Goal: Information Seeking & Learning: Compare options

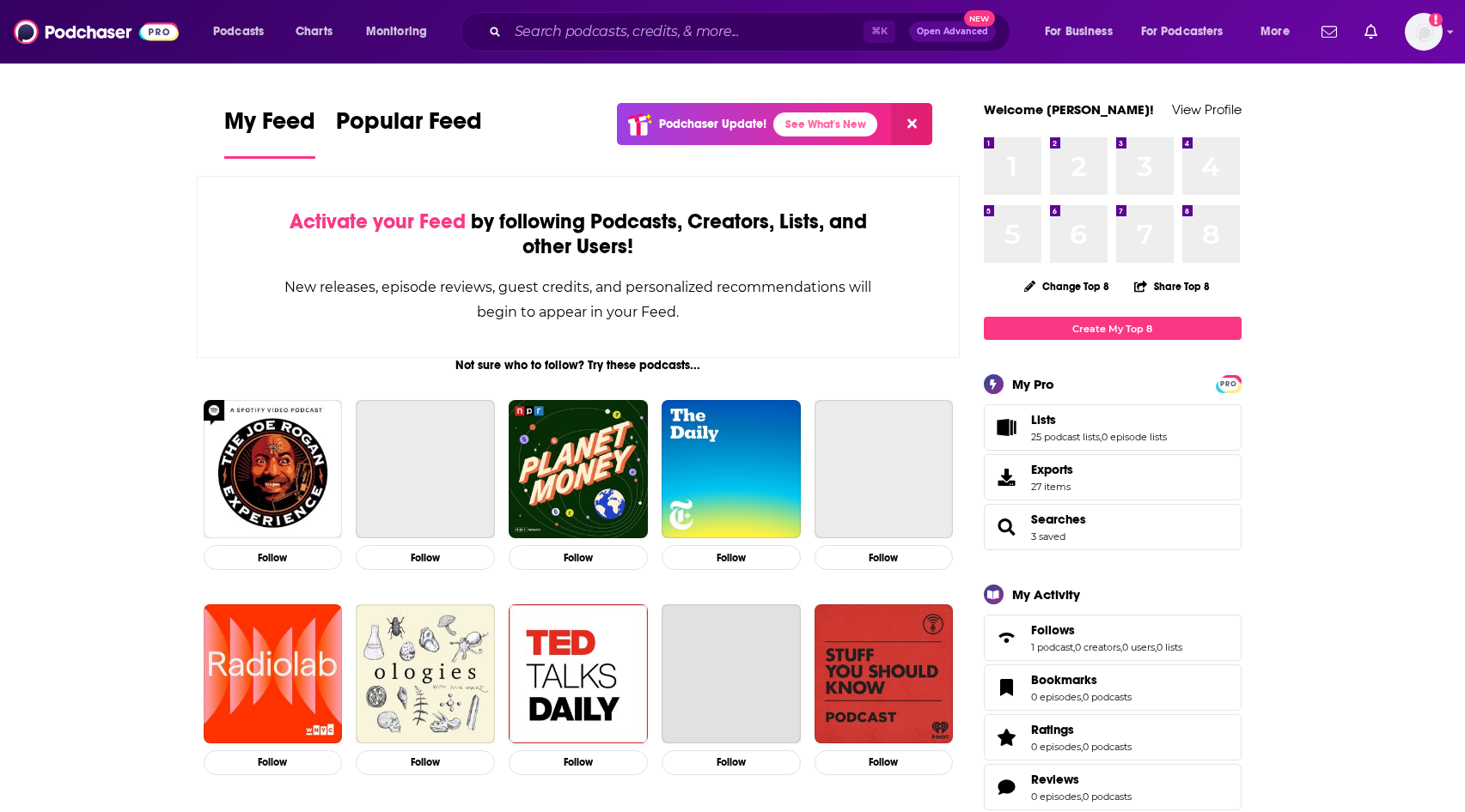
click at [1457, 32] on div "Podcasts Charts Monitoring ⌘ K Open Advanced New For Business For Podcasters Mo…" at bounding box center [732, 32] width 1465 height 64
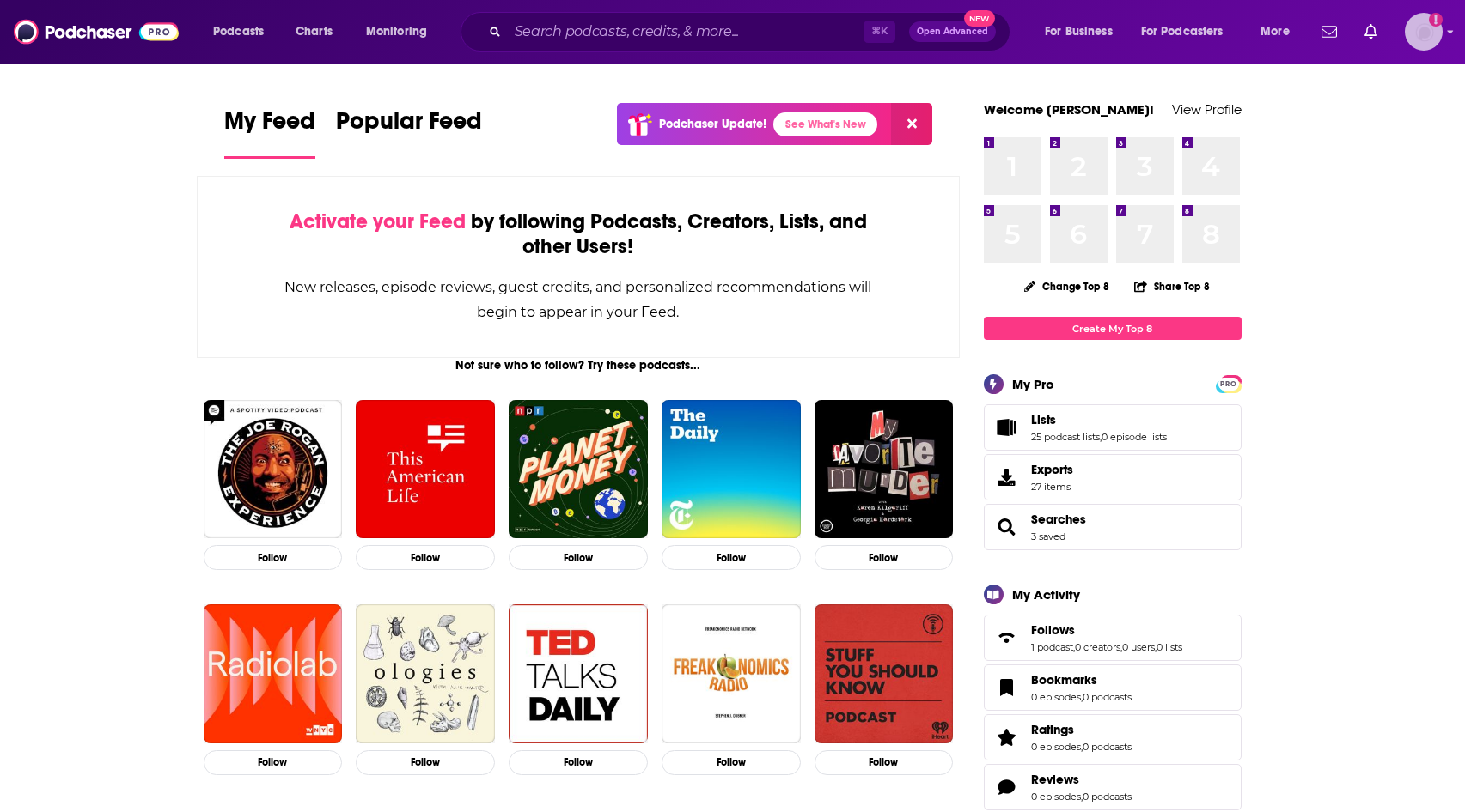
click at [1446, 32] on icon "Show profile menu" at bounding box center [1449, 32] width 6 height 10
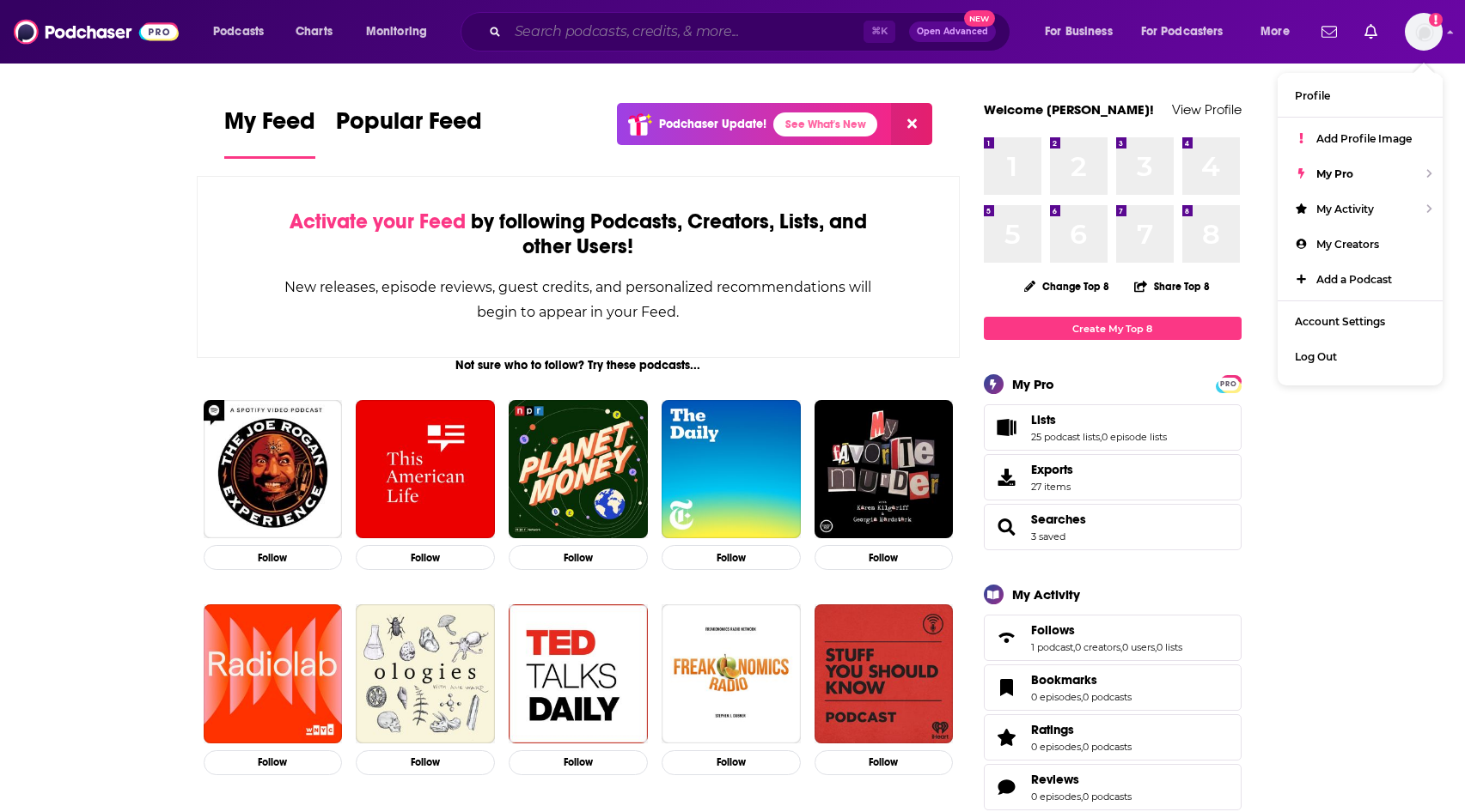
click at [651, 32] on input "Search podcasts, credits, & more..." at bounding box center [686, 32] width 356 height 28
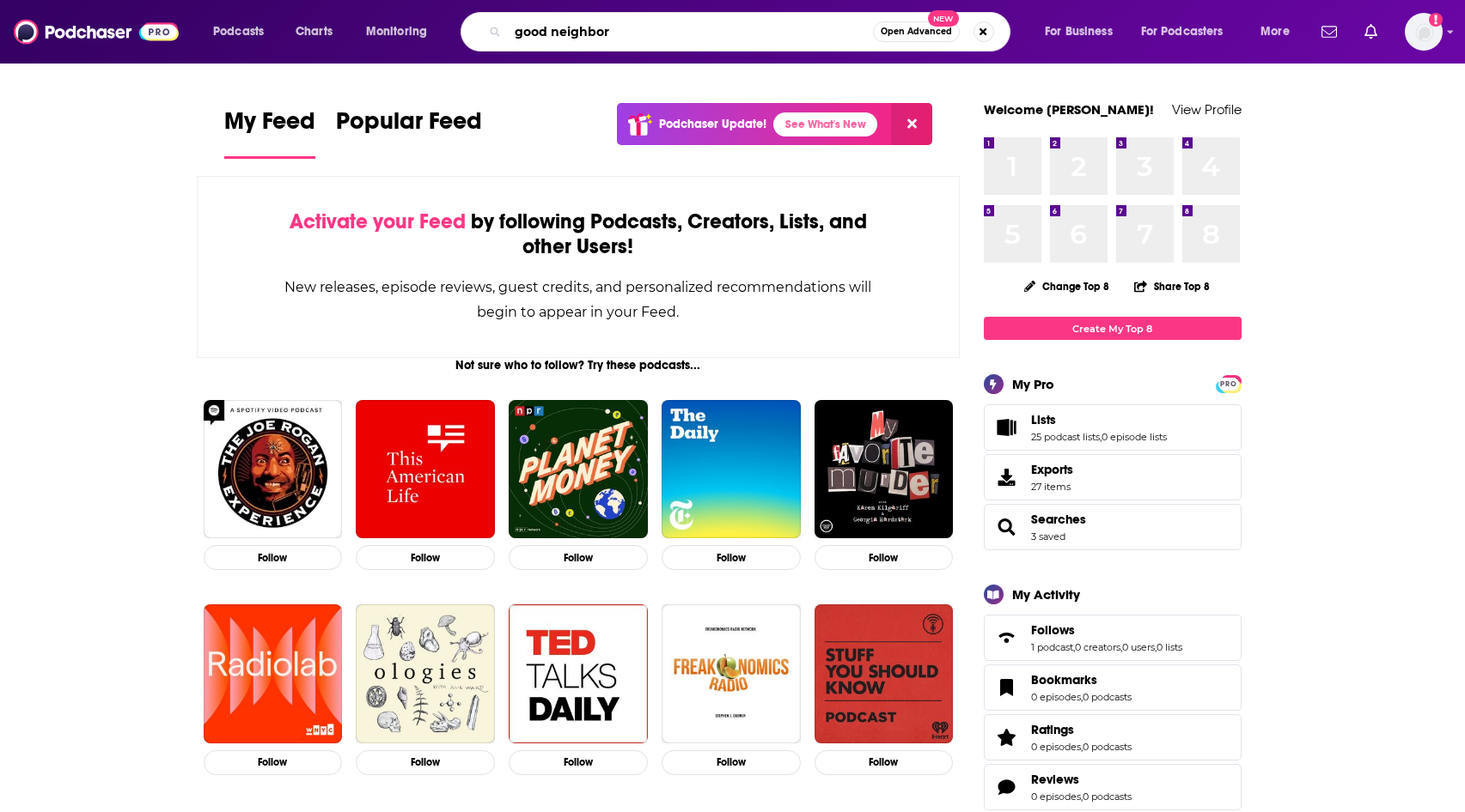
type input "good neighbor"
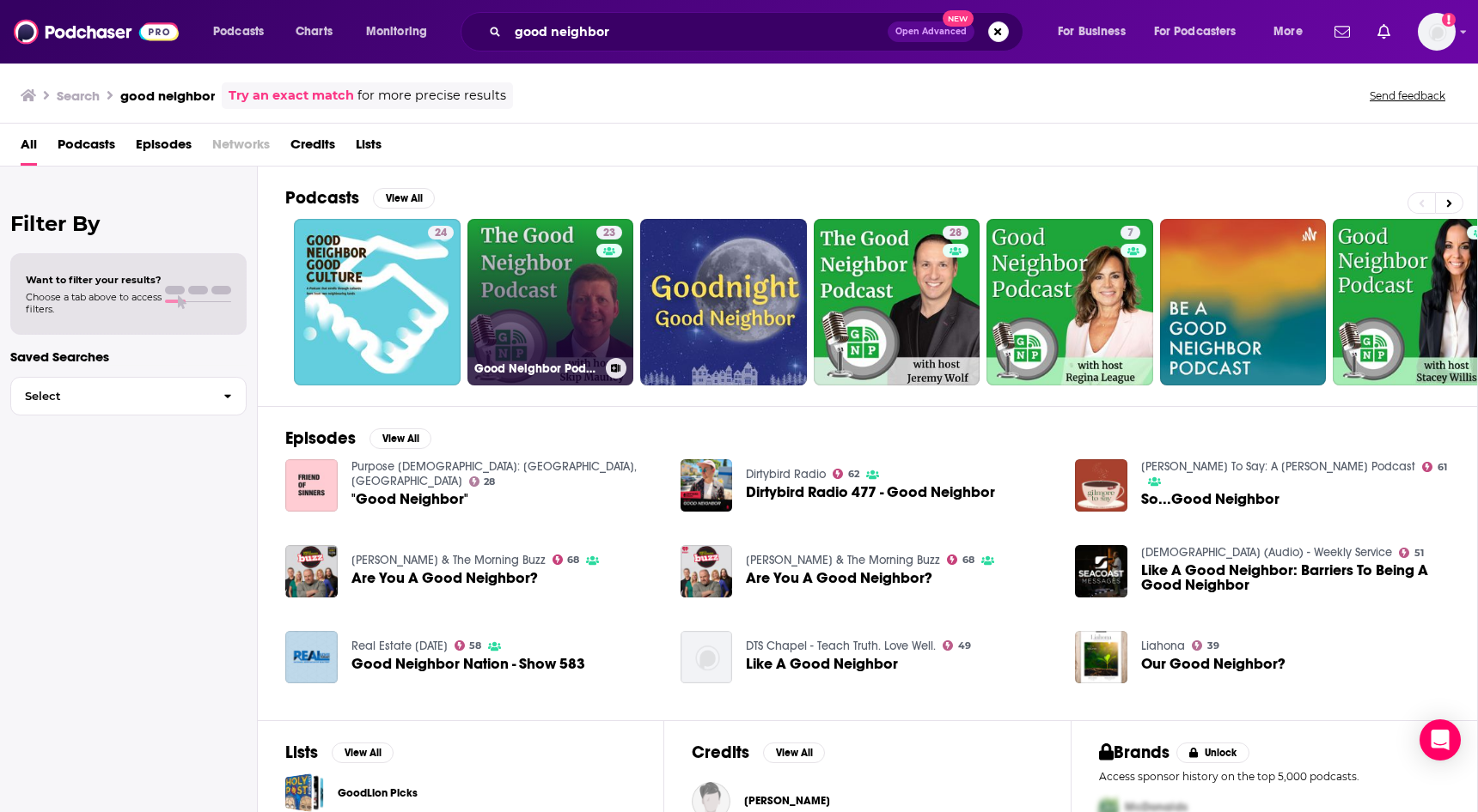
click at [585, 262] on link "23 Good Neighbor Podcast: TN-WNC-SWVA" at bounding box center [551, 302] width 167 height 167
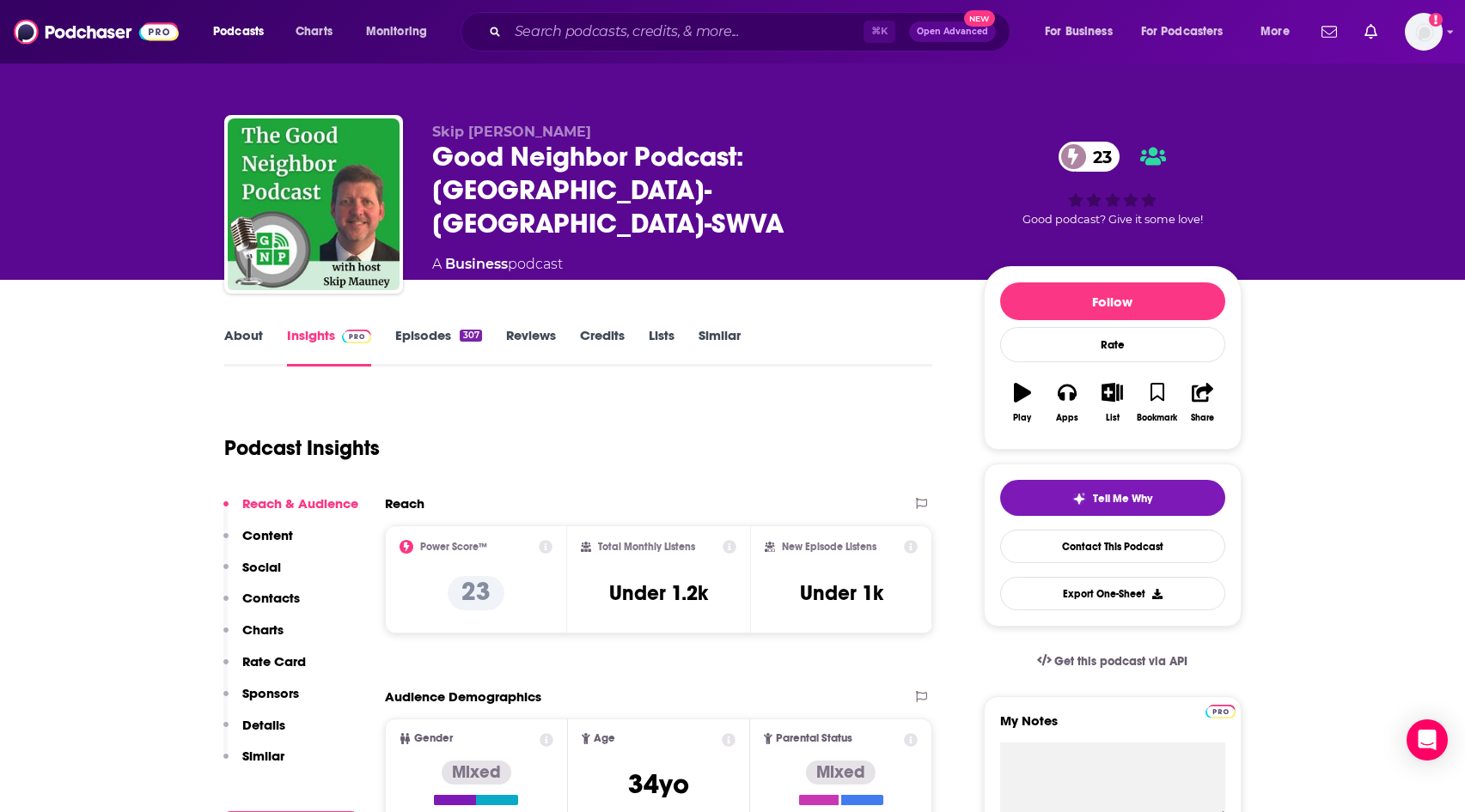
click at [261, 325] on div "About Insights Episodes 307 Reviews Credits Lists Similar" at bounding box center [579, 345] width 708 height 42
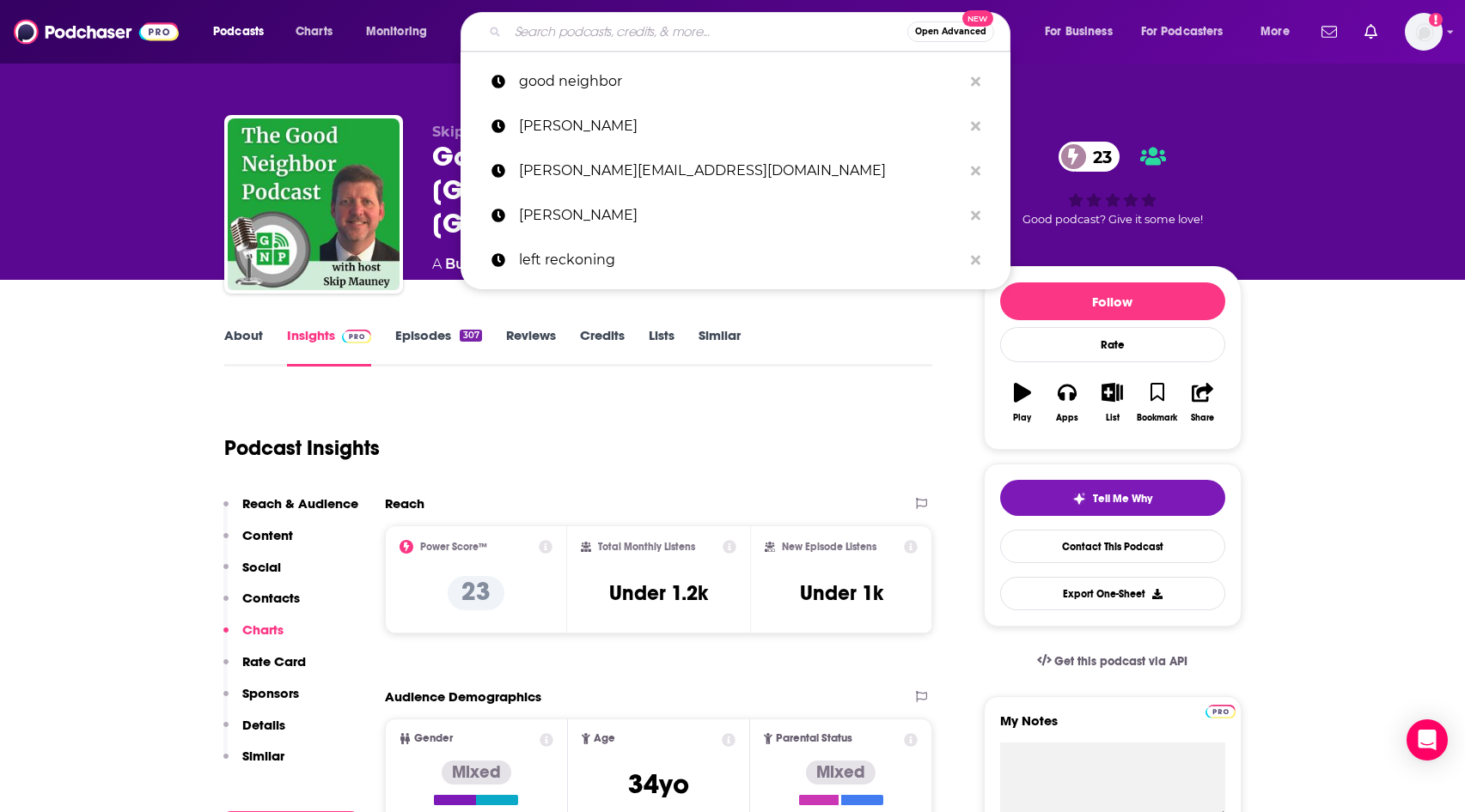
click at [706, 26] on input "Search podcasts, credits, & more..." at bounding box center [707, 32] width 400 height 28
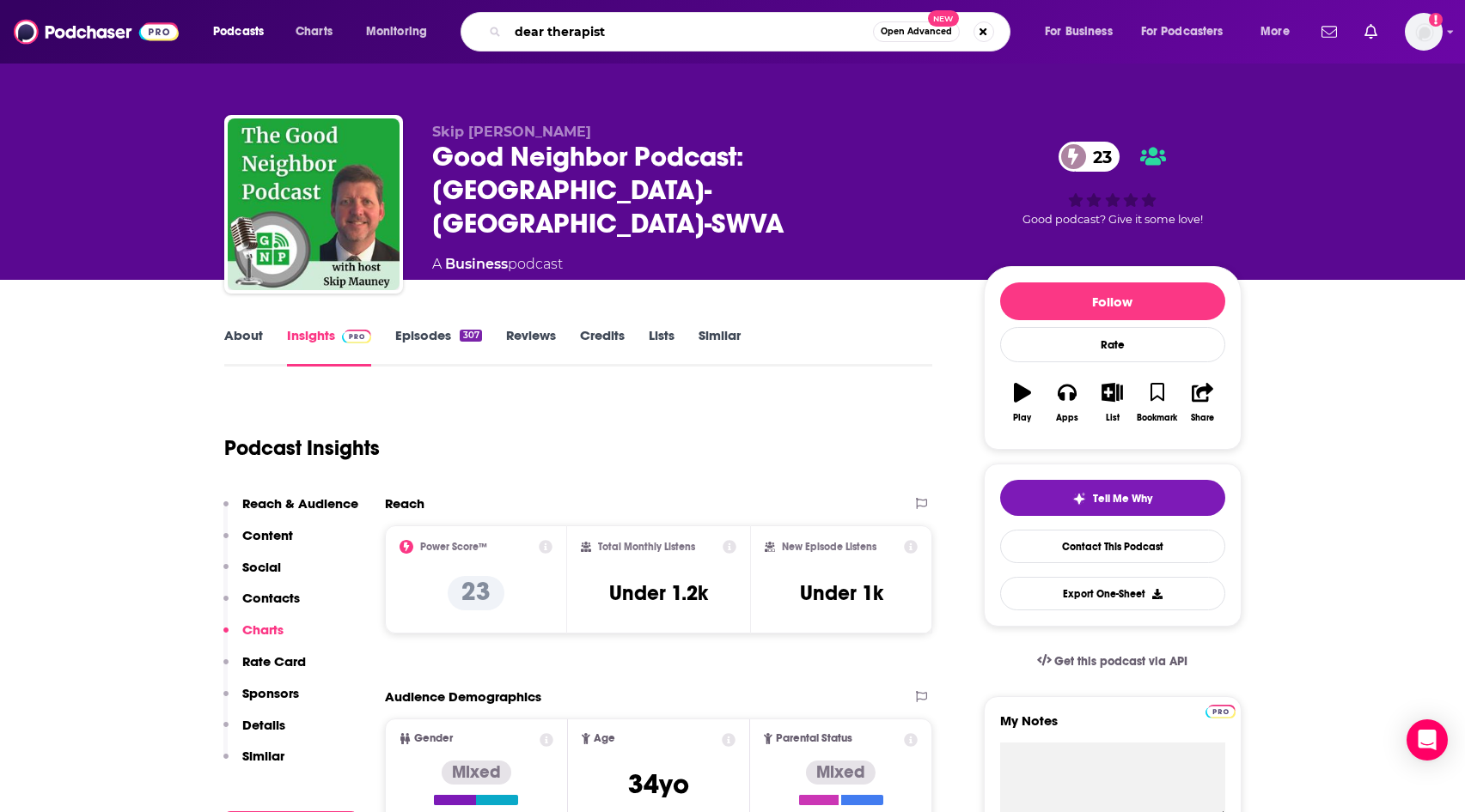
type input "dear therapists"
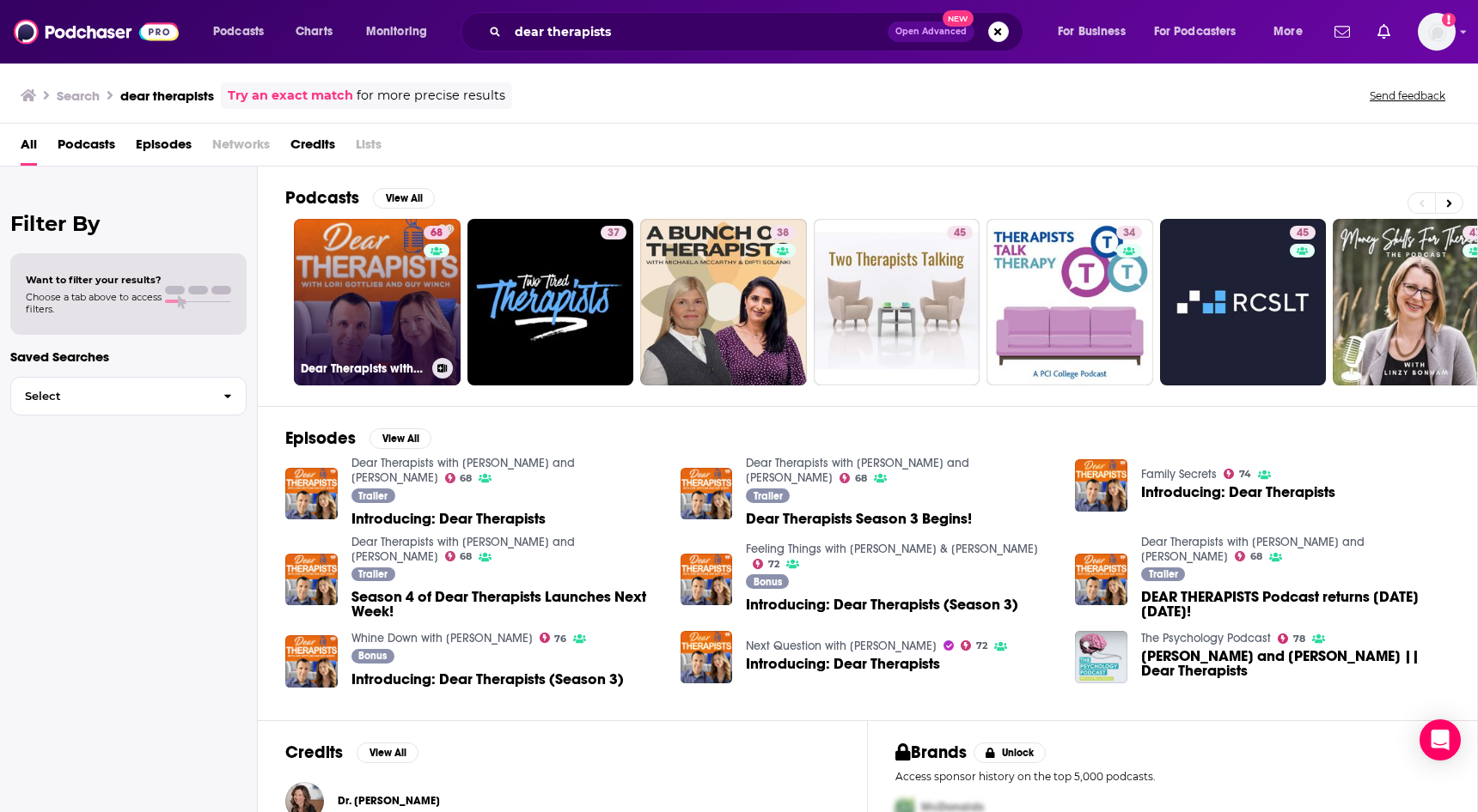
click at [419, 270] on link "68 Dear Therapists with Lori Gottlieb and Guy Winch" at bounding box center [377, 302] width 167 height 167
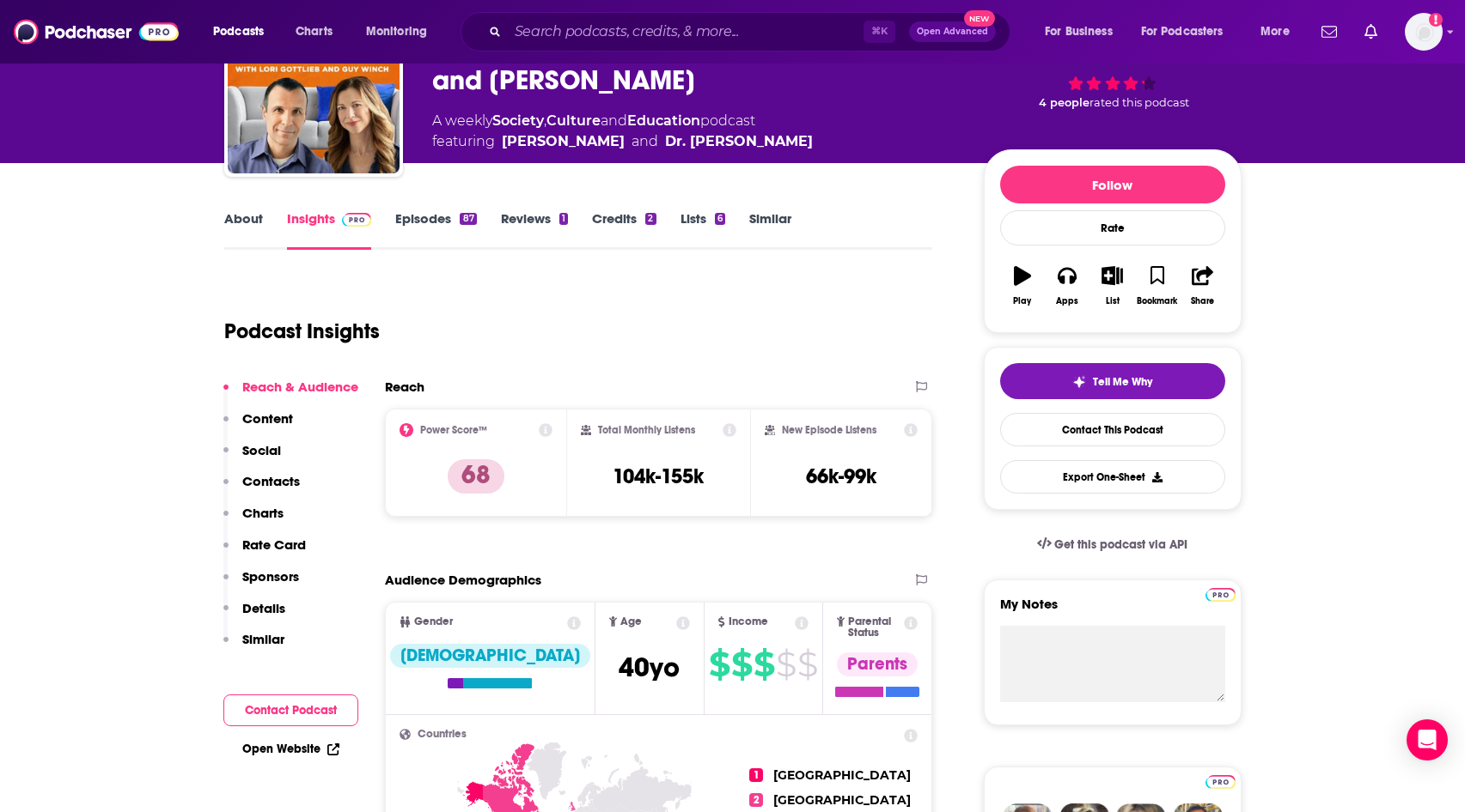
scroll to position [122, 0]
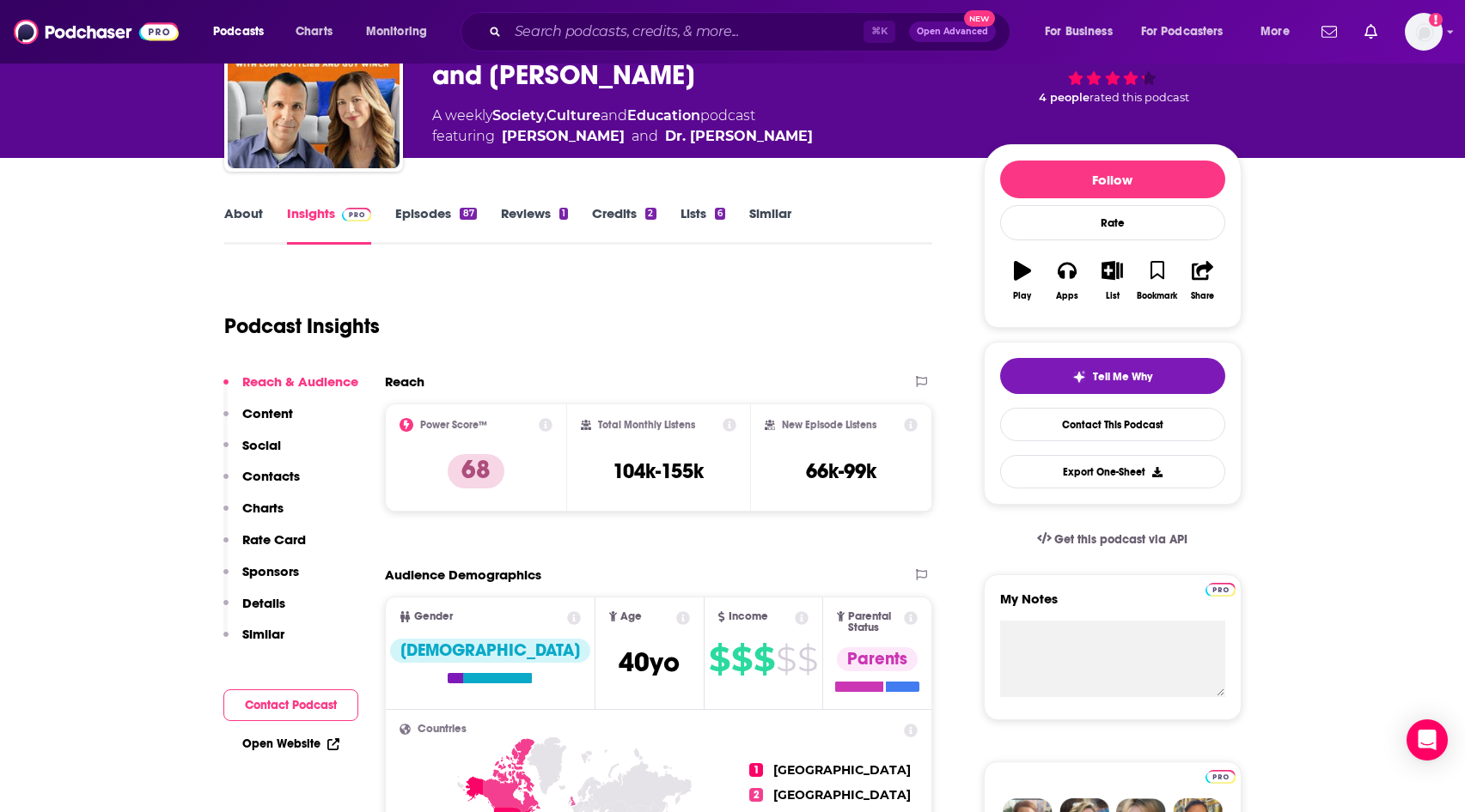
click at [428, 211] on link "Episodes 87" at bounding box center [435, 224] width 81 height 40
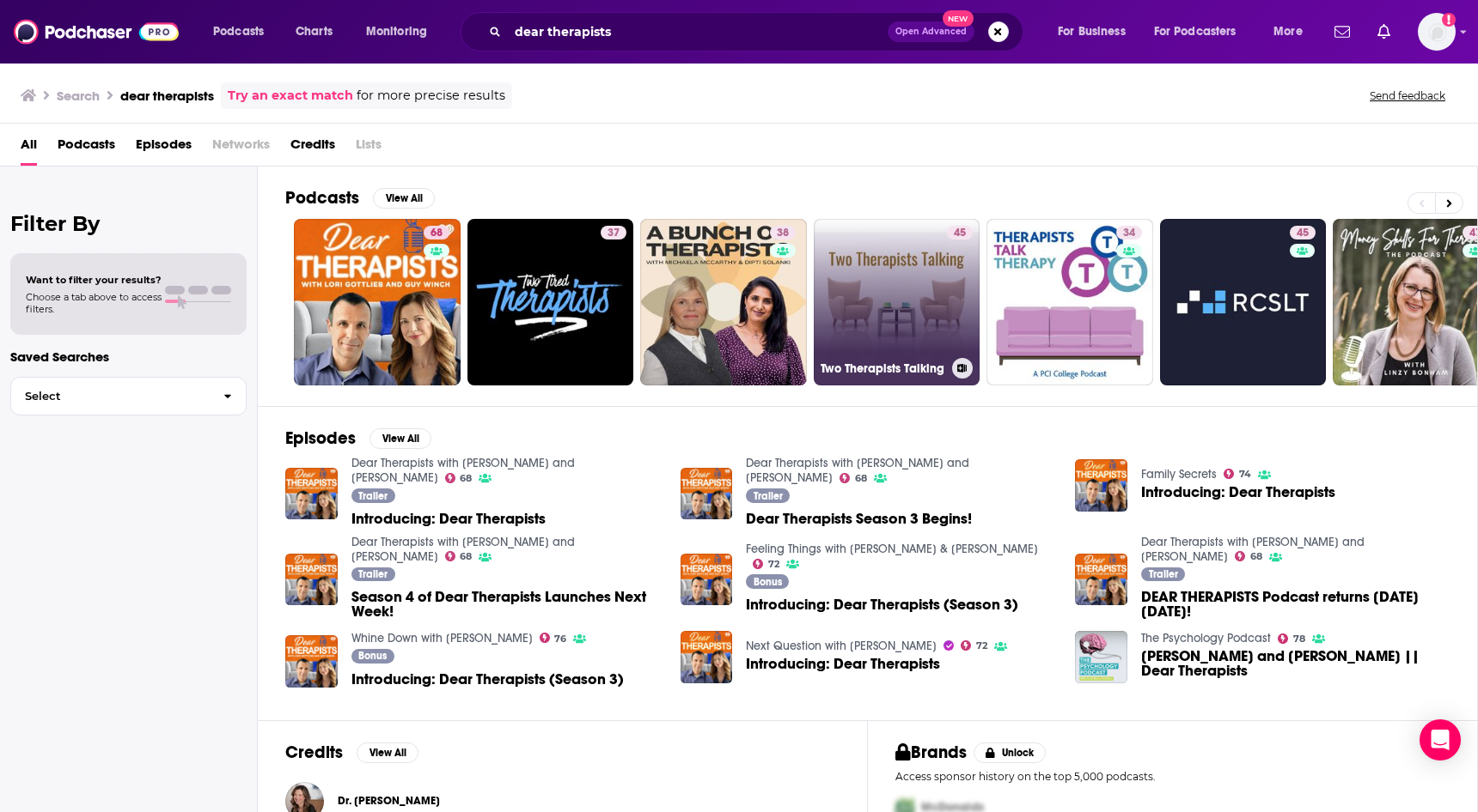
click at [887, 259] on link "45 Two Therapists Talking" at bounding box center [897, 302] width 167 height 167
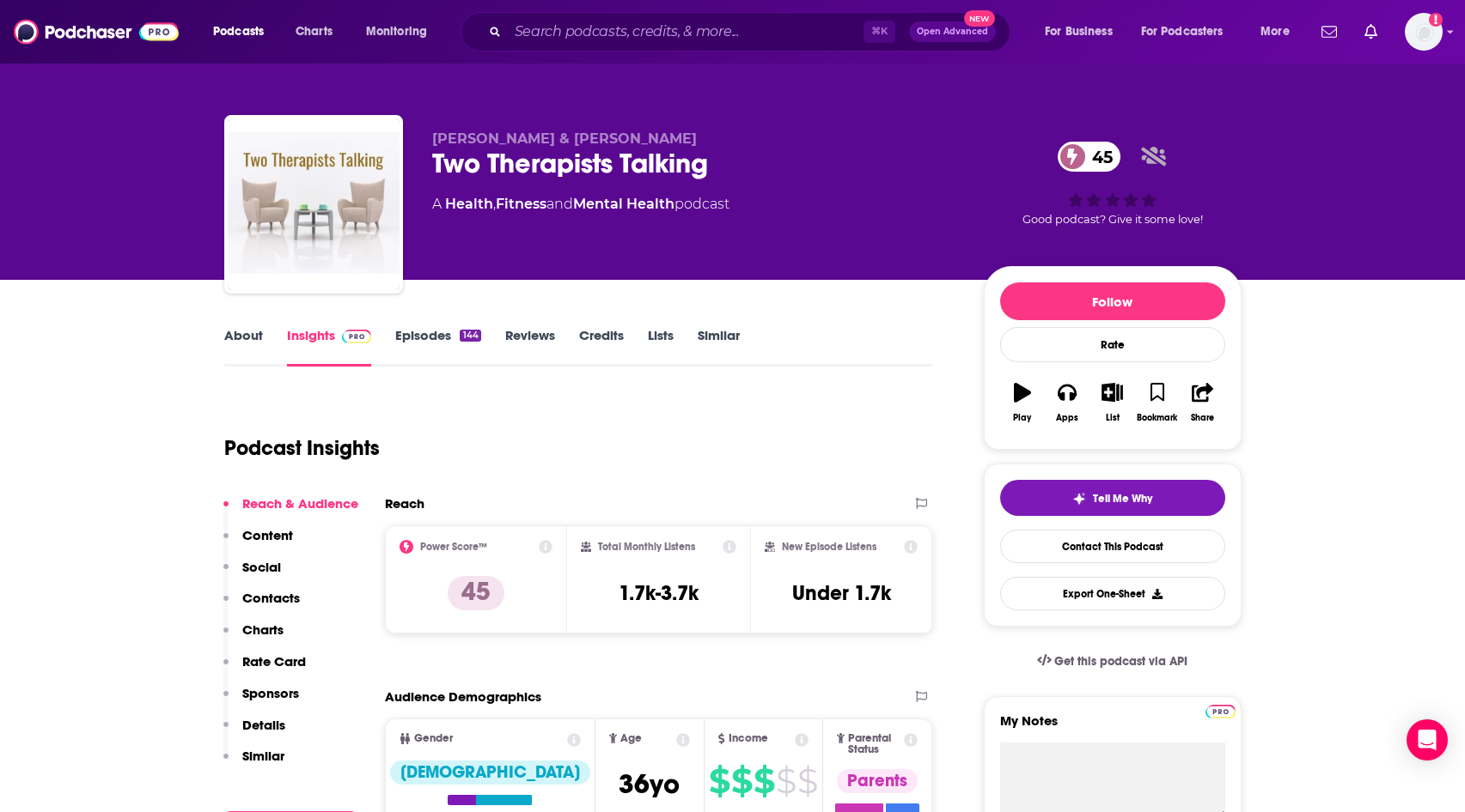
click at [415, 341] on link "Episodes 144" at bounding box center [438, 347] width 85 height 40
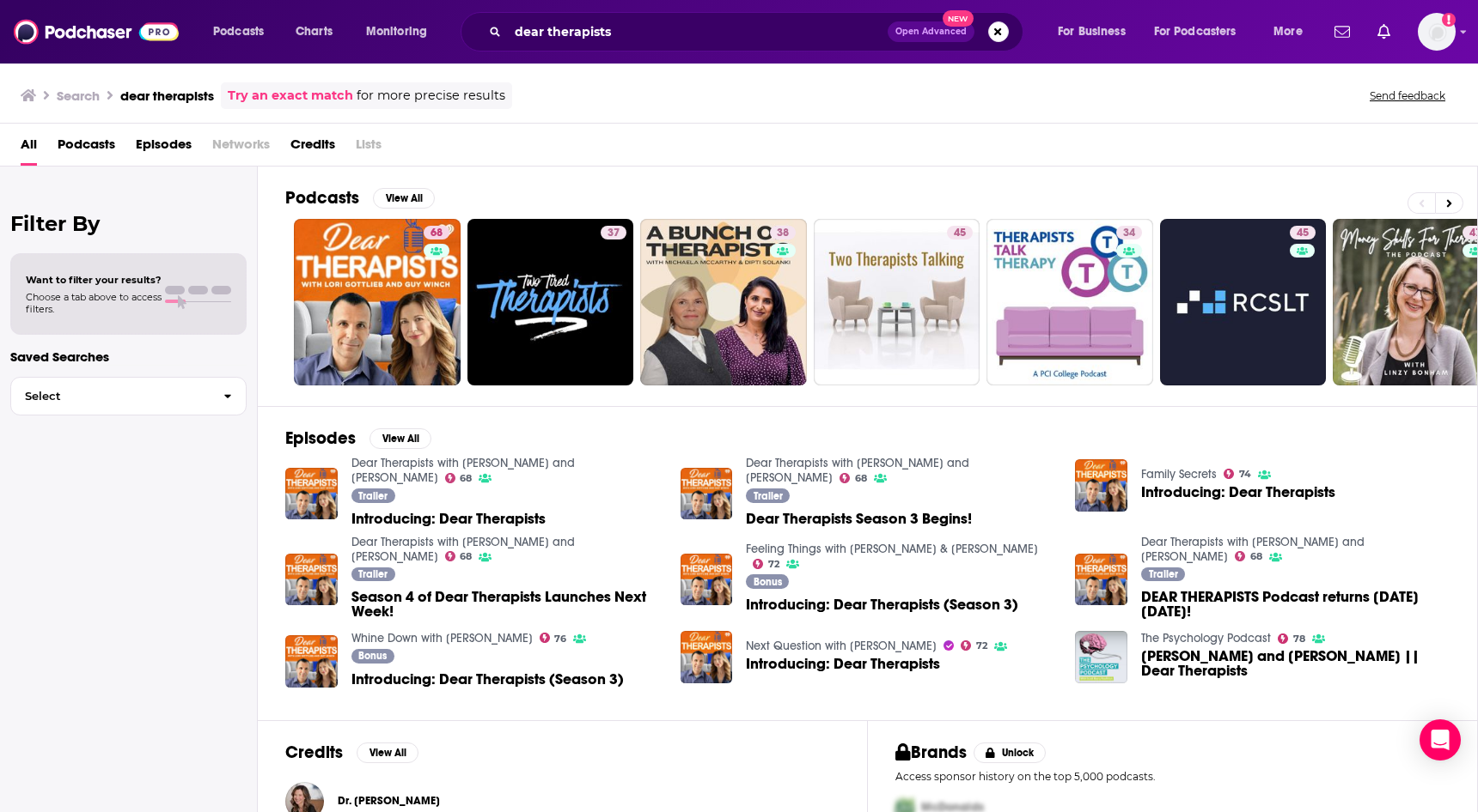
click at [808, 284] on ul "68 37 38 45 34 45 47 42" at bounding box center [983, 302] width 1379 height 167
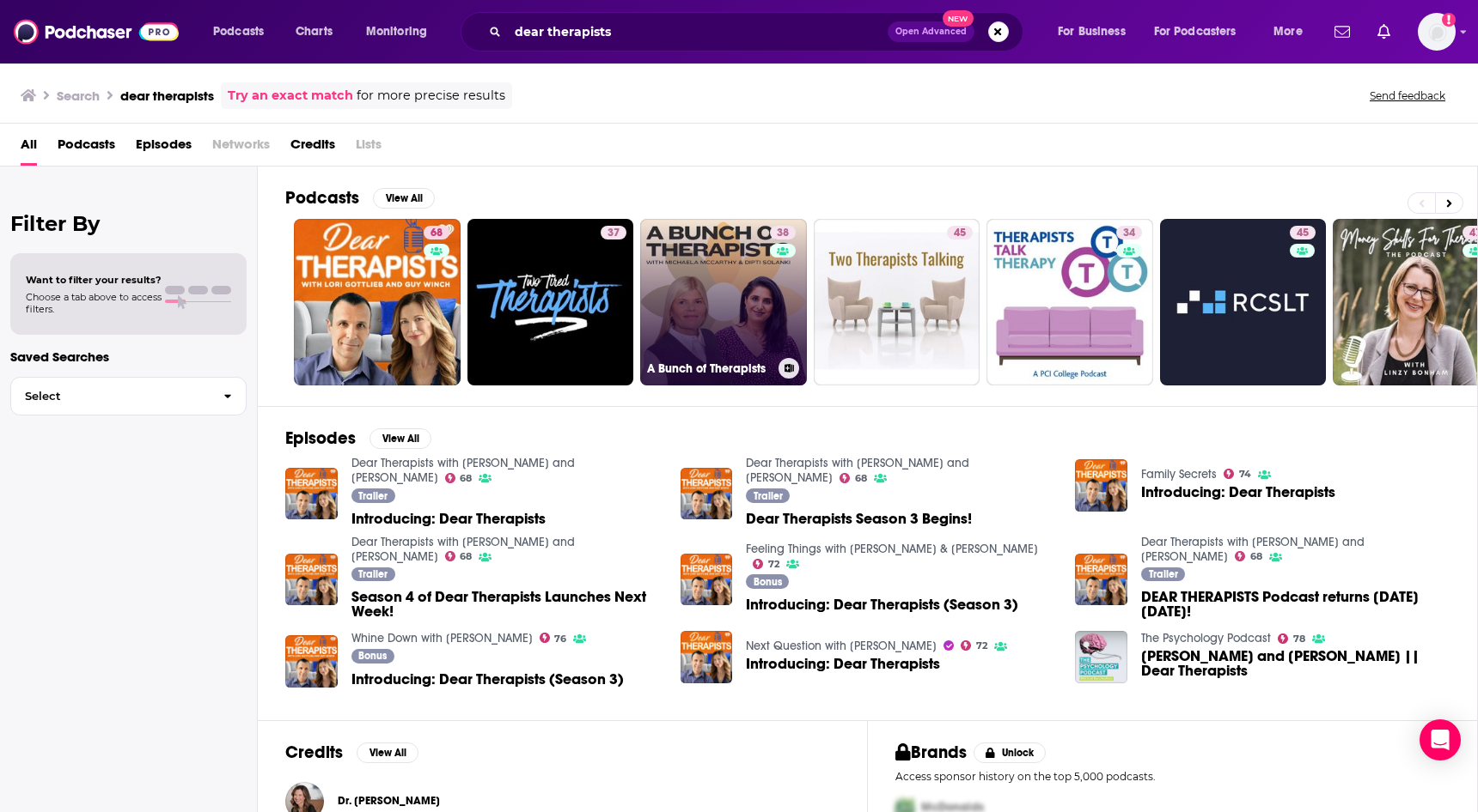
click at [757, 284] on link "38 A Bunch of Therapists" at bounding box center [723, 302] width 167 height 167
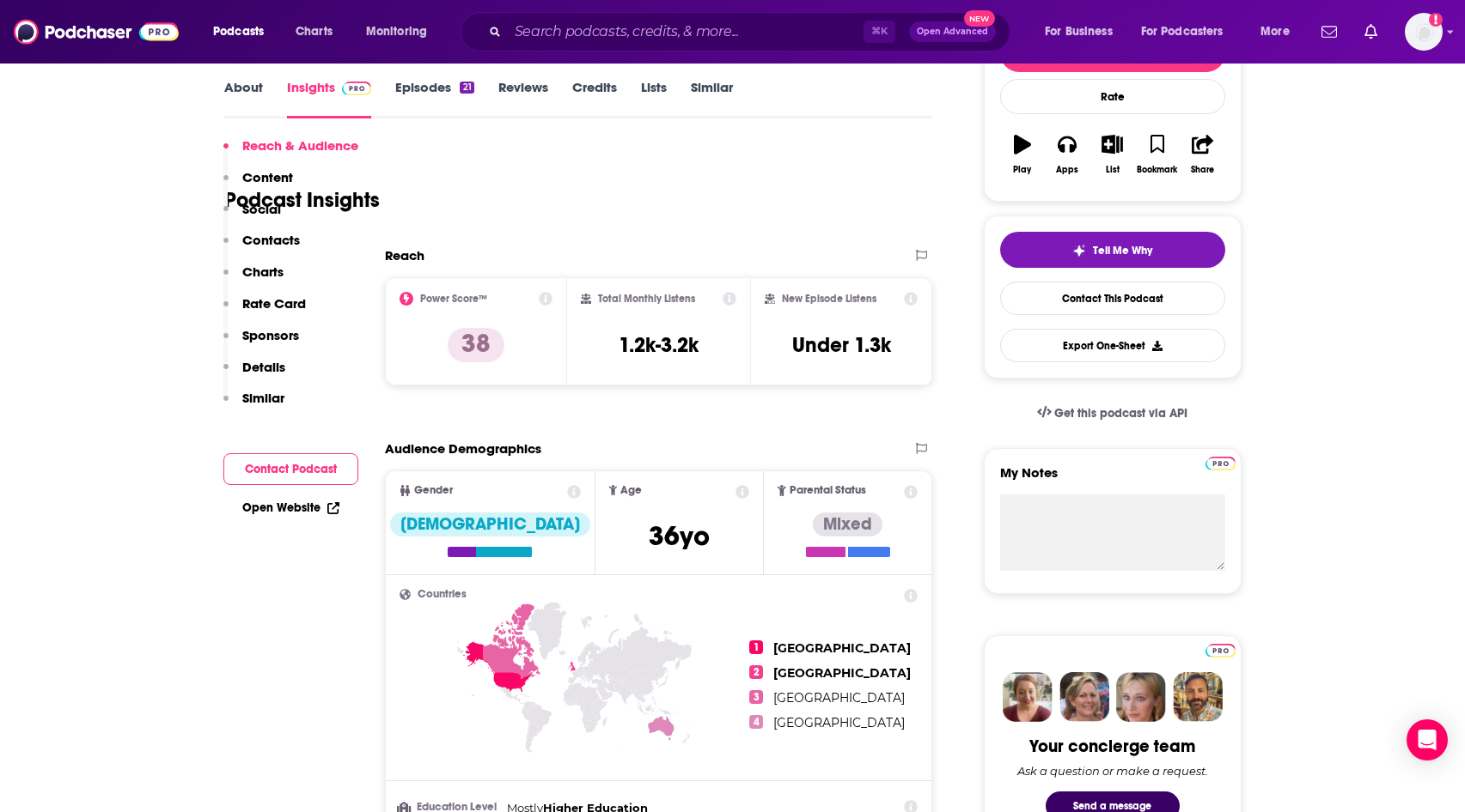
scroll to position [581, 0]
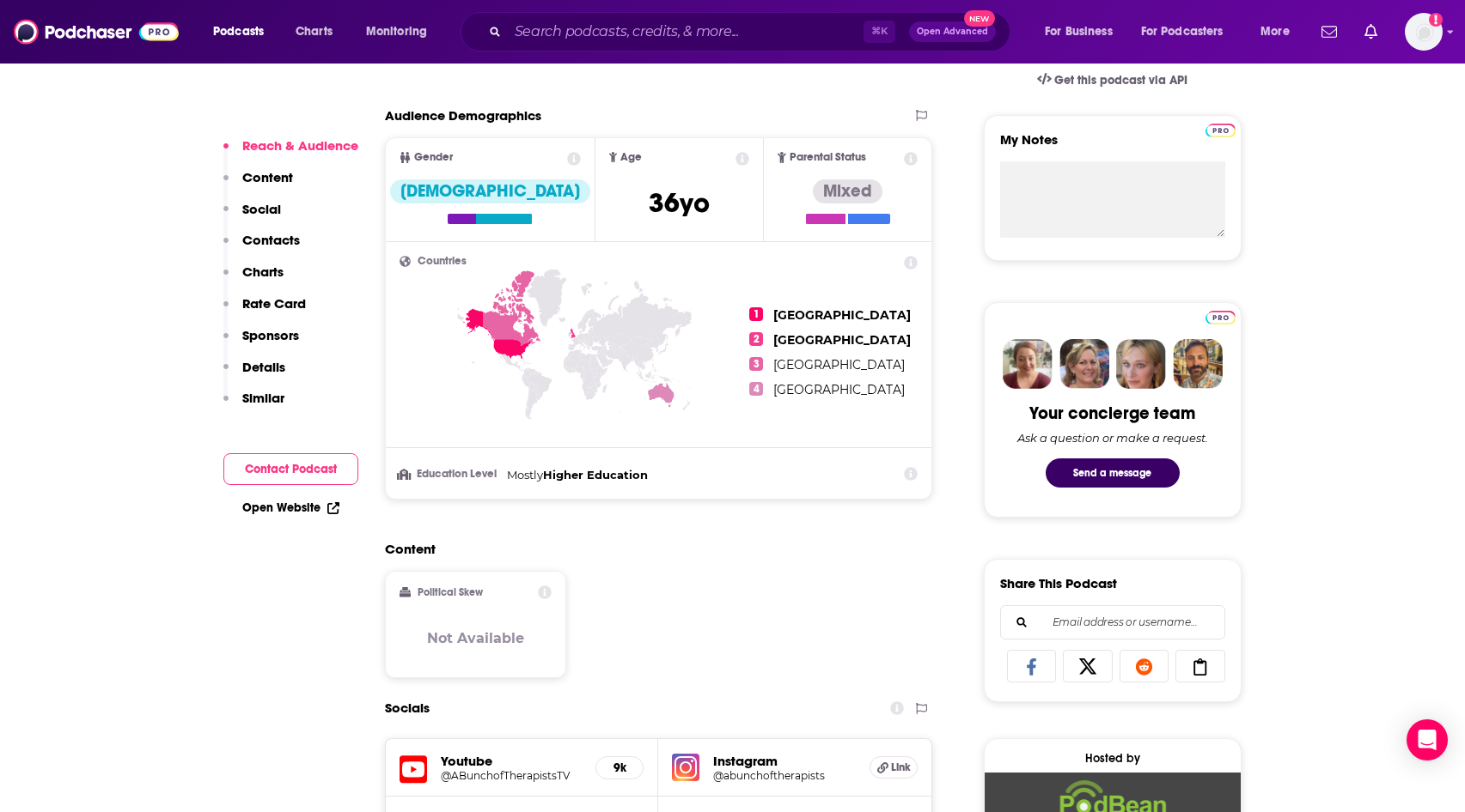
drag, startPoint x: 1462, startPoint y: 78, endPoint x: 1471, endPoint y: 118, distance: 41.0
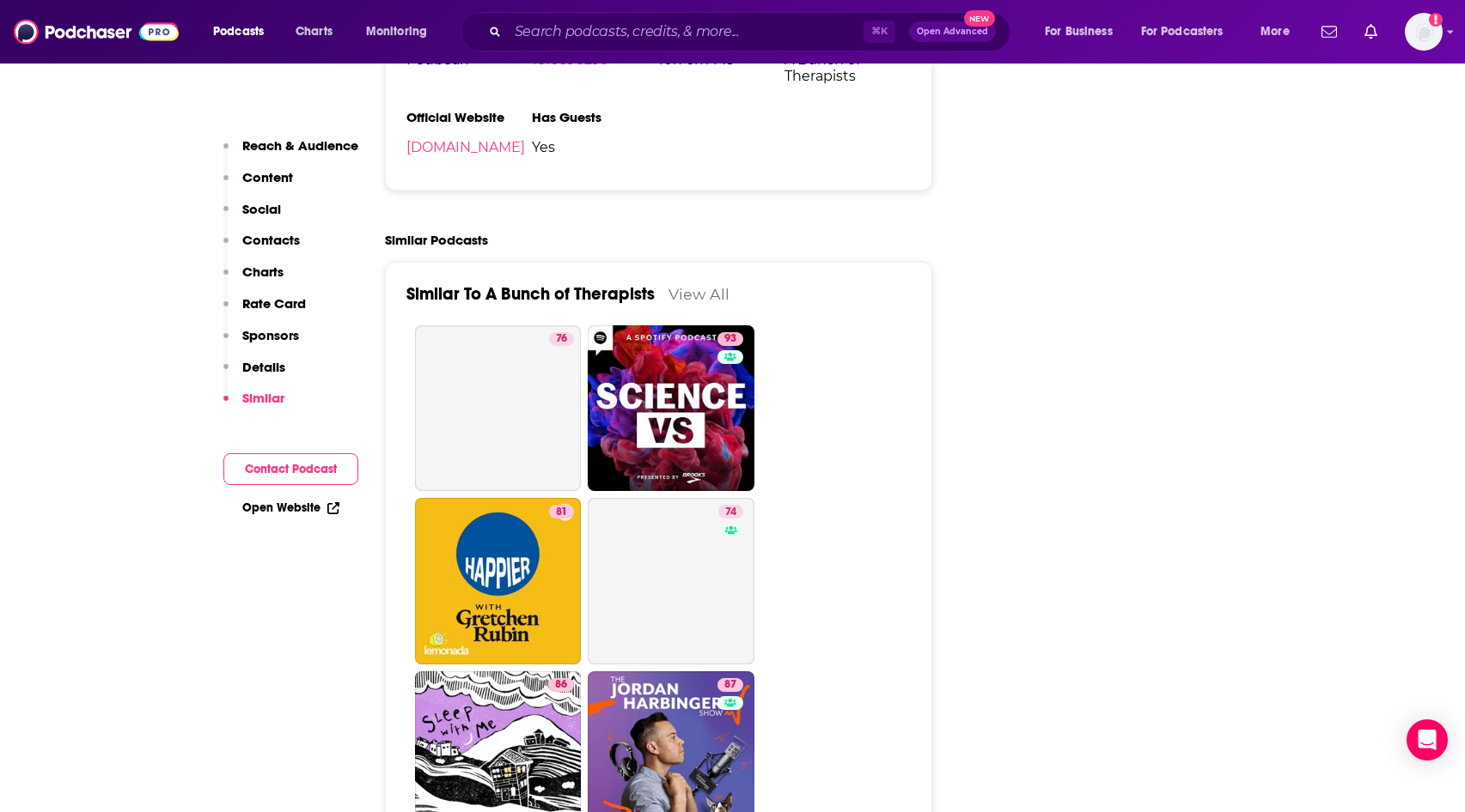
scroll to position [0, 0]
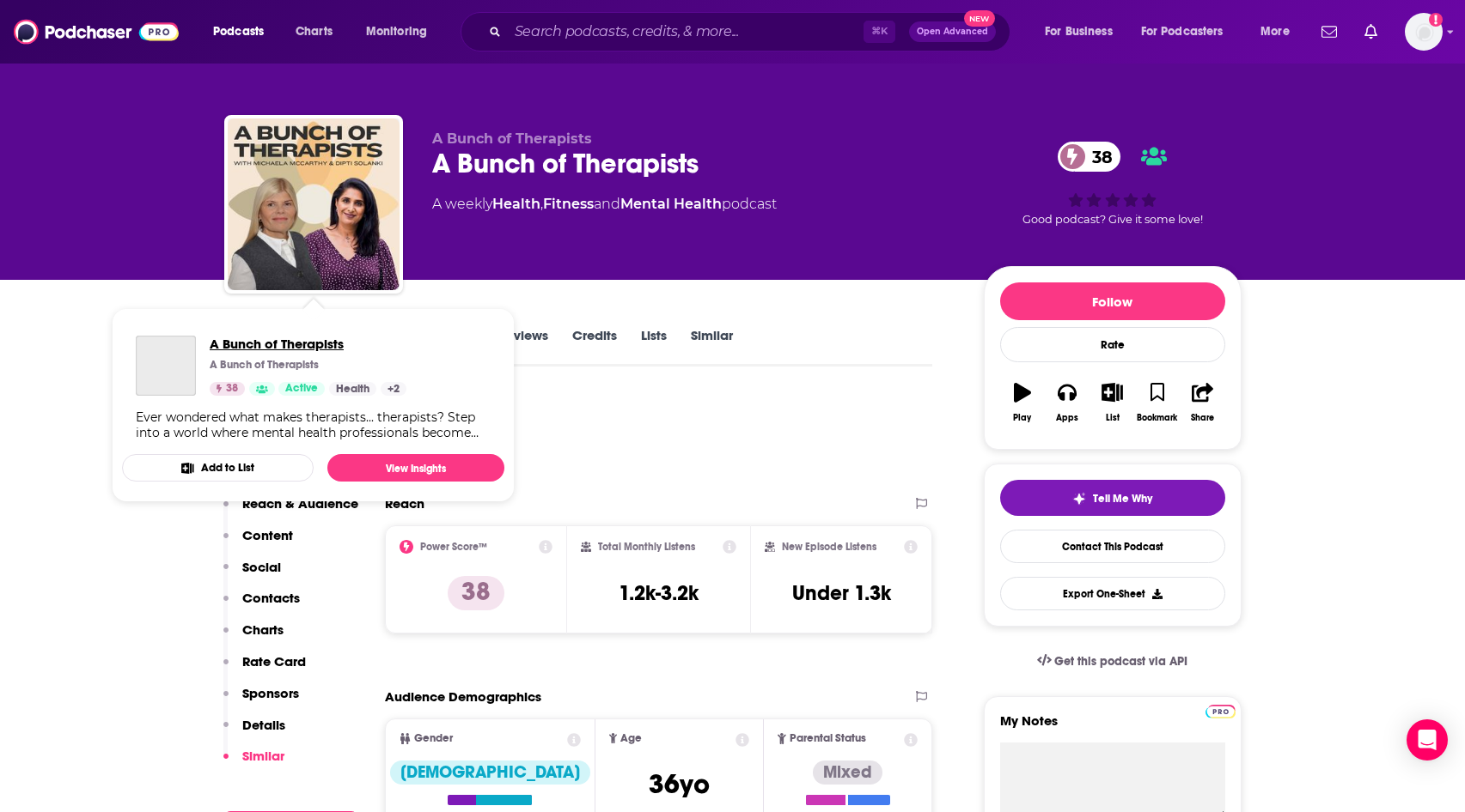
click at [218, 349] on span "A Bunch of Therapists" at bounding box center [308, 344] width 197 height 17
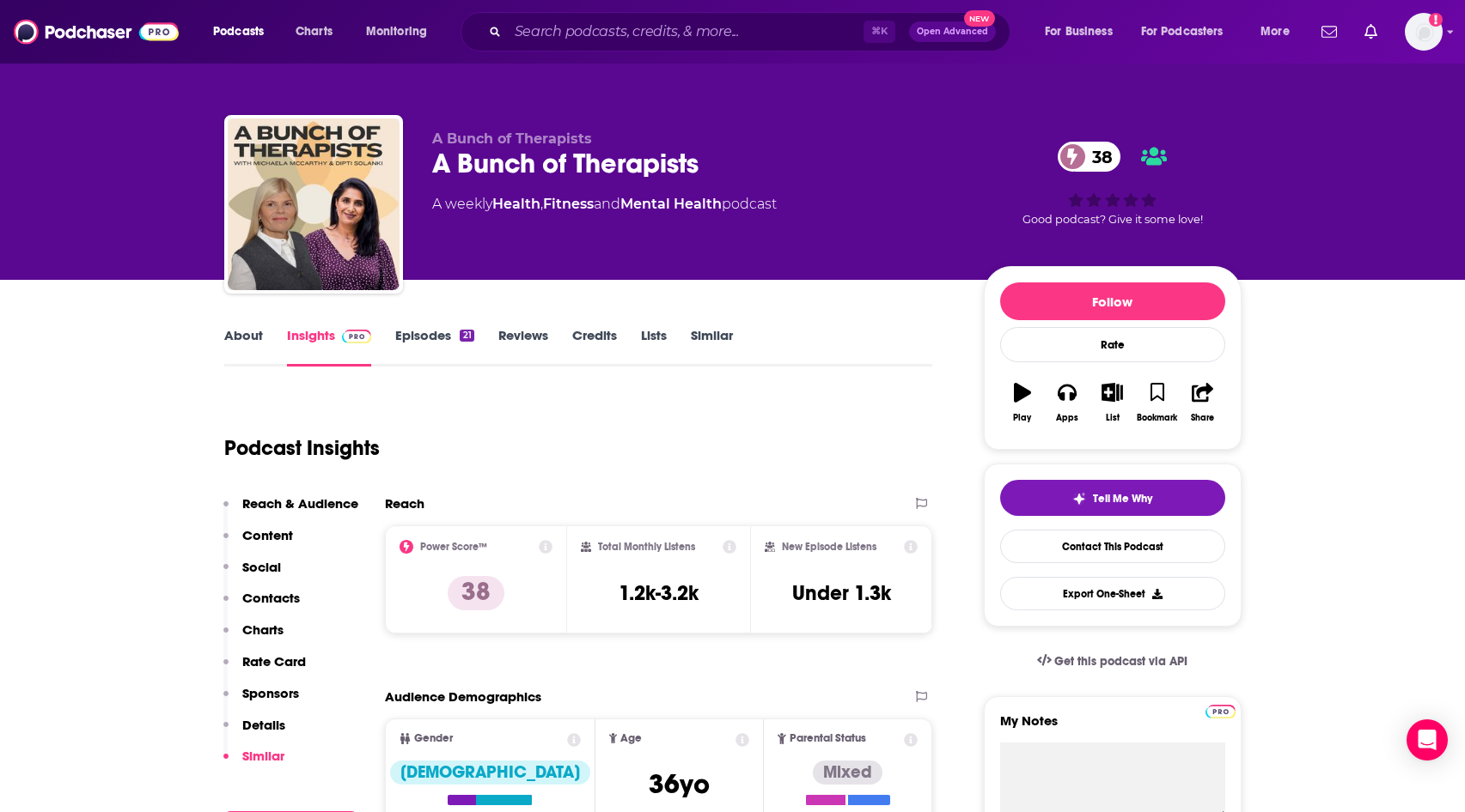
click at [242, 325] on div "About Insights Episodes 21 Reviews Credits Lists Similar" at bounding box center [579, 345] width 708 height 42
click at [245, 331] on link "About" at bounding box center [244, 347] width 39 height 40
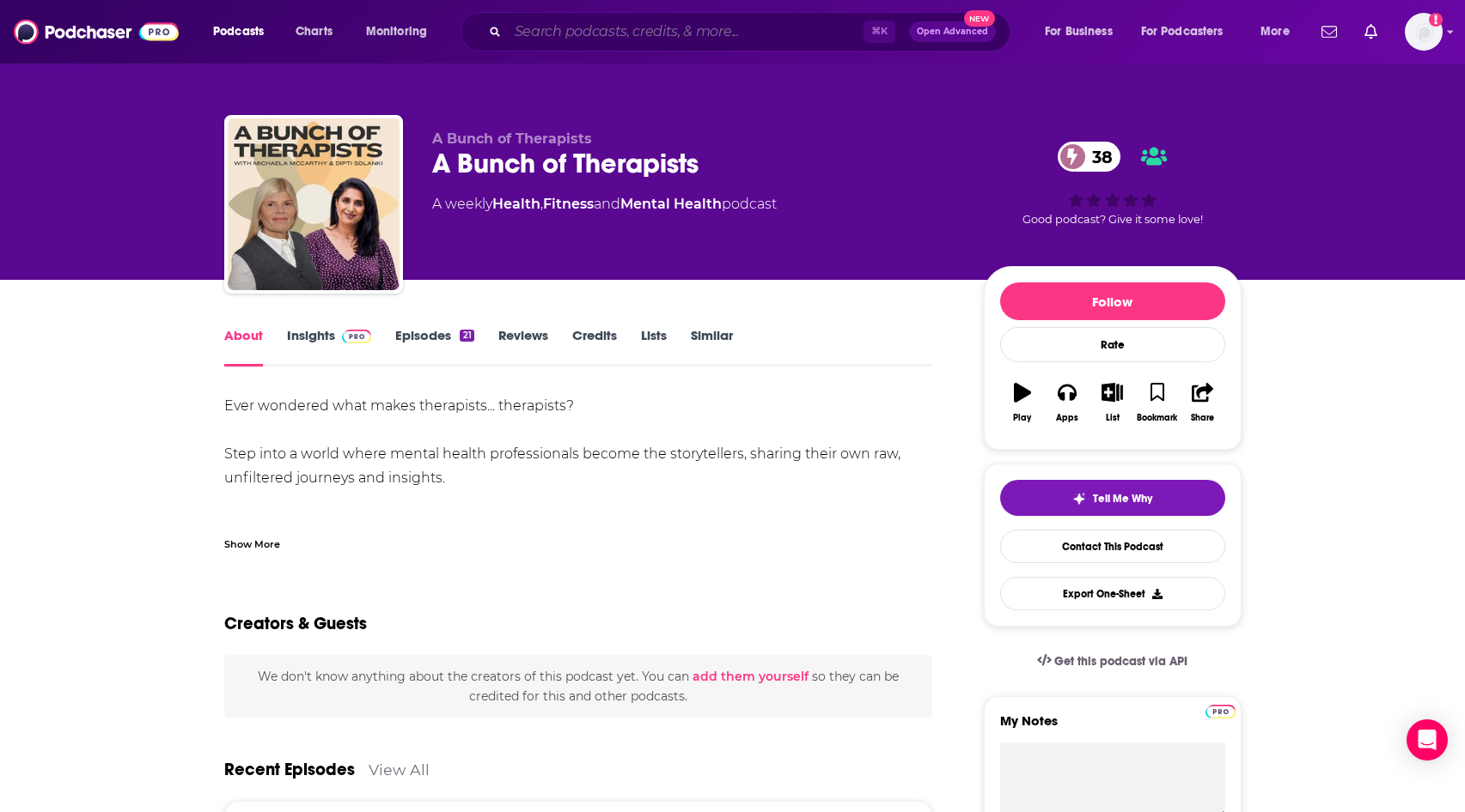
click at [602, 33] on input "Search podcasts, credits, & more..." at bounding box center [686, 32] width 356 height 28
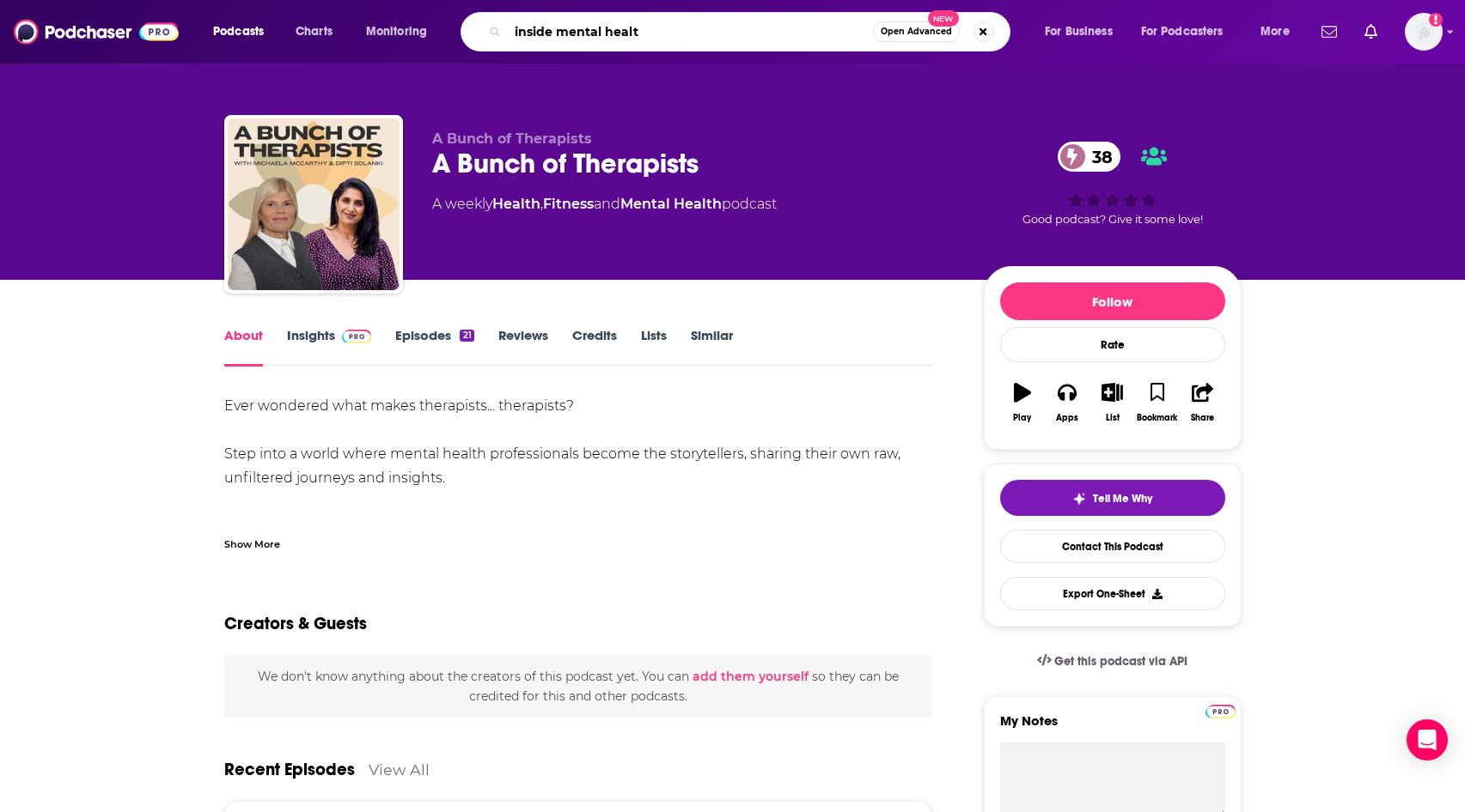
type input "inside mental health"
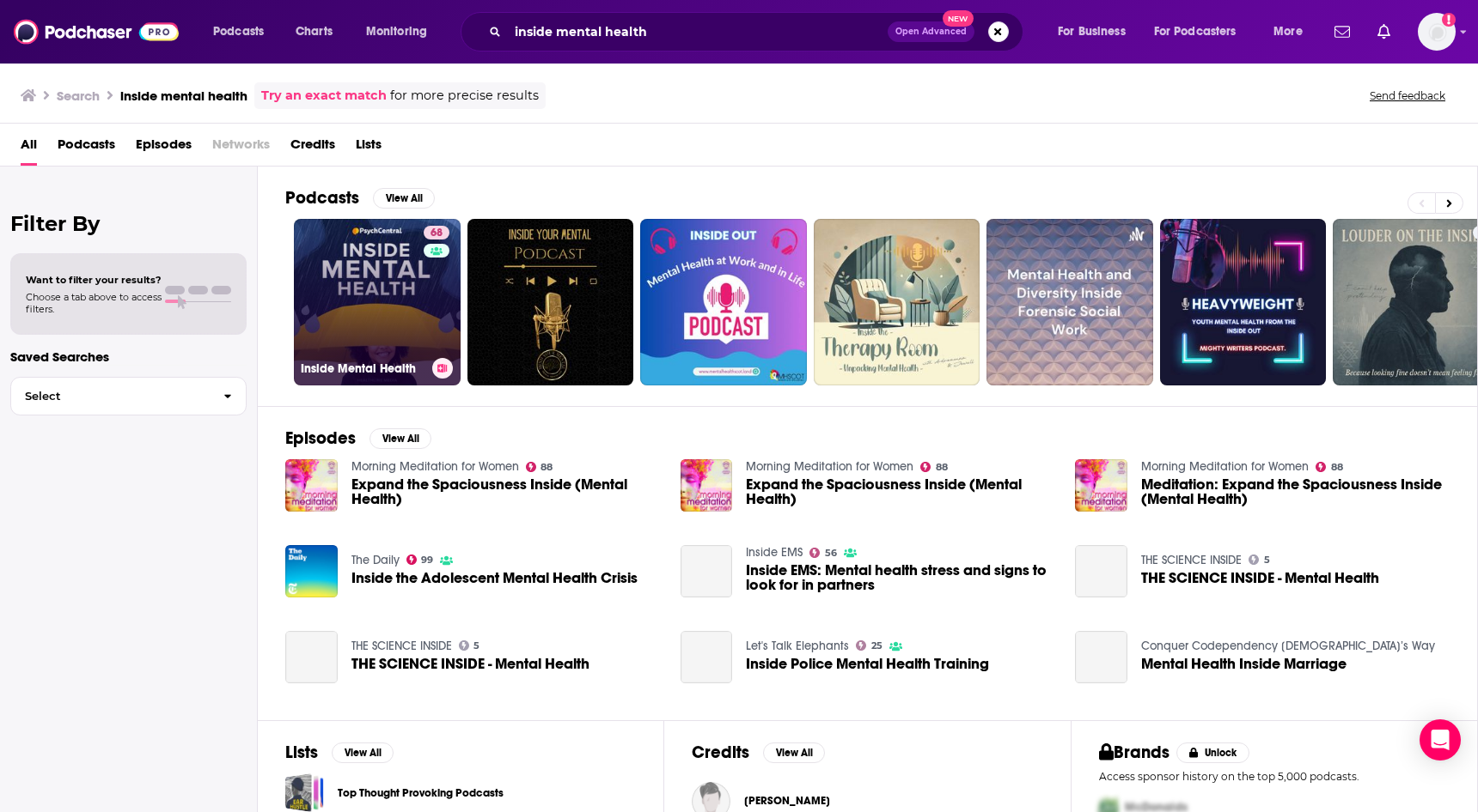
click at [431, 281] on div "68" at bounding box center [439, 292] width 30 height 133
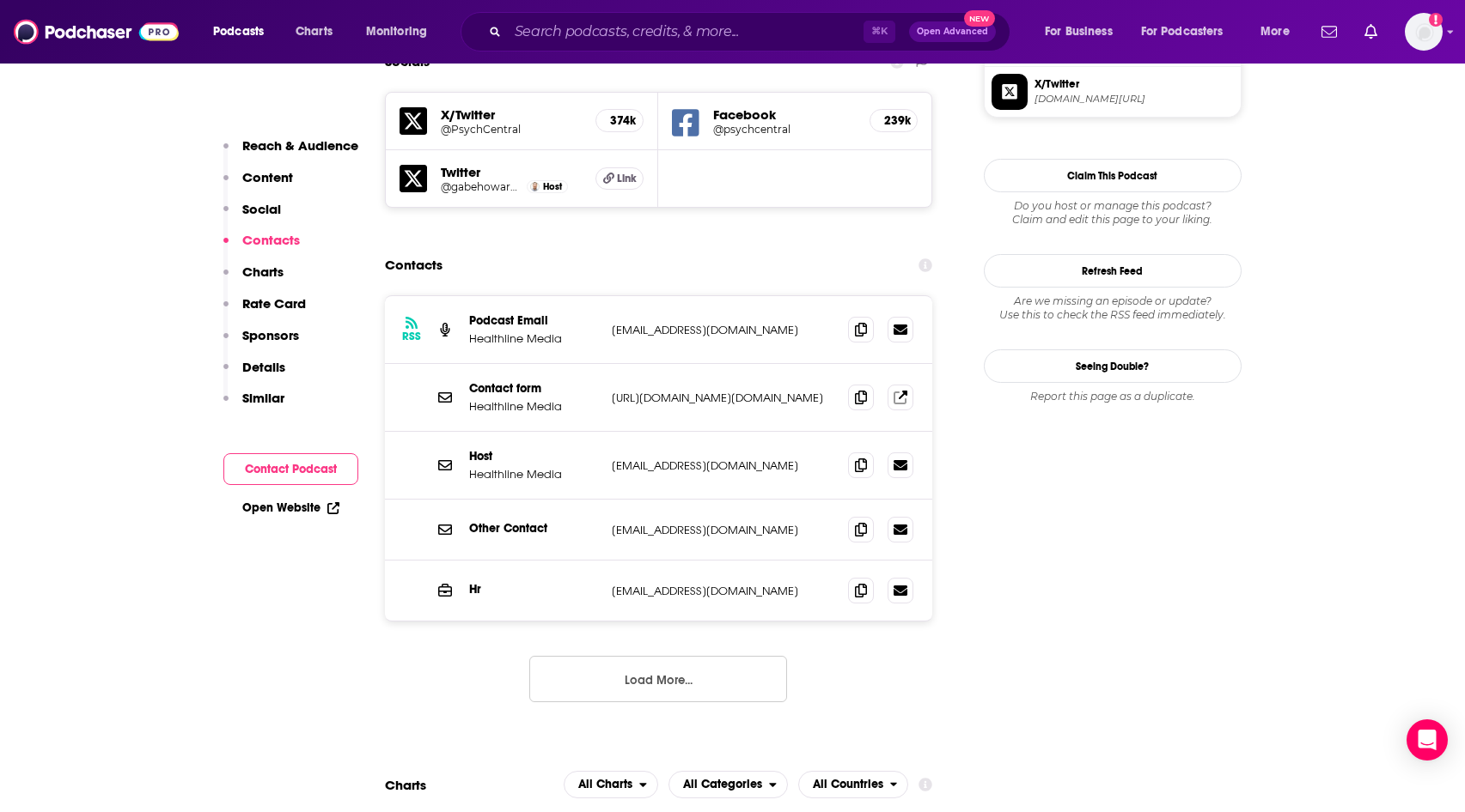
scroll to position [1538, 0]
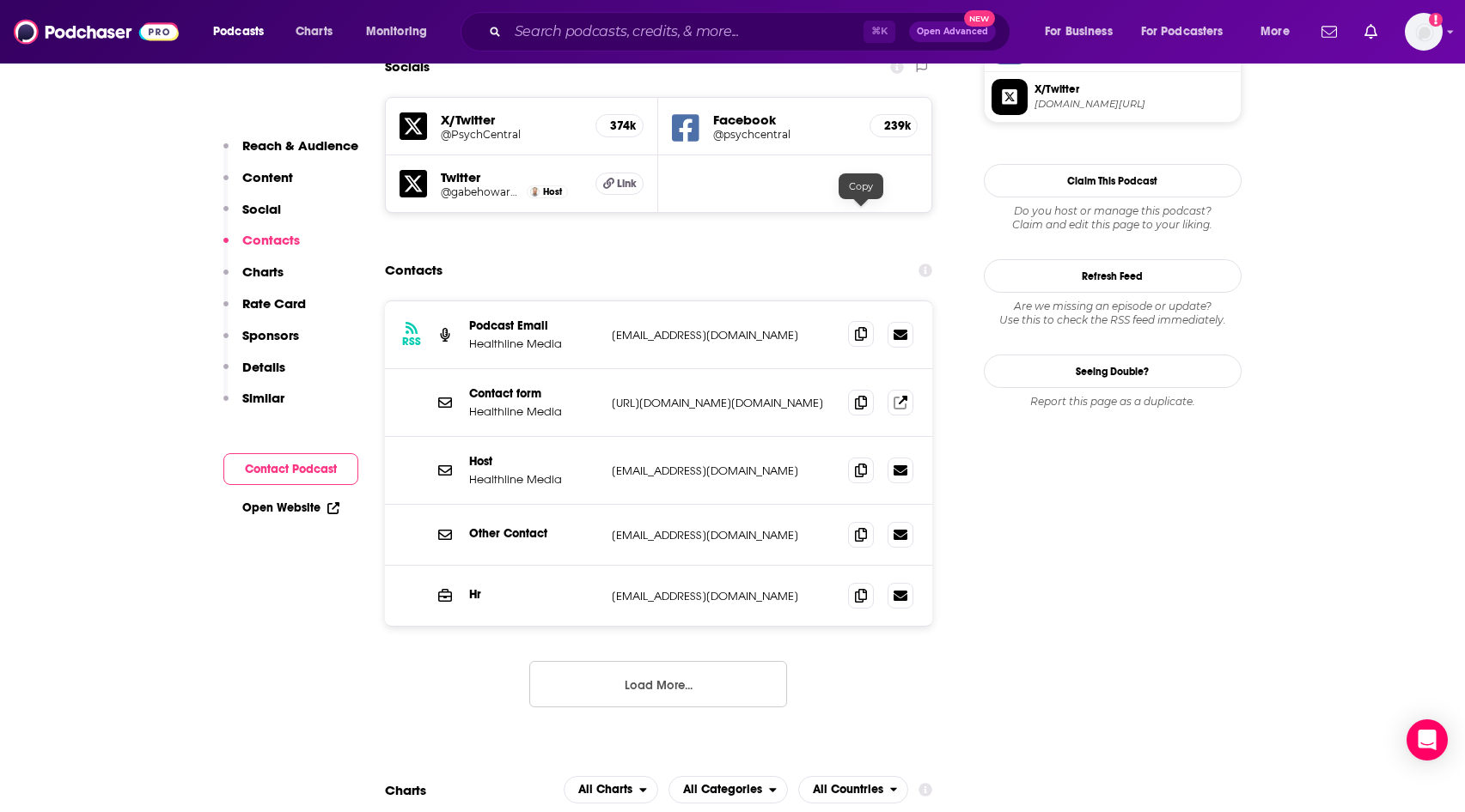
click at [857, 327] on icon at bounding box center [860, 334] width 12 height 14
click at [858, 463] on icon at bounding box center [860, 469] width 12 height 14
click at [859, 327] on icon at bounding box center [860, 334] width 12 height 14
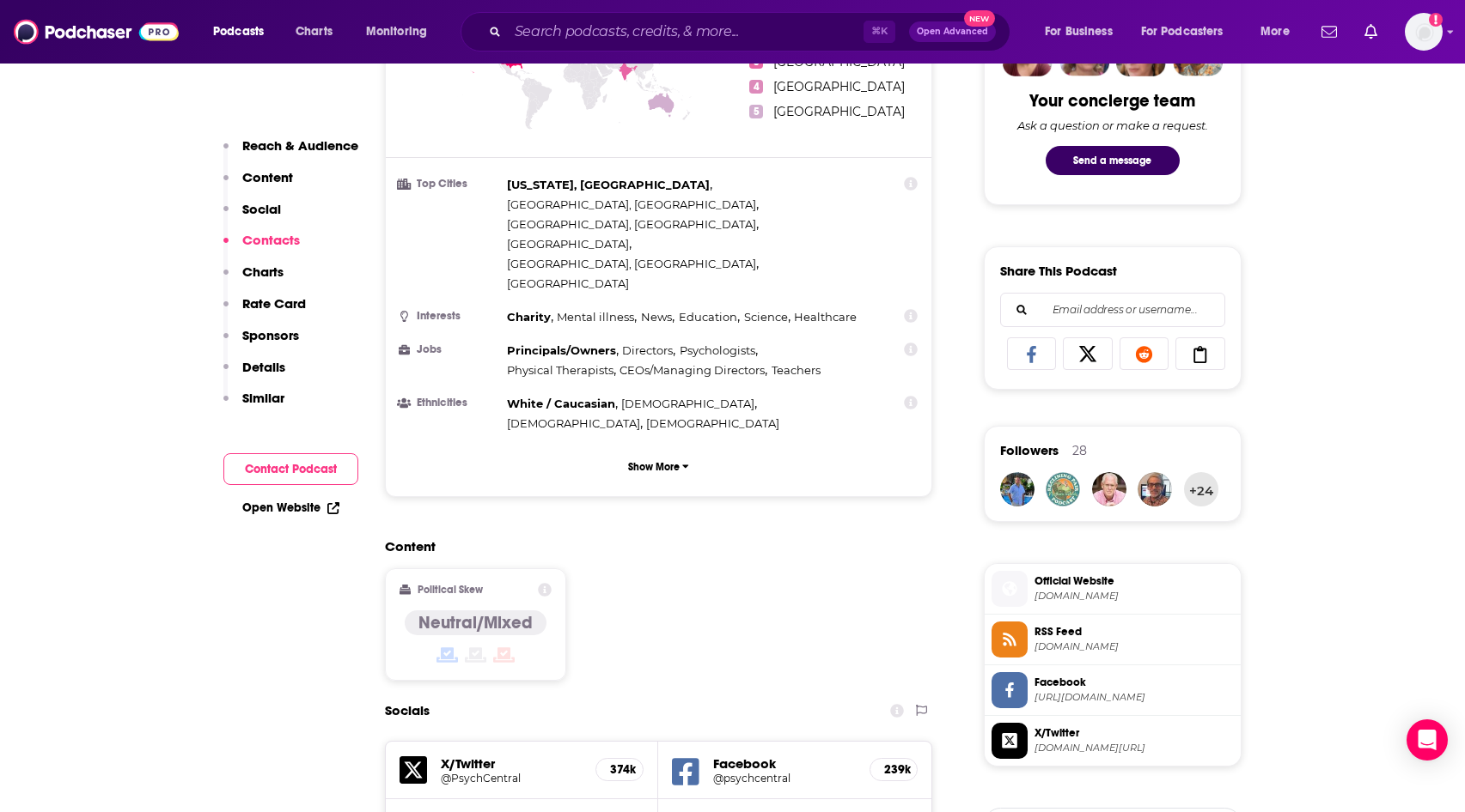
scroll to position [0, 0]
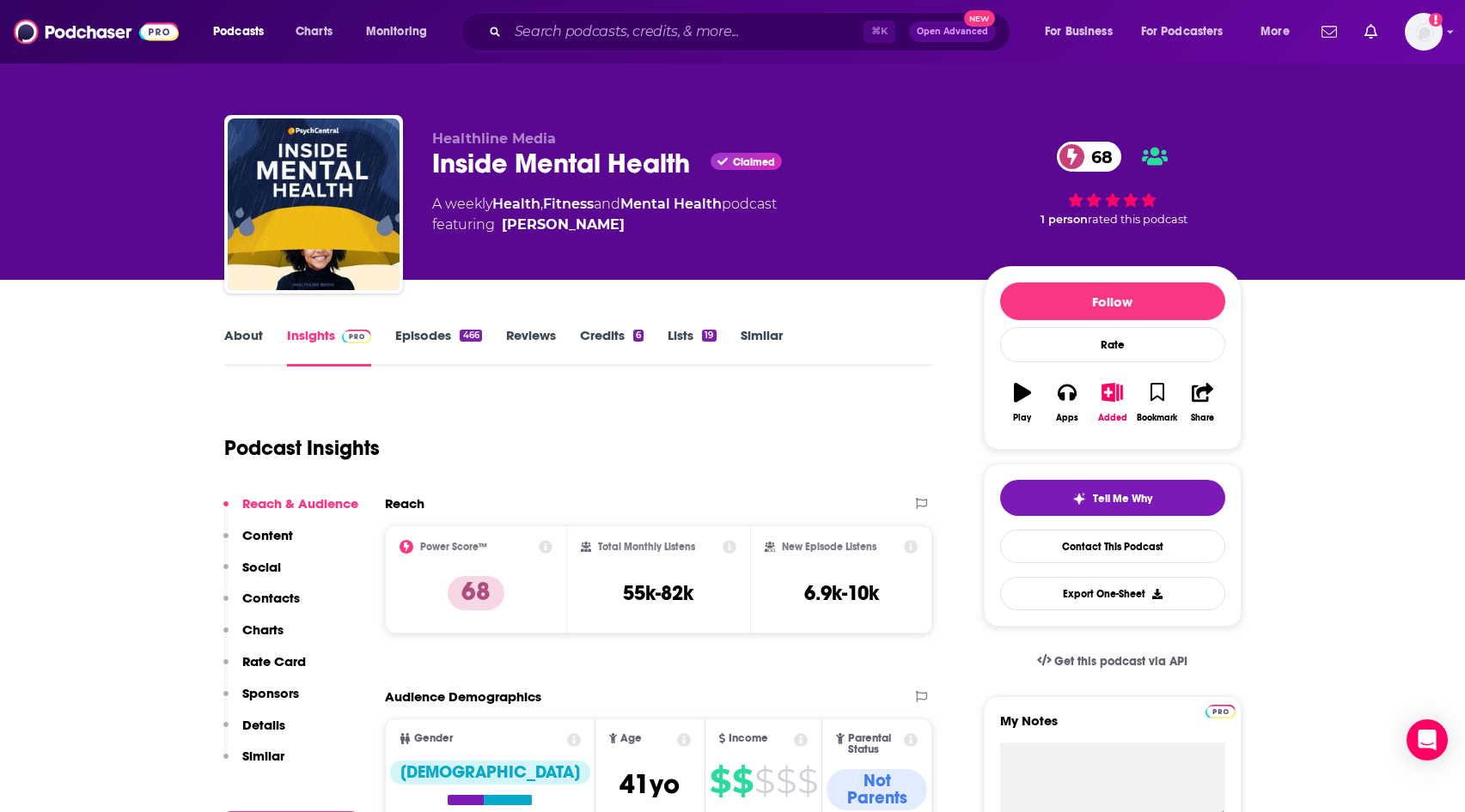
click at [437, 348] on link "Episodes 466" at bounding box center [438, 347] width 86 height 40
click at [766, 342] on link "Similar" at bounding box center [761, 347] width 42 height 40
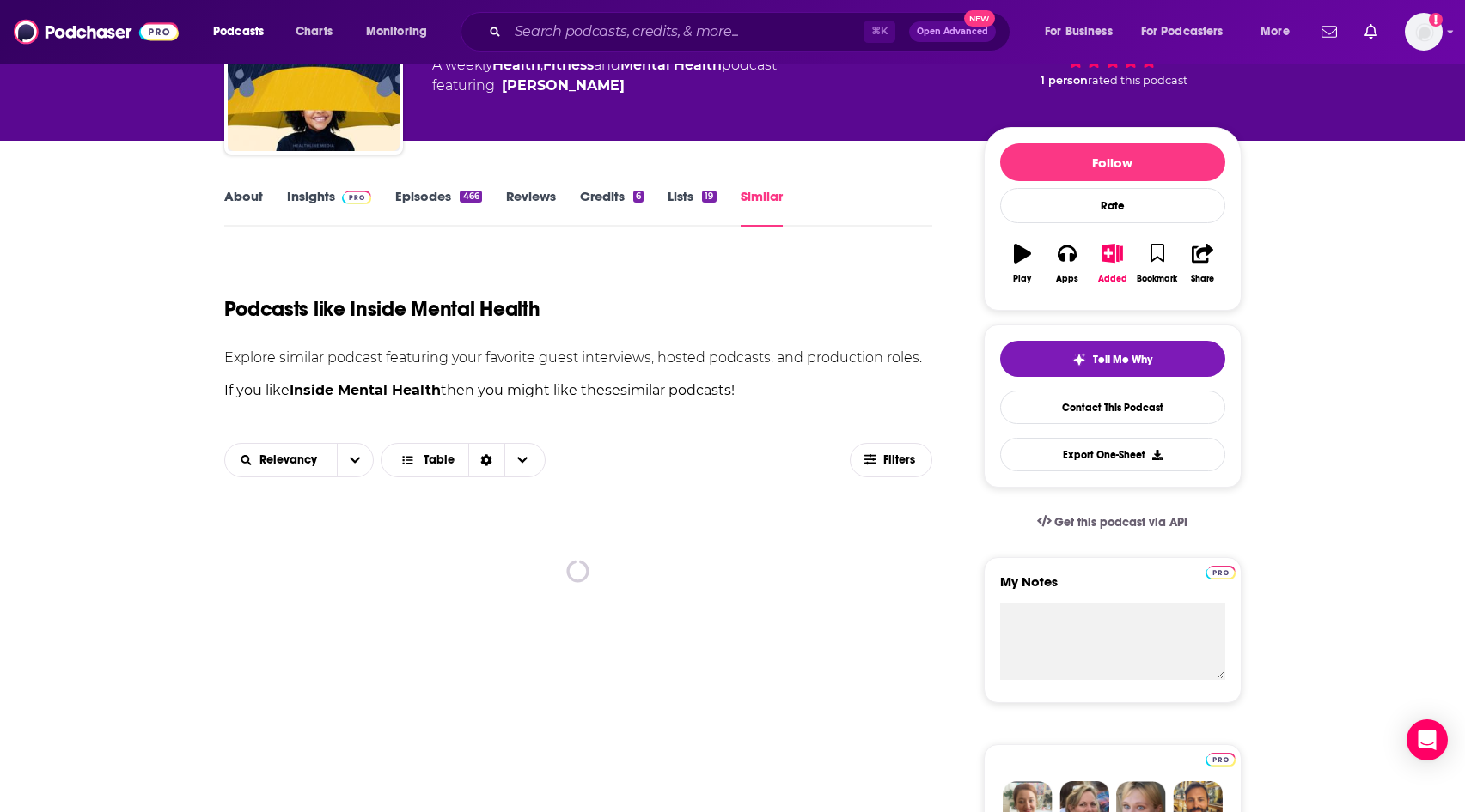
scroll to position [140, 0]
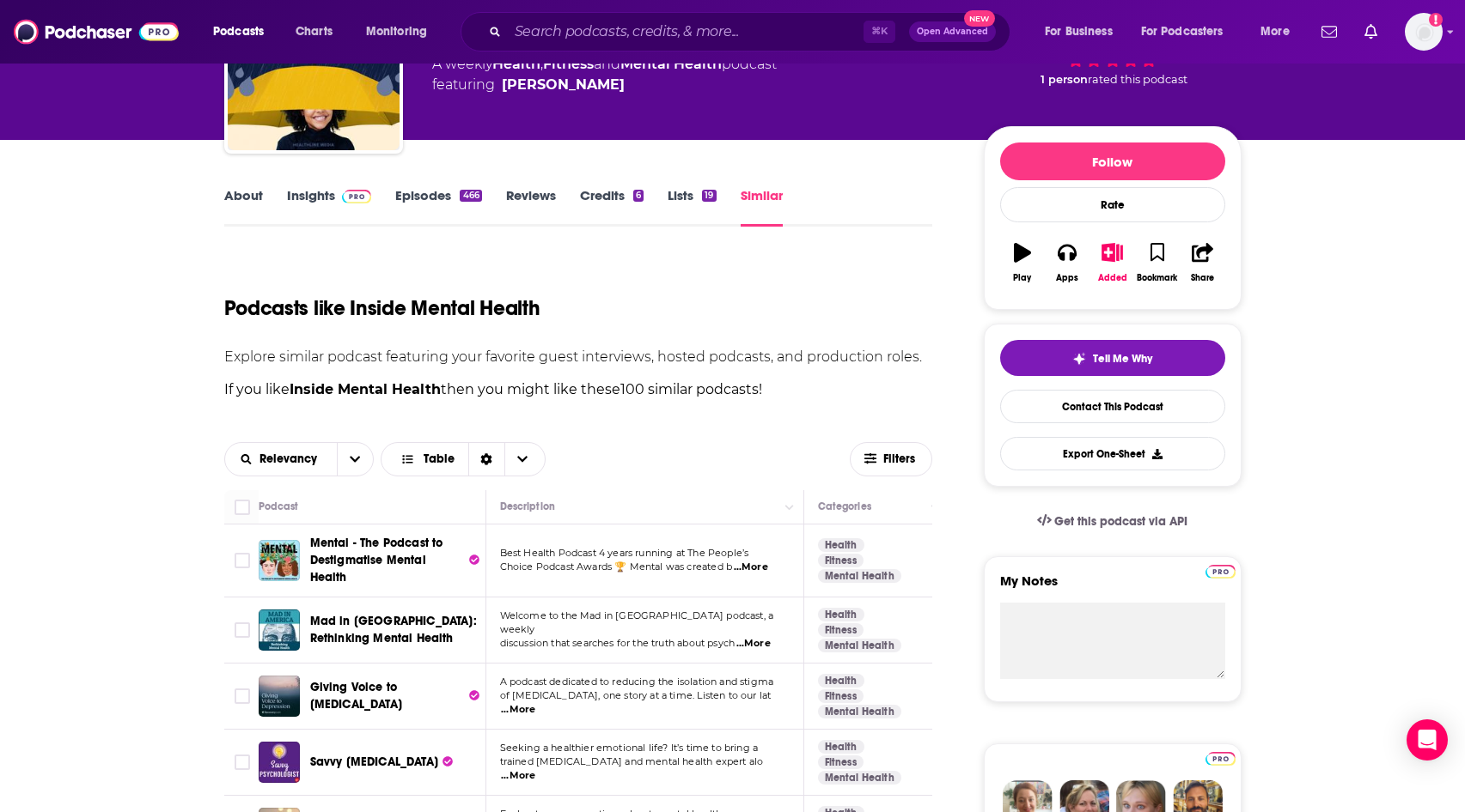
click at [380, 559] on span "Mental - The Podcast to Destigmatise Mental Health" at bounding box center [376, 560] width 134 height 49
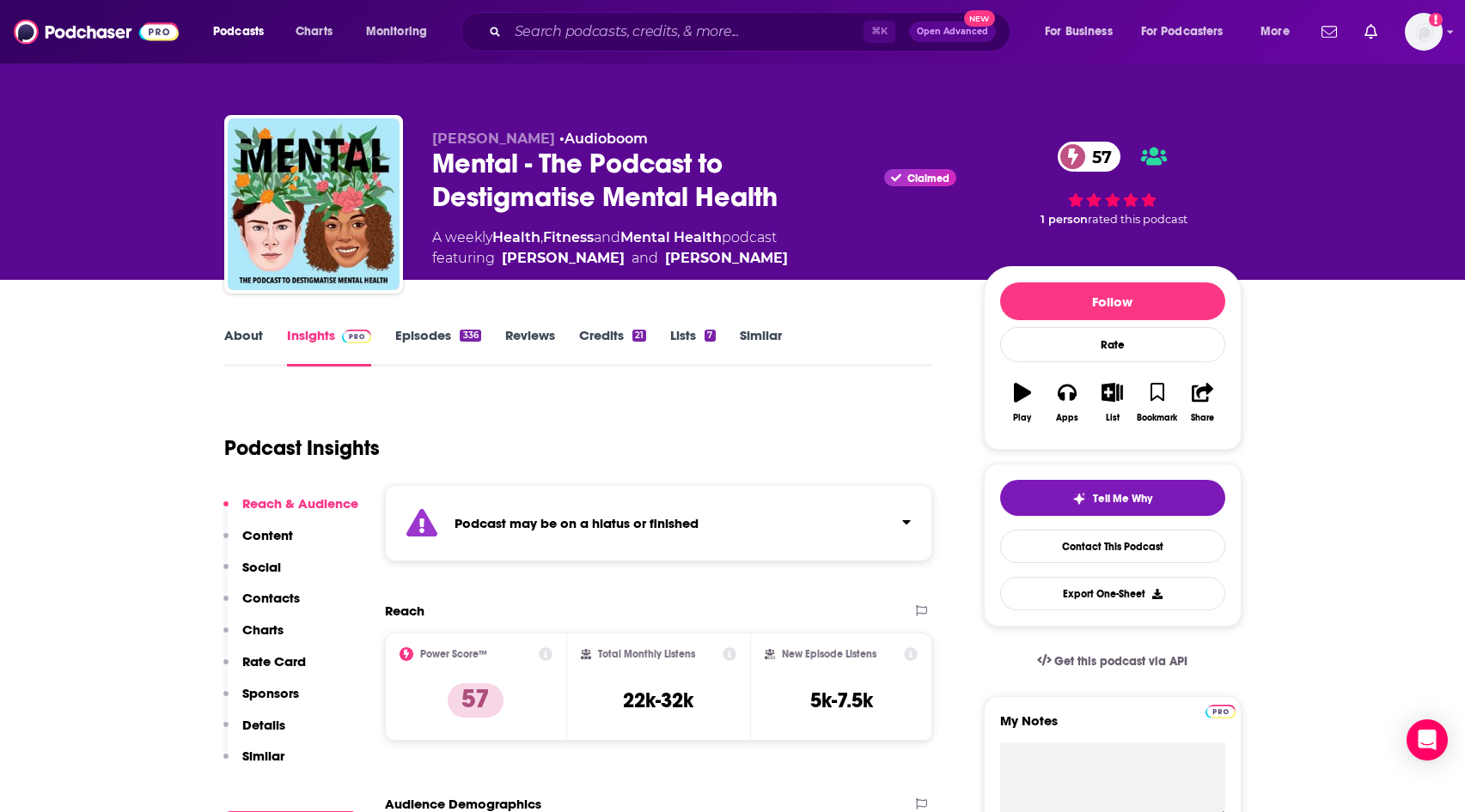
click at [443, 343] on link "Episodes 336" at bounding box center [438, 347] width 85 height 40
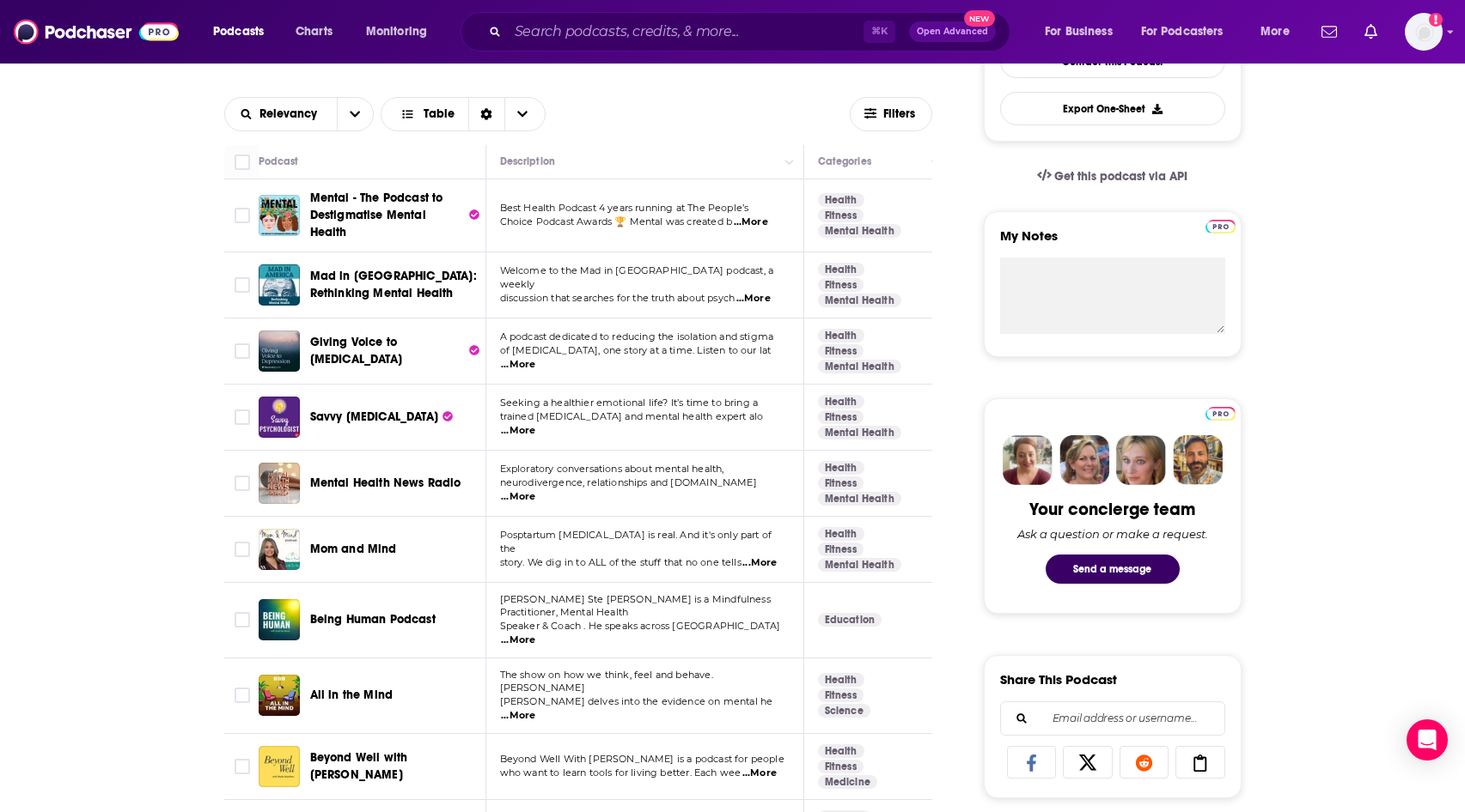
scroll to position [493, 0]
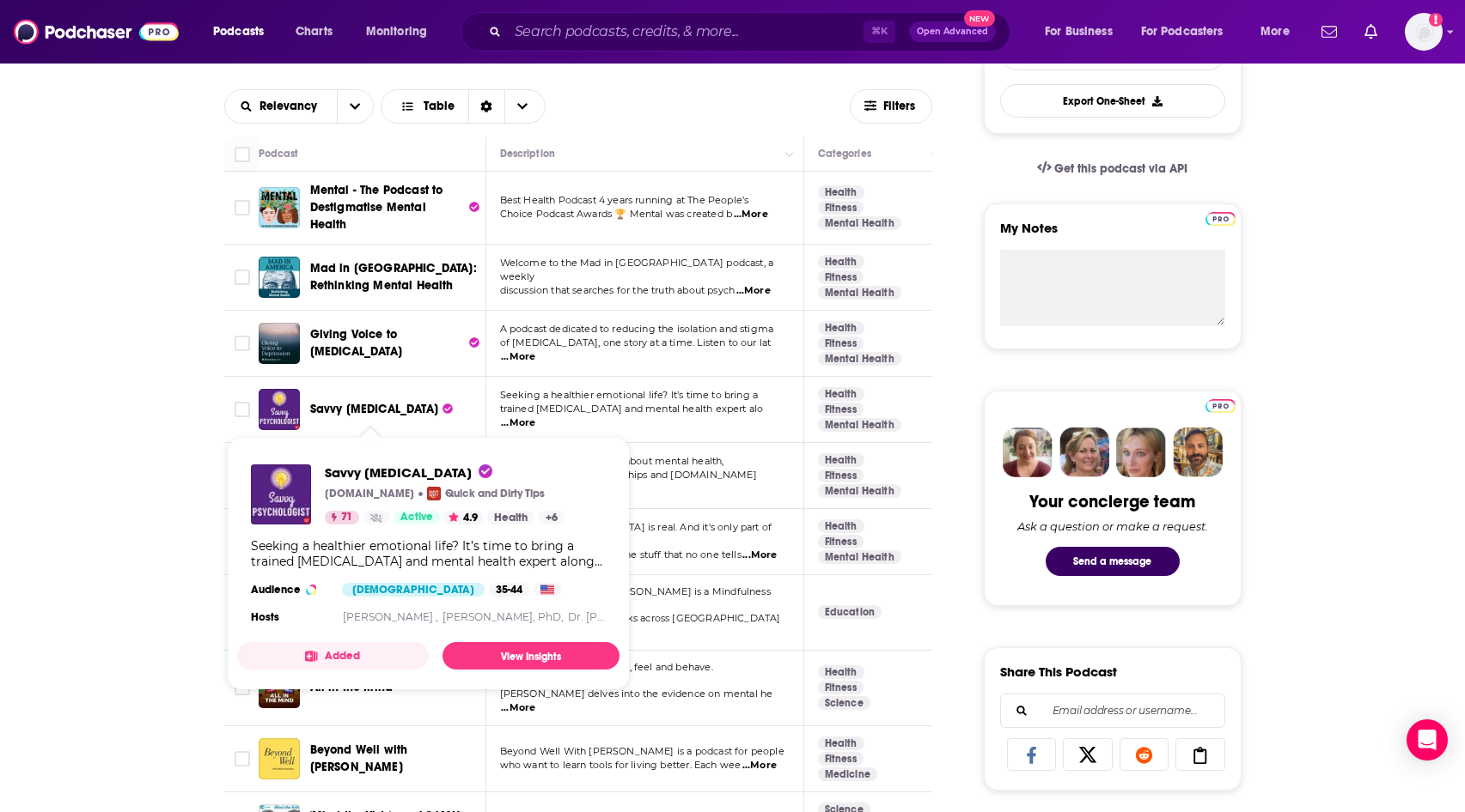
click at [365, 401] on span "Savvy [MEDICAL_DATA]" at bounding box center [374, 410] width 128 height 18
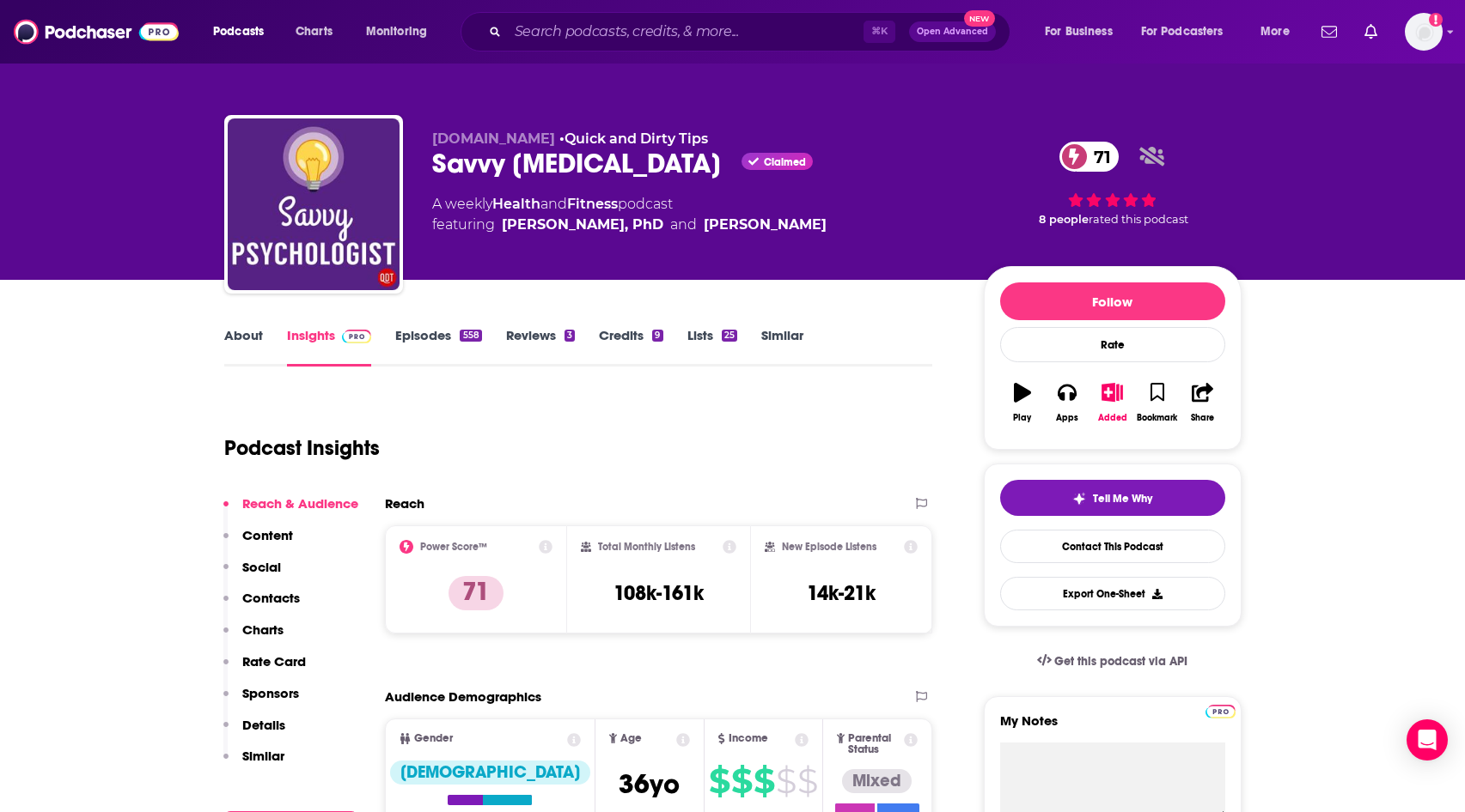
click at [333, 349] on link "Insights" at bounding box center [329, 347] width 85 height 40
click at [427, 332] on link "Episodes 558" at bounding box center [438, 347] width 86 height 40
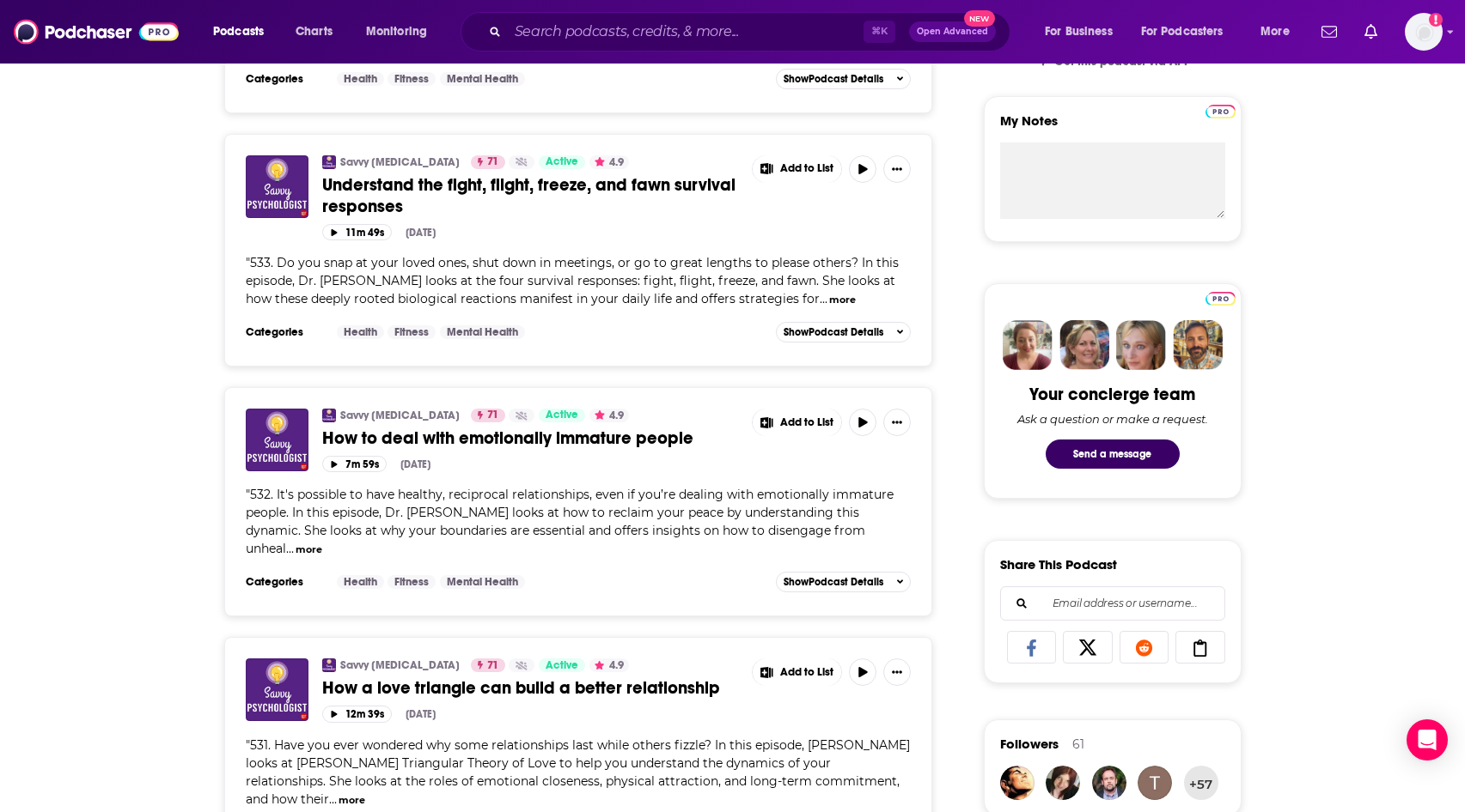
scroll to position [629, 0]
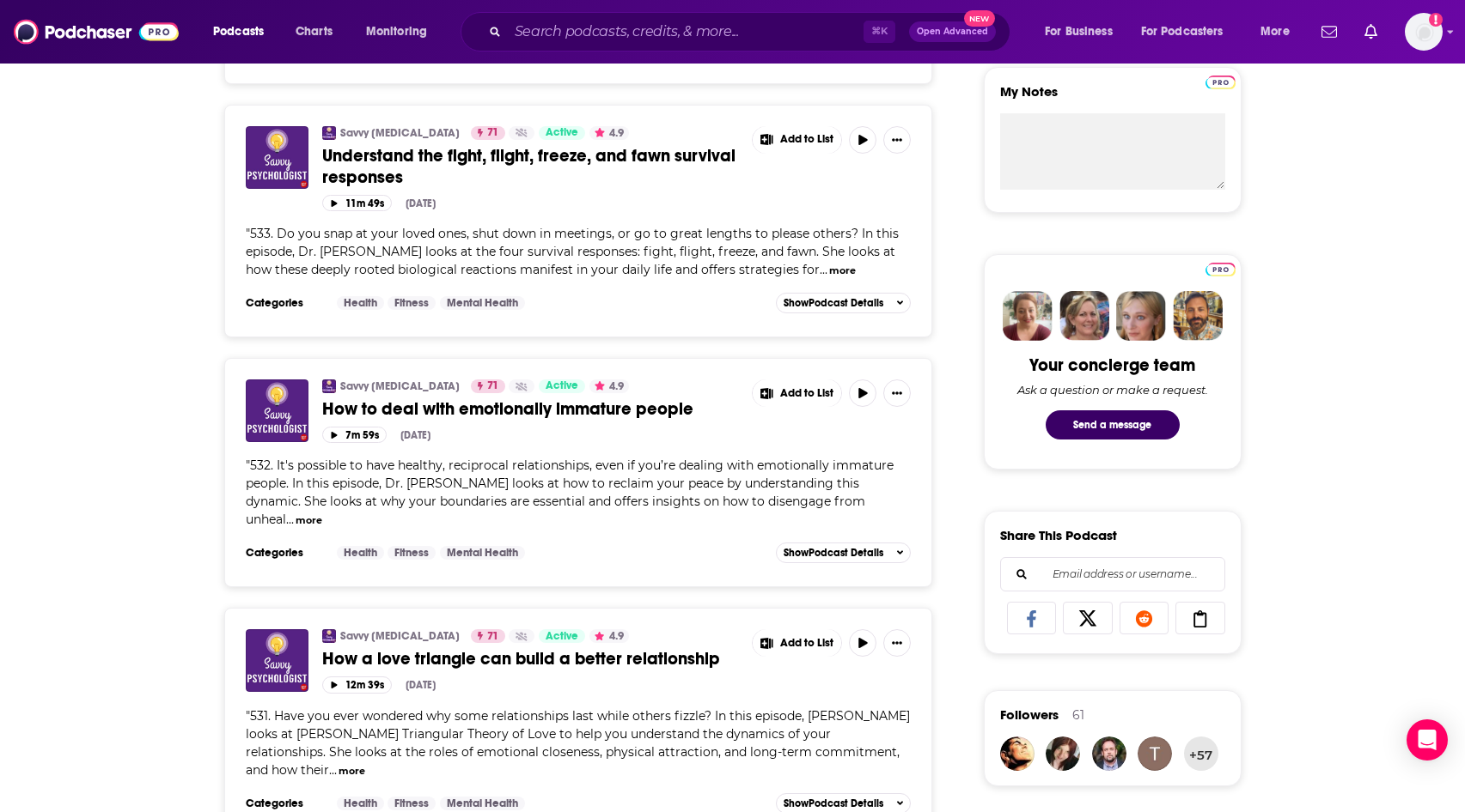
click at [312, 522] on button "more" at bounding box center [309, 521] width 27 height 15
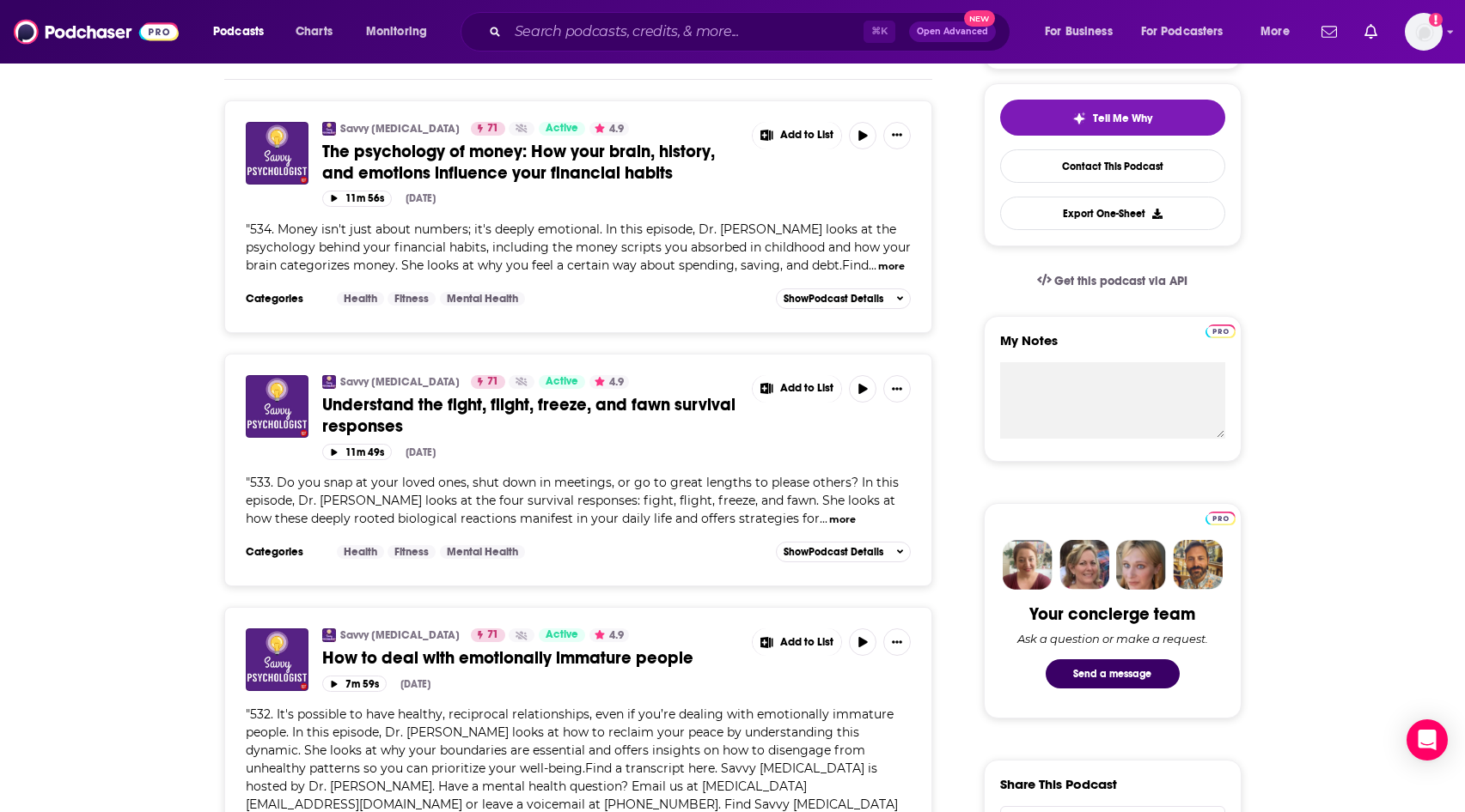
scroll to position [0, 0]
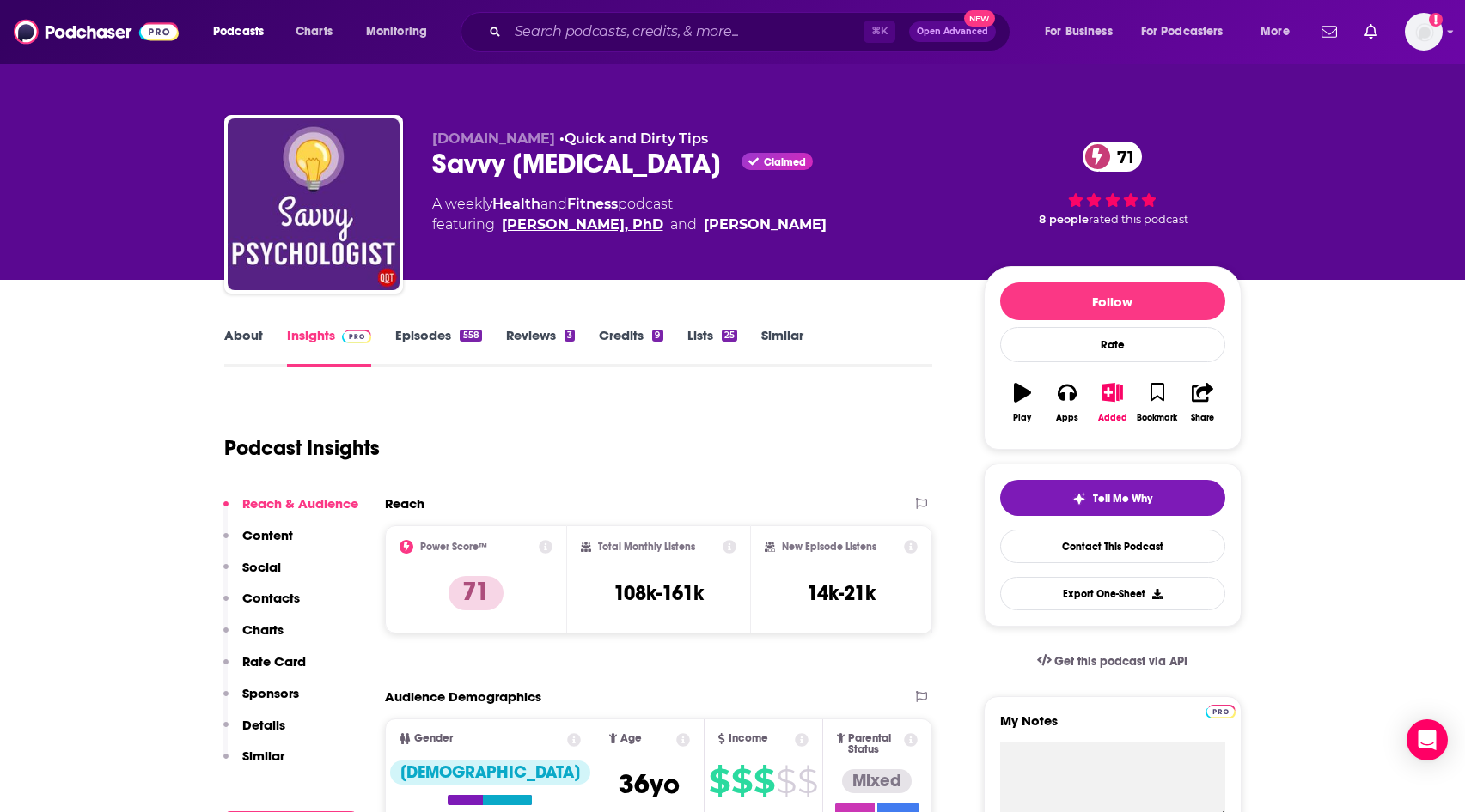
click at [548, 229] on link "Jade Wu, PhD" at bounding box center [582, 225] width 161 height 20
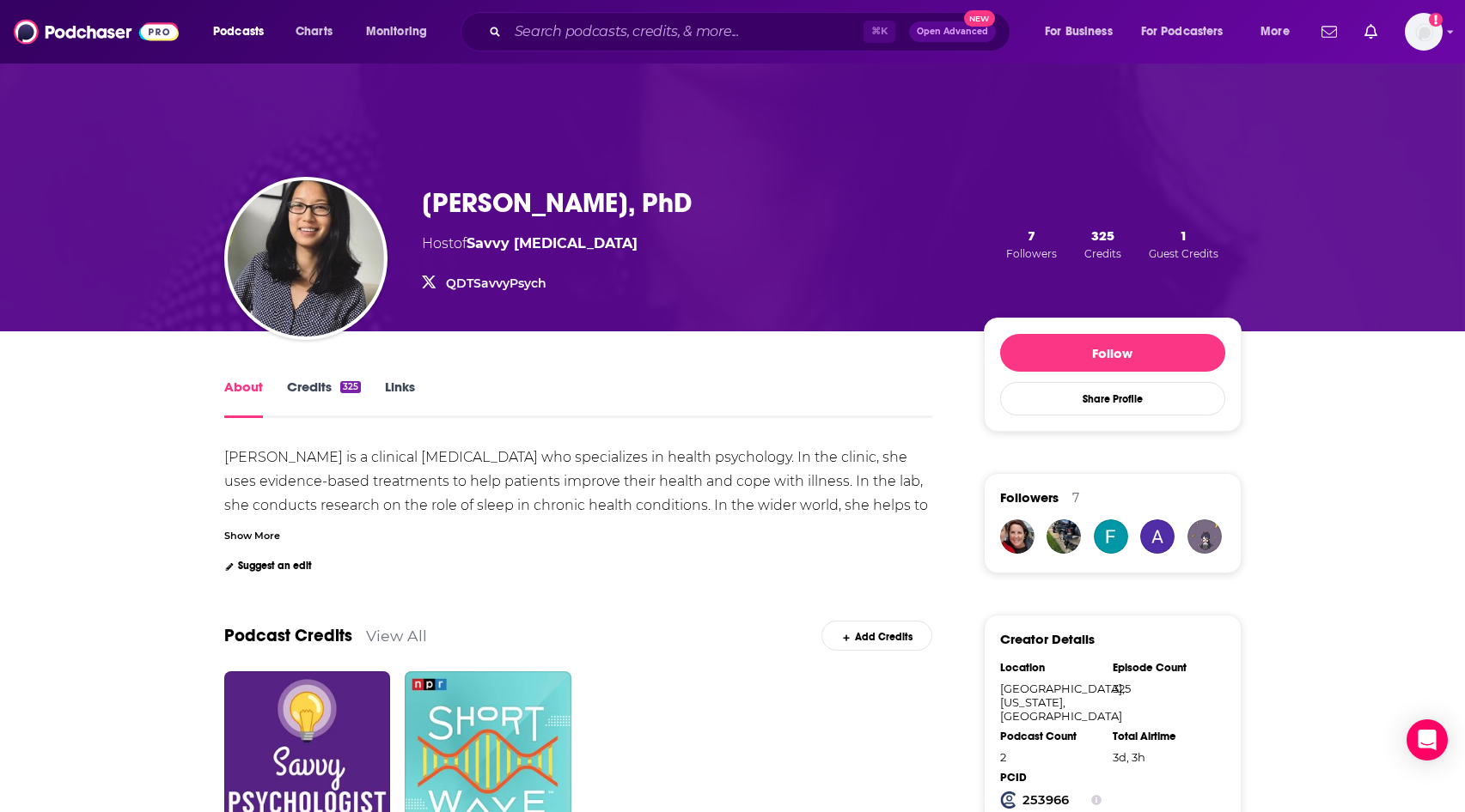
click at [497, 283] on link "QDTSavvyPsych" at bounding box center [496, 283] width 100 height 16
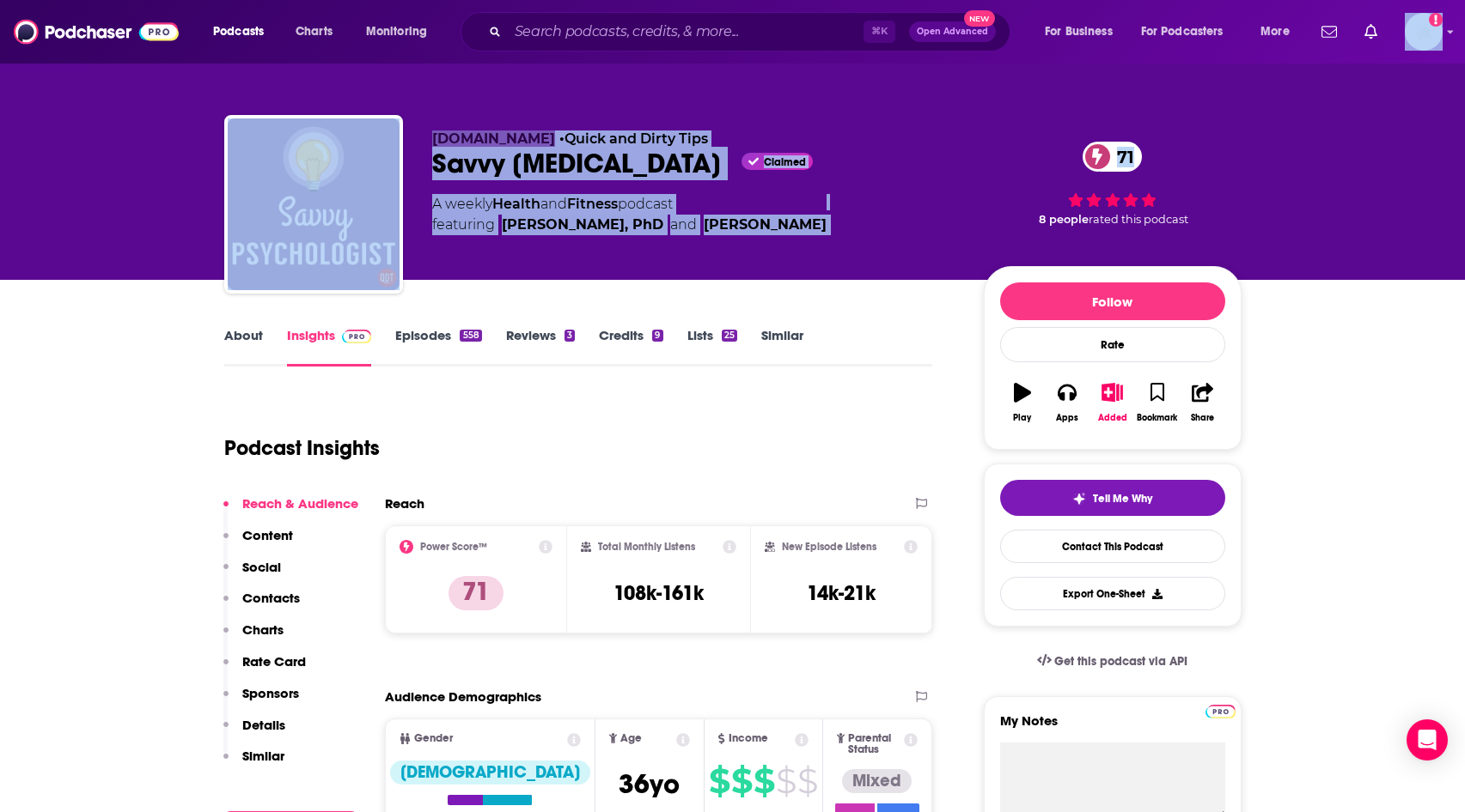
drag, startPoint x: 1464, startPoint y: 35, endPoint x: 1459, endPoint y: 177, distance: 142.1
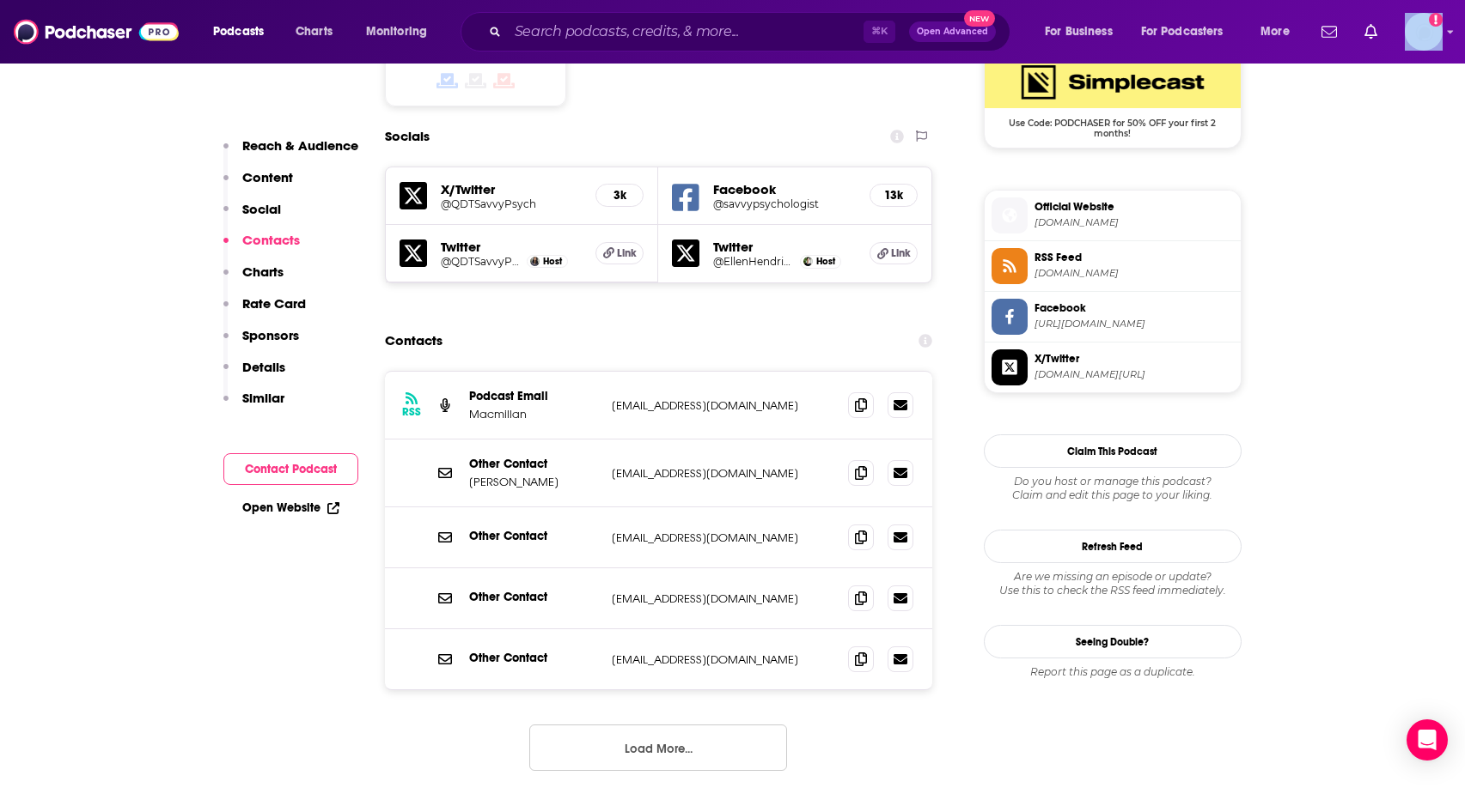
scroll to position [1446, 0]
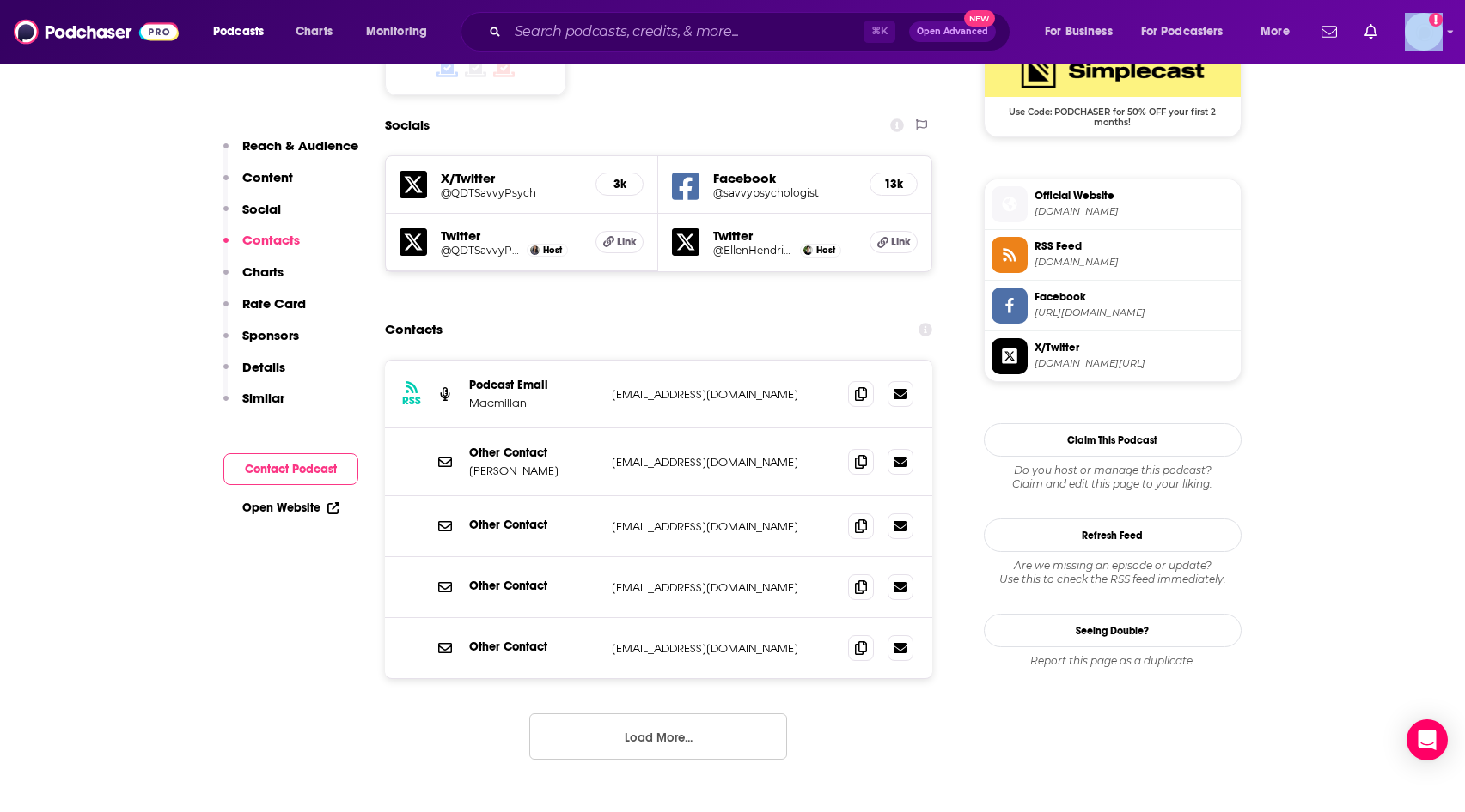
click at [752, 714] on button "Load More..." at bounding box center [658, 737] width 258 height 46
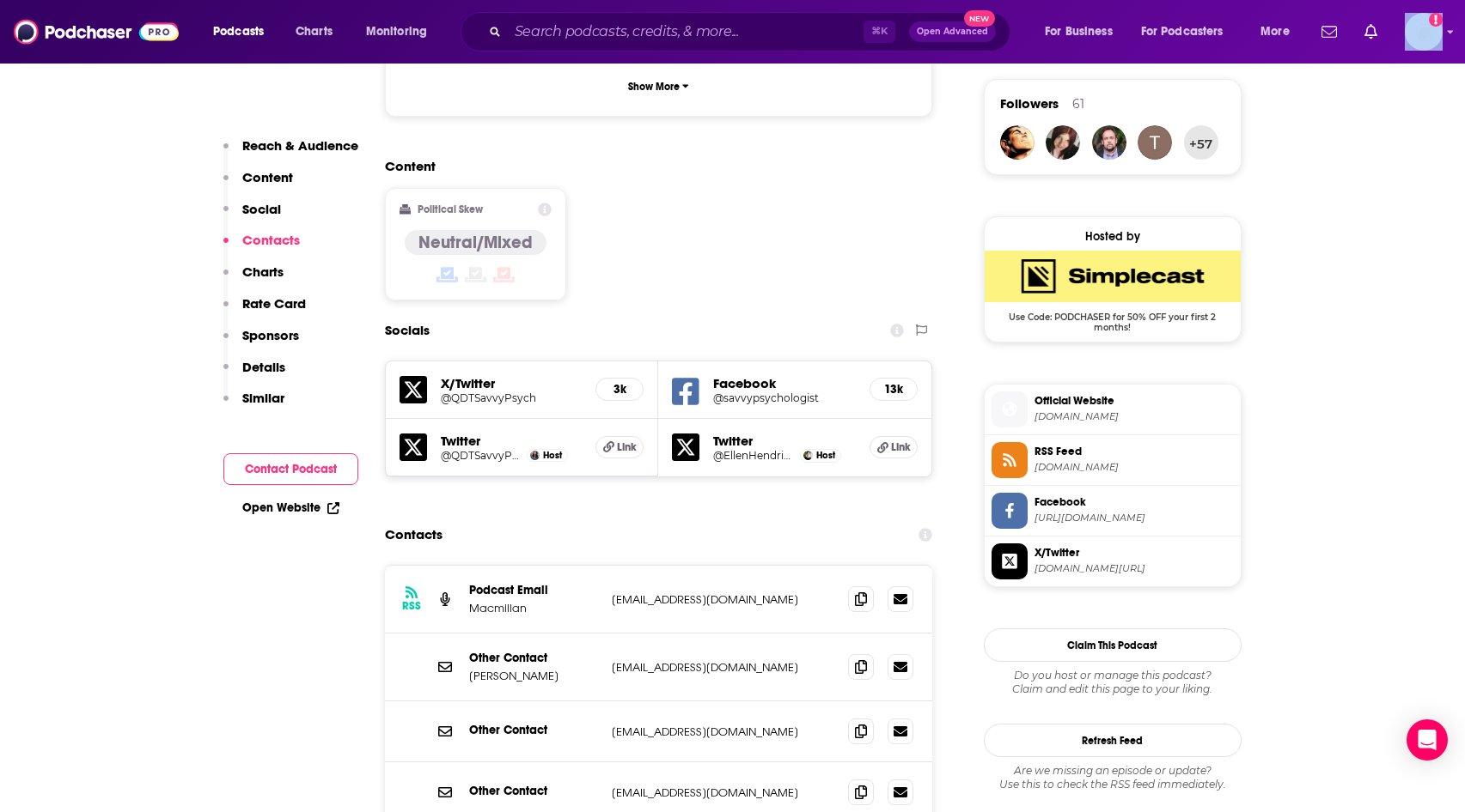
scroll to position [1230, 0]
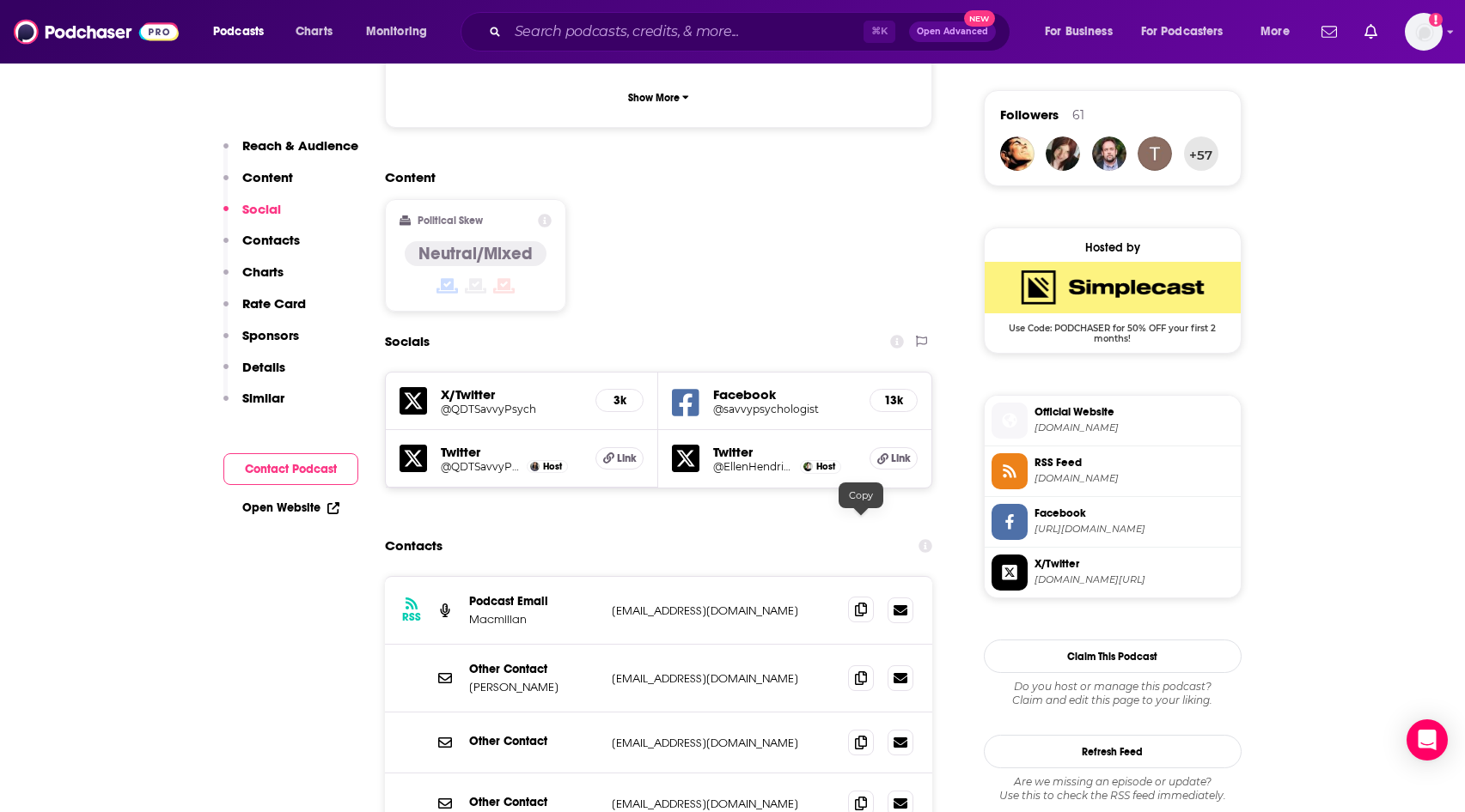
click at [852, 597] on span at bounding box center [860, 610] width 26 height 26
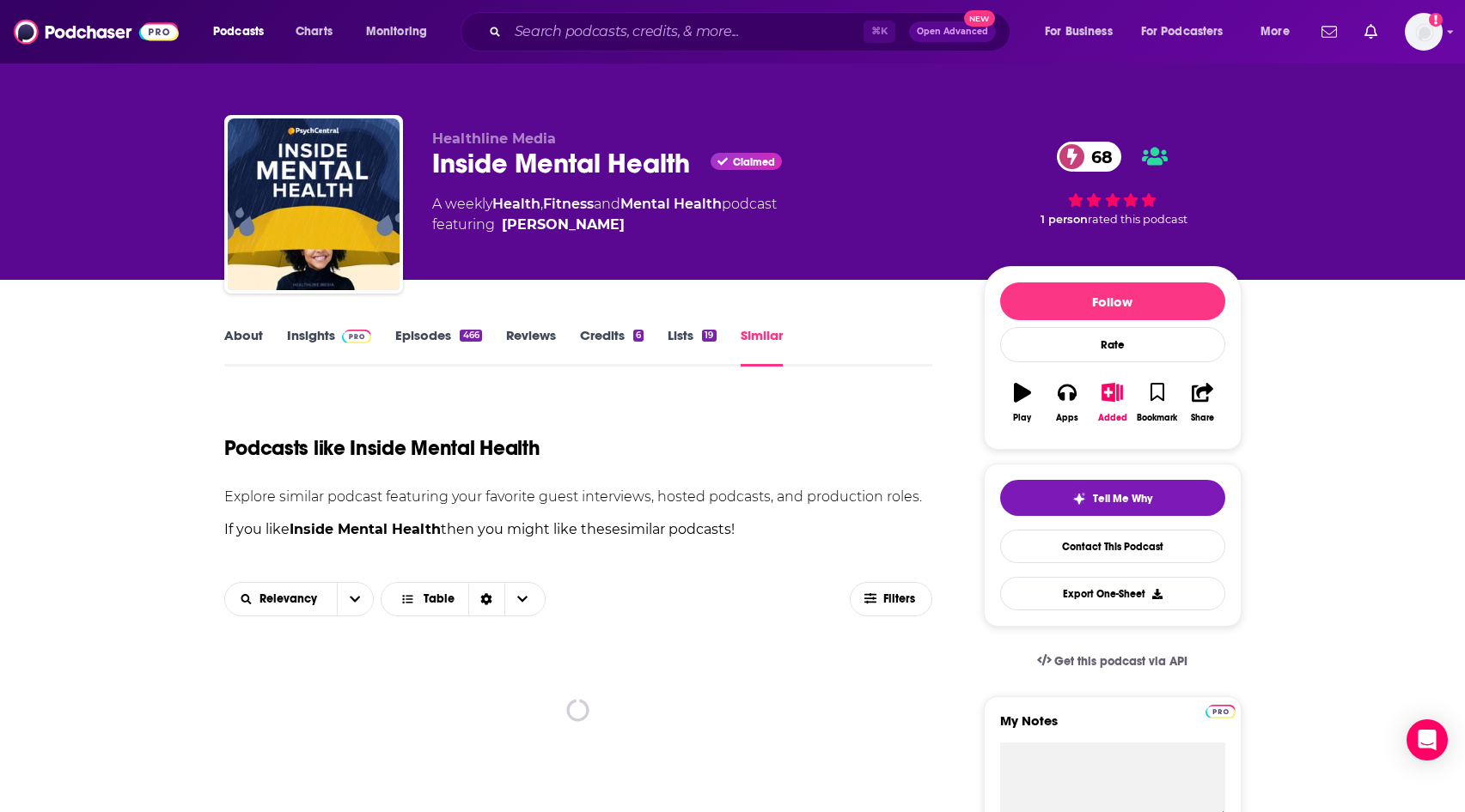
click at [747, 345] on link "Similar" at bounding box center [761, 347] width 42 height 40
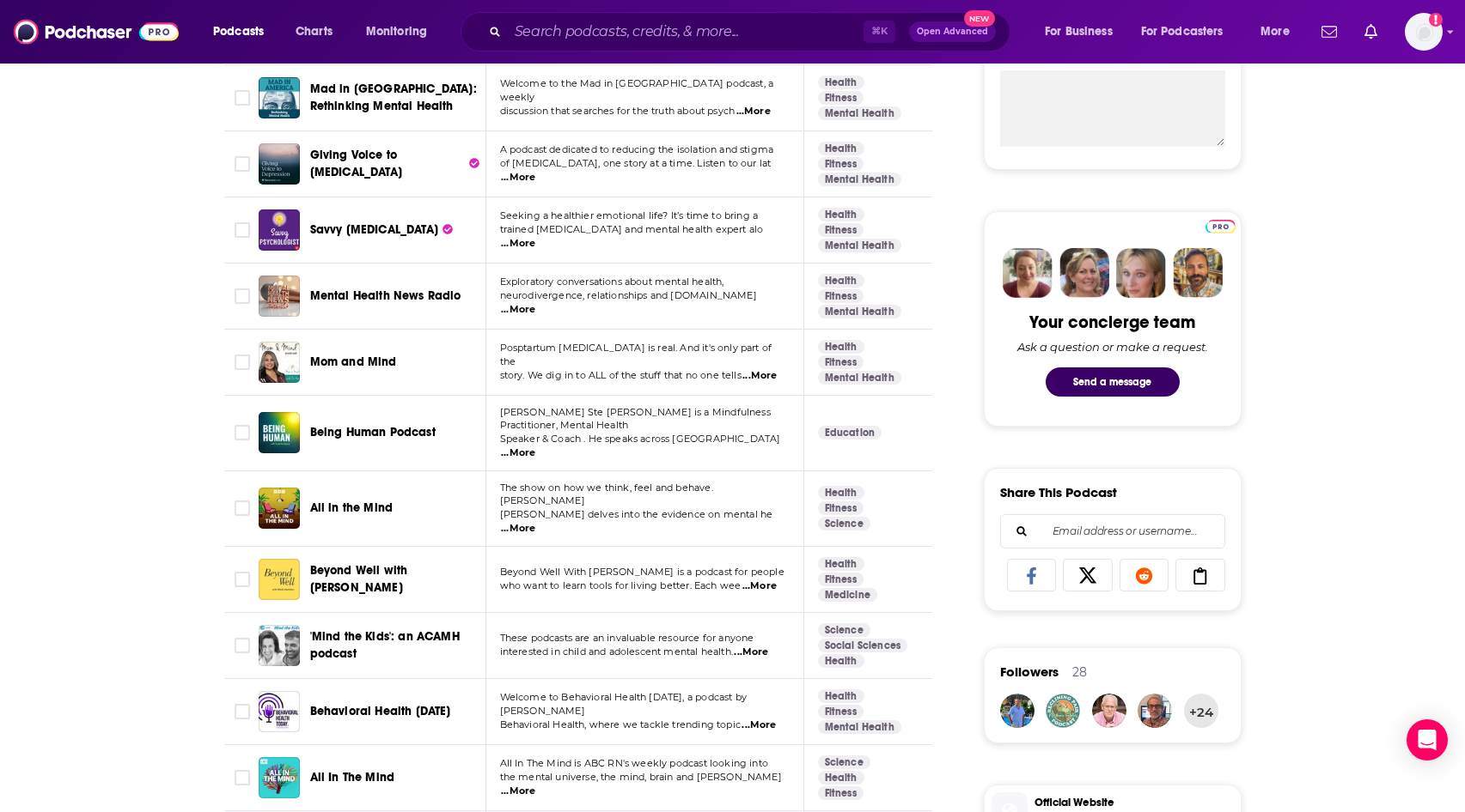
scroll to position [695, 0]
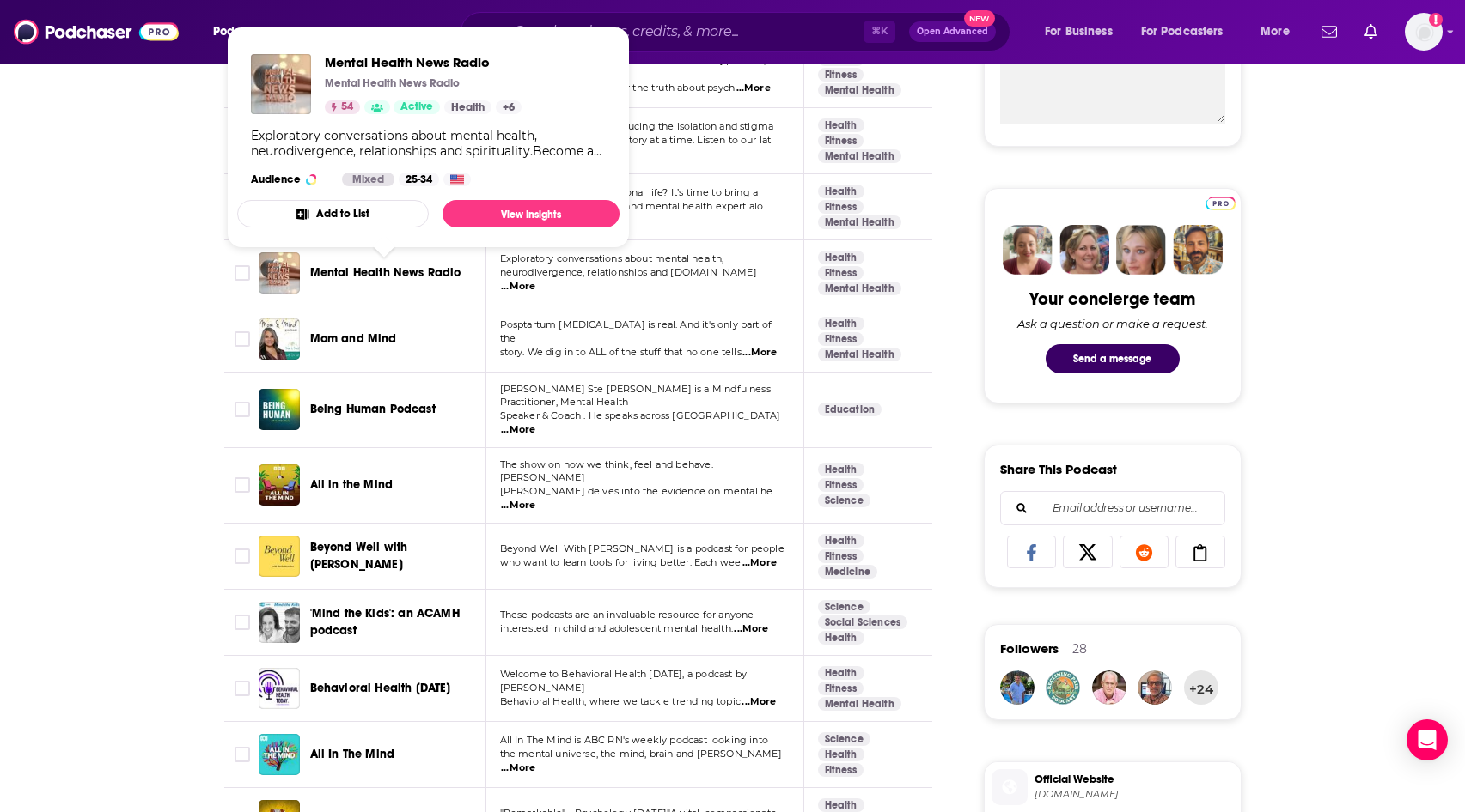
click at [414, 271] on span "Mental Health News Radio" at bounding box center [385, 273] width 151 height 15
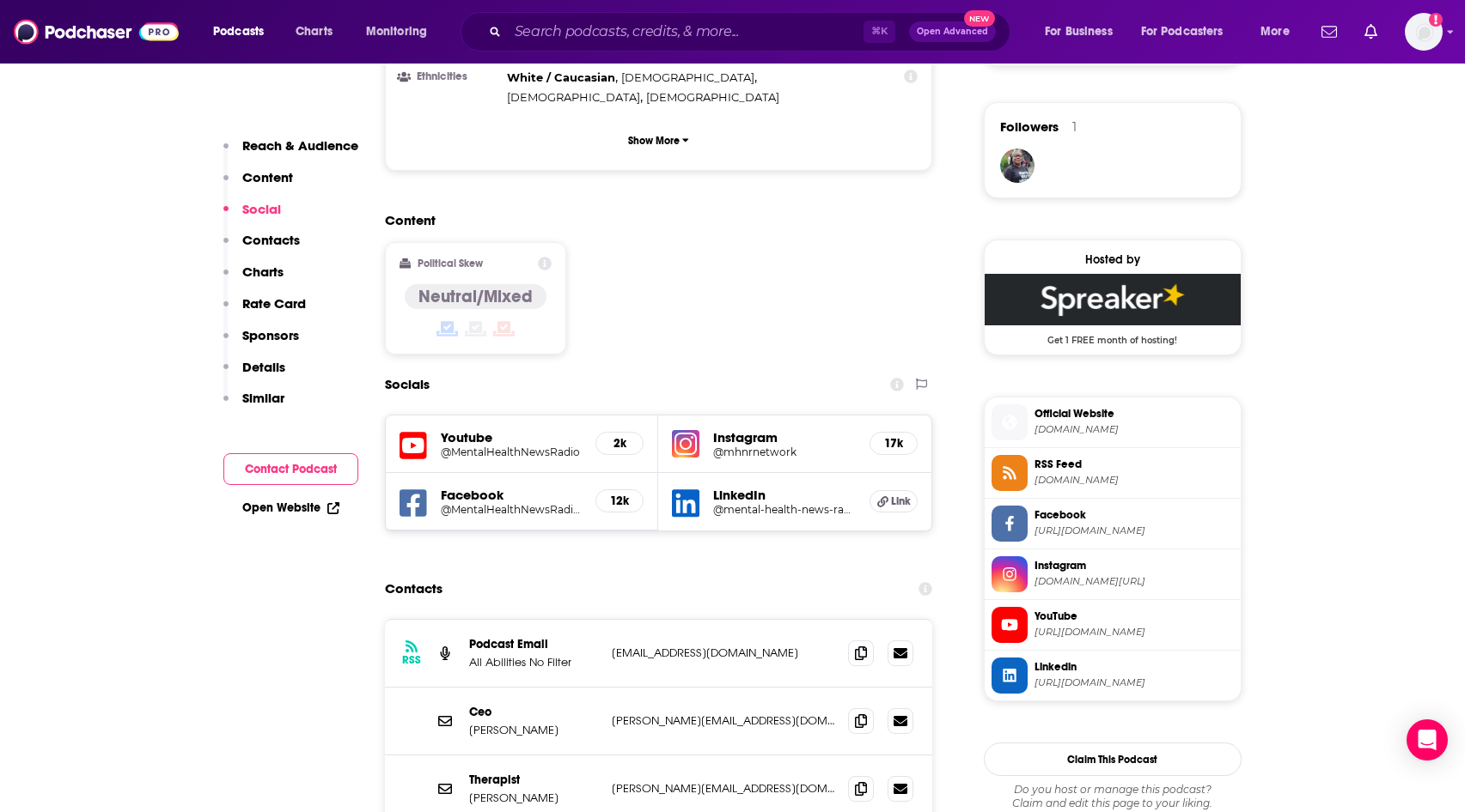
scroll to position [1291, 0]
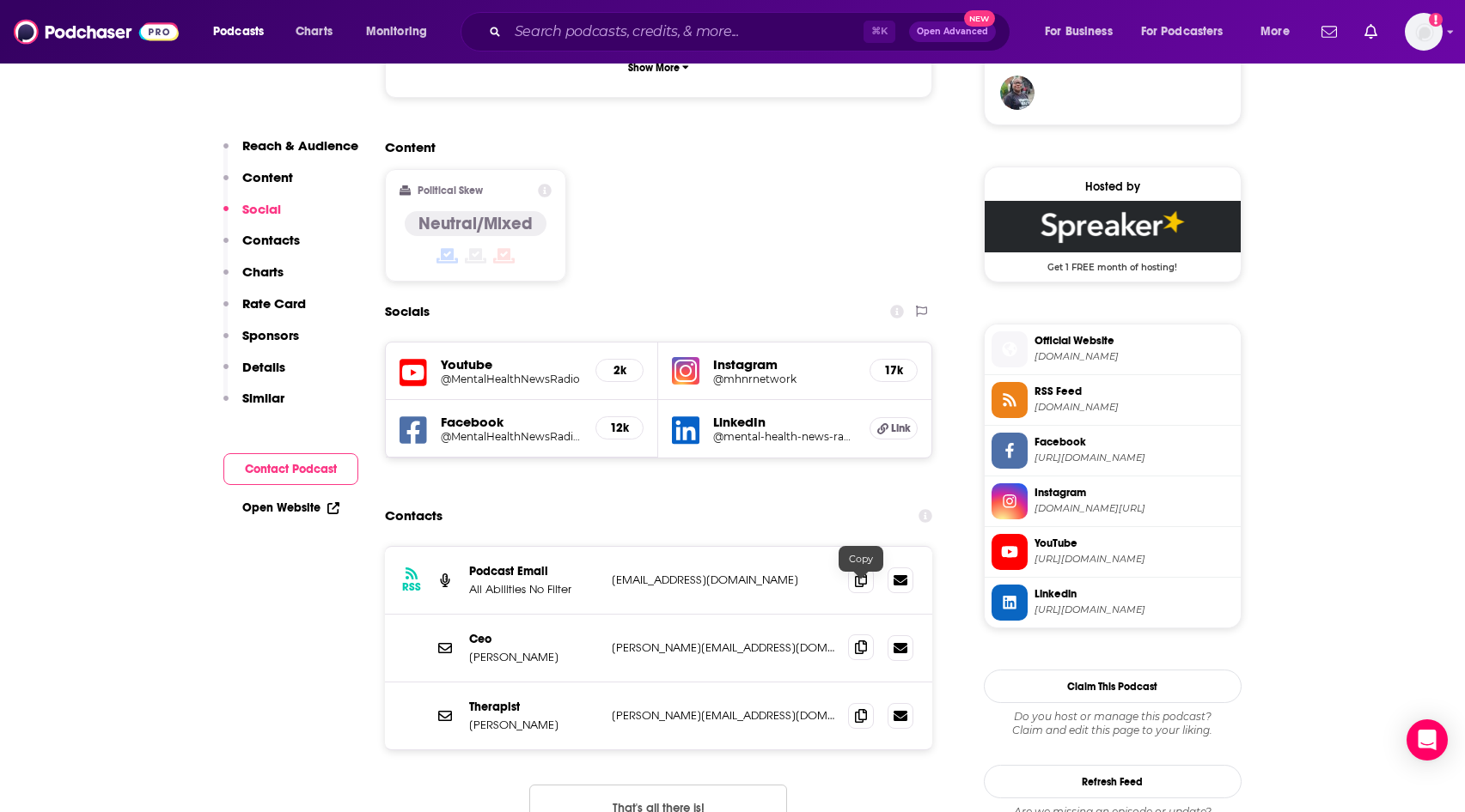
click at [860, 641] on icon at bounding box center [860, 647] width 12 height 14
click at [860, 708] on icon at bounding box center [860, 715] width 12 height 14
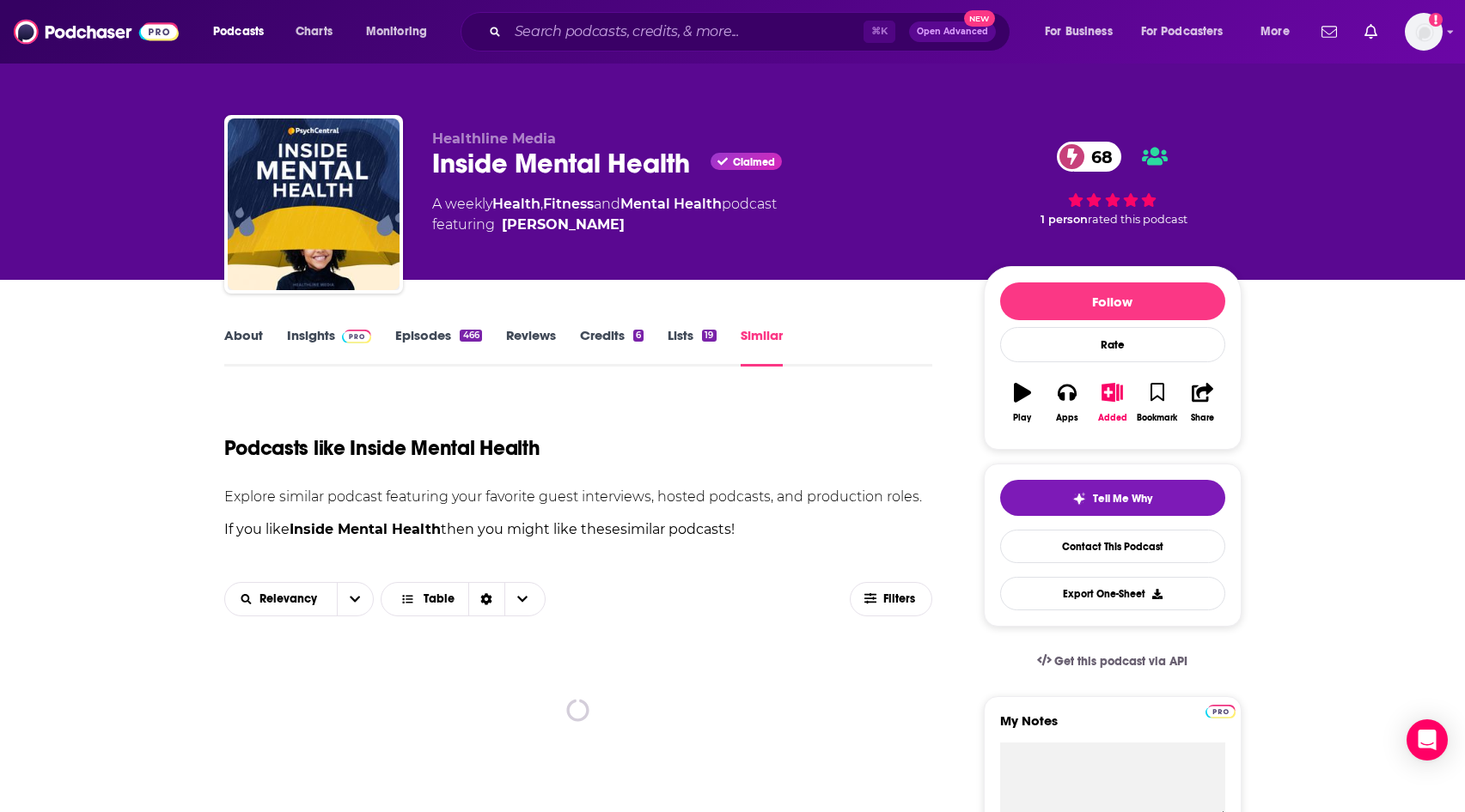
click at [762, 352] on link "Similar" at bounding box center [761, 347] width 42 height 40
click at [758, 324] on div "About Insights Episodes 466 Reviews Credits 6 Lists 19 Similar" at bounding box center [579, 345] width 708 height 42
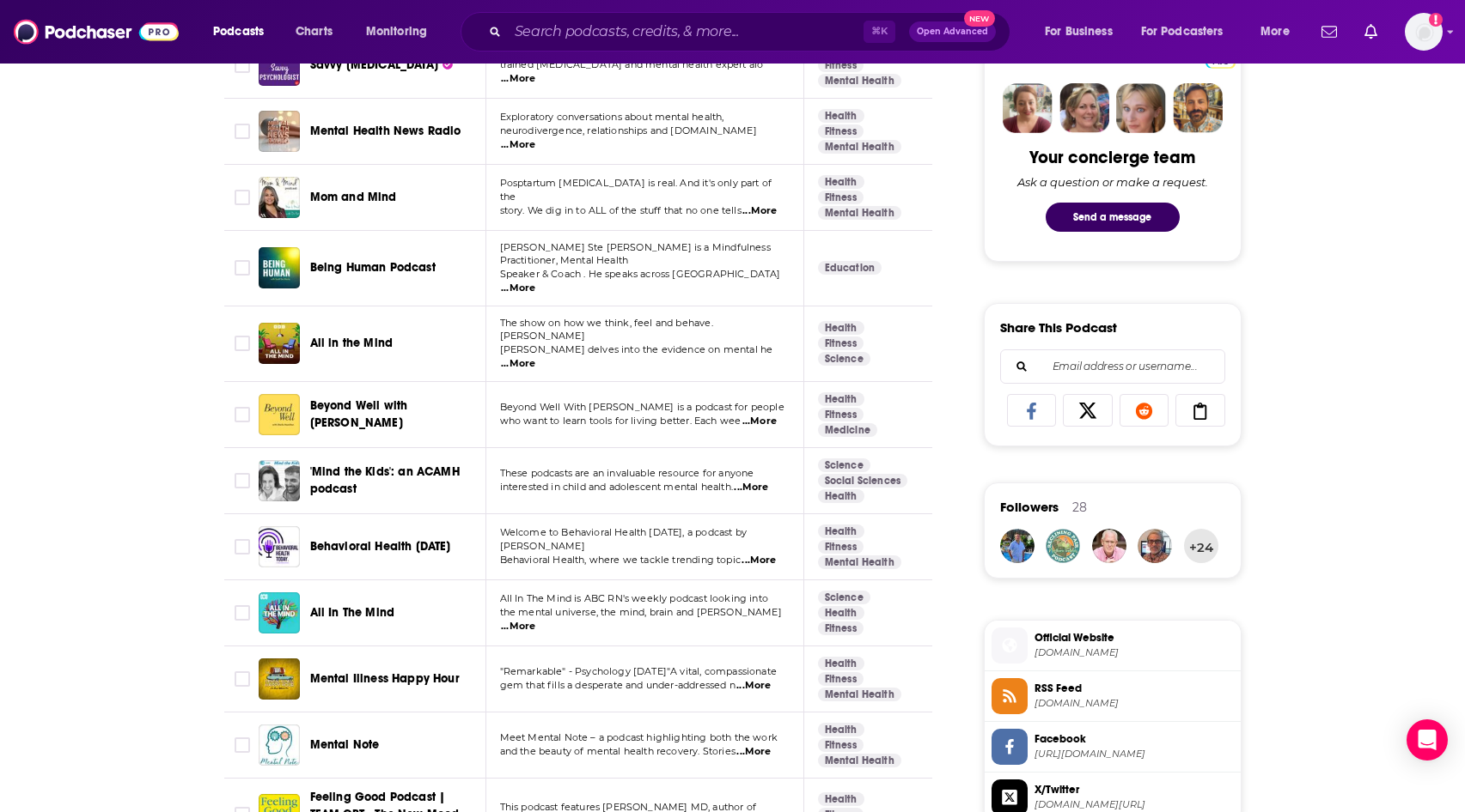
scroll to position [845, 0]
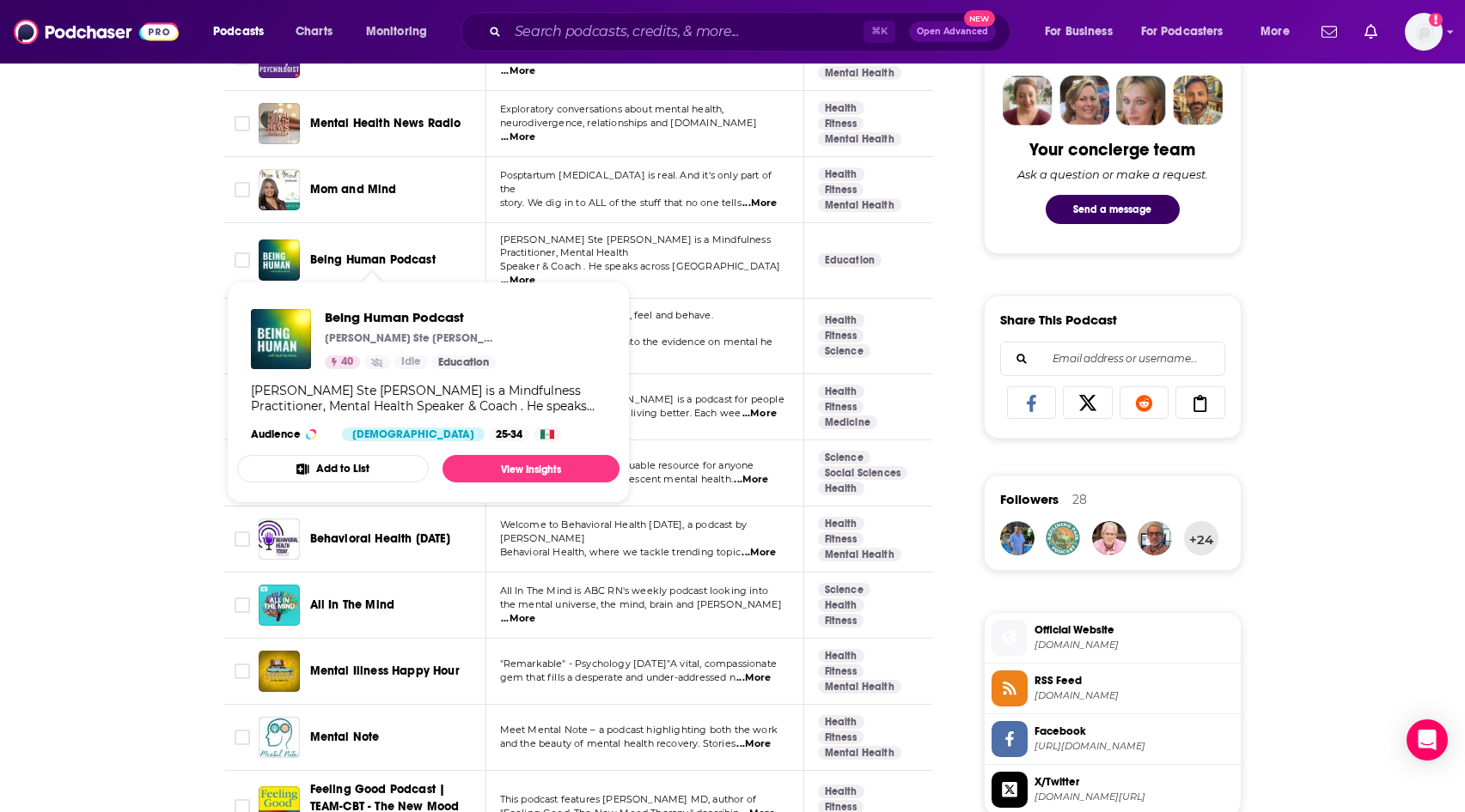
click at [372, 255] on span "Being Human Podcast" at bounding box center [372, 260] width 125 height 15
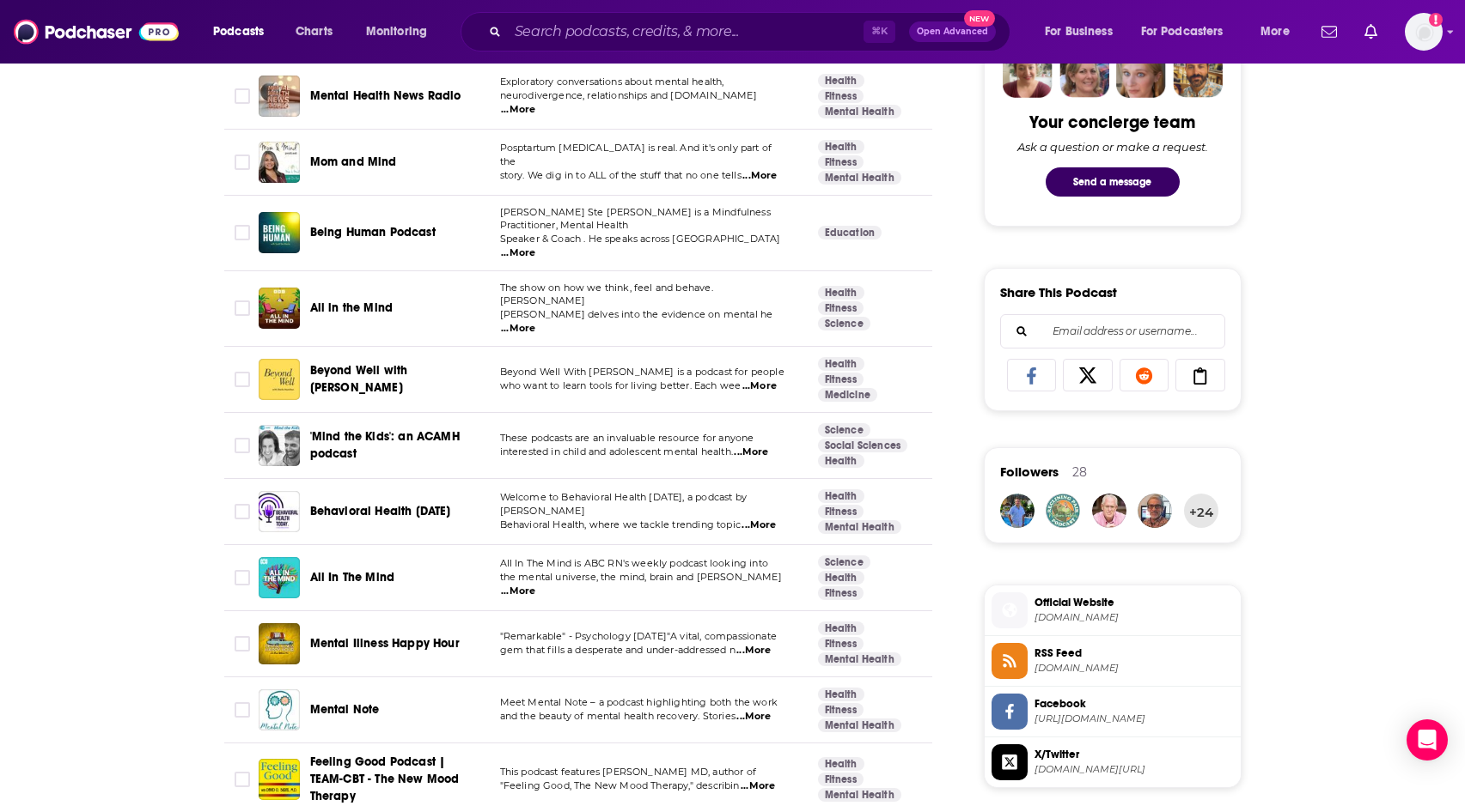
scroll to position [877, 0]
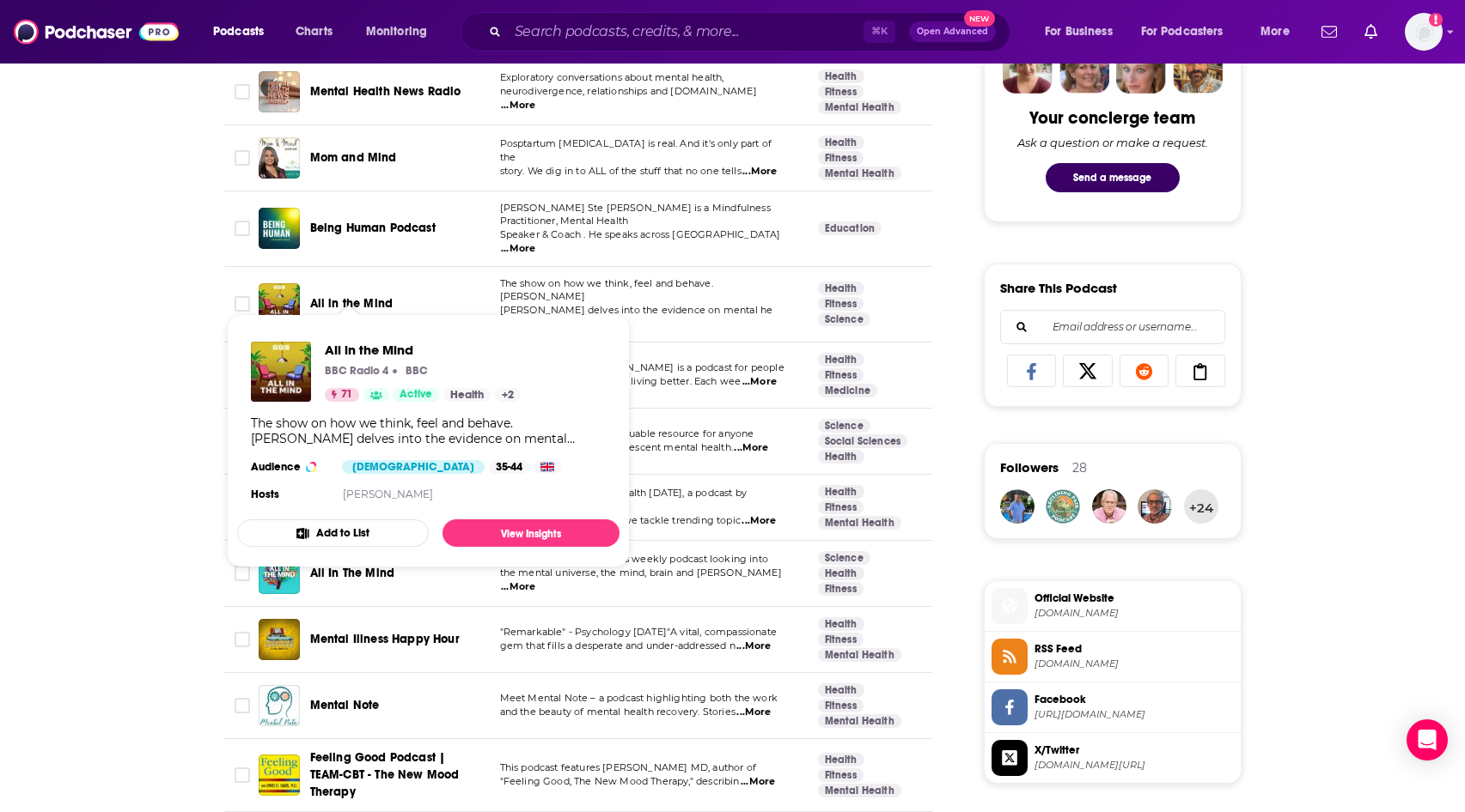
click at [371, 297] on span "All in the Mind" at bounding box center [351, 304] width 83 height 15
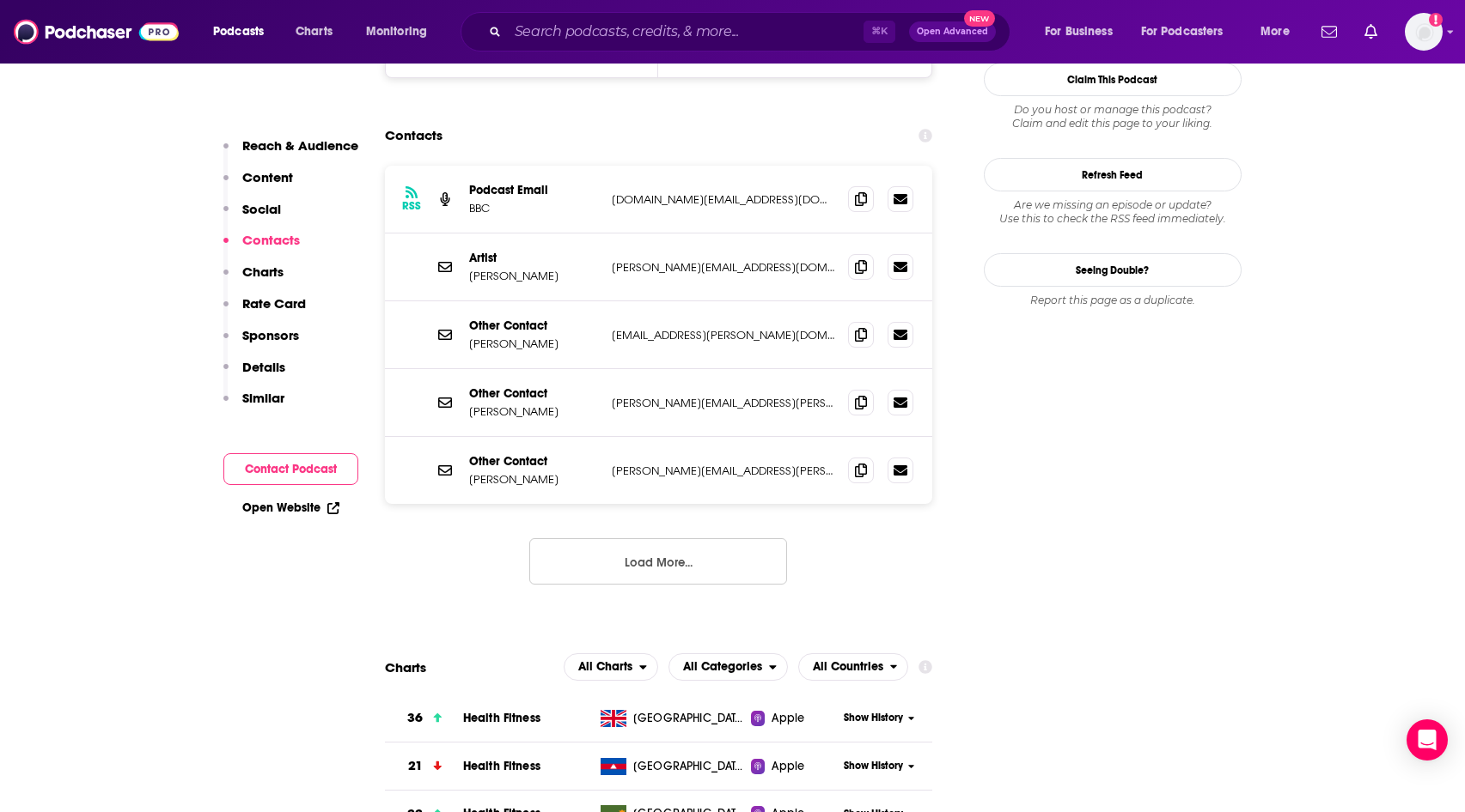
scroll to position [1633, 0]
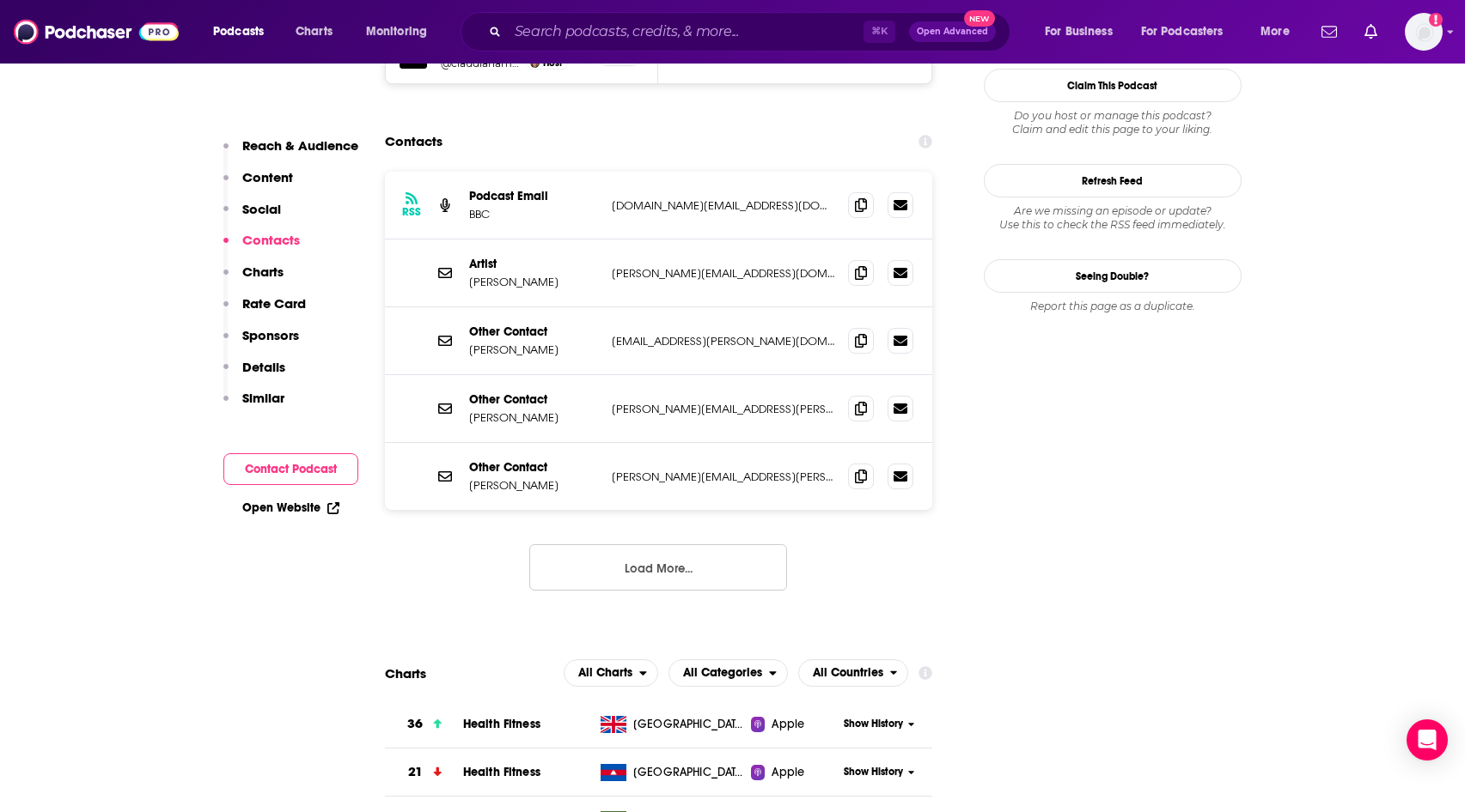
click at [678, 544] on button "Load More..." at bounding box center [658, 567] width 258 height 46
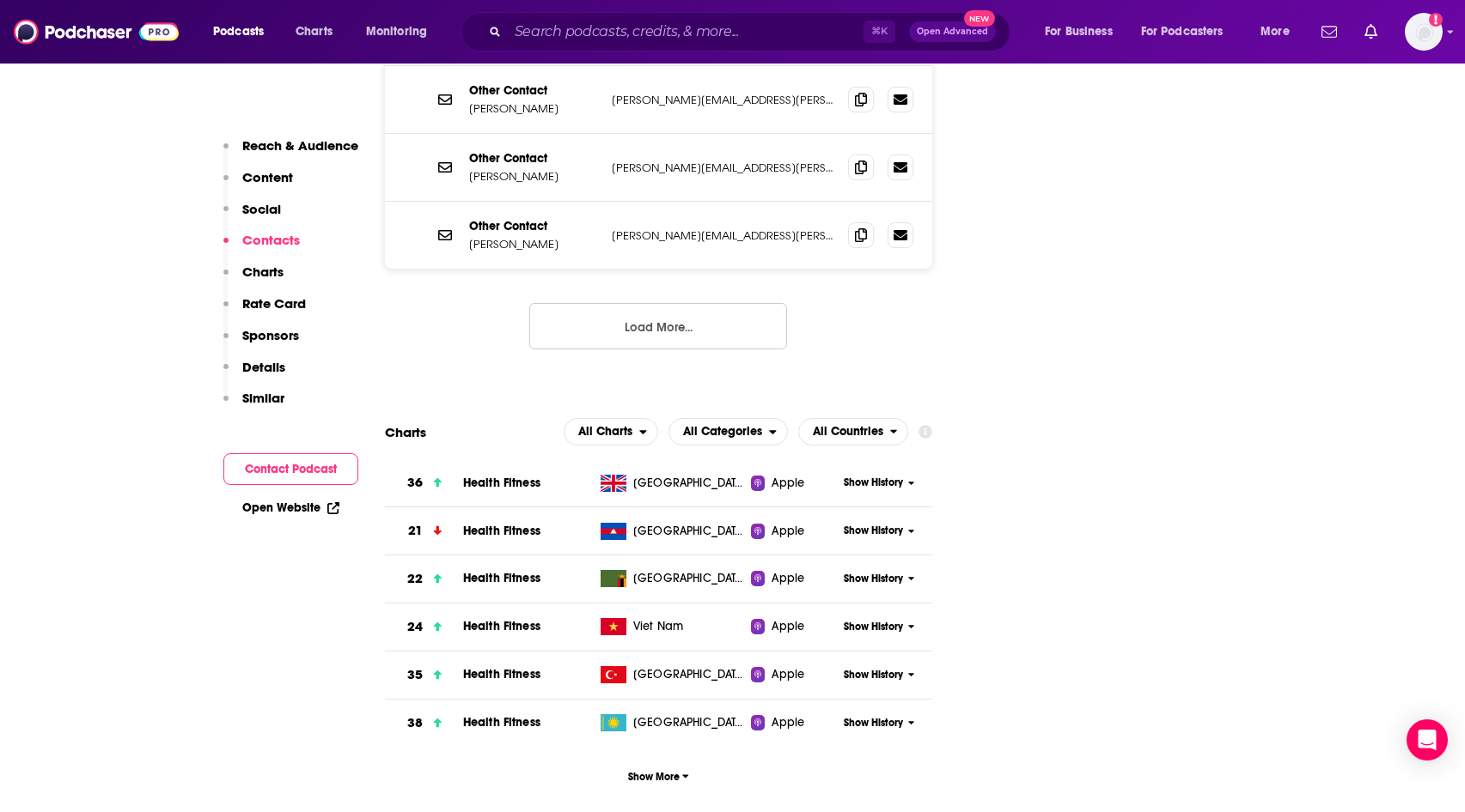
scroll to position [2219, 0]
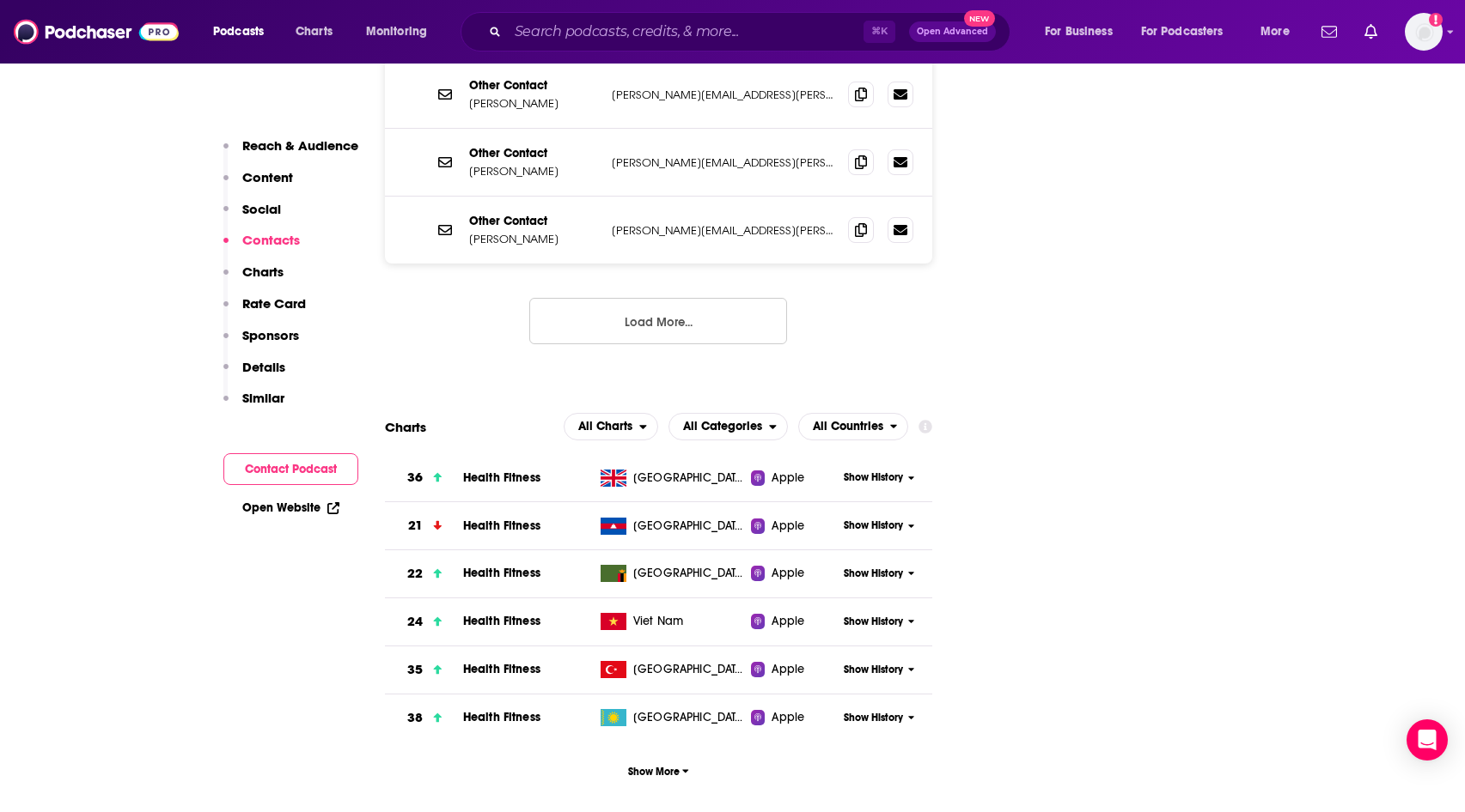
click at [697, 298] on button "Load More..." at bounding box center [658, 322] width 258 height 46
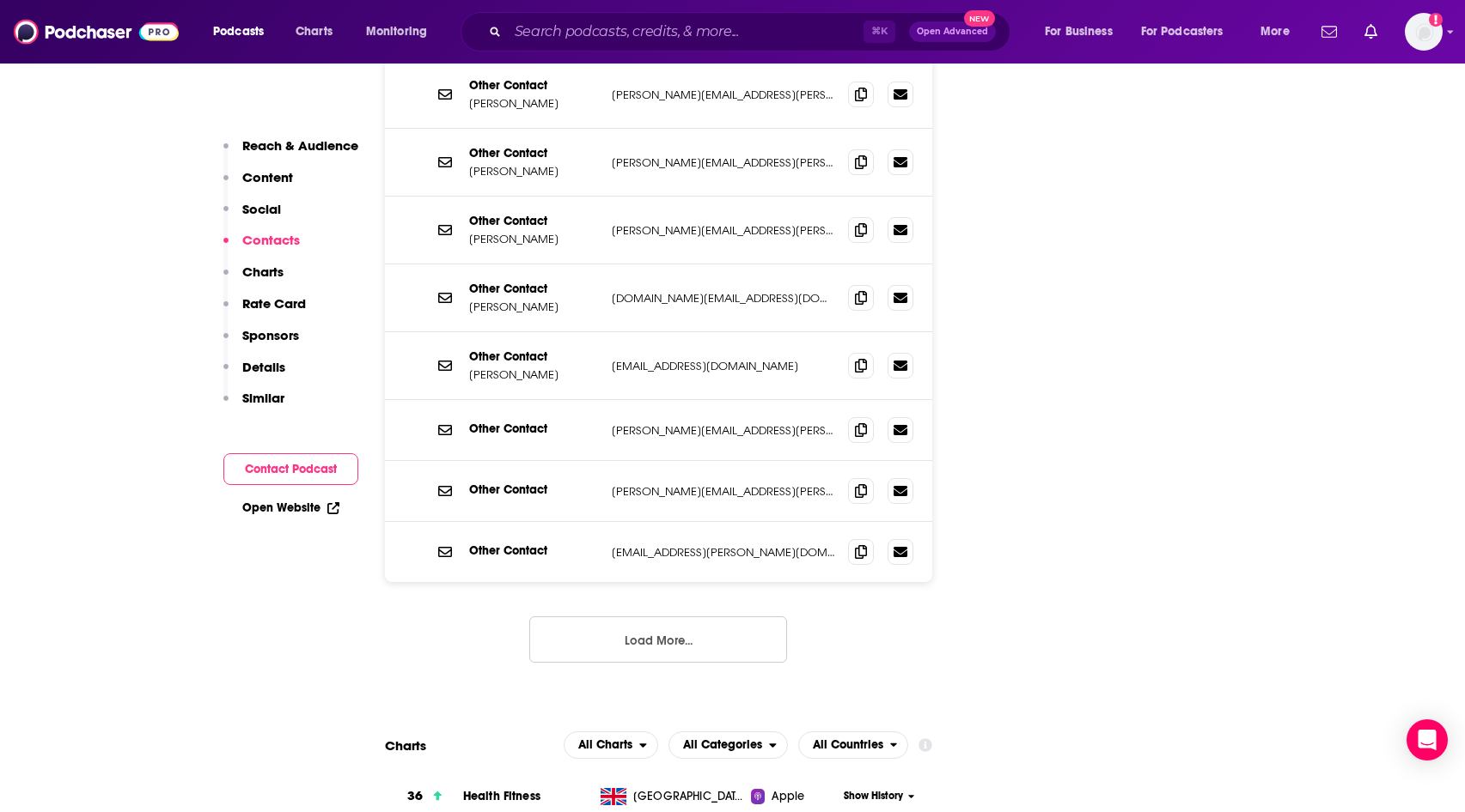
click at [719, 616] on button "Load More..." at bounding box center [658, 640] width 258 height 46
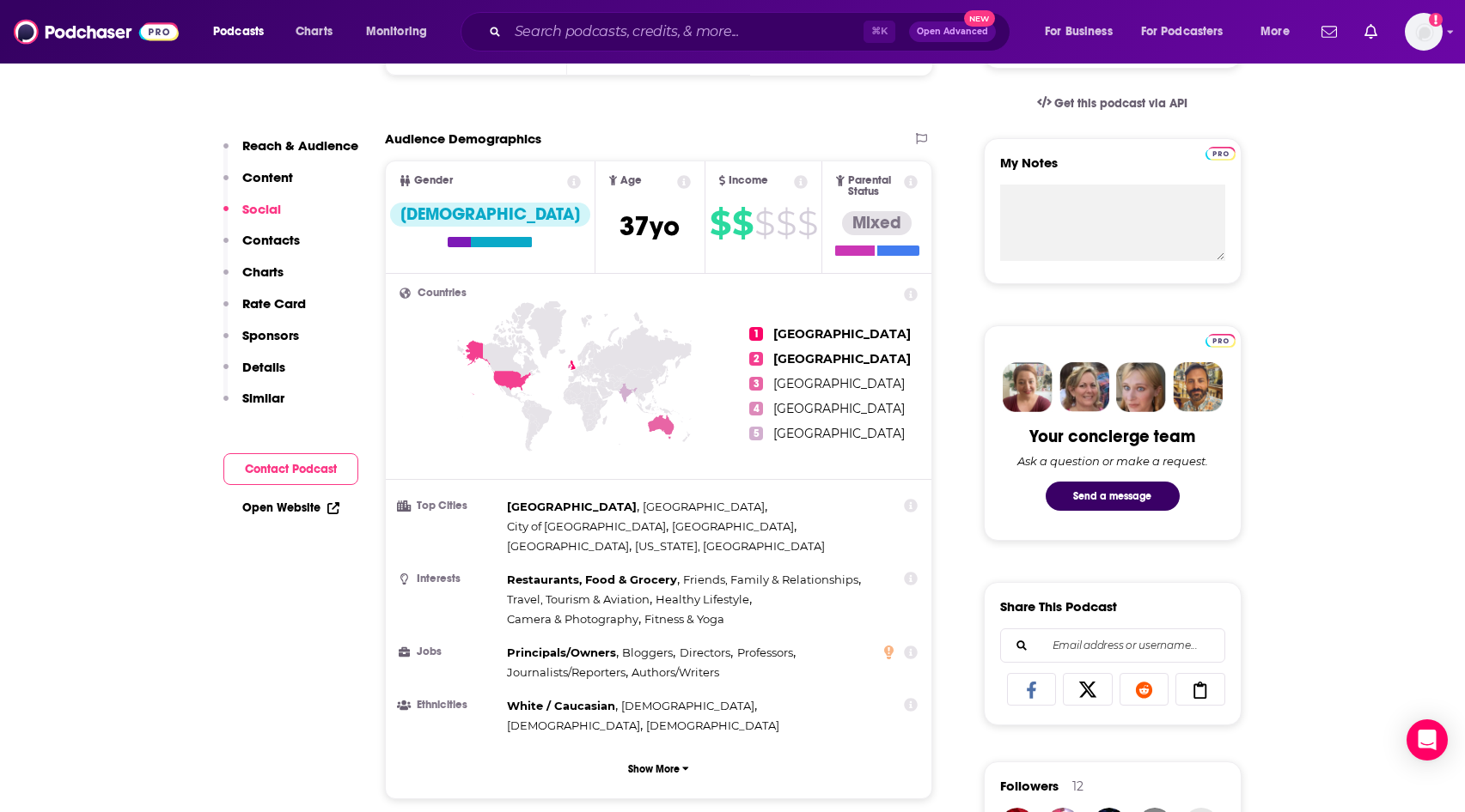
scroll to position [341, 0]
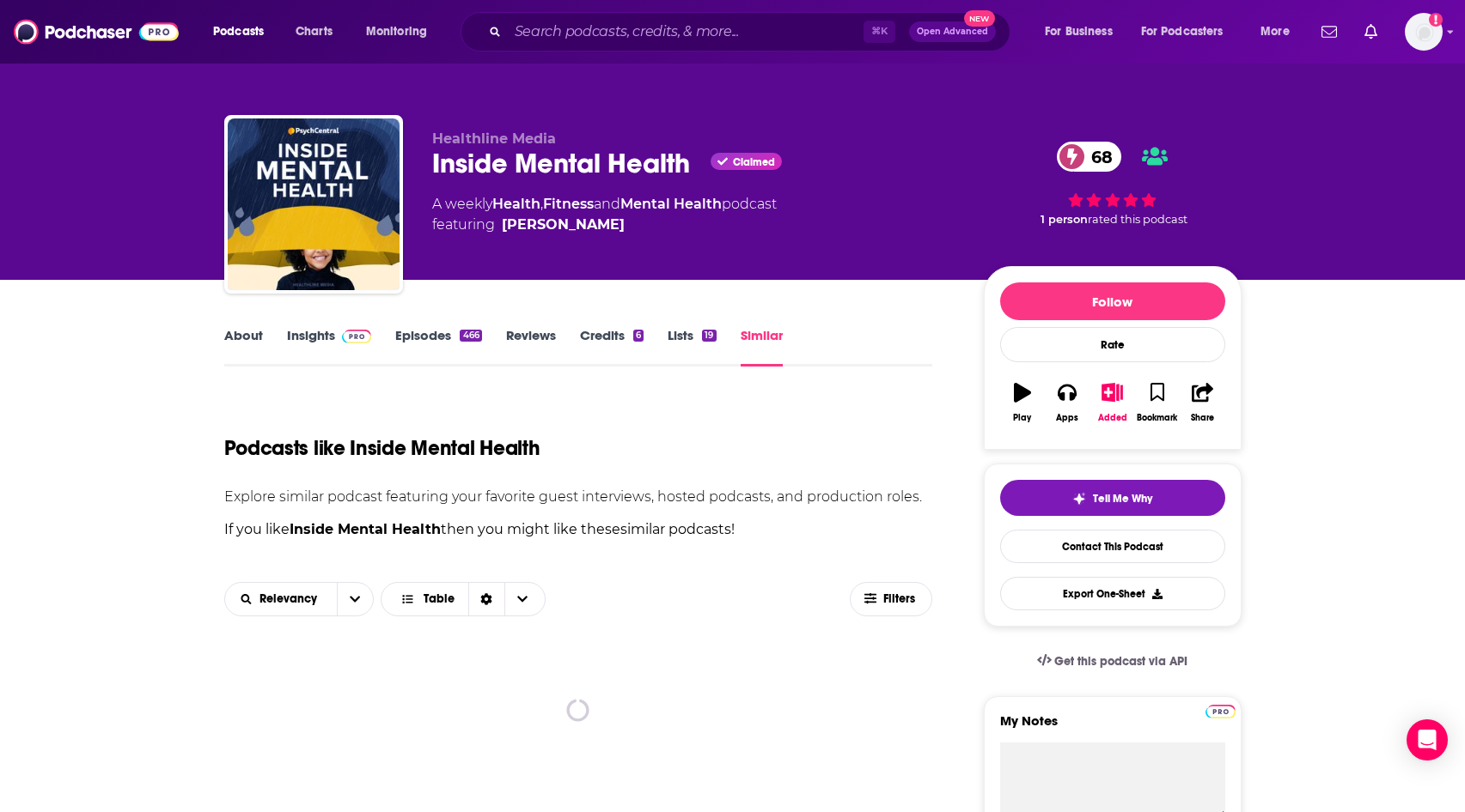
click at [758, 336] on link "Similar" at bounding box center [761, 347] width 42 height 40
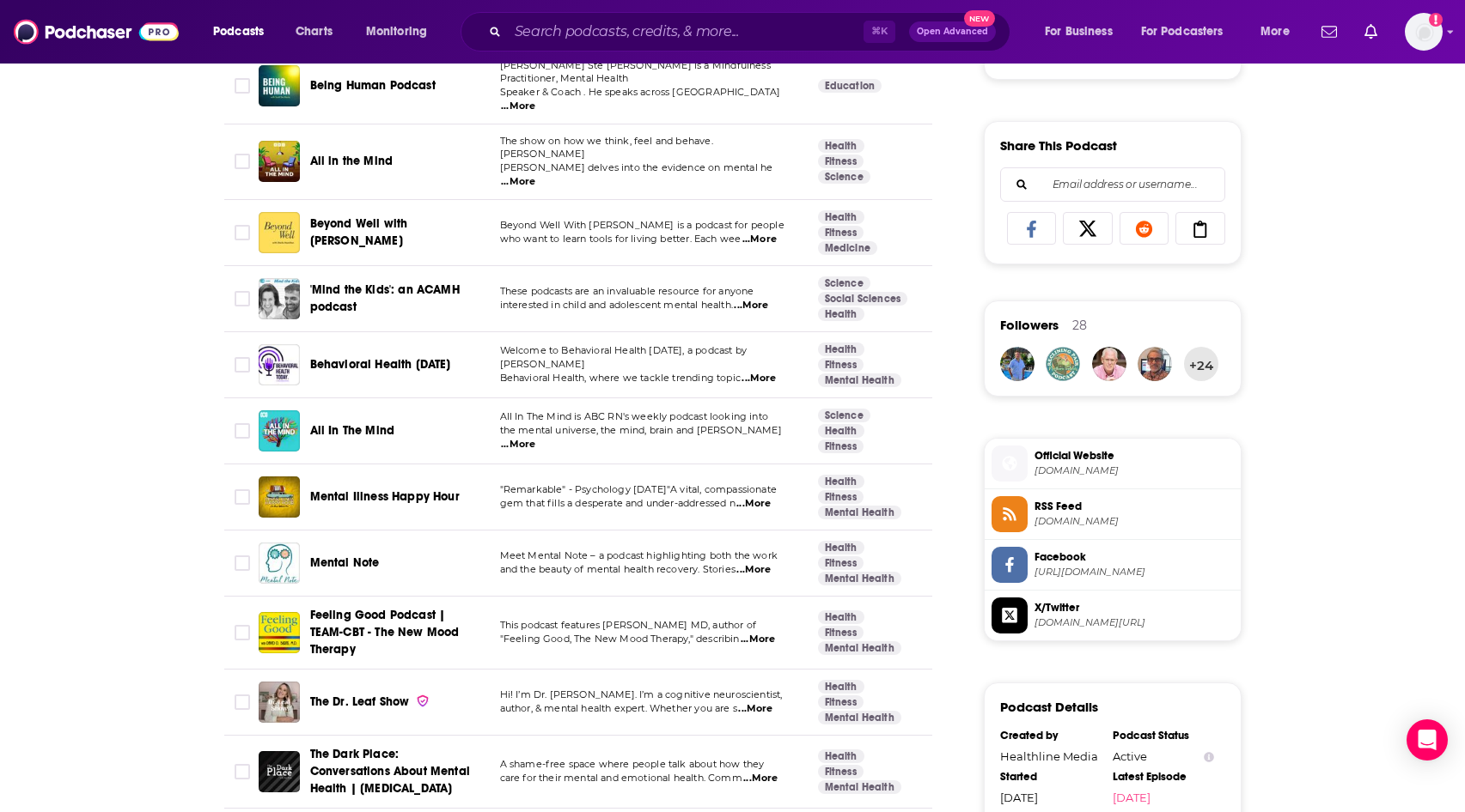
scroll to position [1061, 0]
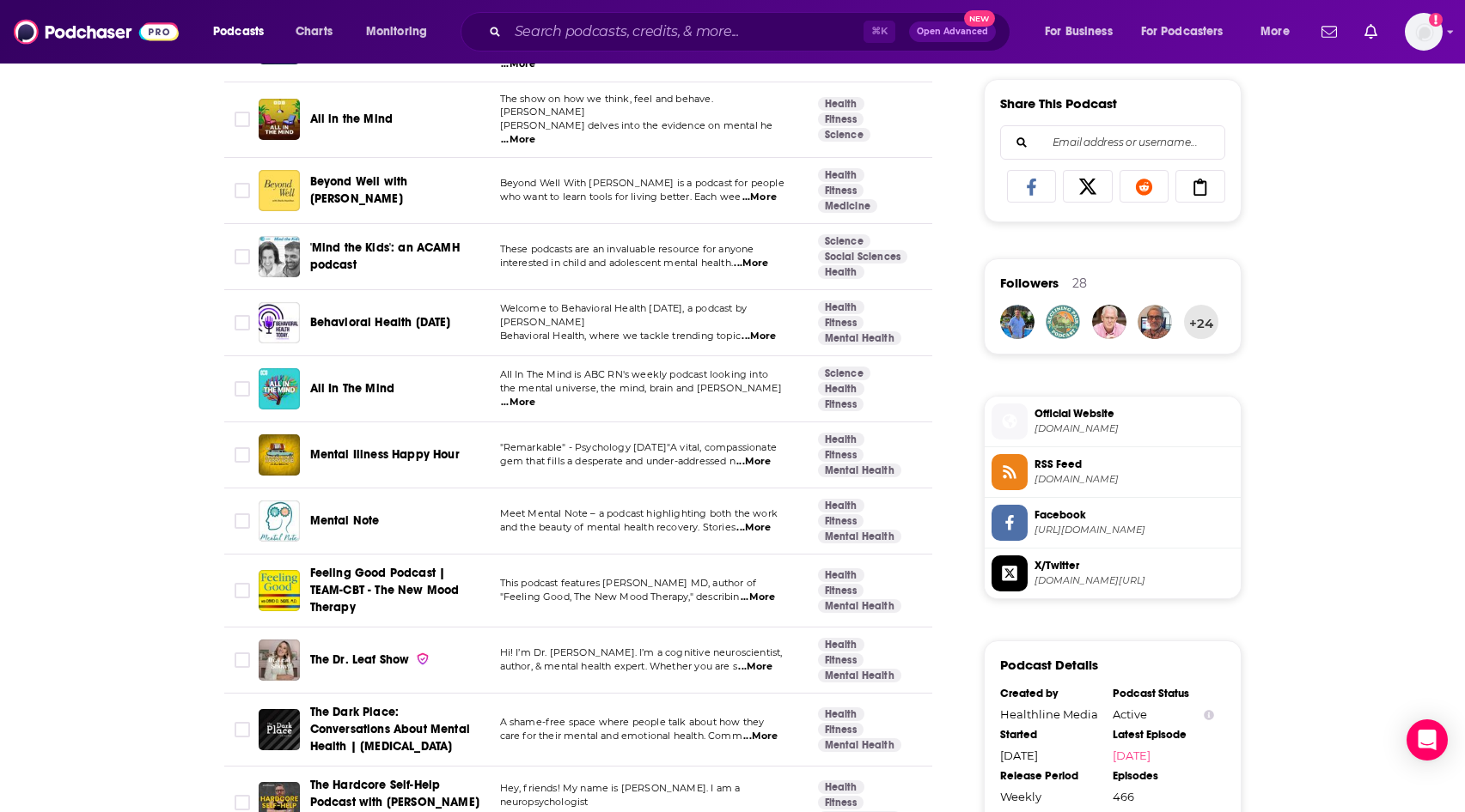
click at [350, 448] on span "Mental Illness Happy Hour" at bounding box center [384, 455] width 149 height 15
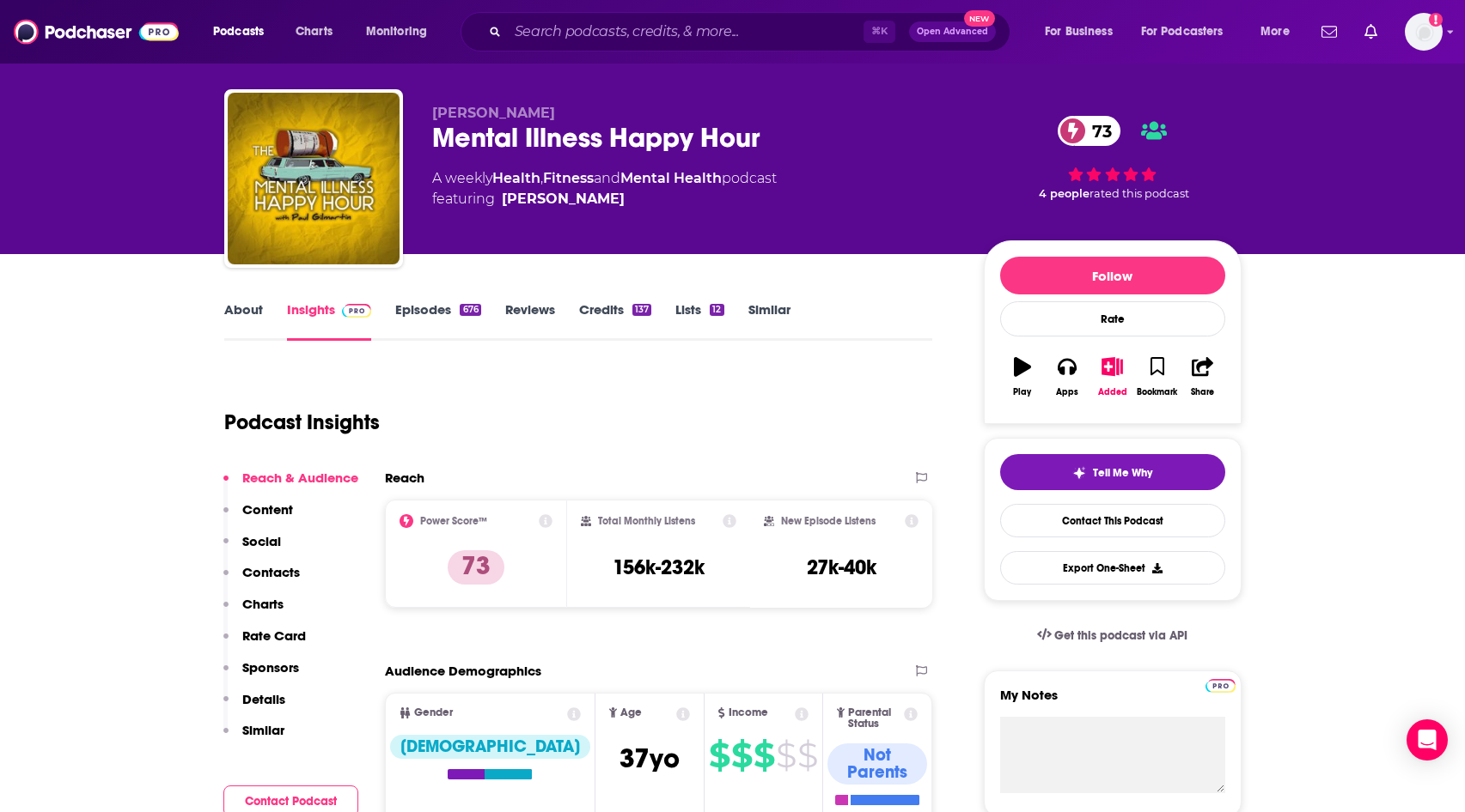
scroll to position [20, 0]
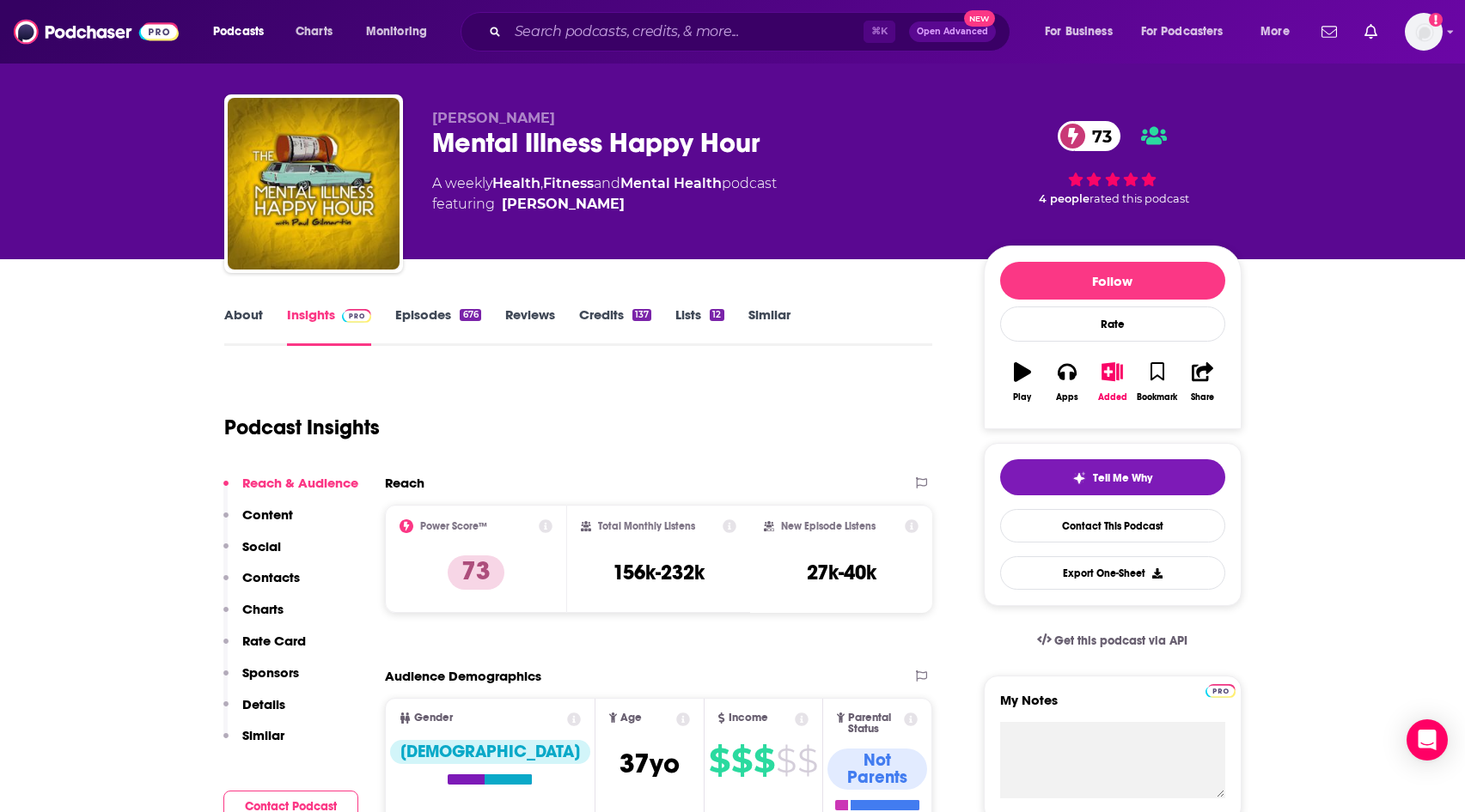
click at [415, 319] on link "Episodes 676" at bounding box center [438, 326] width 85 height 40
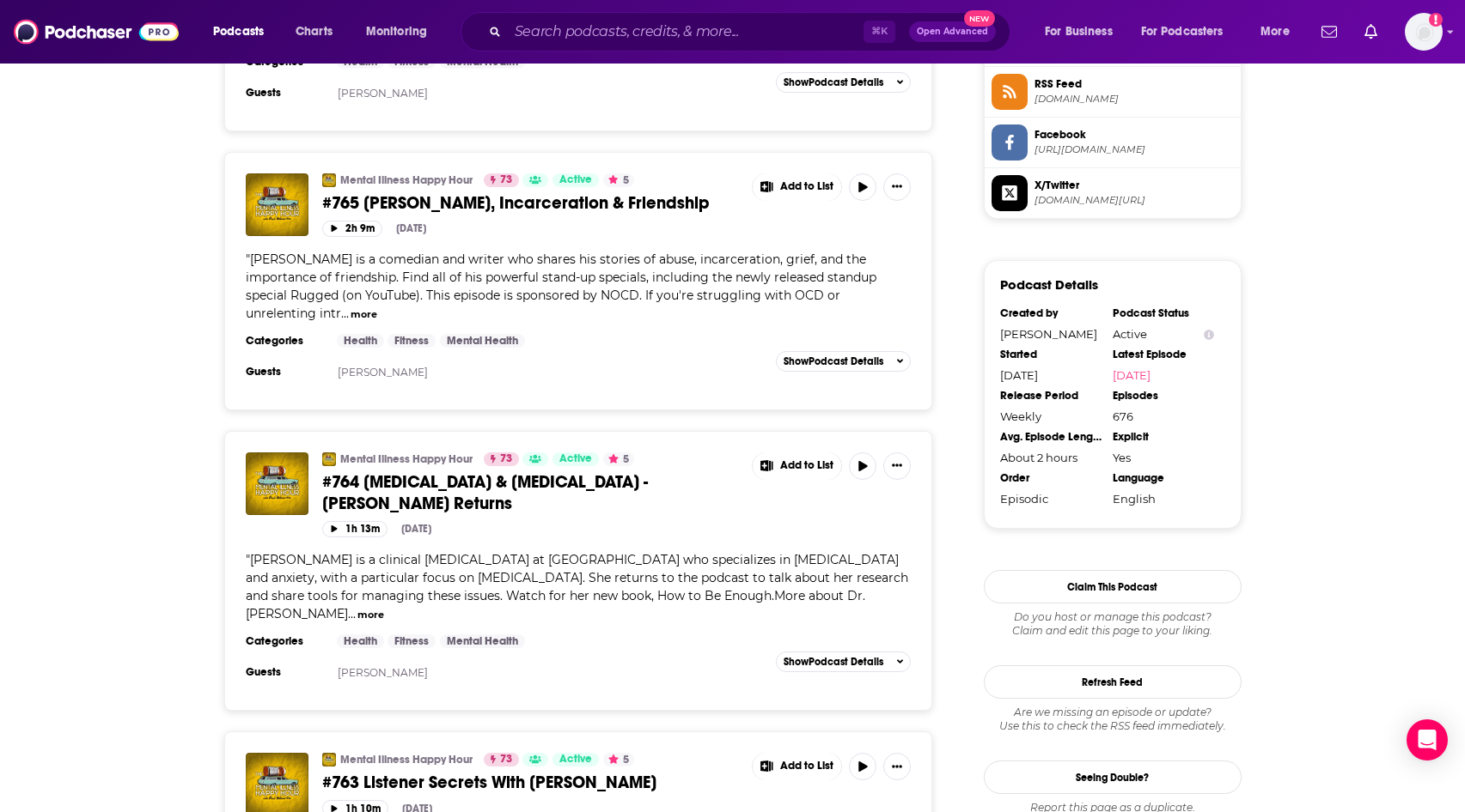
scroll to position [1466, 0]
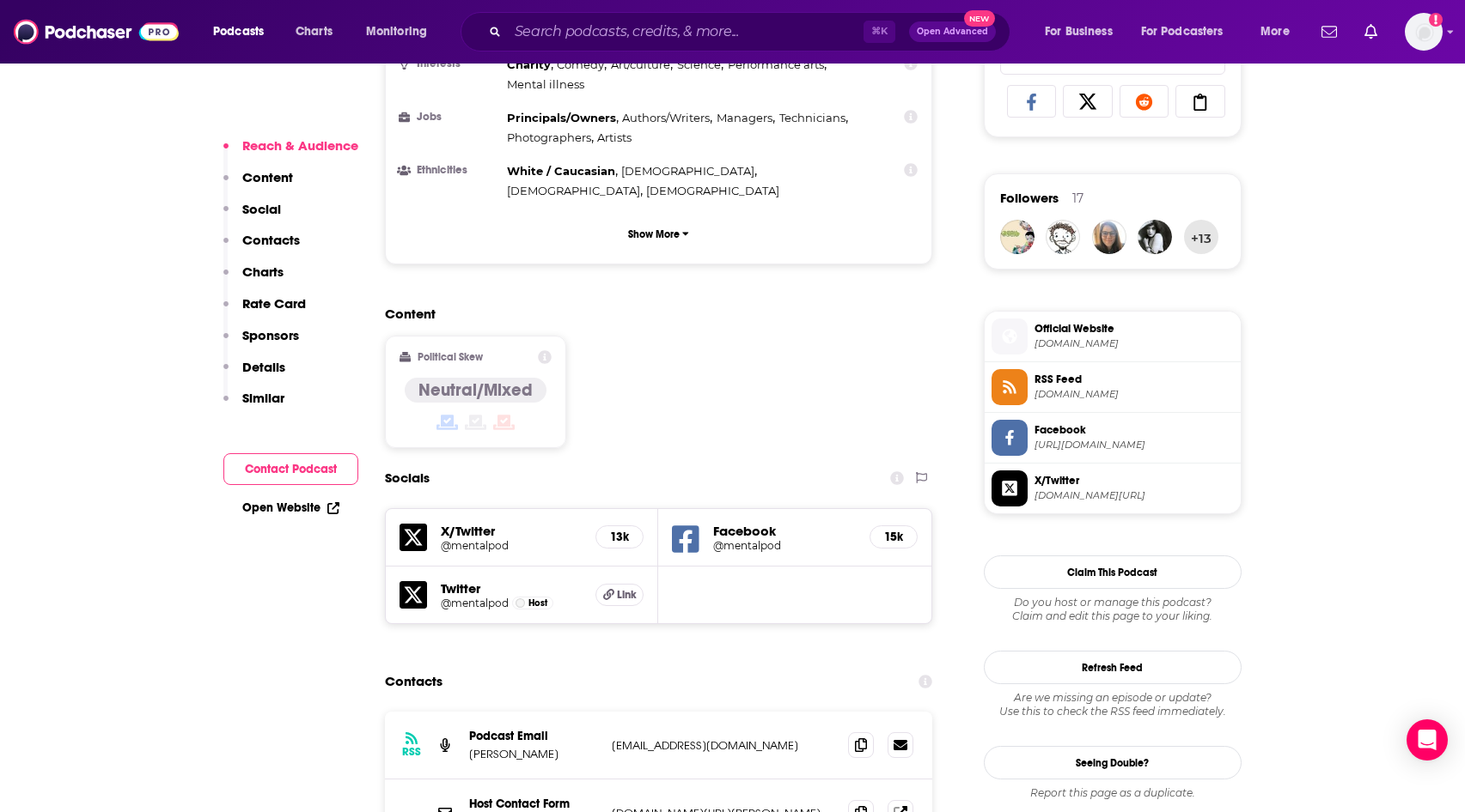
scroll to position [1362, 0]
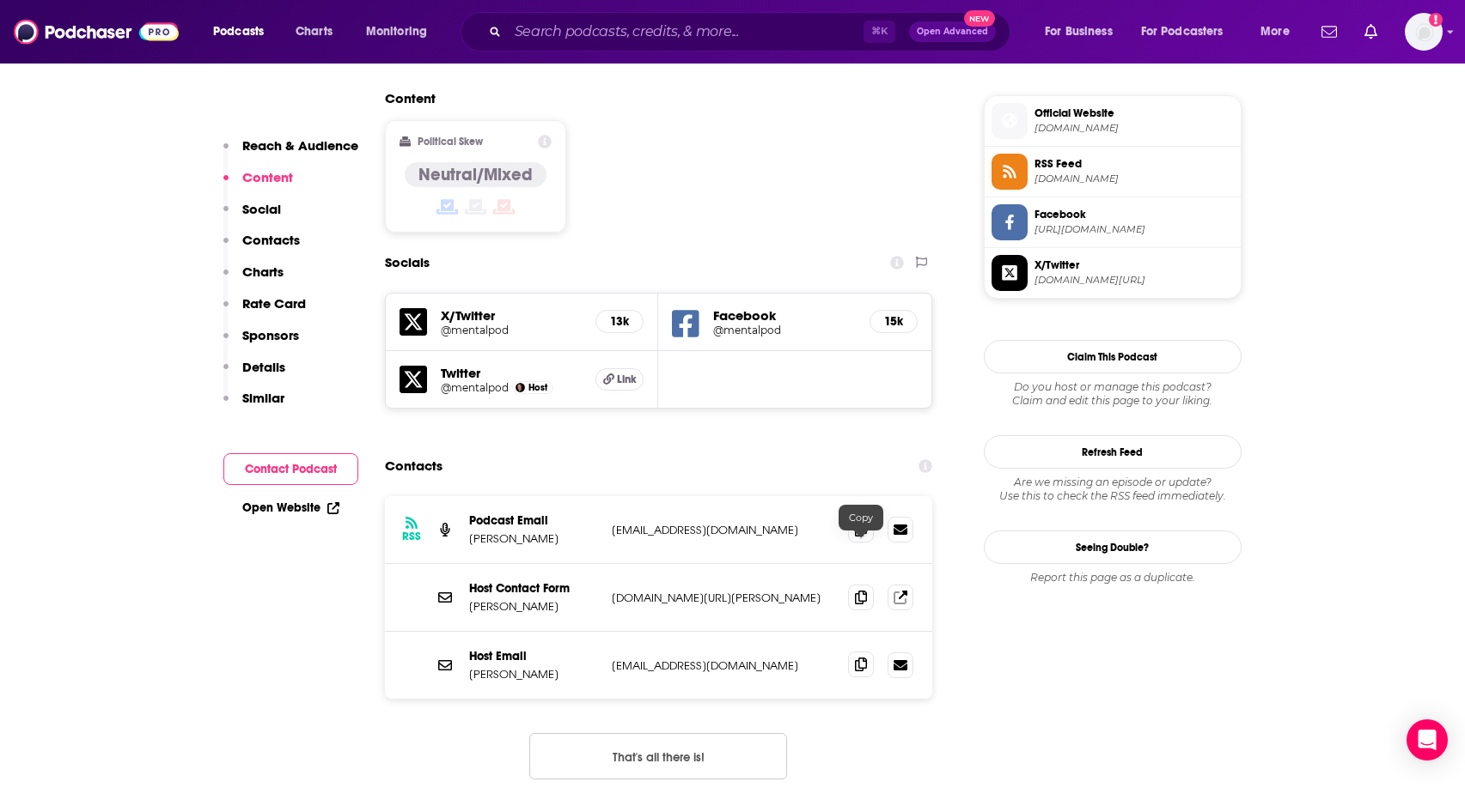
click at [862, 658] on icon at bounding box center [860, 665] width 12 height 14
click at [863, 522] on icon at bounding box center [860, 528] width 12 height 14
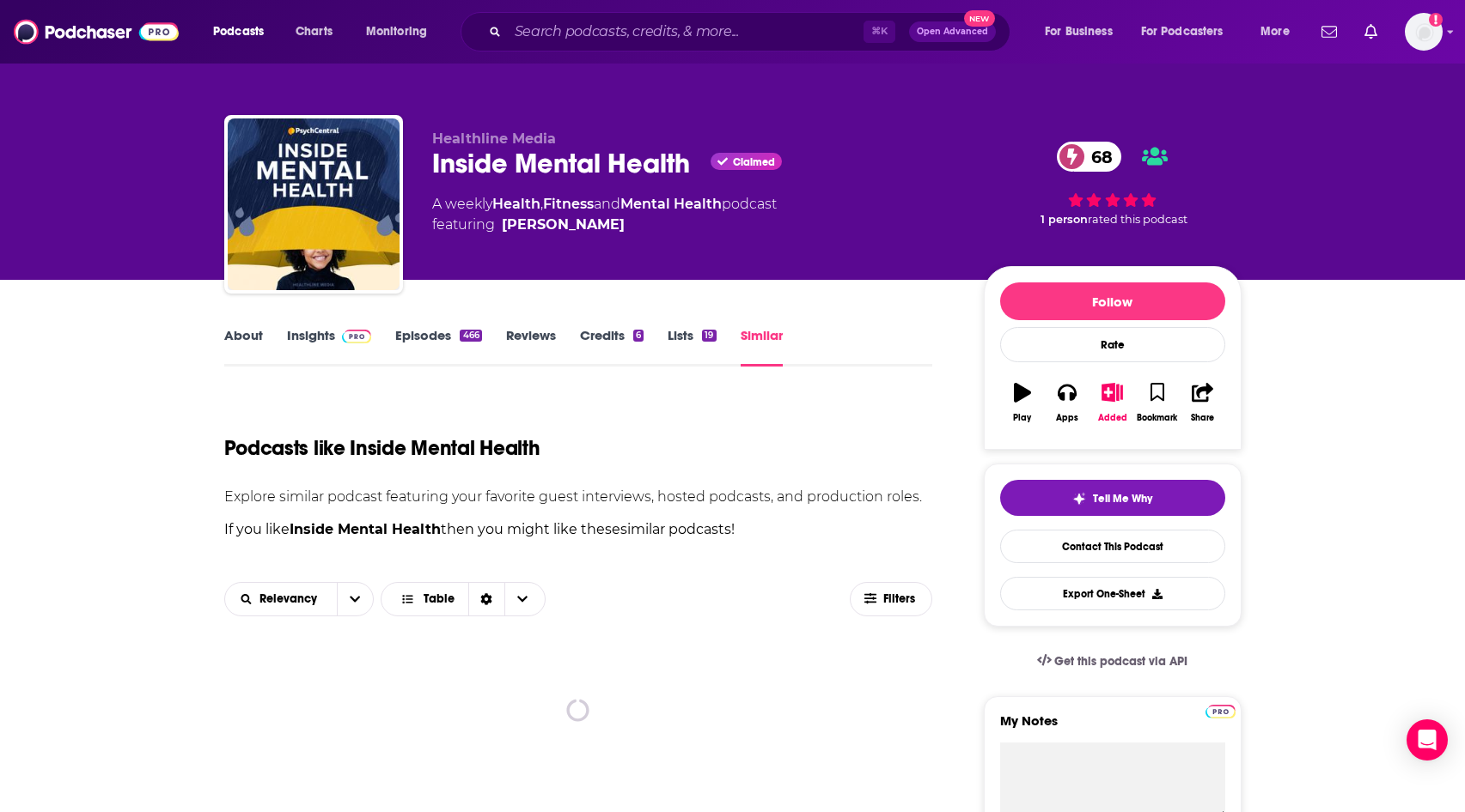
click at [756, 338] on link "Similar" at bounding box center [761, 347] width 42 height 40
click at [758, 337] on link "Similar" at bounding box center [761, 347] width 42 height 40
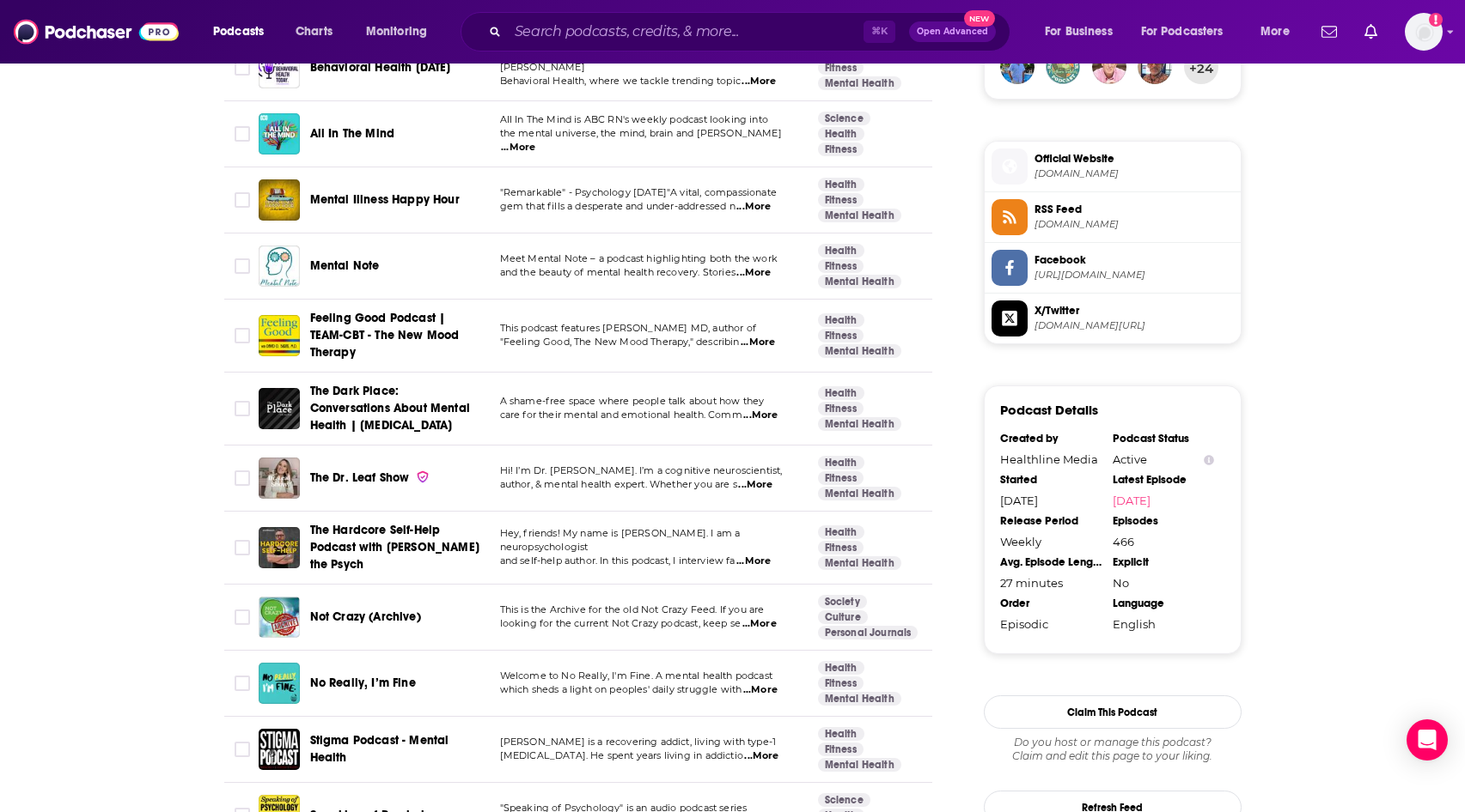
scroll to position [1320, 0]
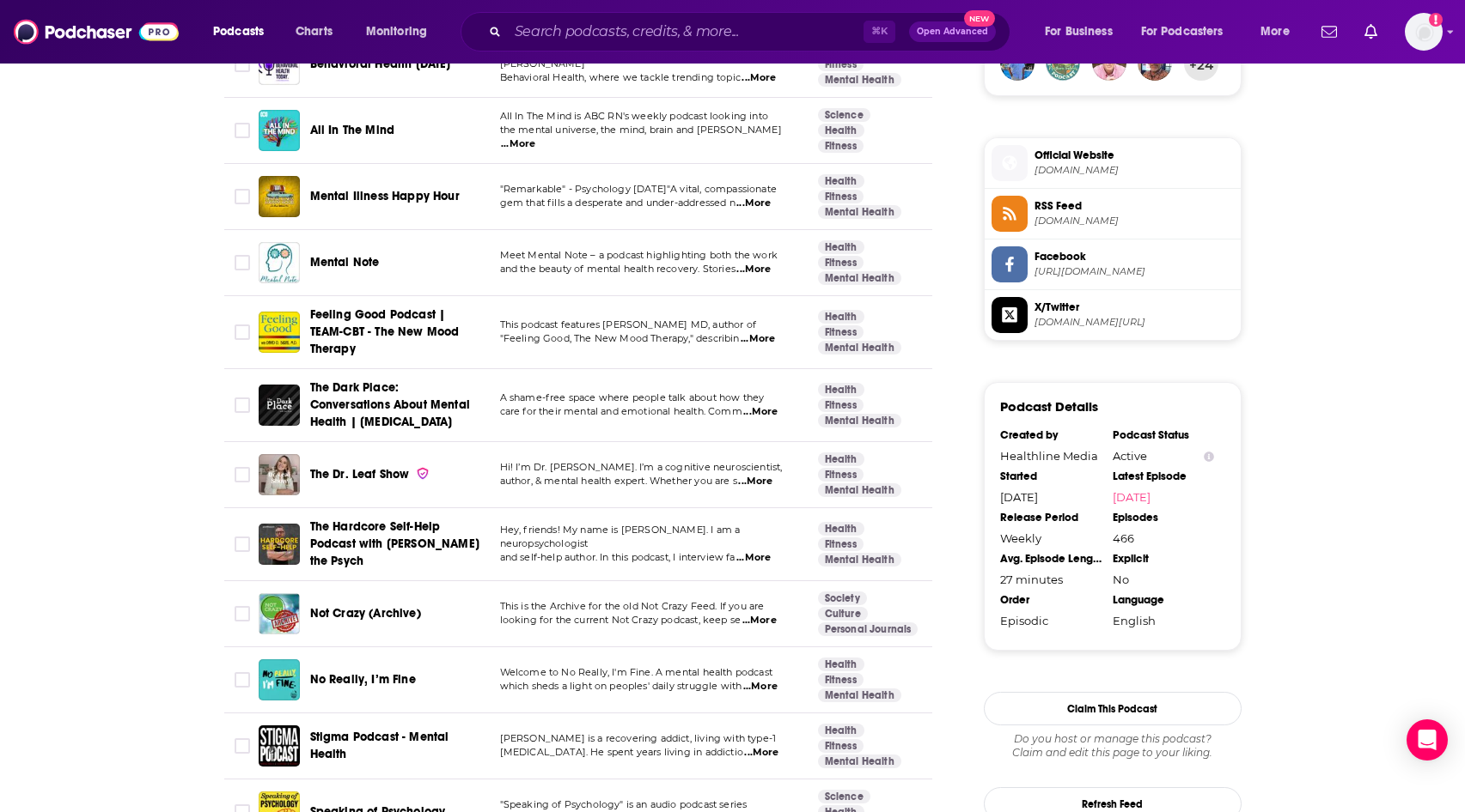
click at [355, 467] on span "The Dr. Leaf Show" at bounding box center [359, 475] width 99 height 15
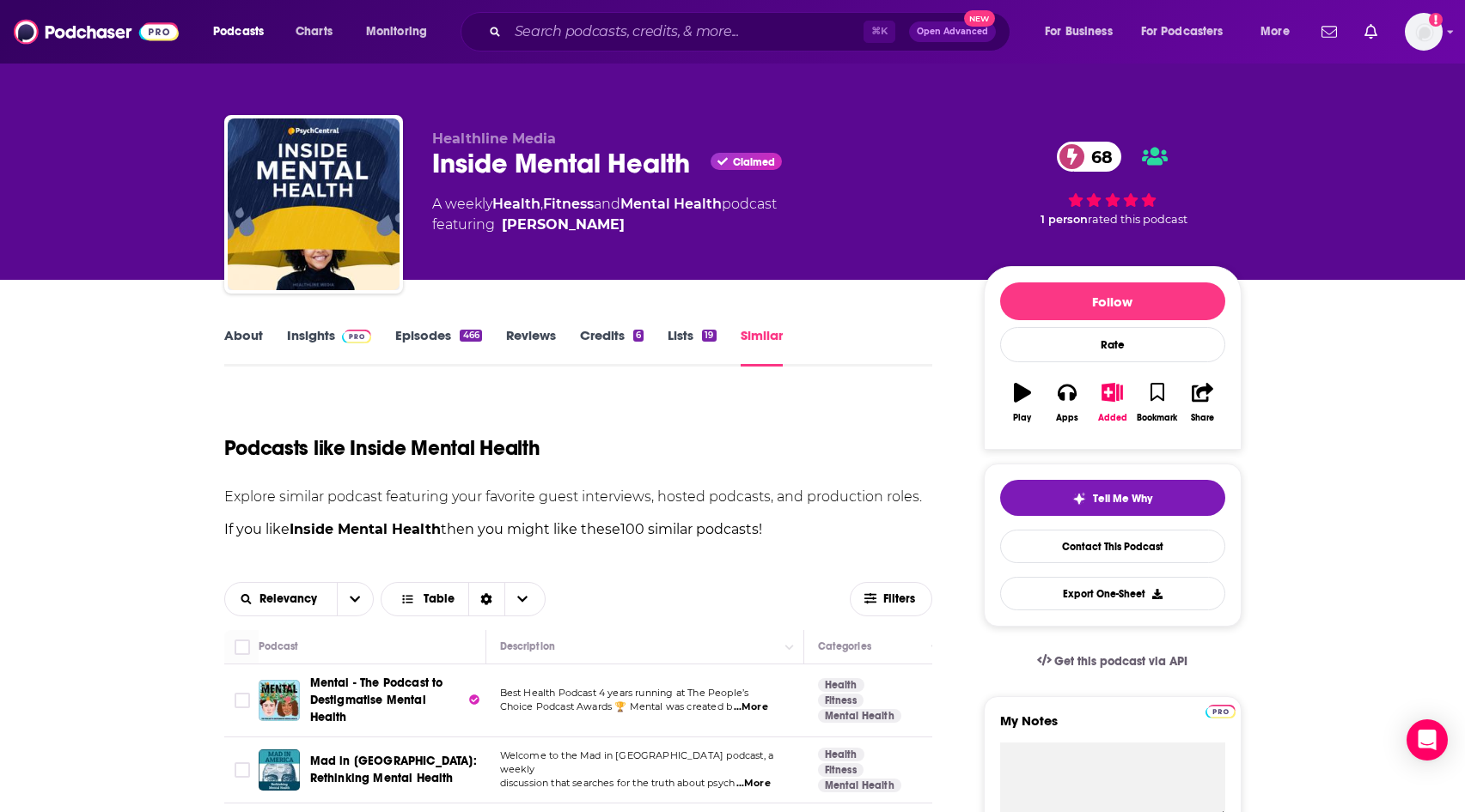
drag, startPoint x: 1461, startPoint y: 64, endPoint x: 1466, endPoint y: 82, distance: 18.7
click at [1464, 82] on html "Podcasts Charts Monitoring ⌘ K Open Advanced New For Business For Podcasters Mo…" at bounding box center [732, 406] width 1465 height 812
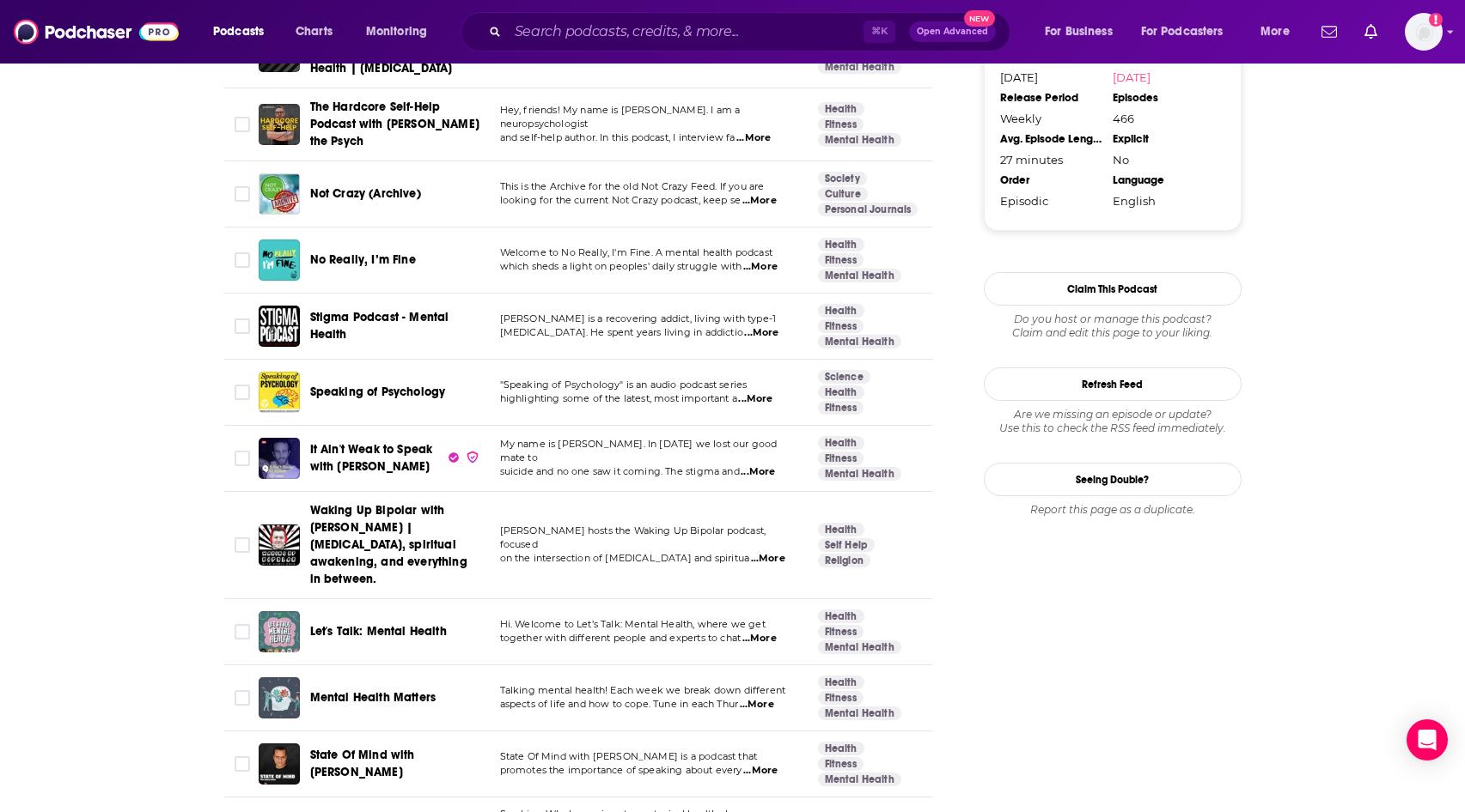
scroll to position [1783, 0]
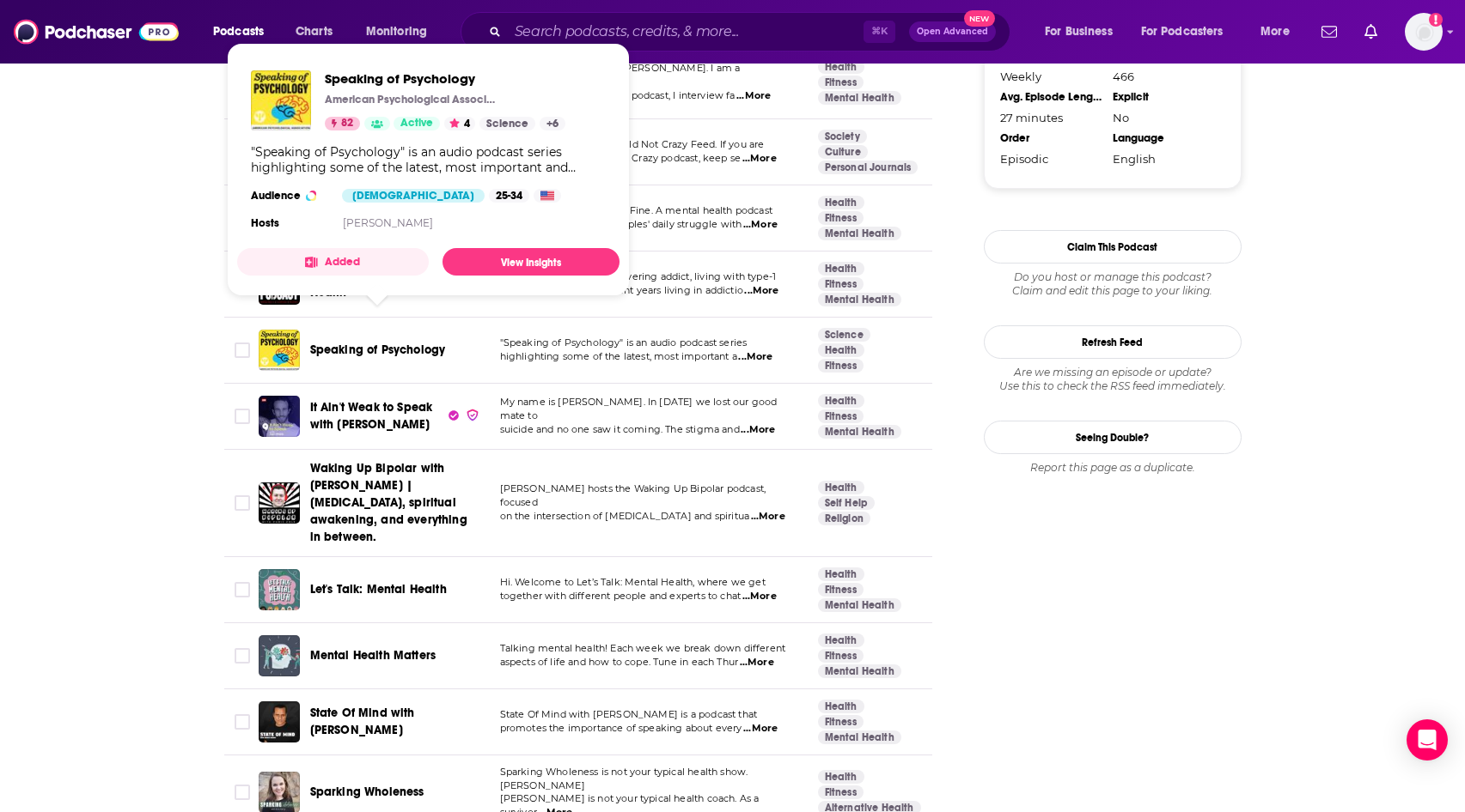
click at [357, 343] on span "Speaking of Psychology" at bounding box center [377, 350] width 135 height 15
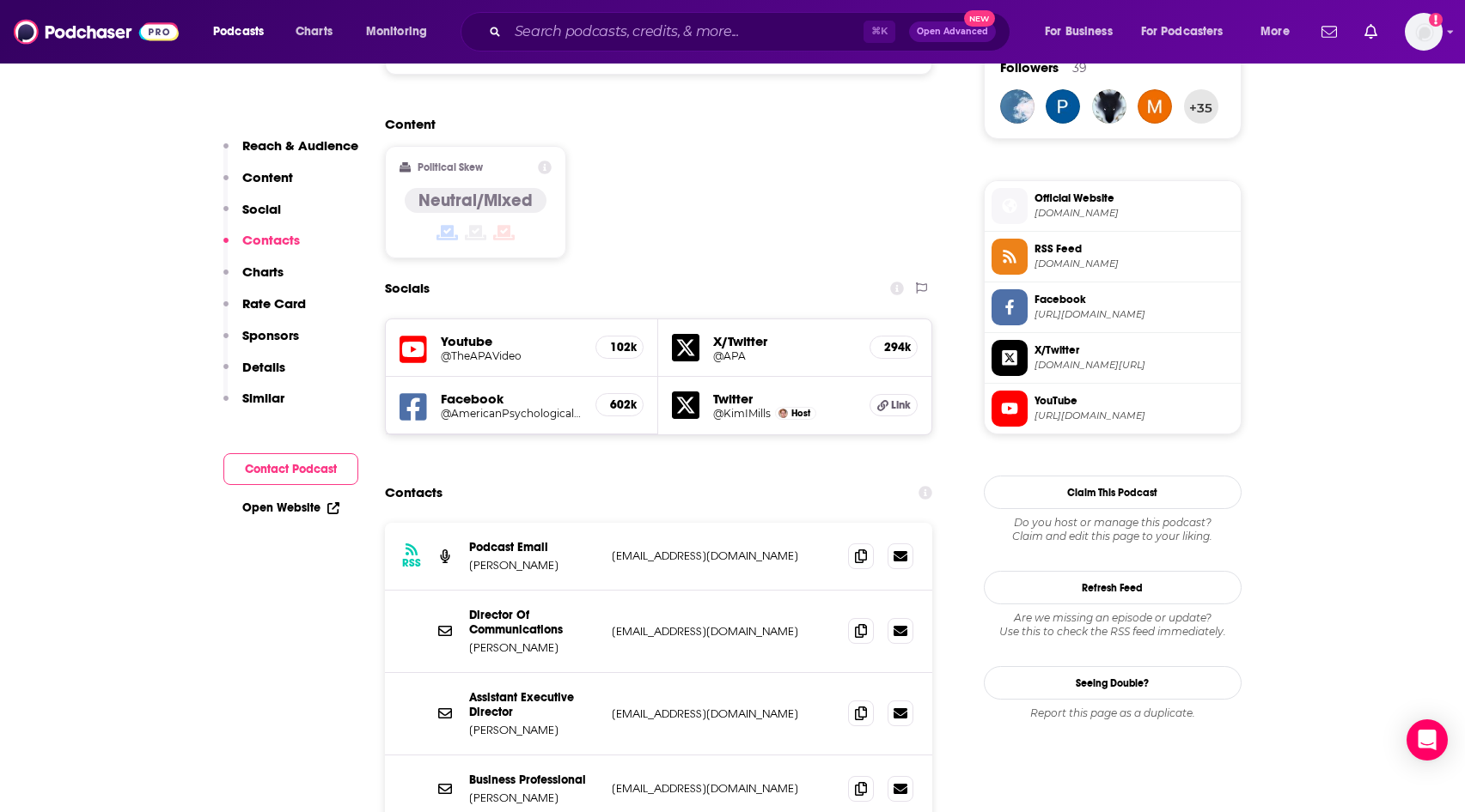
scroll to position [1502, 0]
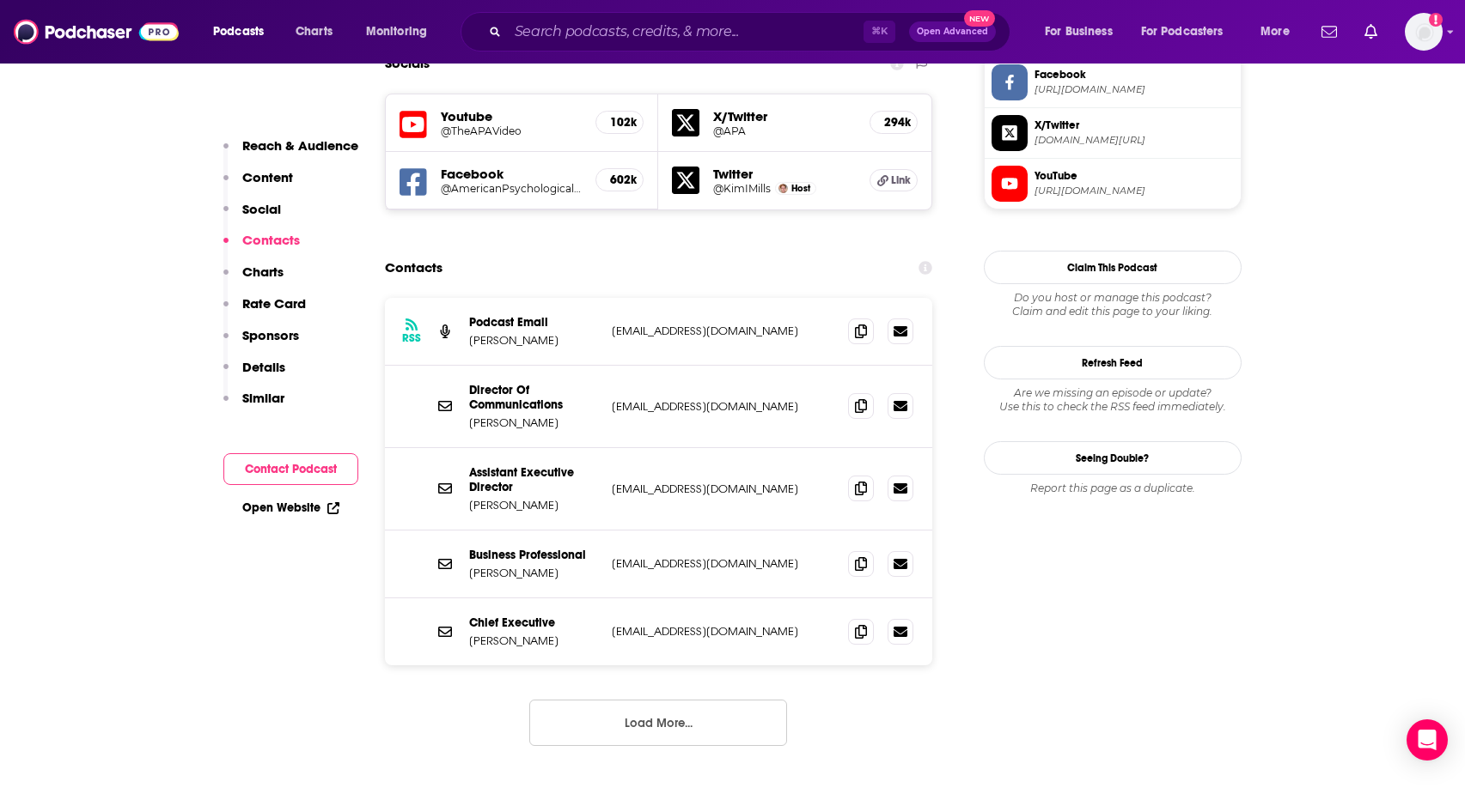
click at [692, 700] on button "Load More..." at bounding box center [658, 723] width 258 height 46
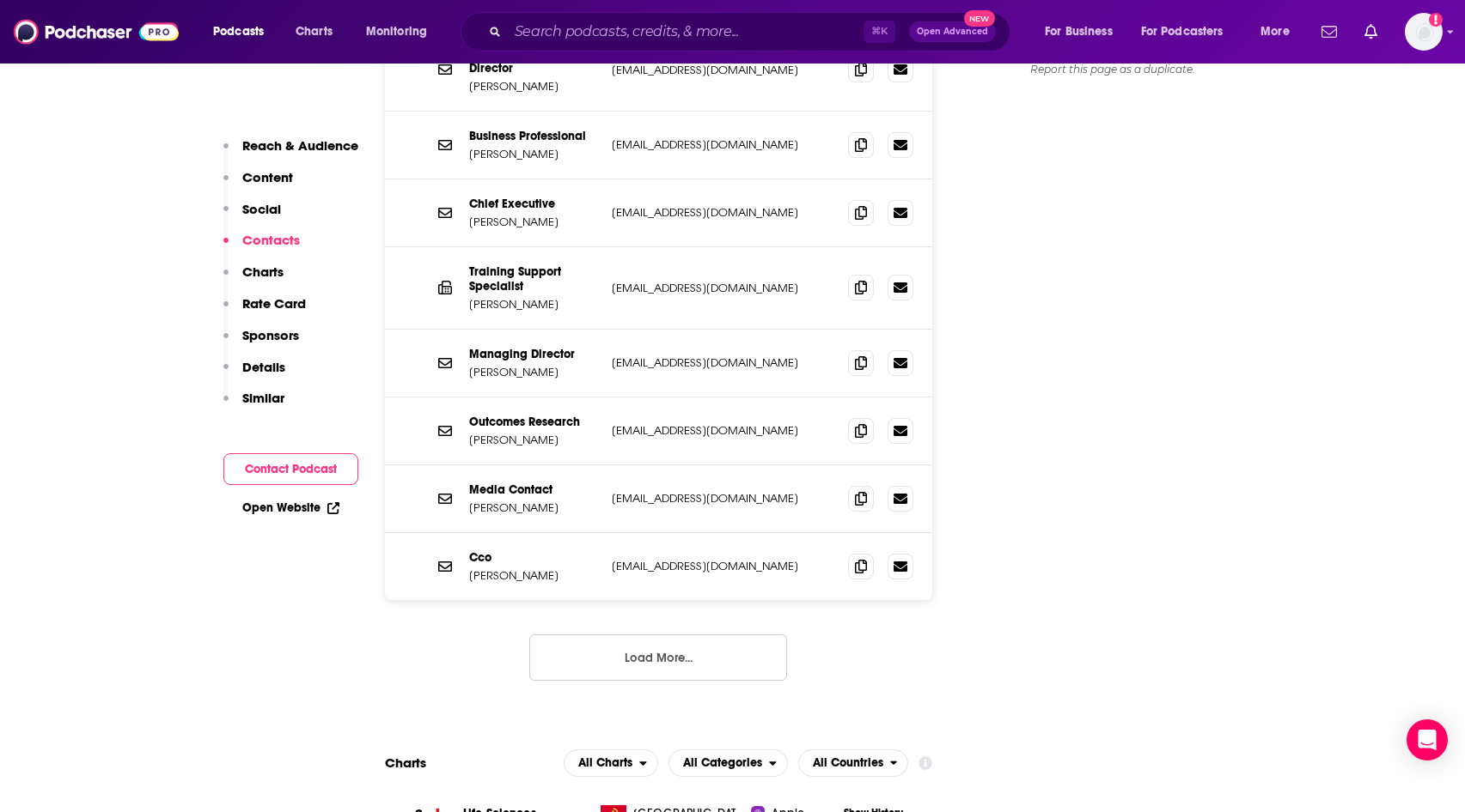
scroll to position [1910, 0]
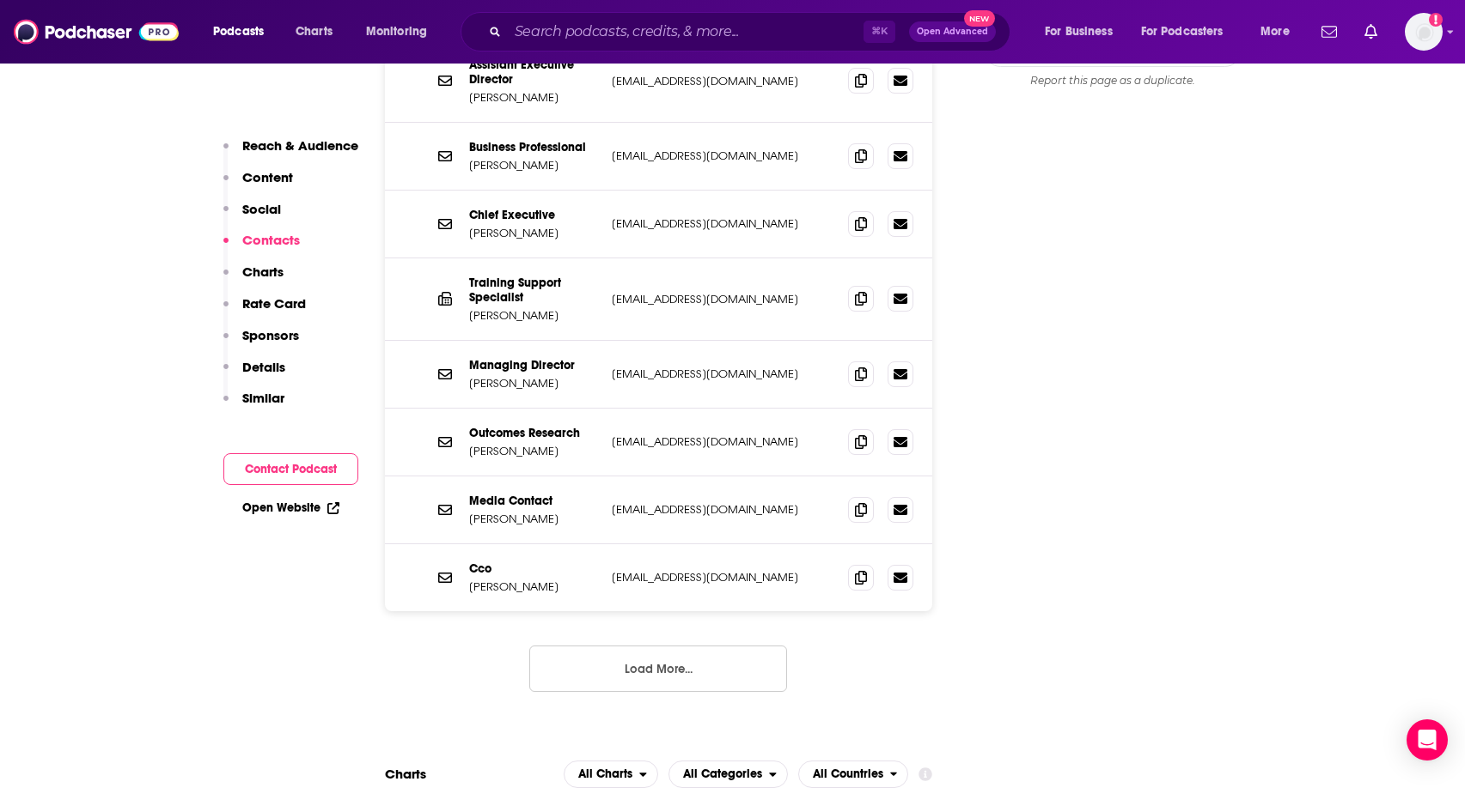
click at [783, 646] on button "Load More..." at bounding box center [658, 669] width 258 height 46
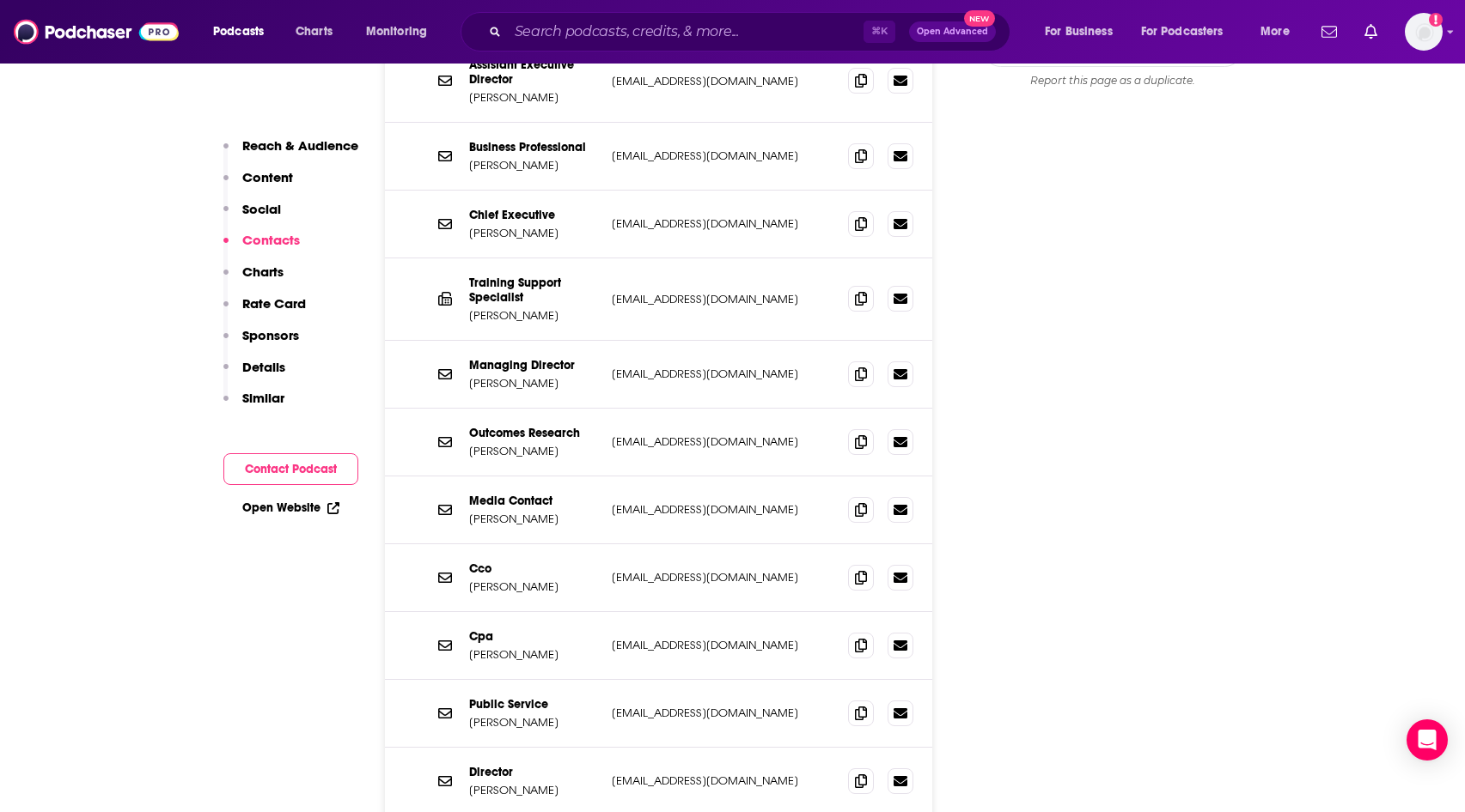
drag, startPoint x: 1463, startPoint y: 184, endPoint x: 1464, endPoint y: 195, distance: 11.0
drag, startPoint x: 1459, startPoint y: 182, endPoint x: 1459, endPoint y: 195, distance: 13.0
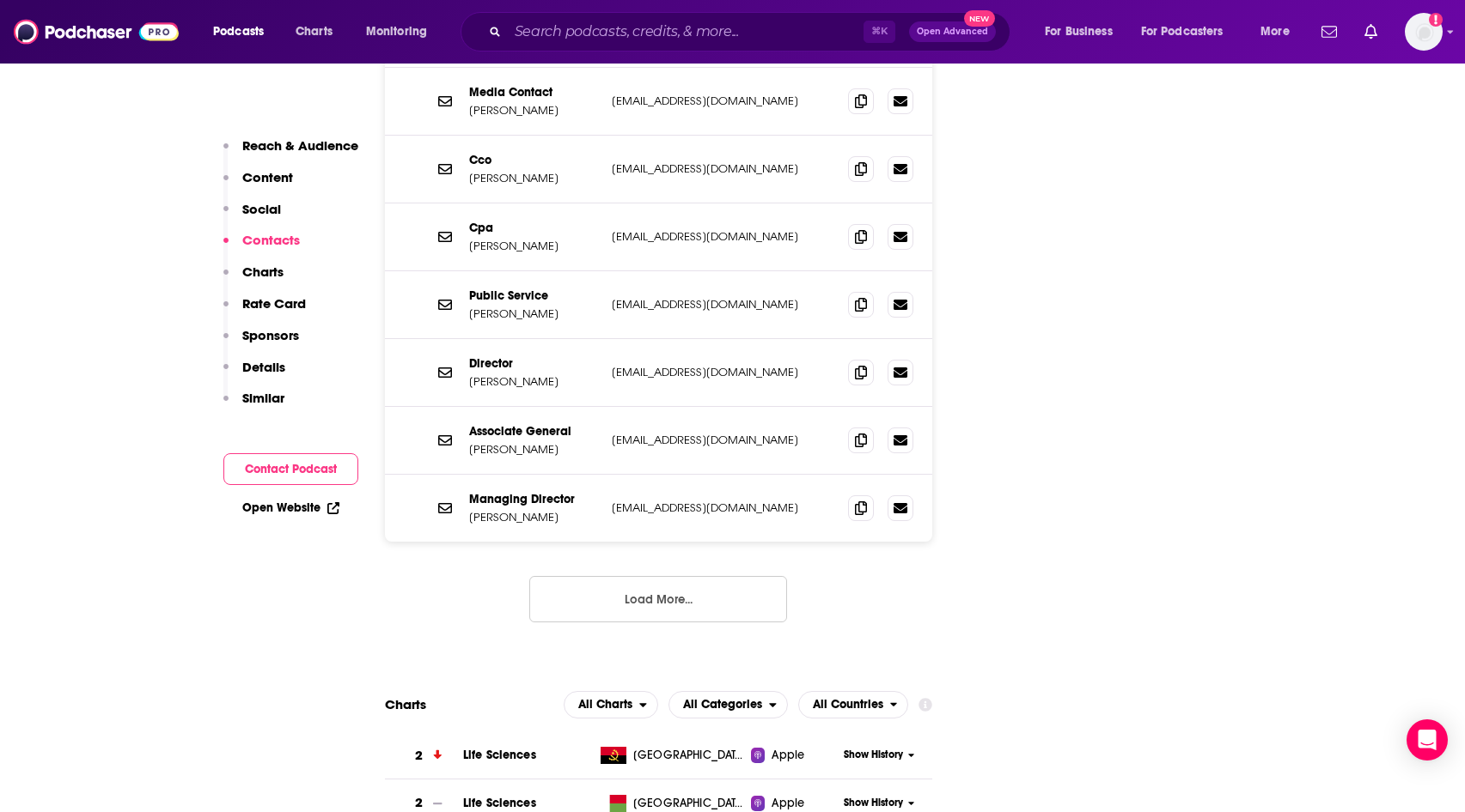
scroll to position [2342, 0]
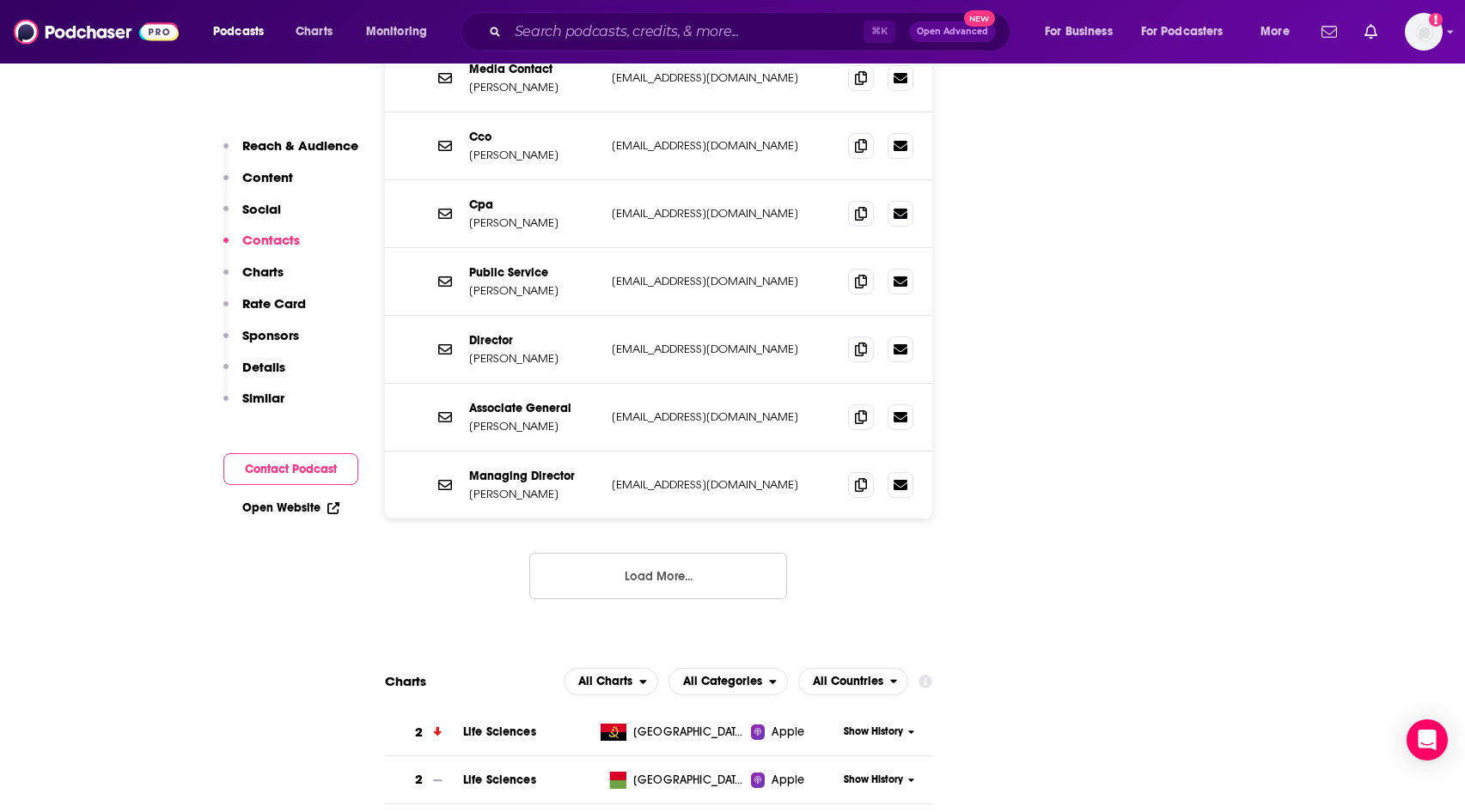
click at [673, 553] on button "Load More..." at bounding box center [658, 577] width 258 height 46
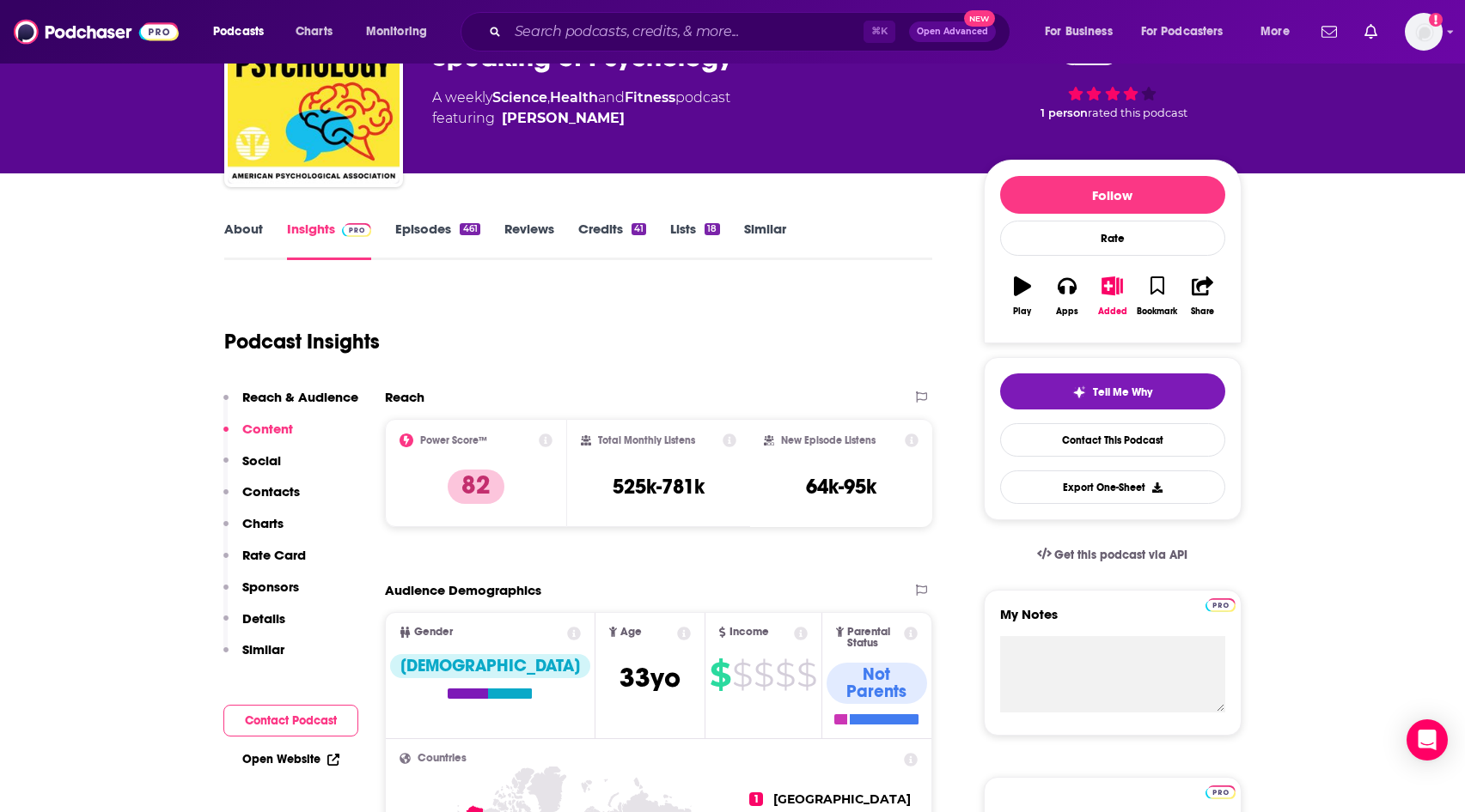
scroll to position [41, 0]
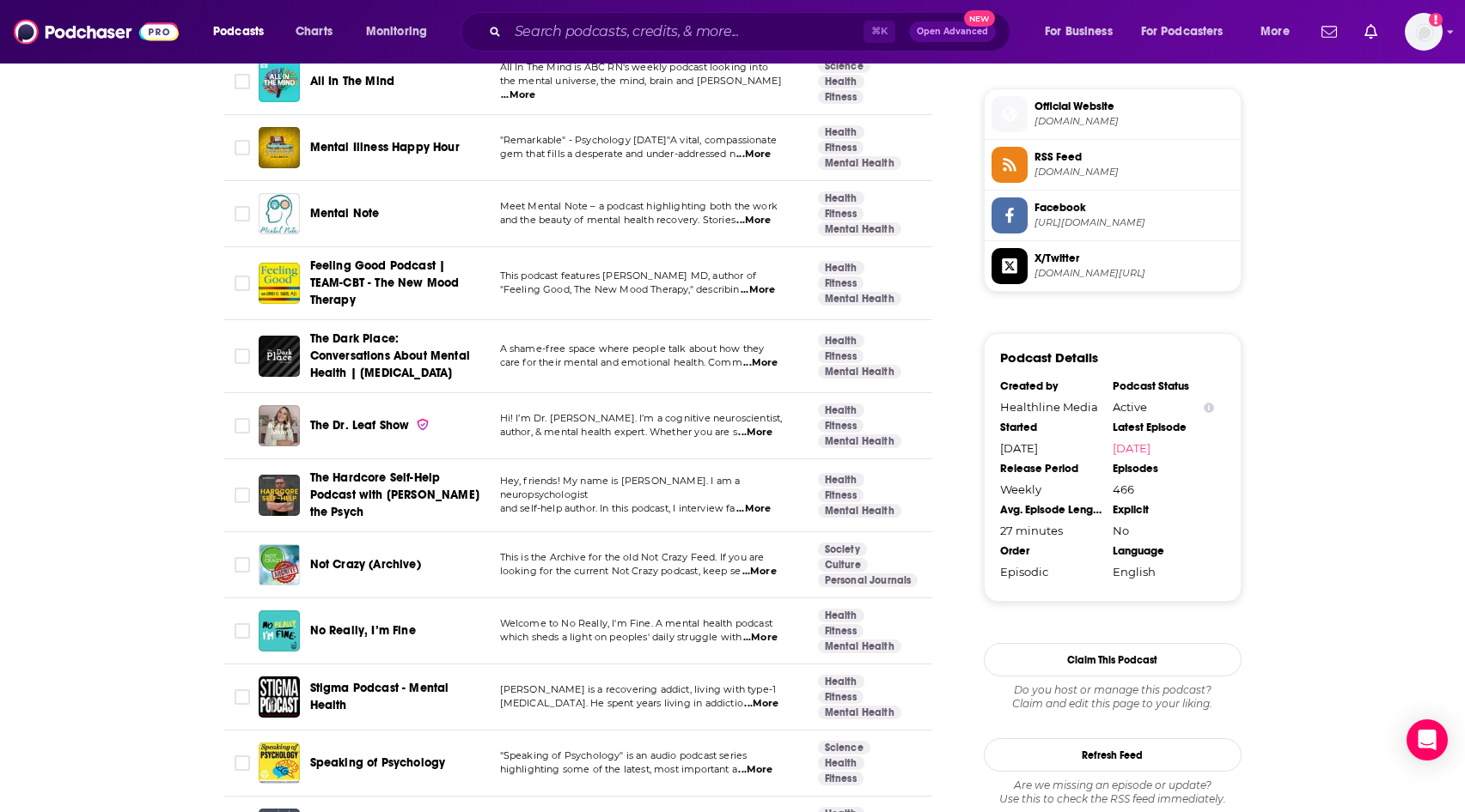
scroll to position [1389, 0]
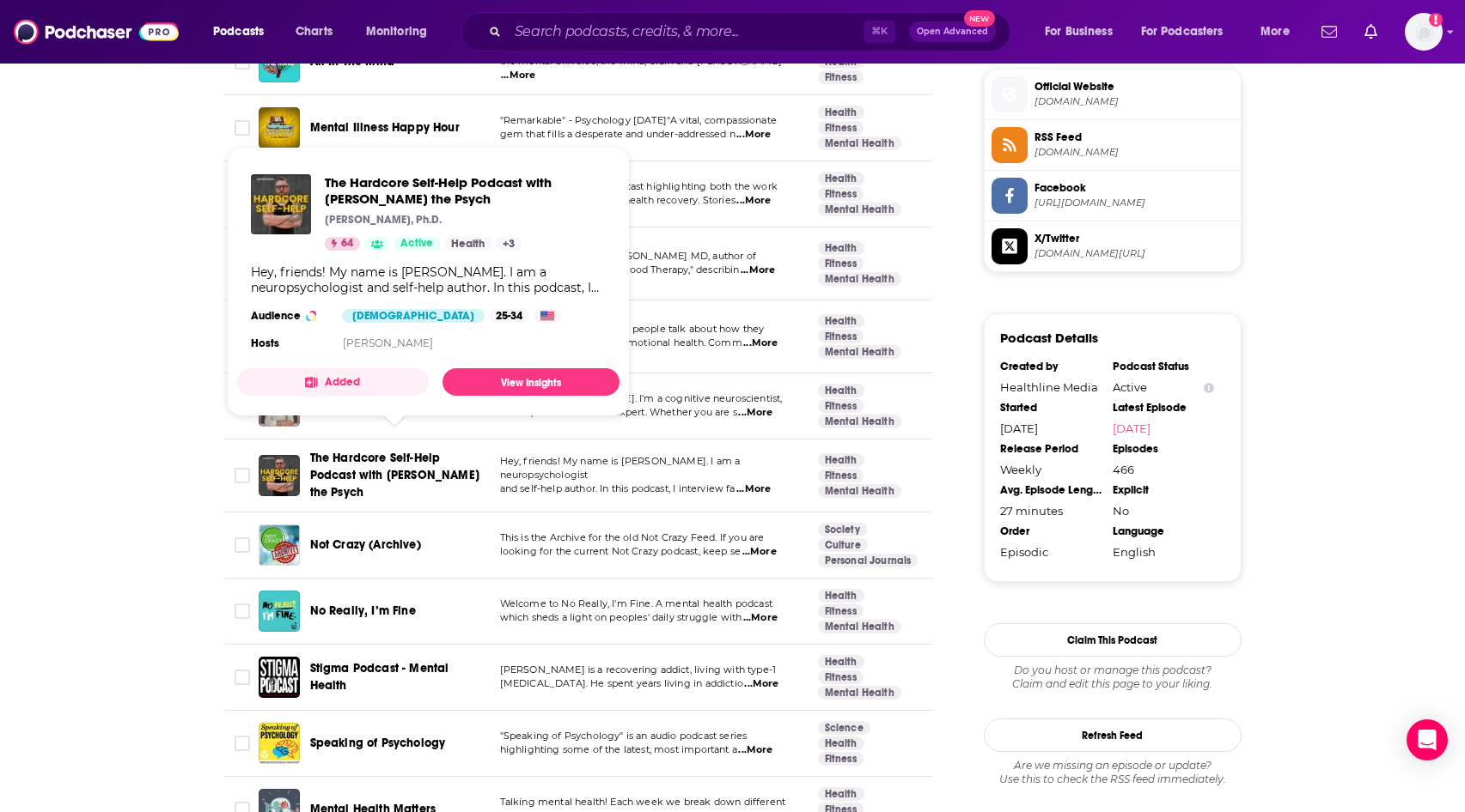
click at [345, 452] on span "The Hardcore Self-Help Podcast with [PERSON_NAME] the Psych" at bounding box center [394, 475] width 170 height 49
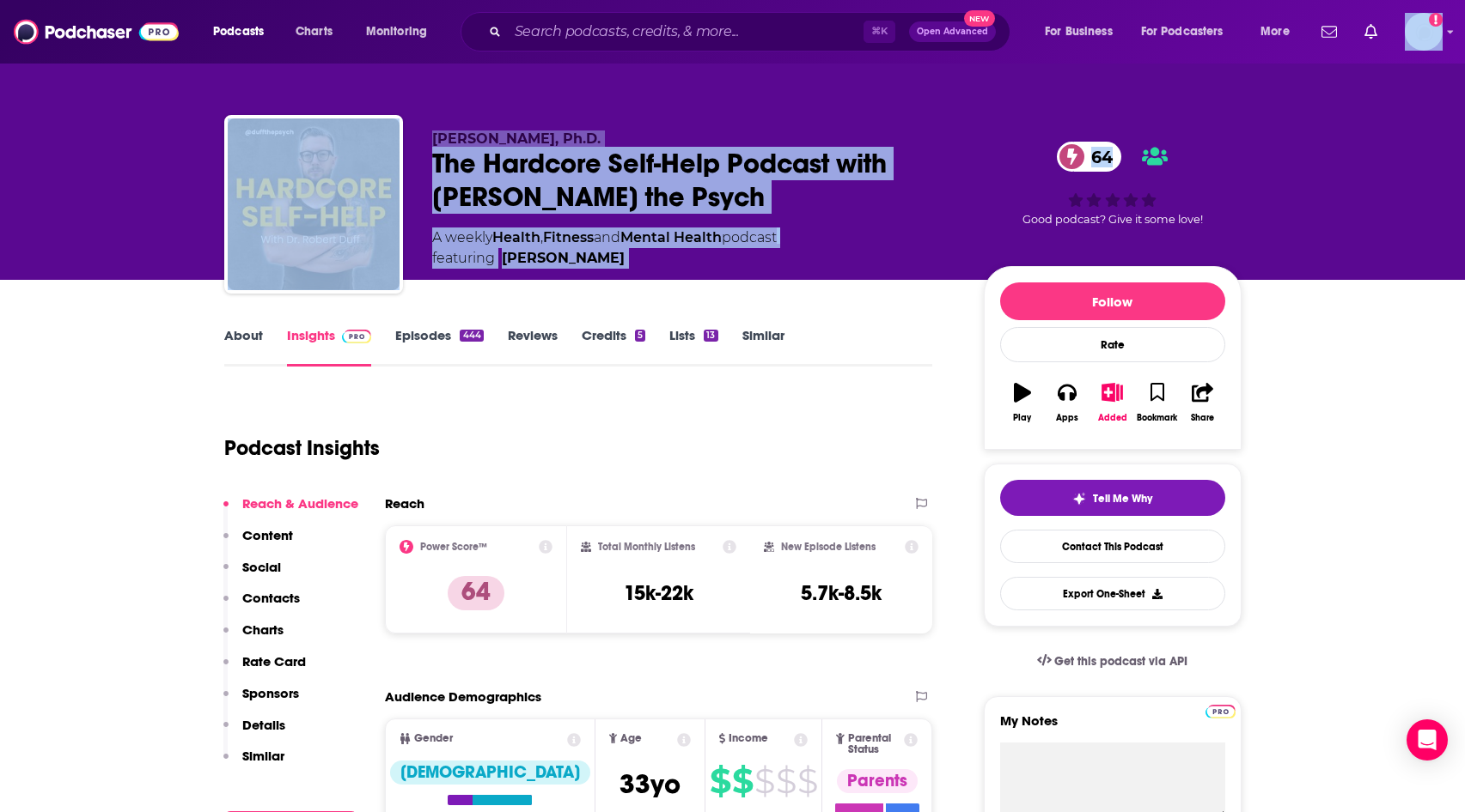
drag, startPoint x: 1461, startPoint y: 46, endPoint x: 1470, endPoint y: 102, distance: 56.7
click at [1464, 102] on html "Podcasts Charts Monitoring ⌘ K Open Advanced New For Business For Podcasters Mo…" at bounding box center [732, 406] width 1465 height 812
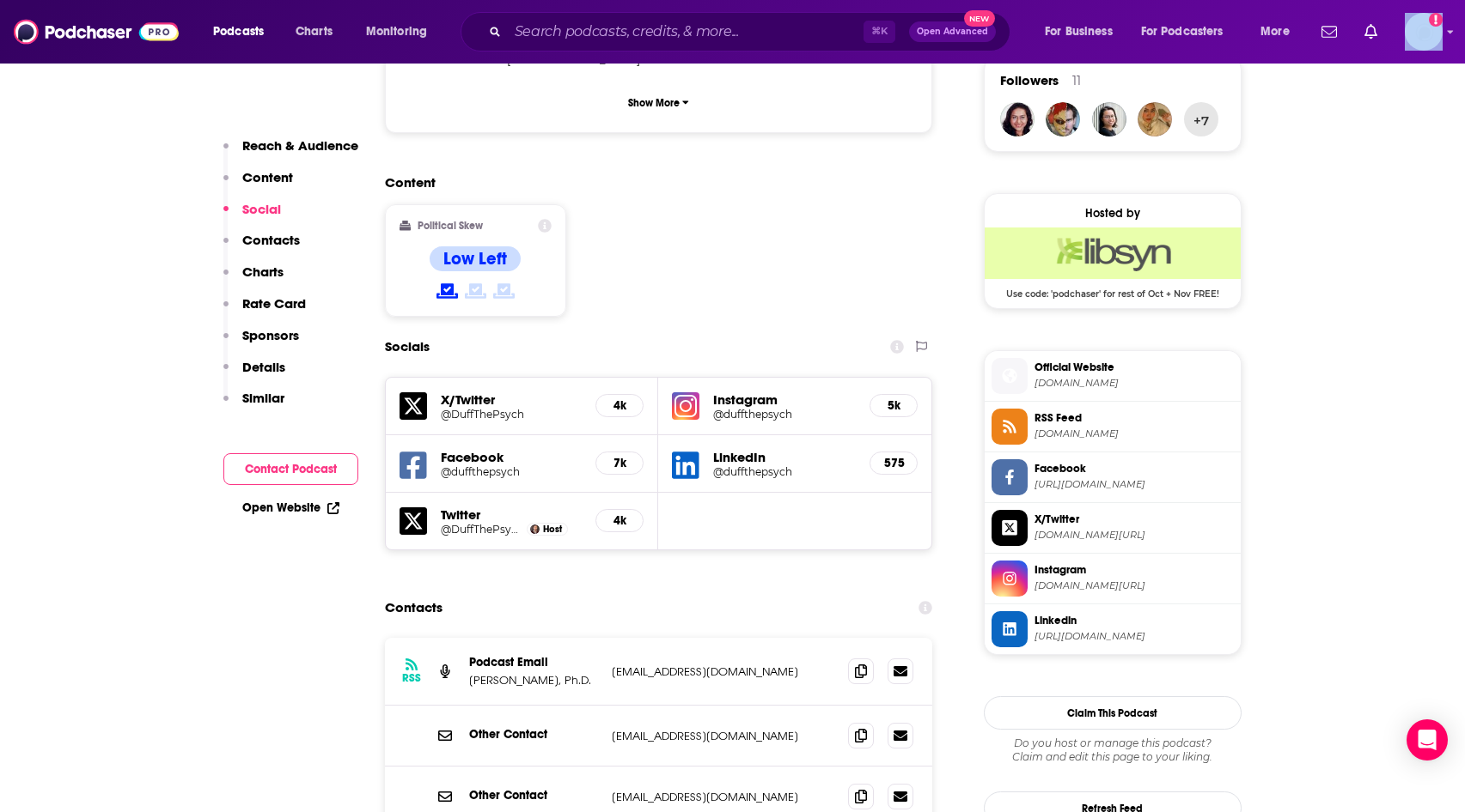
scroll to position [1508, 0]
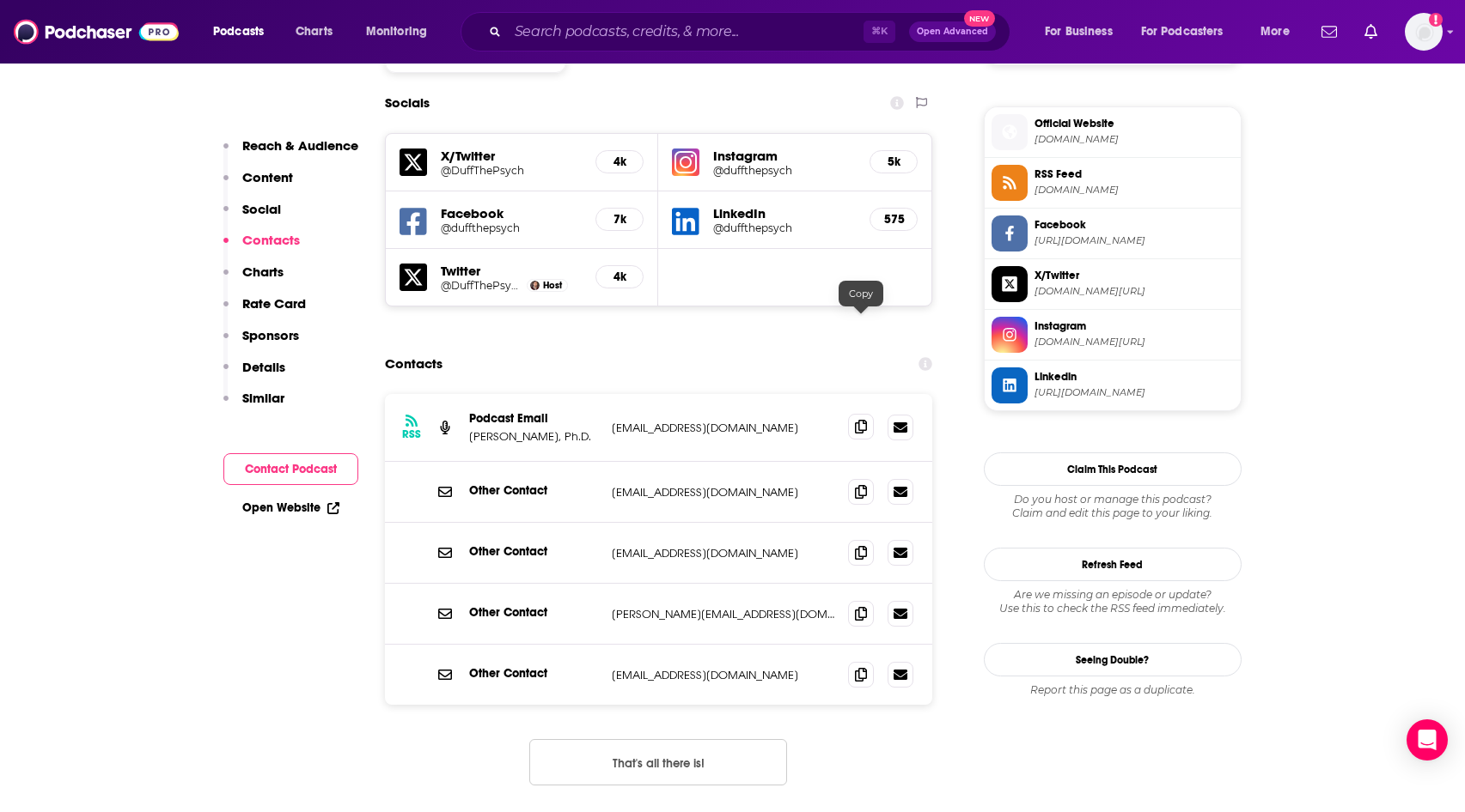
click at [865, 420] on icon at bounding box center [860, 426] width 12 height 14
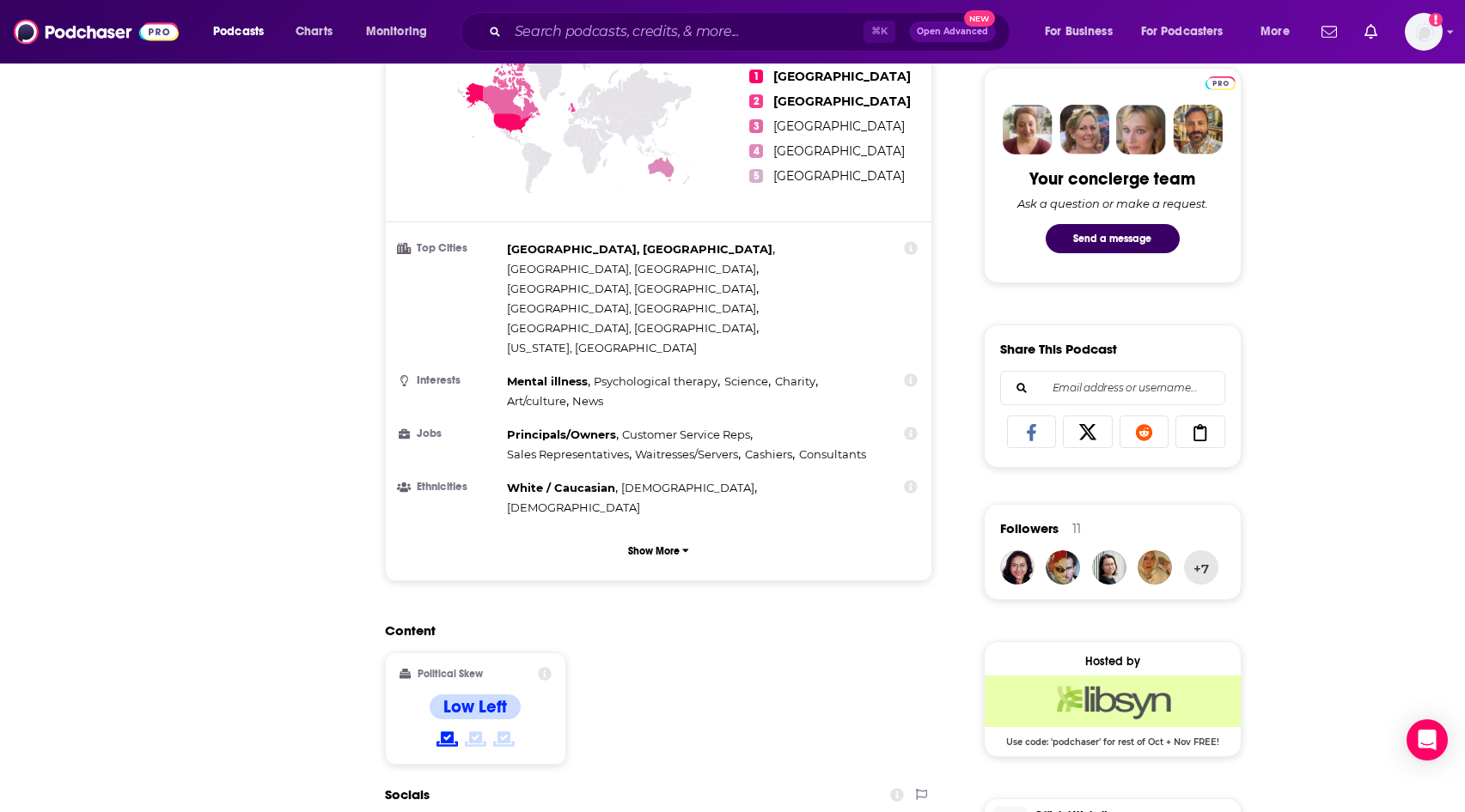
scroll to position [0, 0]
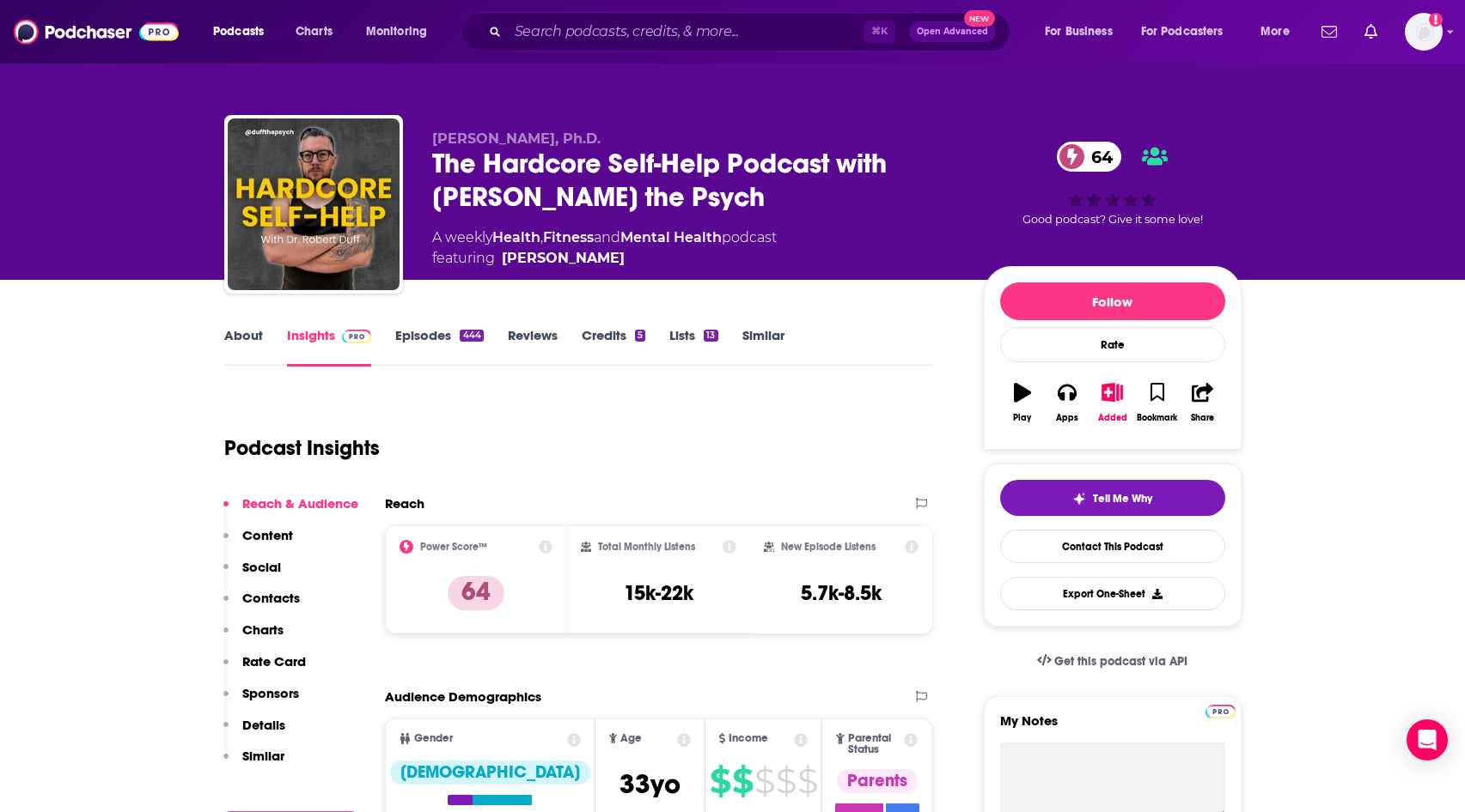
click at [322, 352] on link "Insights" at bounding box center [329, 347] width 85 height 40
click at [427, 335] on link "Episodes 444" at bounding box center [439, 347] width 88 height 40
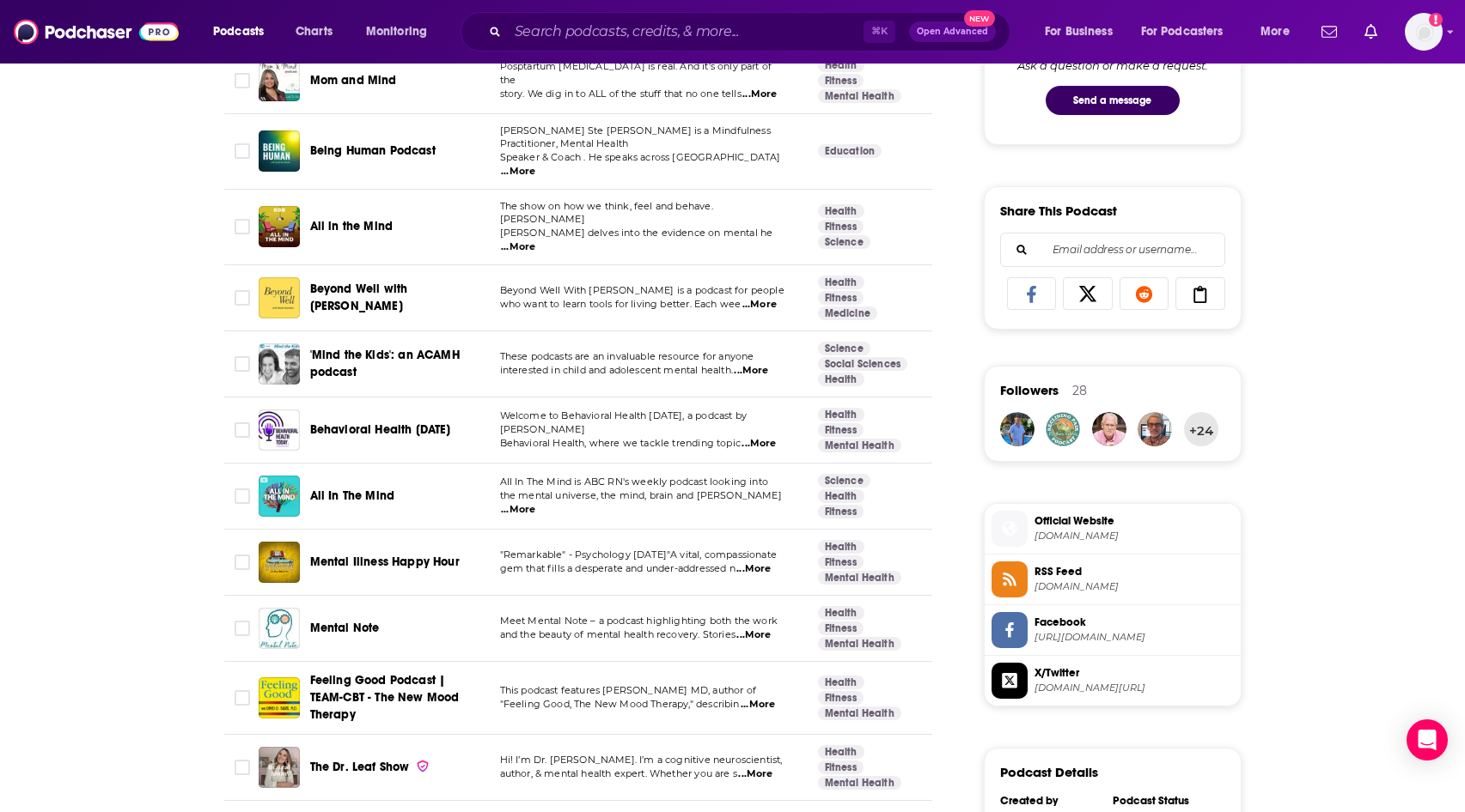
scroll to position [958, 0]
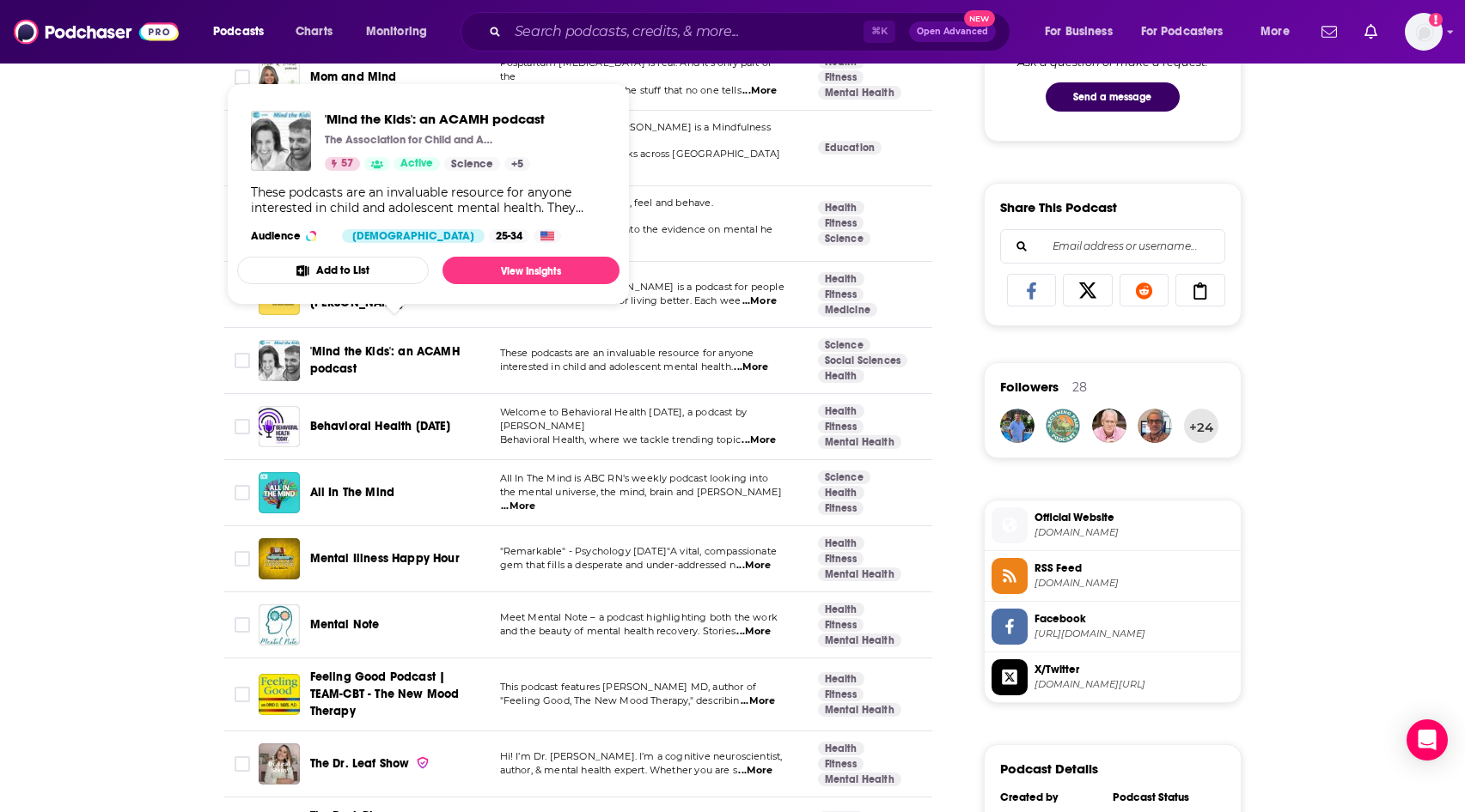
click at [327, 345] on span "'Mind the Kids': an ACAMH podcast" at bounding box center [384, 361] width 149 height 32
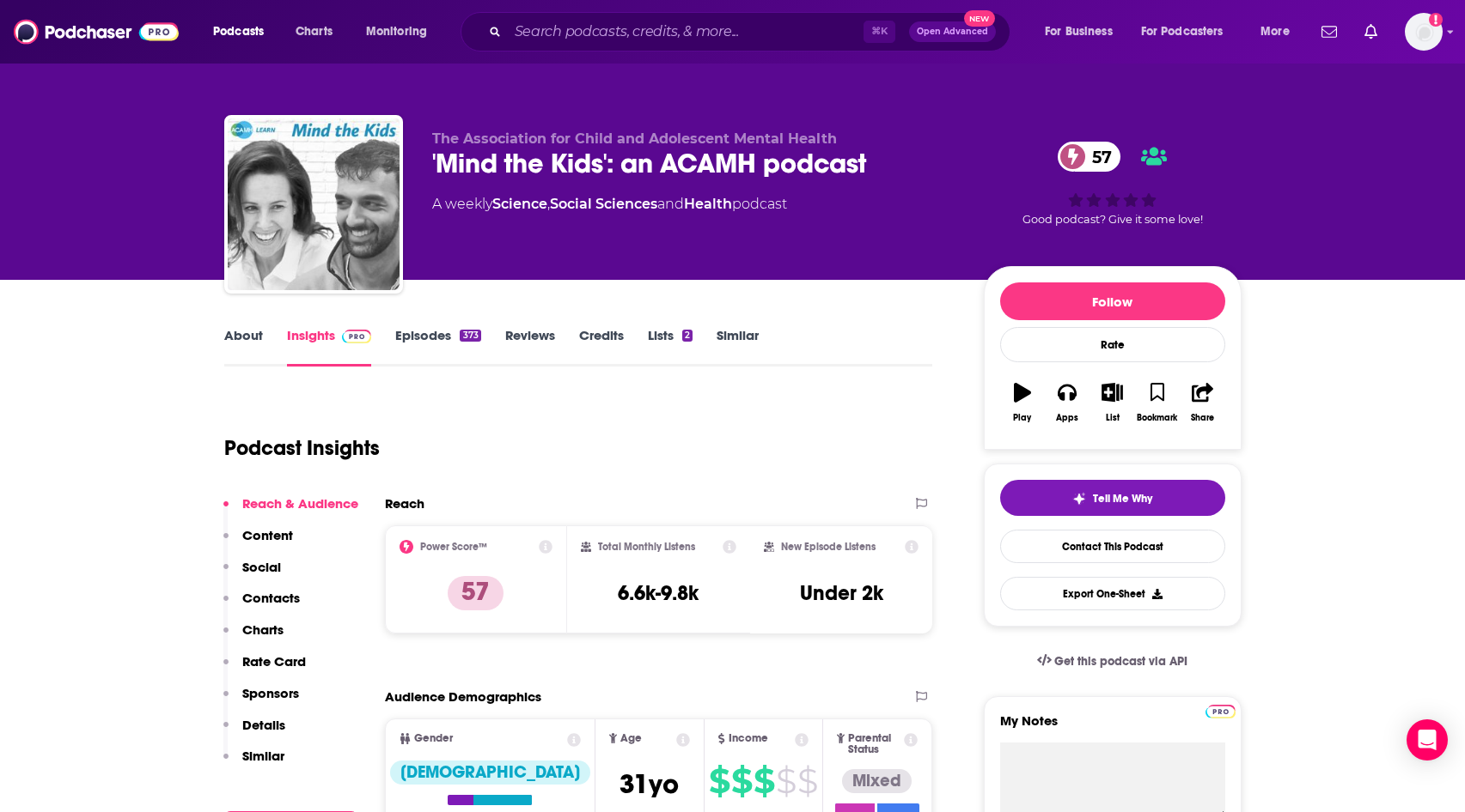
click at [444, 335] on link "Episodes 373" at bounding box center [438, 347] width 85 height 40
click at [233, 333] on link "About" at bounding box center [244, 347] width 39 height 40
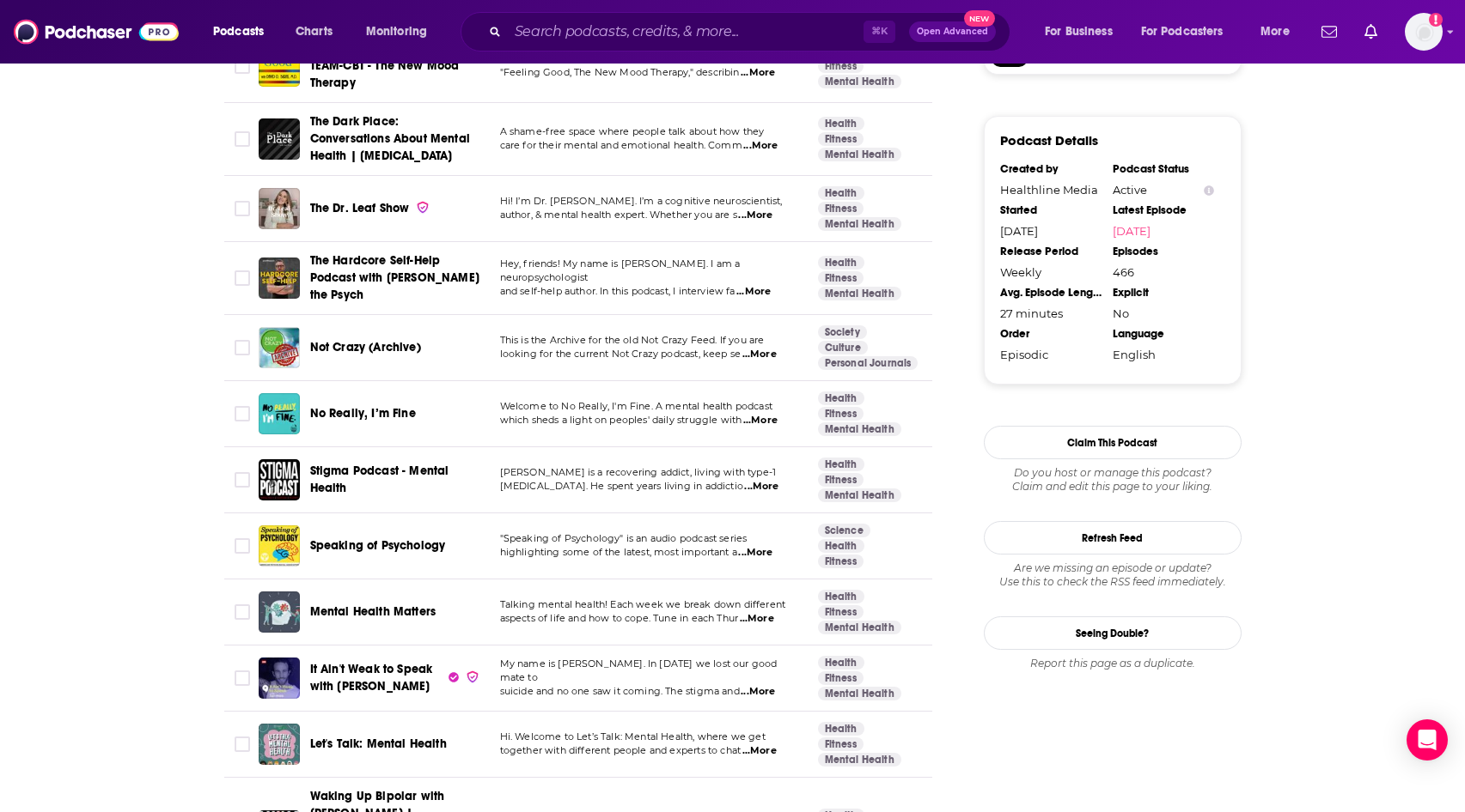
scroll to position [1606, 0]
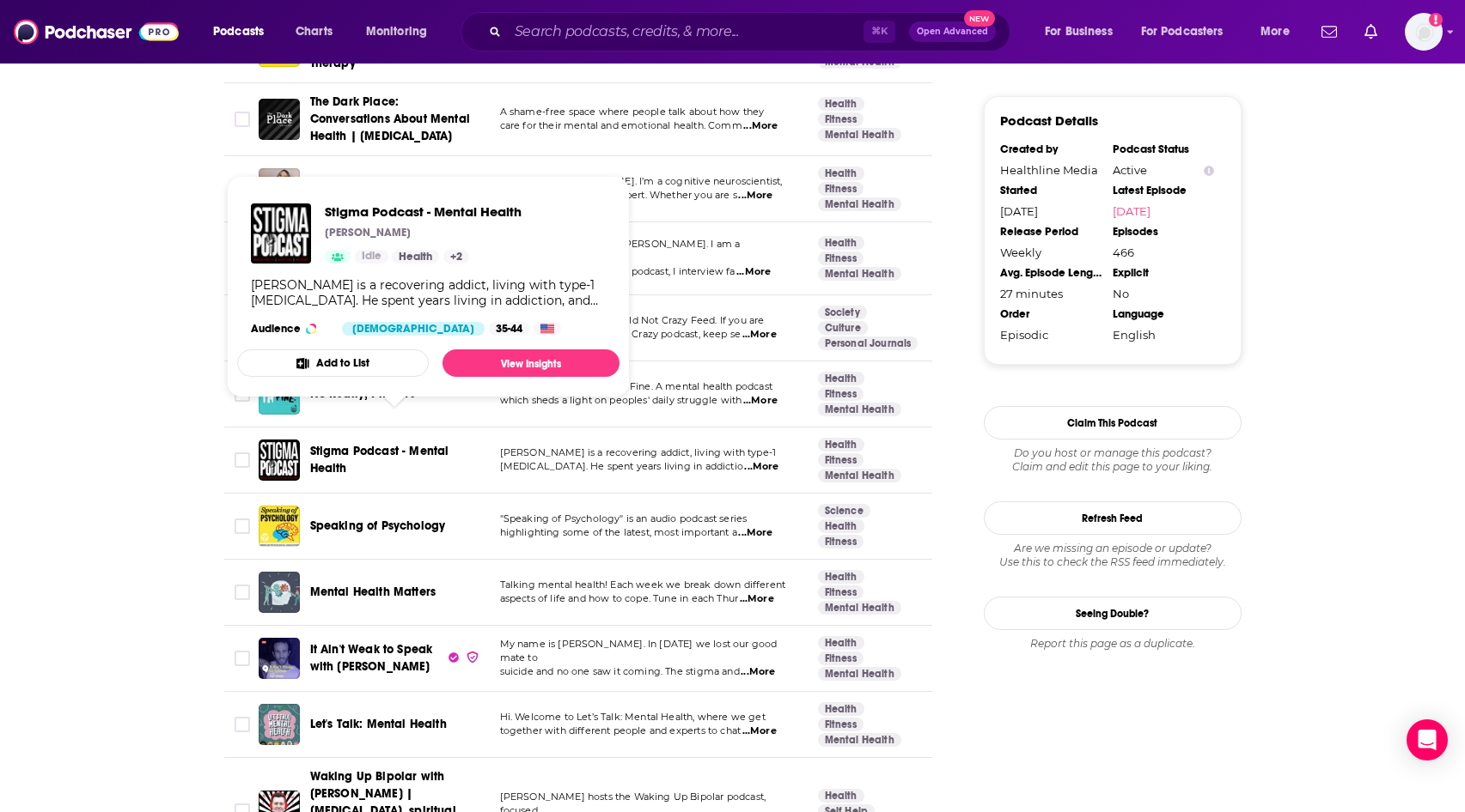
click at [349, 443] on span "Stigma Podcast - Mental Health" at bounding box center [394, 460] width 170 height 34
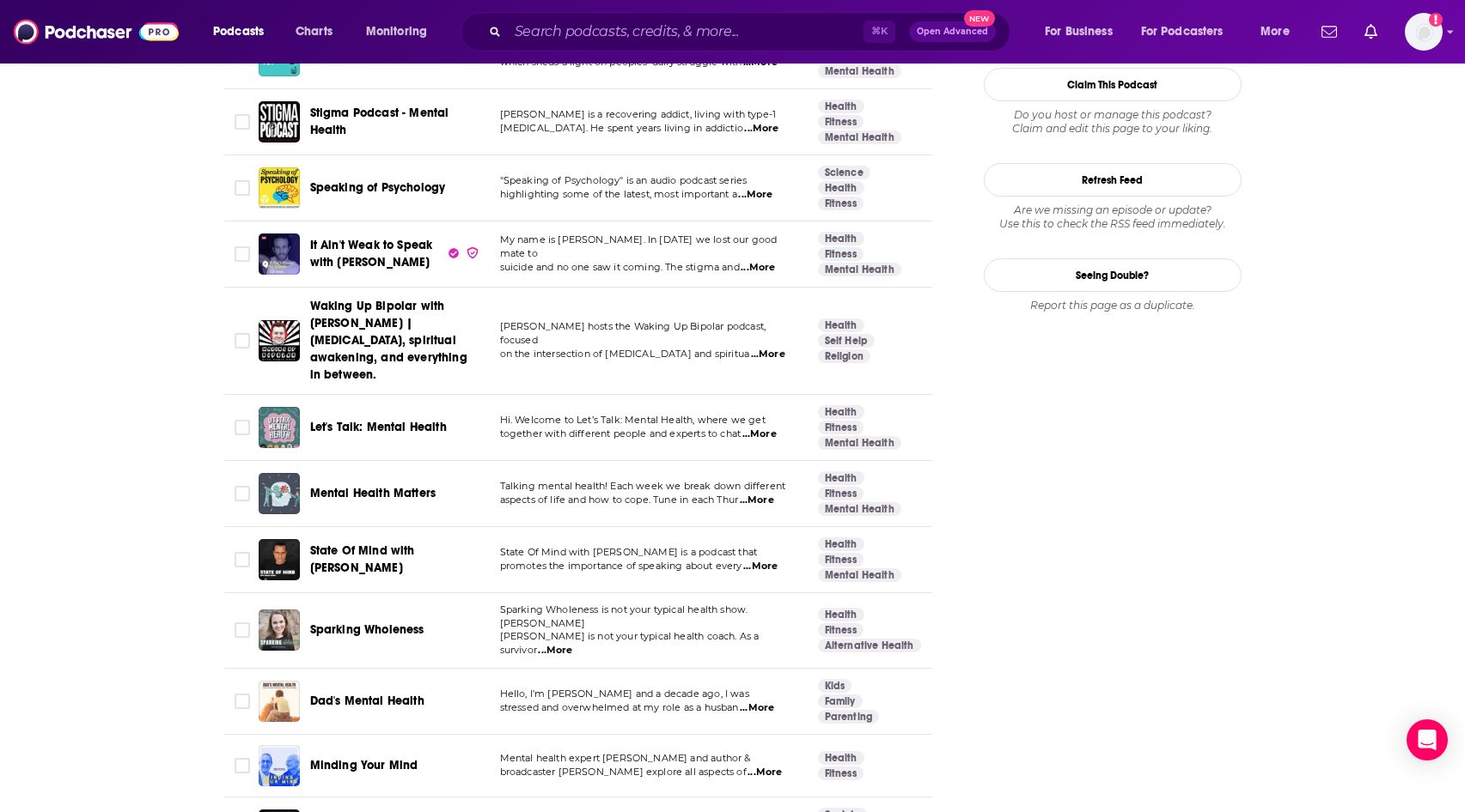
scroll to position [1960, 0]
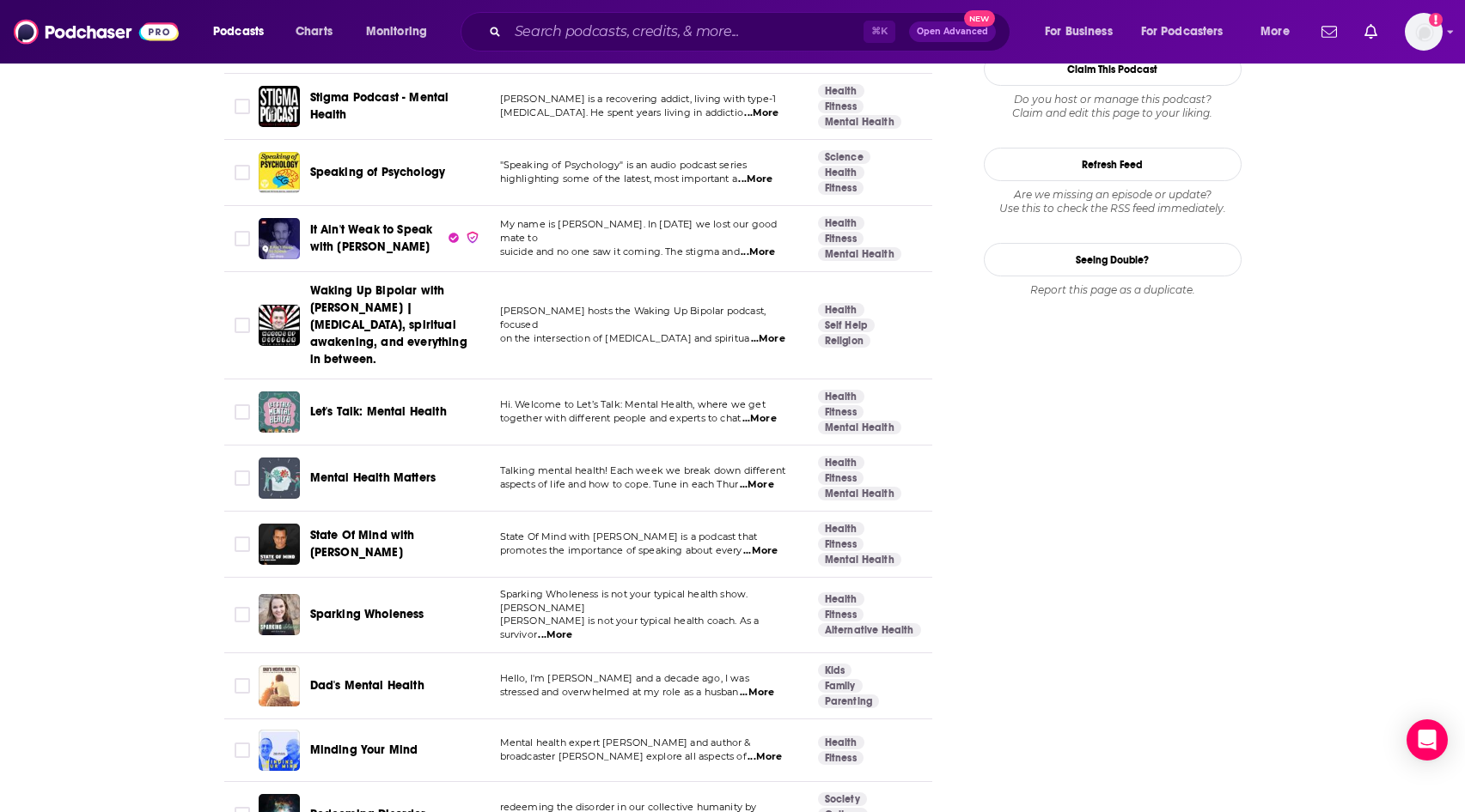
click at [384, 404] on span "Let's Talk: Mental Health" at bounding box center [377, 412] width 136 height 15
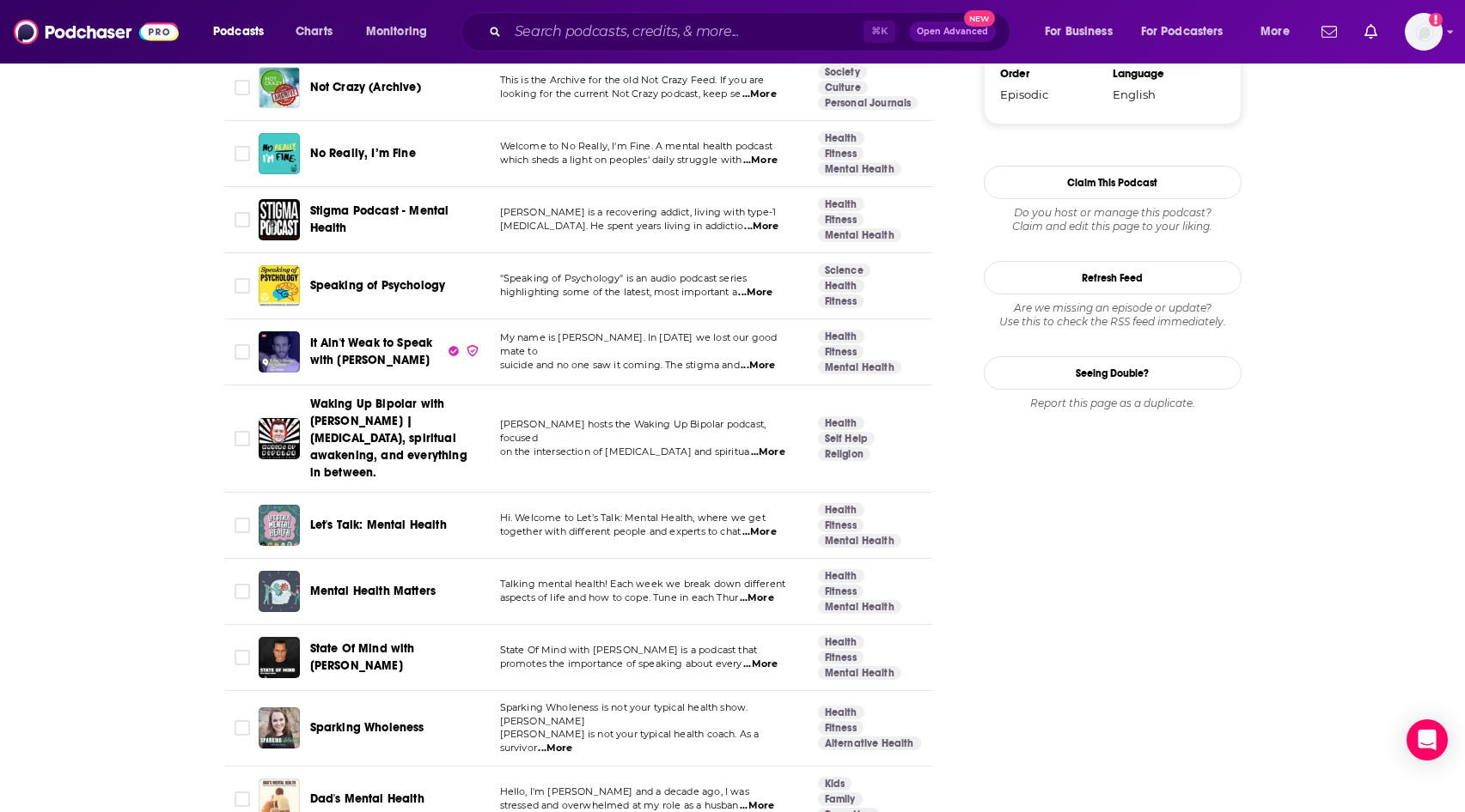
scroll to position [1859, 0]
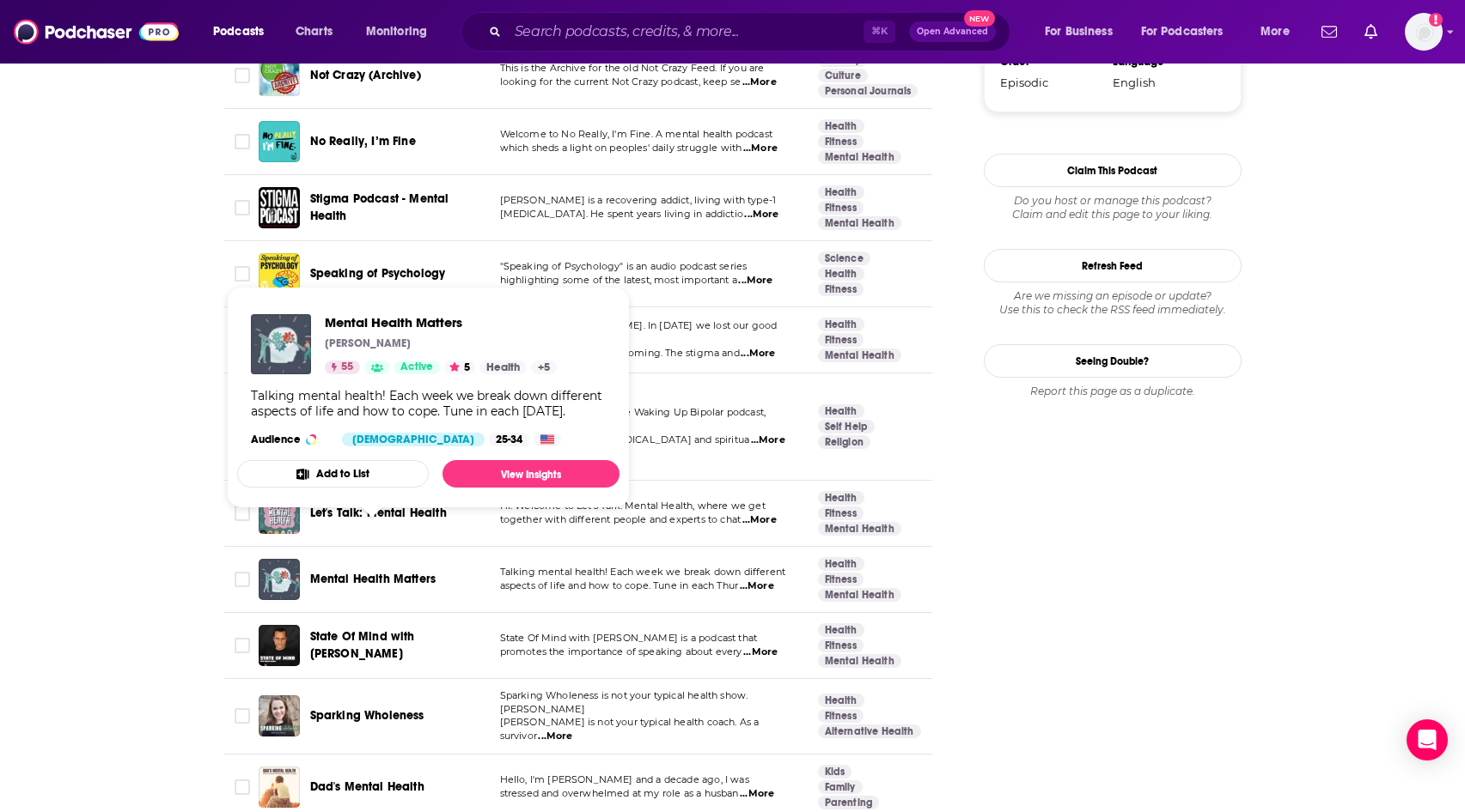
click at [376, 572] on span "Mental Health Matters" at bounding box center [373, 579] width 126 height 15
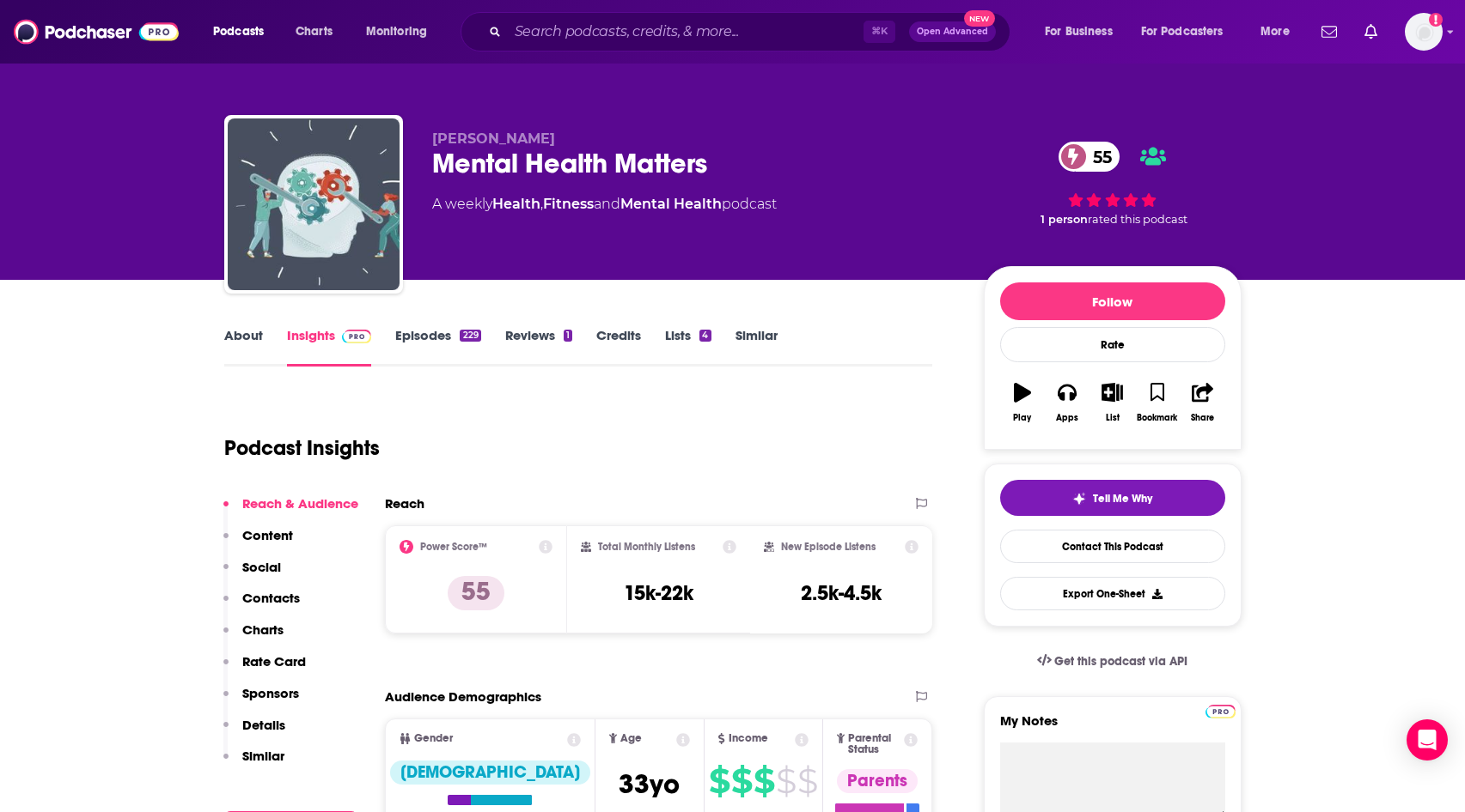
click at [428, 333] on link "Episodes 229" at bounding box center [438, 347] width 85 height 40
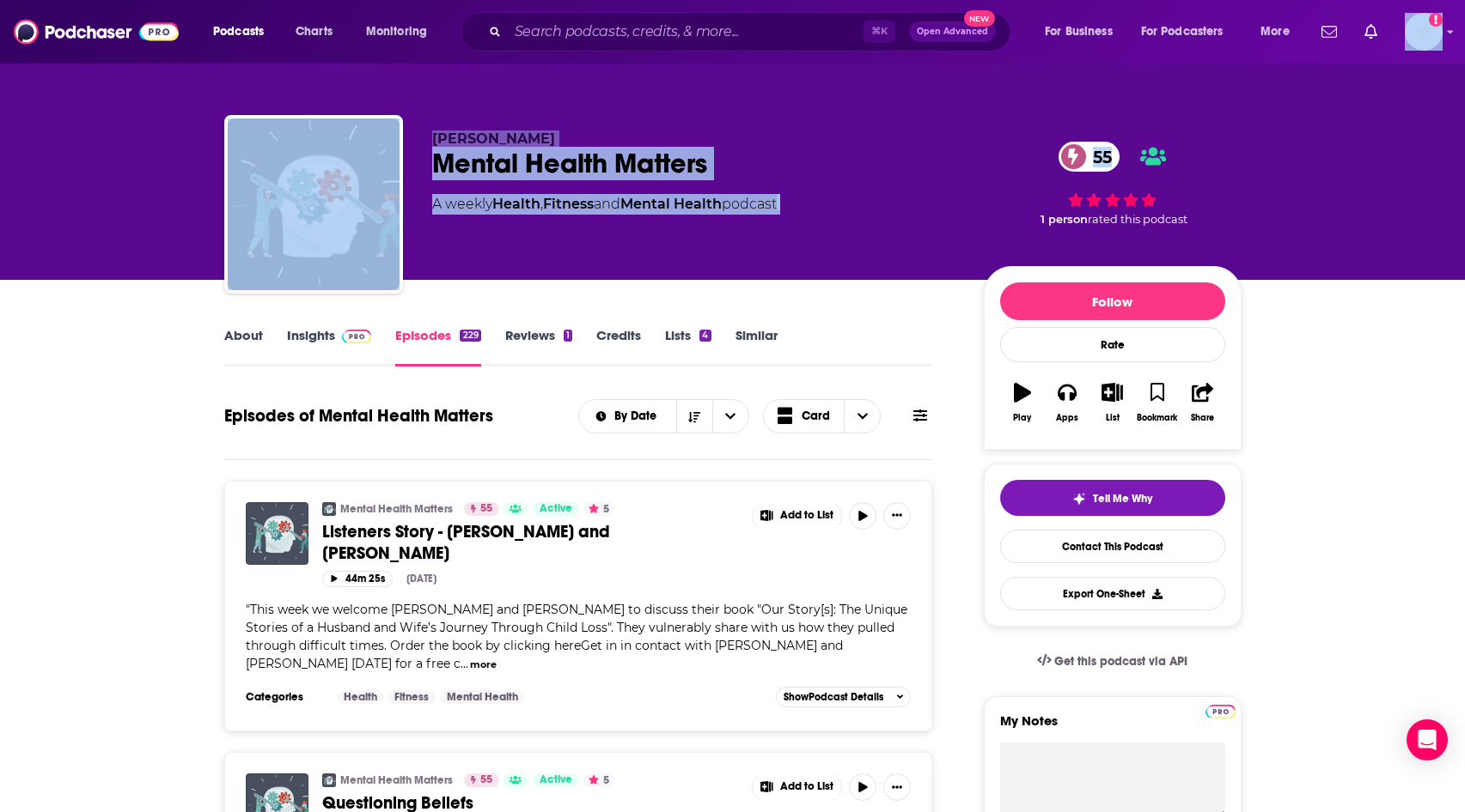
drag, startPoint x: 1463, startPoint y: 53, endPoint x: 1468, endPoint y: 90, distance: 37.3
click at [1464, 98] on html "Podcasts Charts Monitoring ⌘ K Open Advanced New For Business For Podcasters Mo…" at bounding box center [732, 406] width 1465 height 812
click at [299, 339] on link "Insights" at bounding box center [329, 347] width 85 height 40
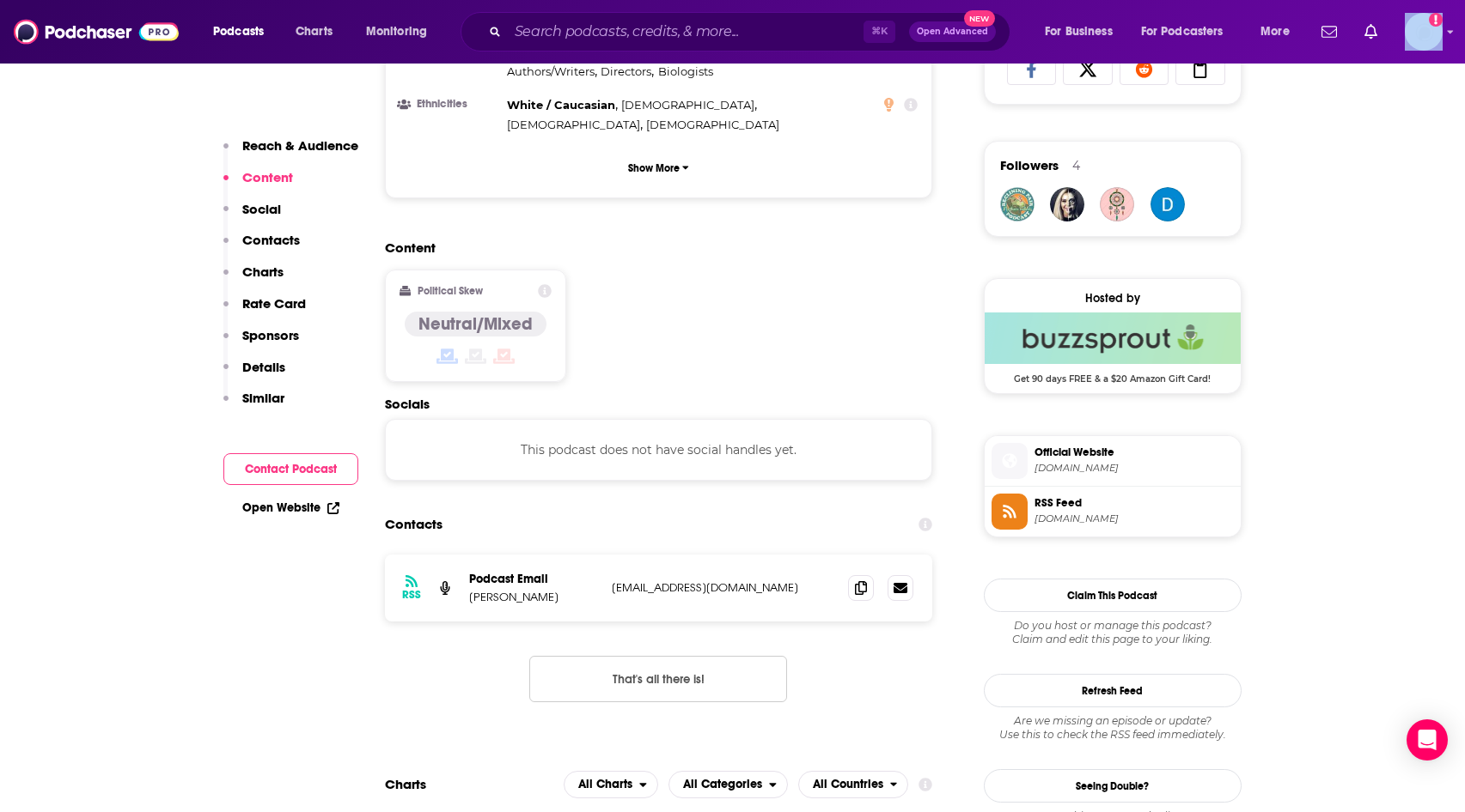
scroll to position [1242, 0]
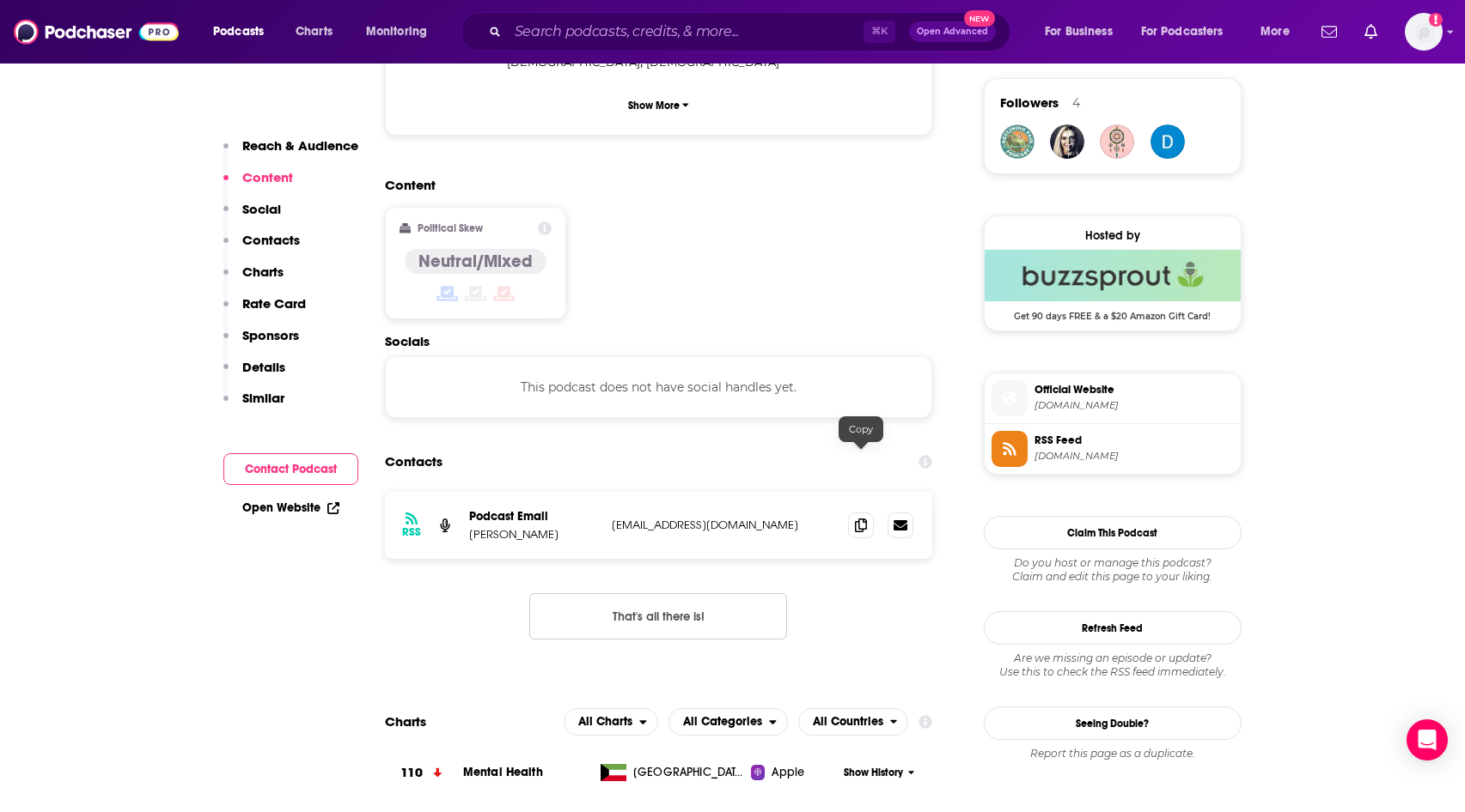
click at [875, 513] on div at bounding box center [880, 526] width 65 height 26
click at [849, 512] on span at bounding box center [860, 525] width 26 height 26
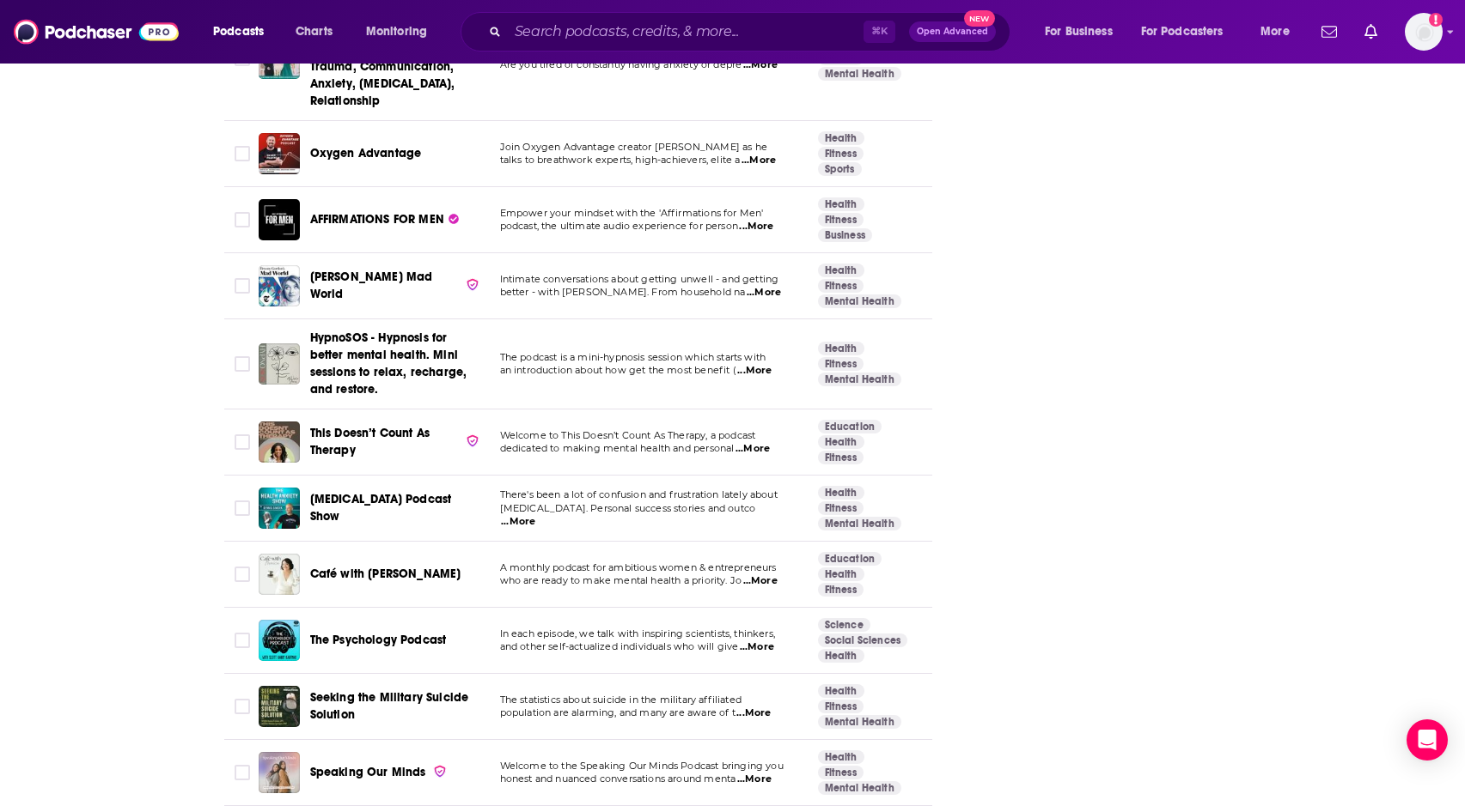
scroll to position [6220, 0]
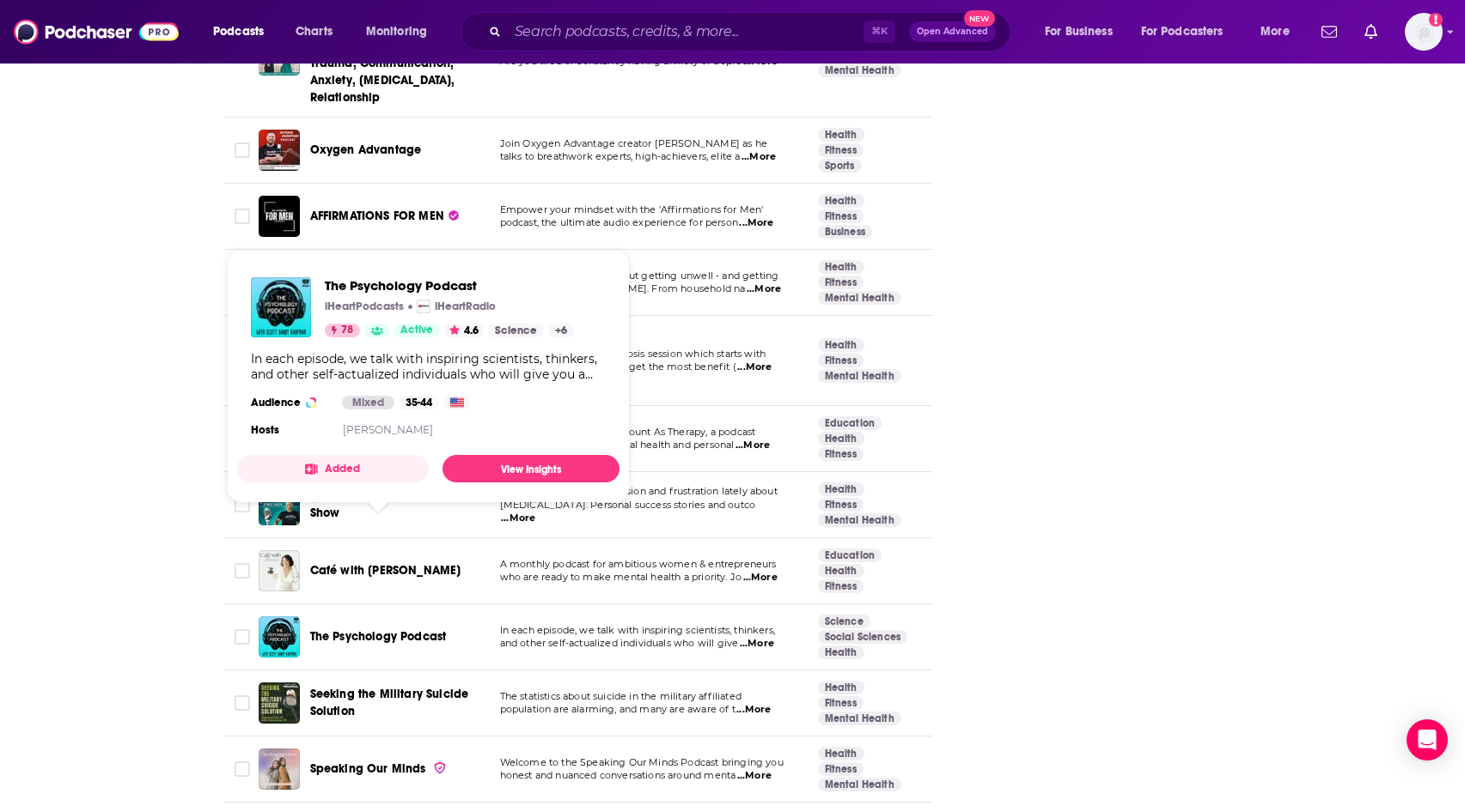
click at [379, 629] on span "The Psychology Podcast" at bounding box center [377, 637] width 136 height 15
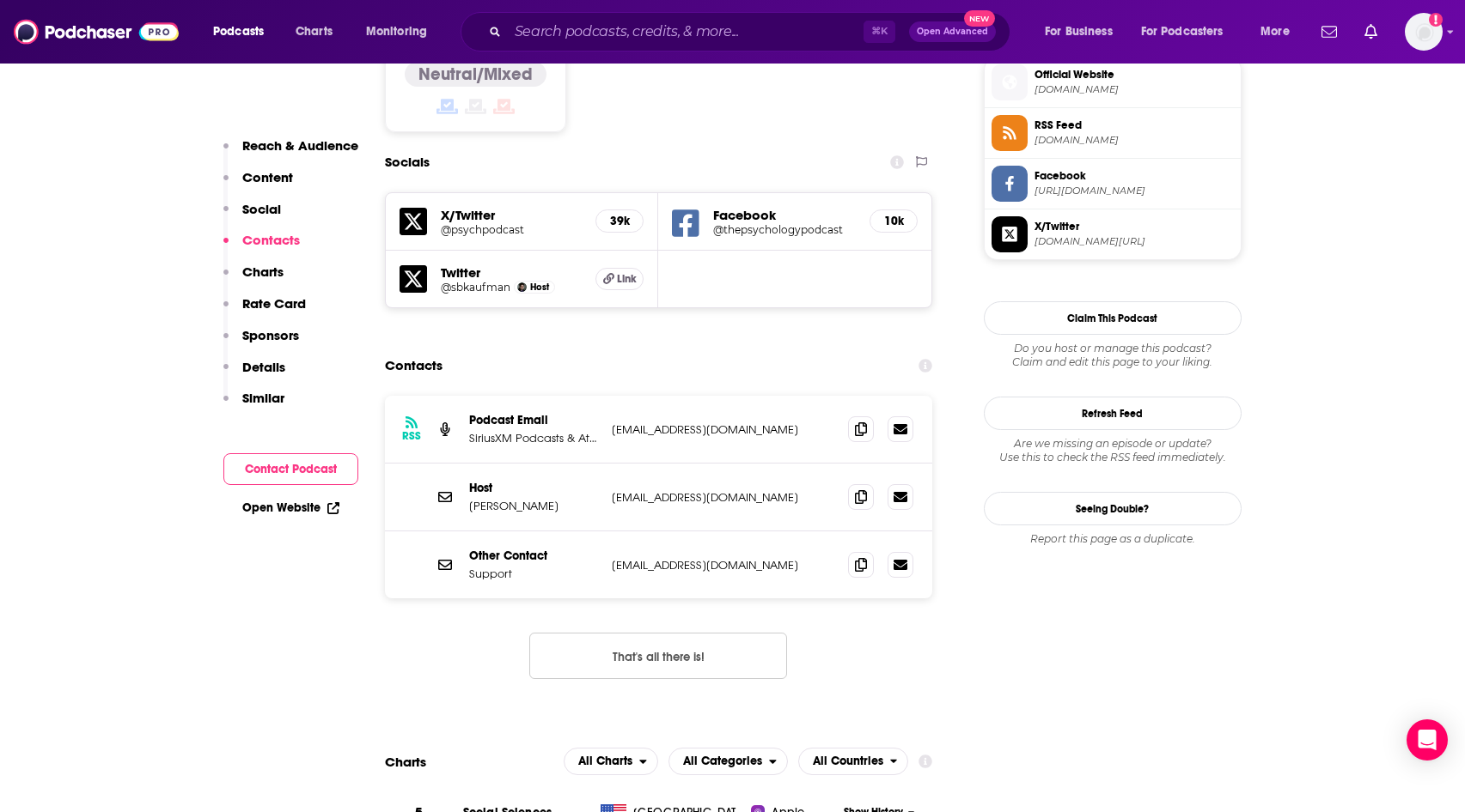
scroll to position [1443, 0]
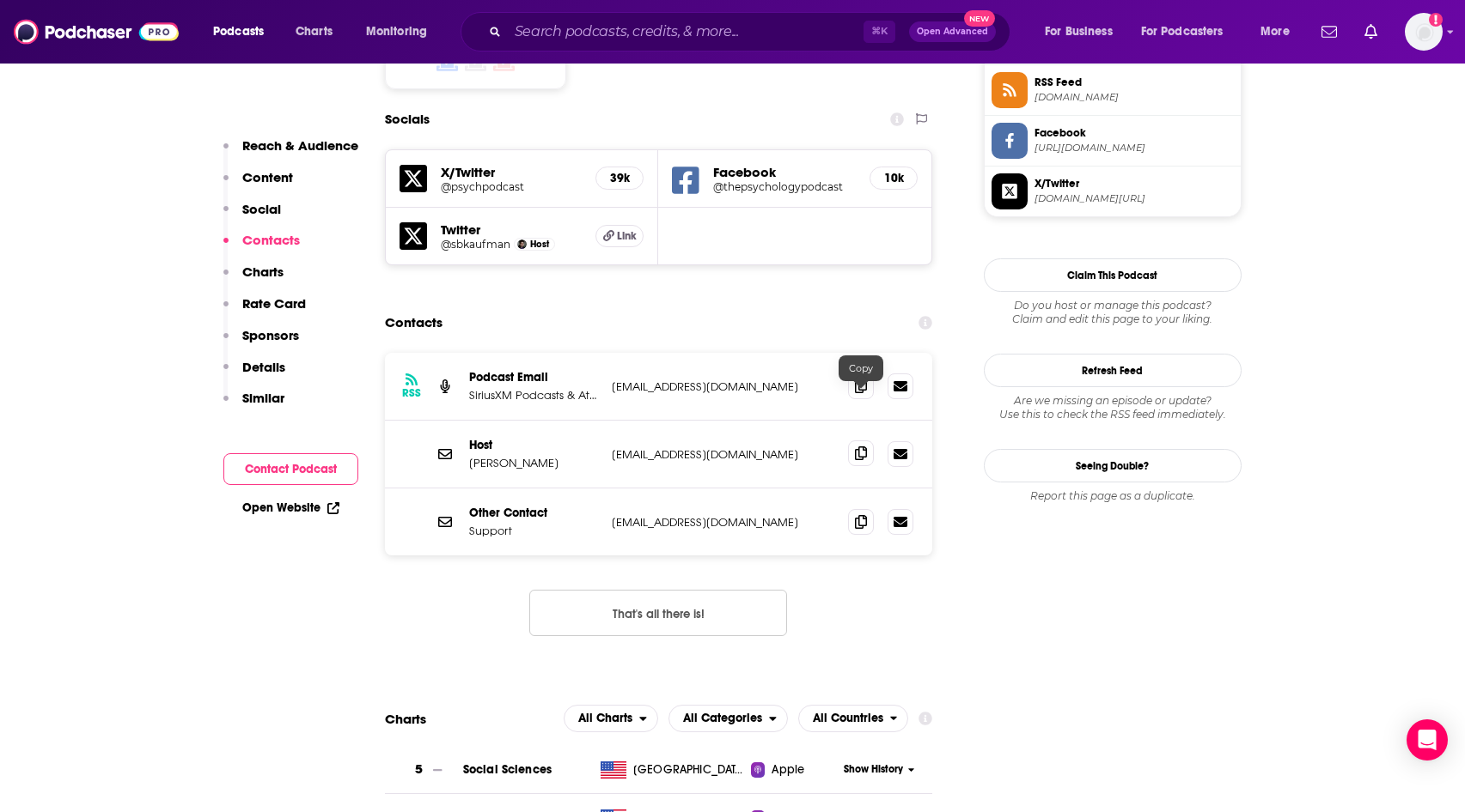
click at [860, 447] on icon at bounding box center [860, 453] width 12 height 14
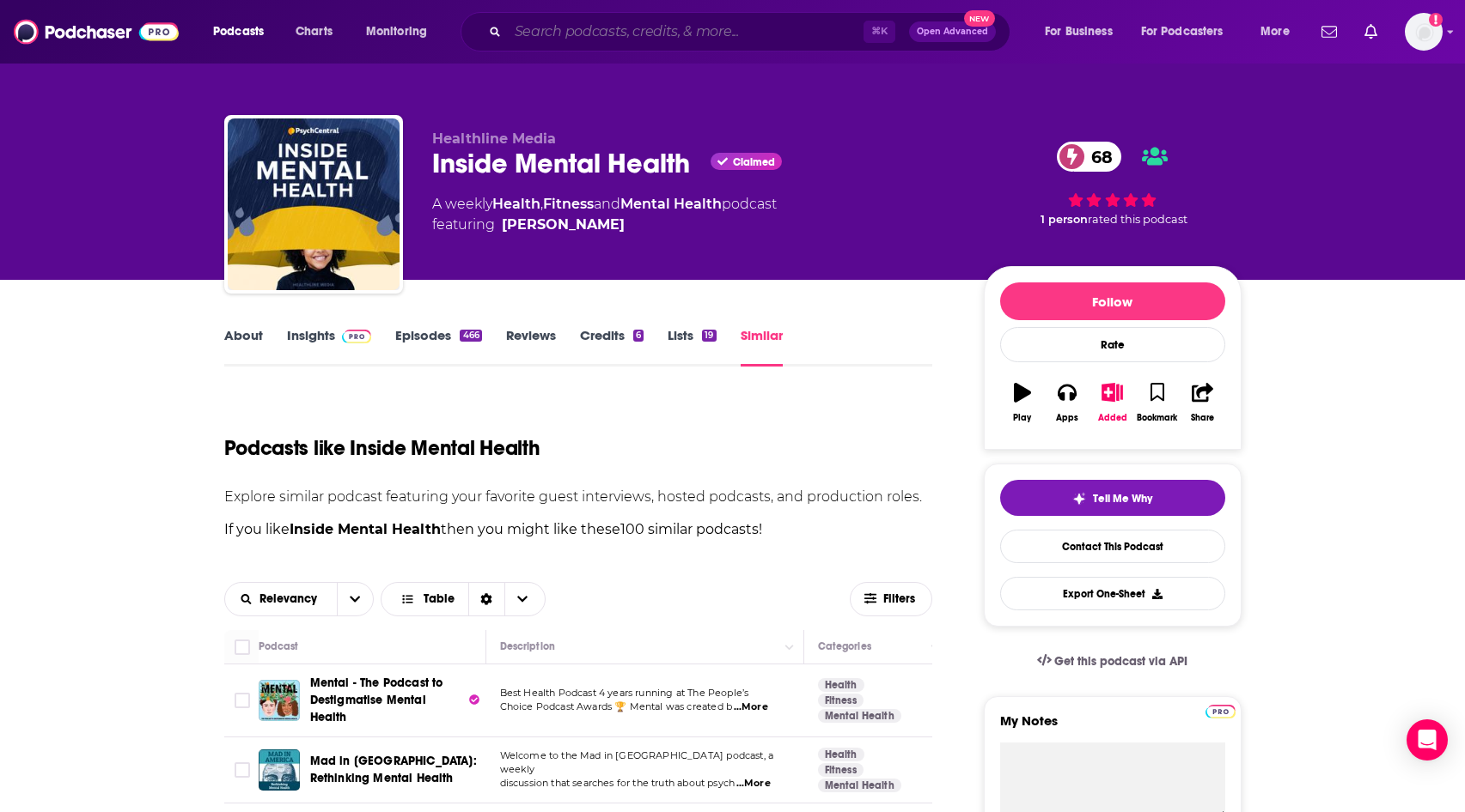
click at [780, 30] on input "Search podcasts, credits, & more..." at bounding box center [686, 32] width 356 height 28
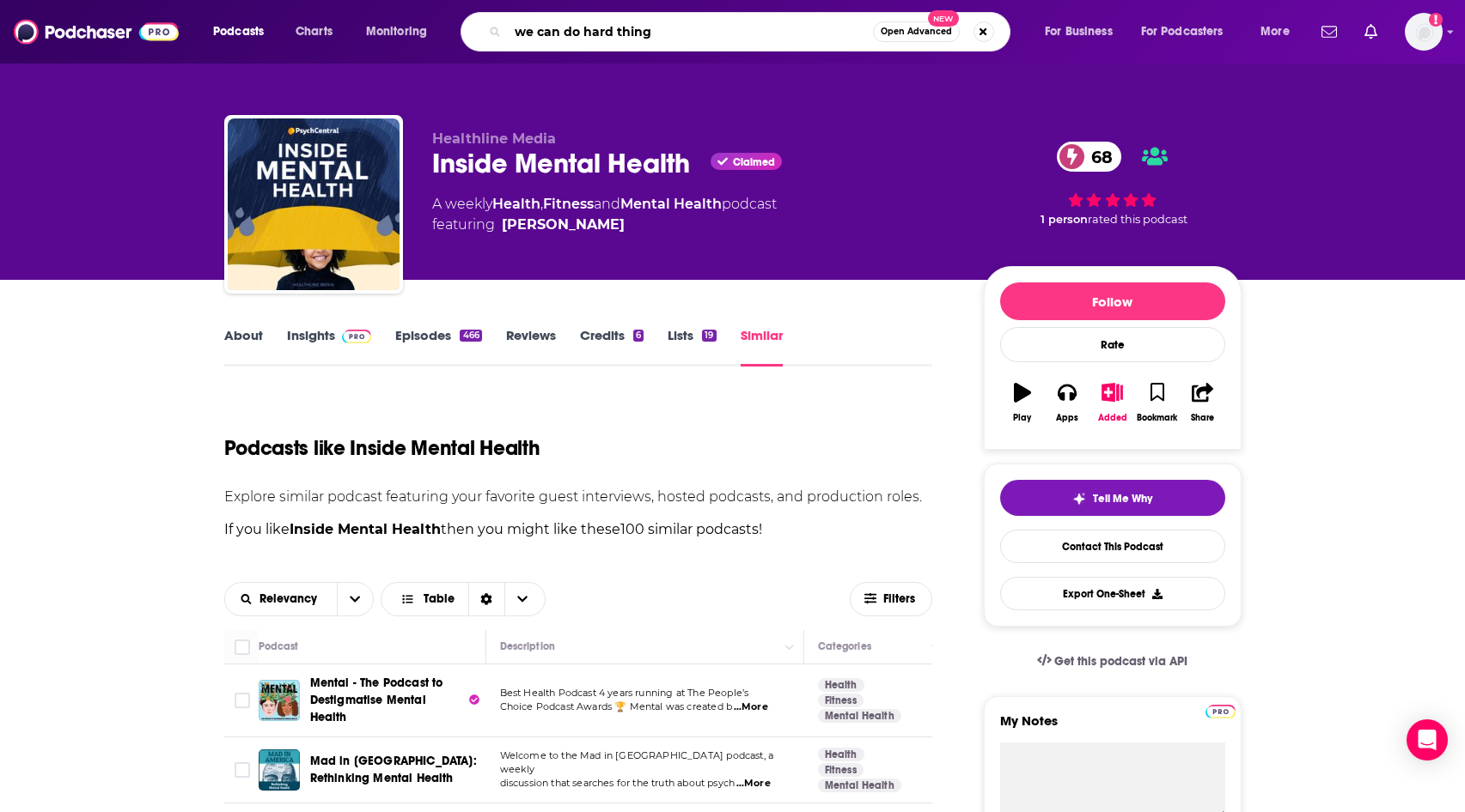
type input "we can do hard things"
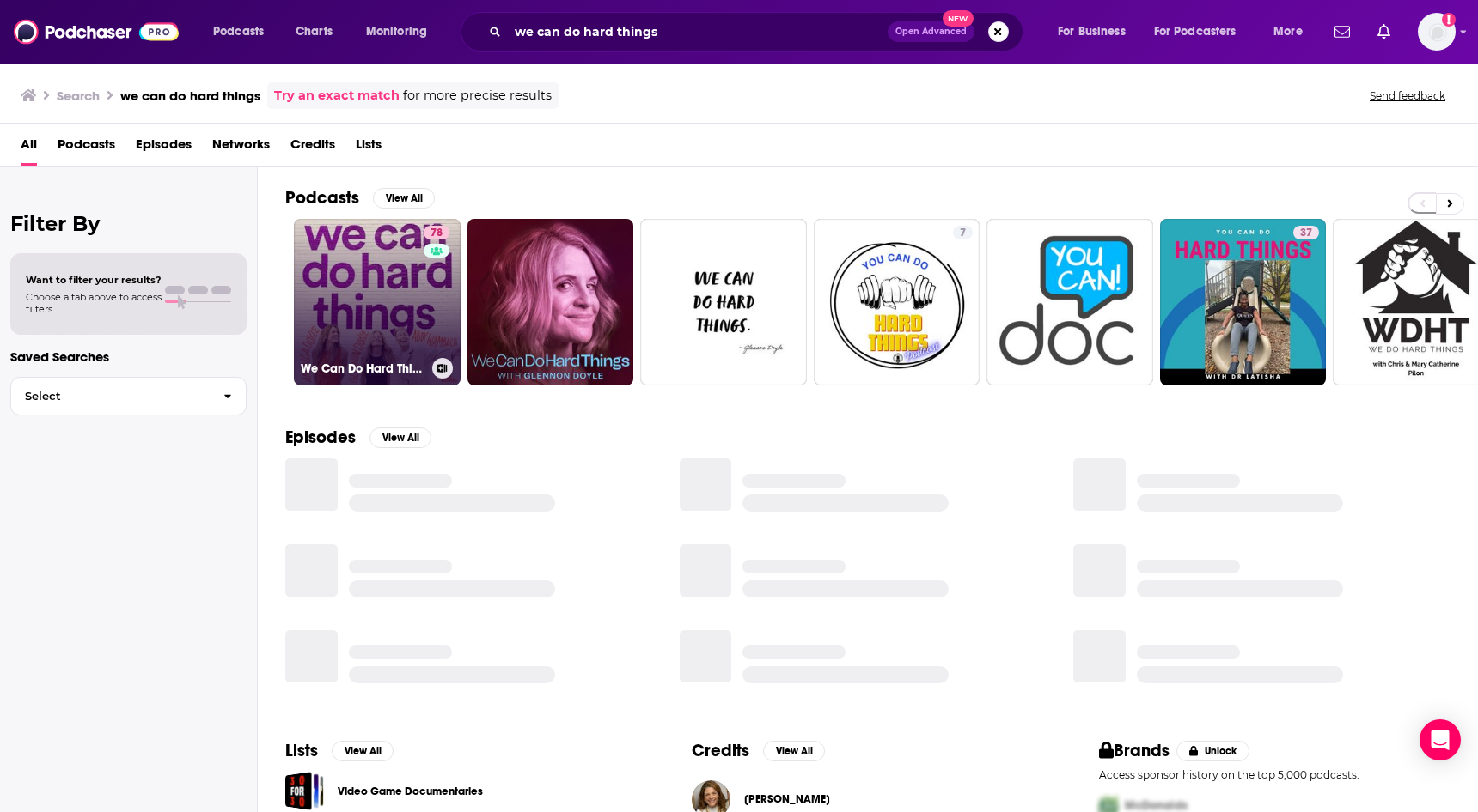
click at [407, 280] on link "78 We Can Do Hard Things" at bounding box center [377, 302] width 167 height 167
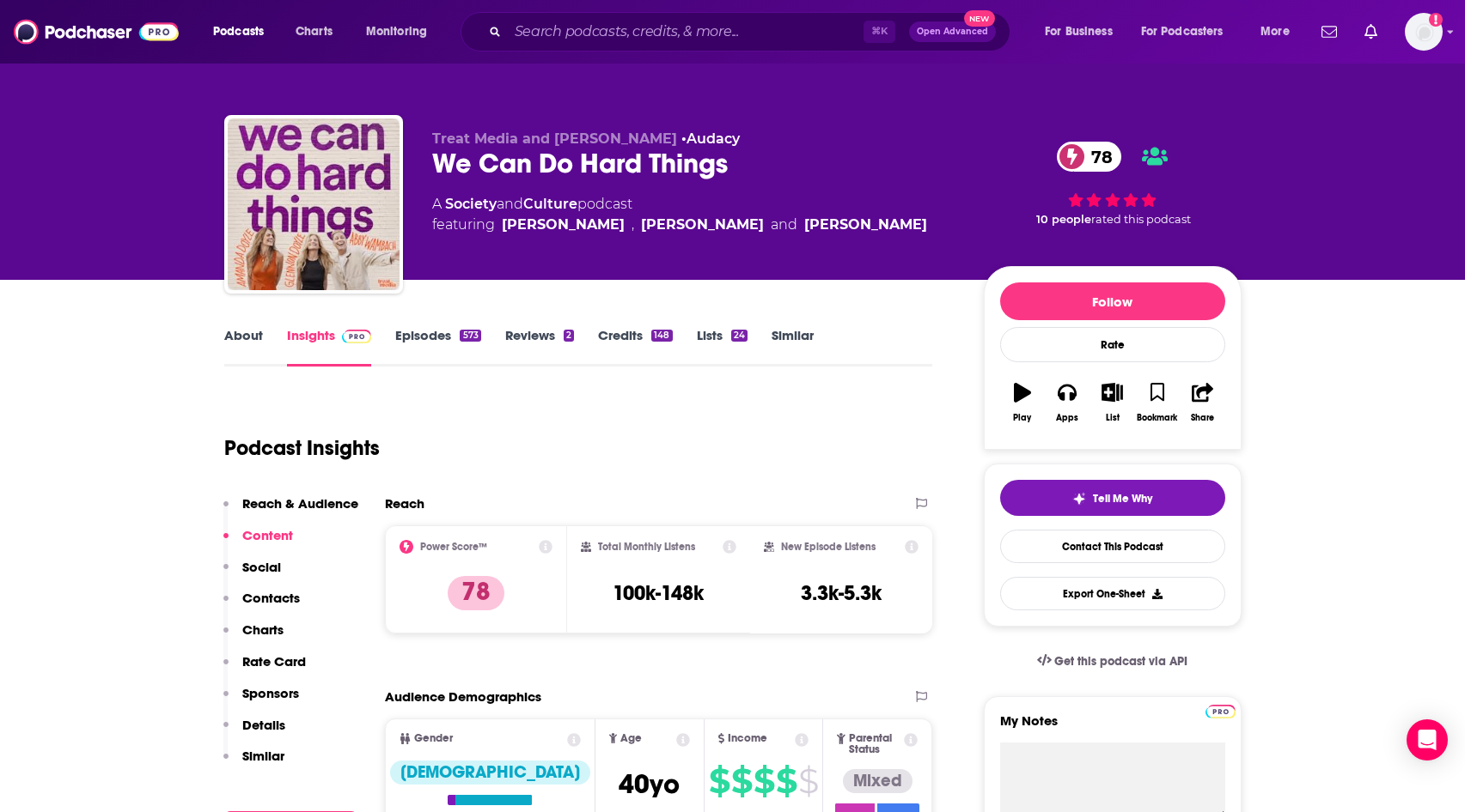
click at [441, 346] on link "Episodes 573" at bounding box center [438, 347] width 85 height 40
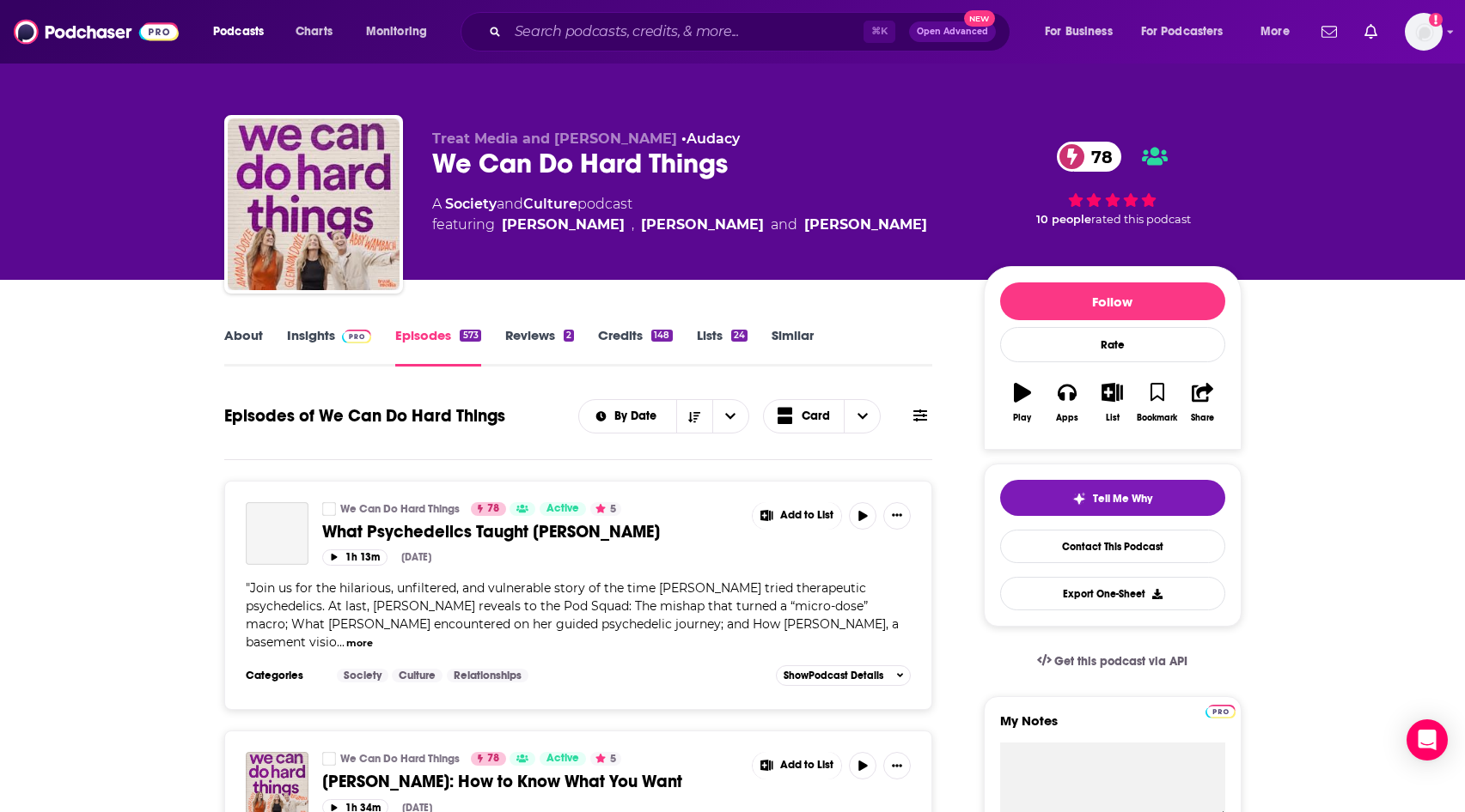
drag, startPoint x: 1464, startPoint y: 105, endPoint x: 1464, endPoint y: 114, distance: 9.0
click at [1464, 114] on div "Treat Media and [PERSON_NAME] • Audacy We Can Do Hard Things 78 A Society and C…" at bounding box center [732, 140] width 1465 height 280
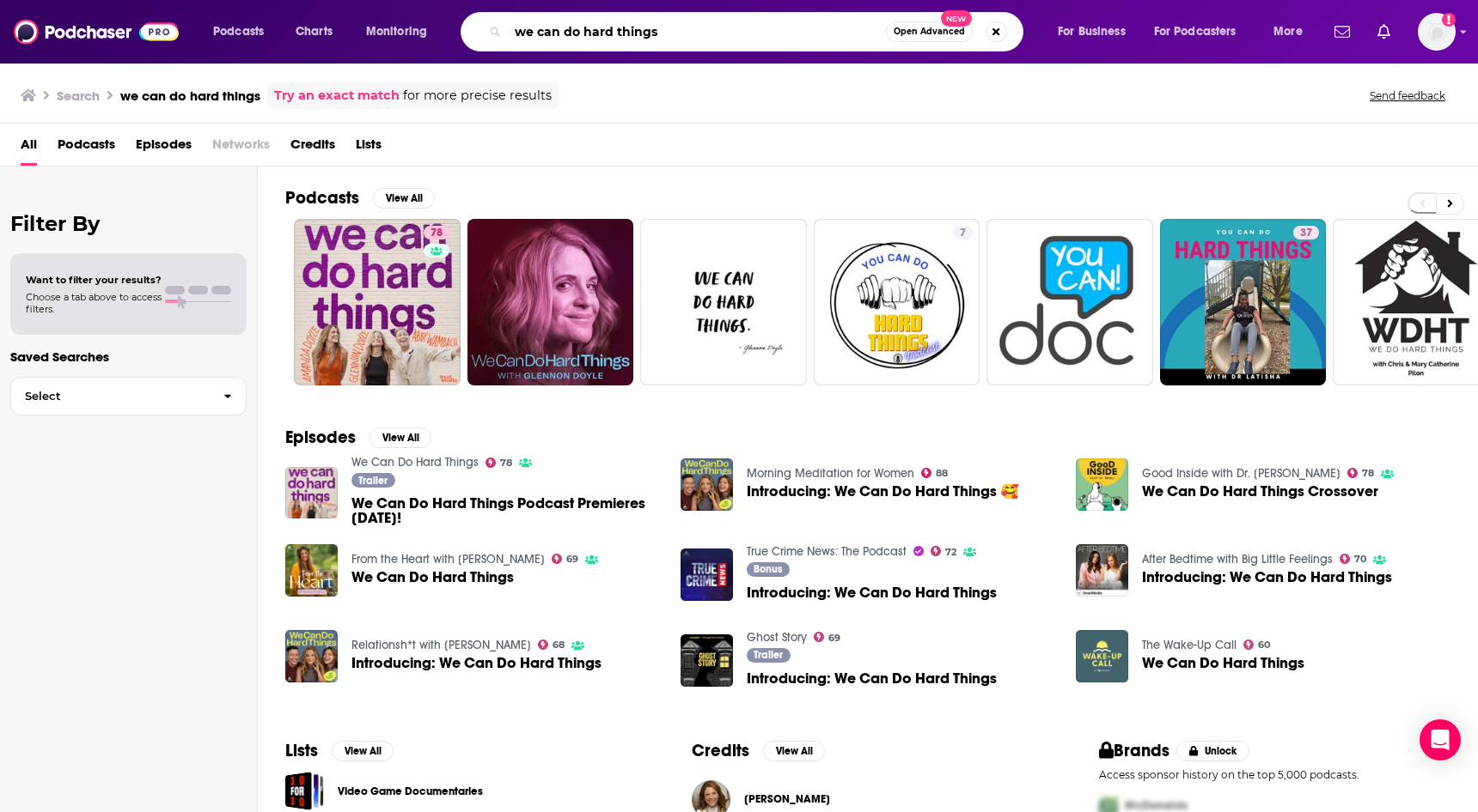
click at [590, 30] on input "we can do hard things" at bounding box center [697, 32] width 378 height 28
drag, startPoint x: 705, startPoint y: 23, endPoint x: 735, endPoint y: 31, distance: 31.0
click at [735, 31] on input "we can do hard things" at bounding box center [697, 32] width 378 height 28
type input "ocd"
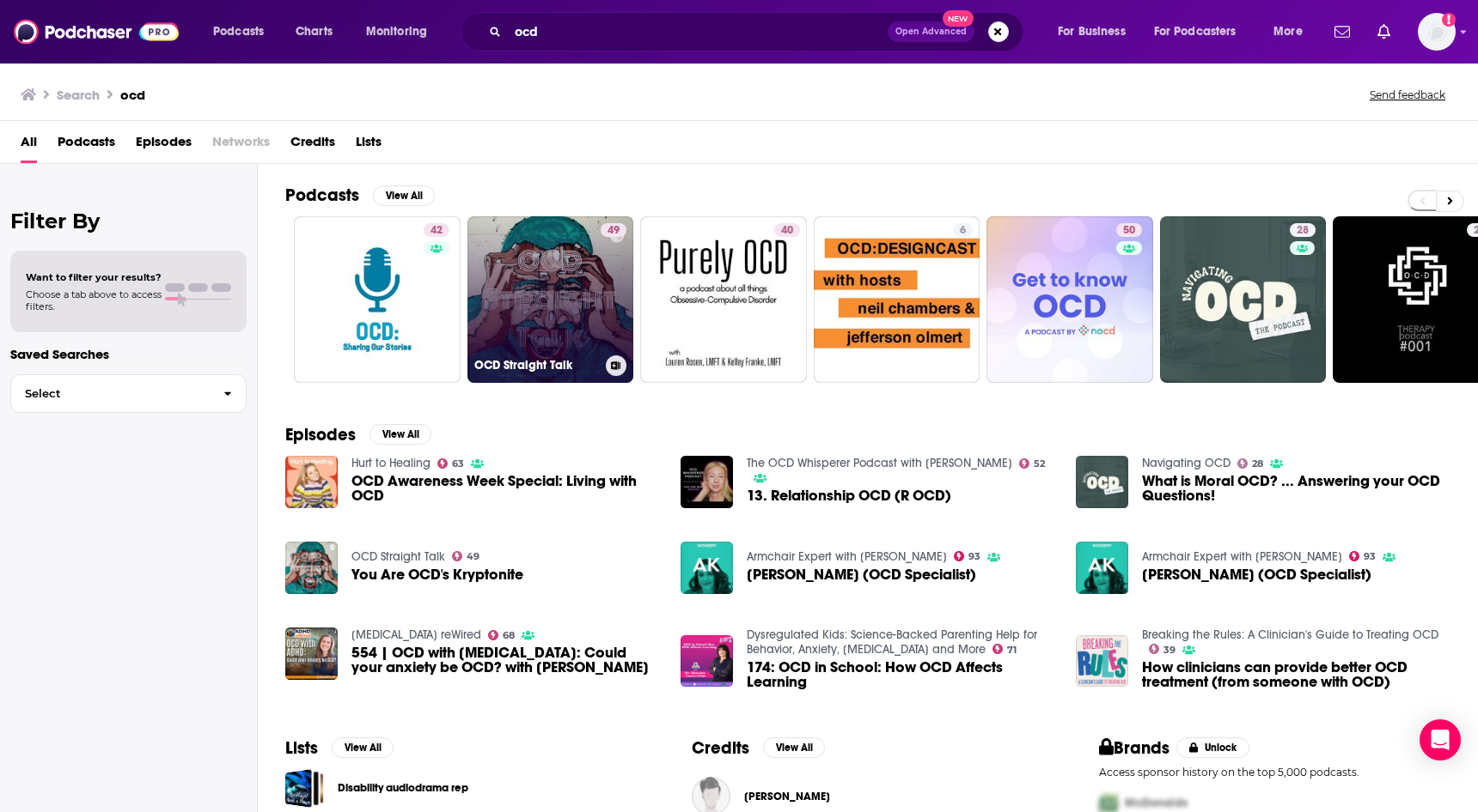
click at [563, 294] on link "49 OCD Straight Talk" at bounding box center [551, 299] width 167 height 167
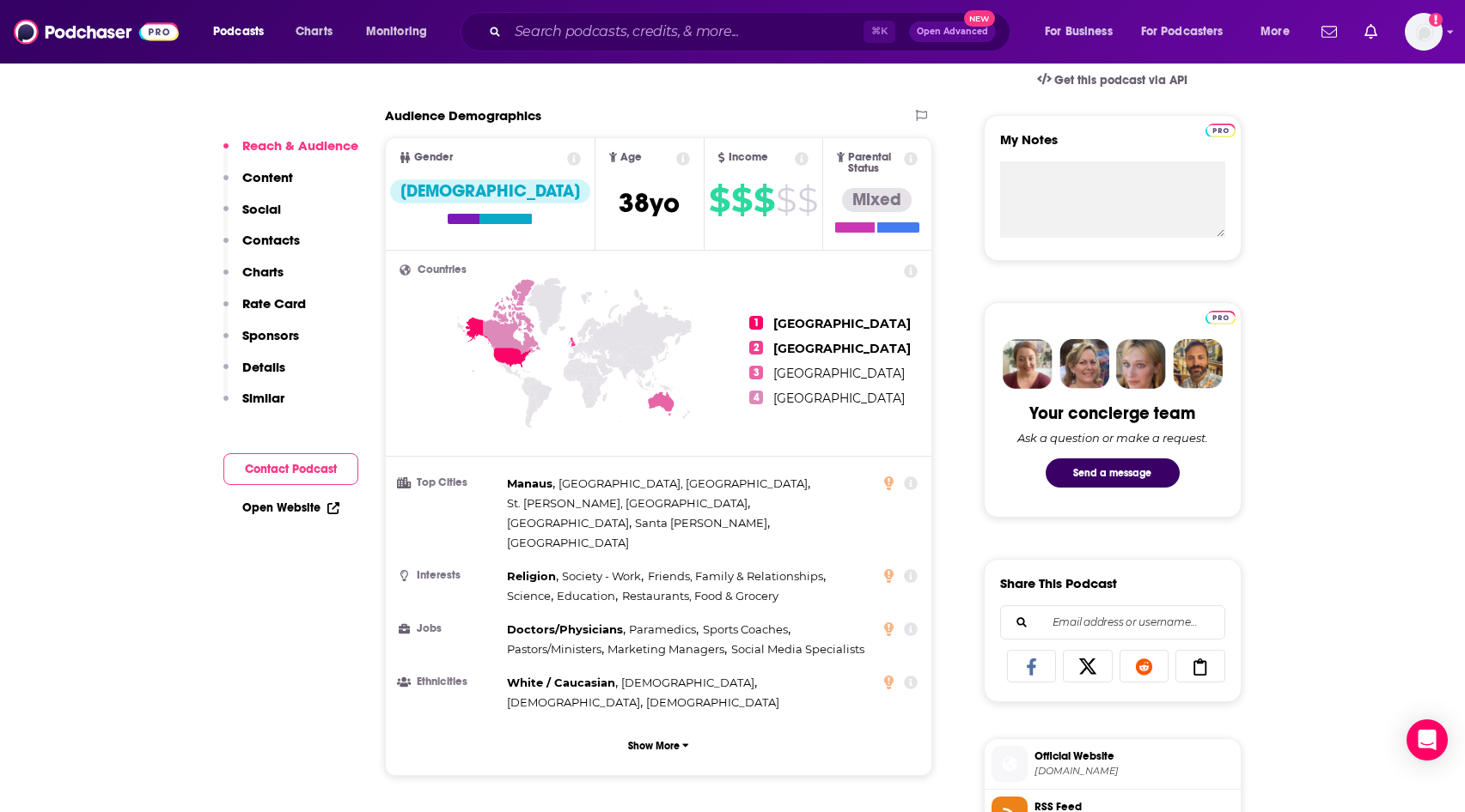
scroll to position [630, 0]
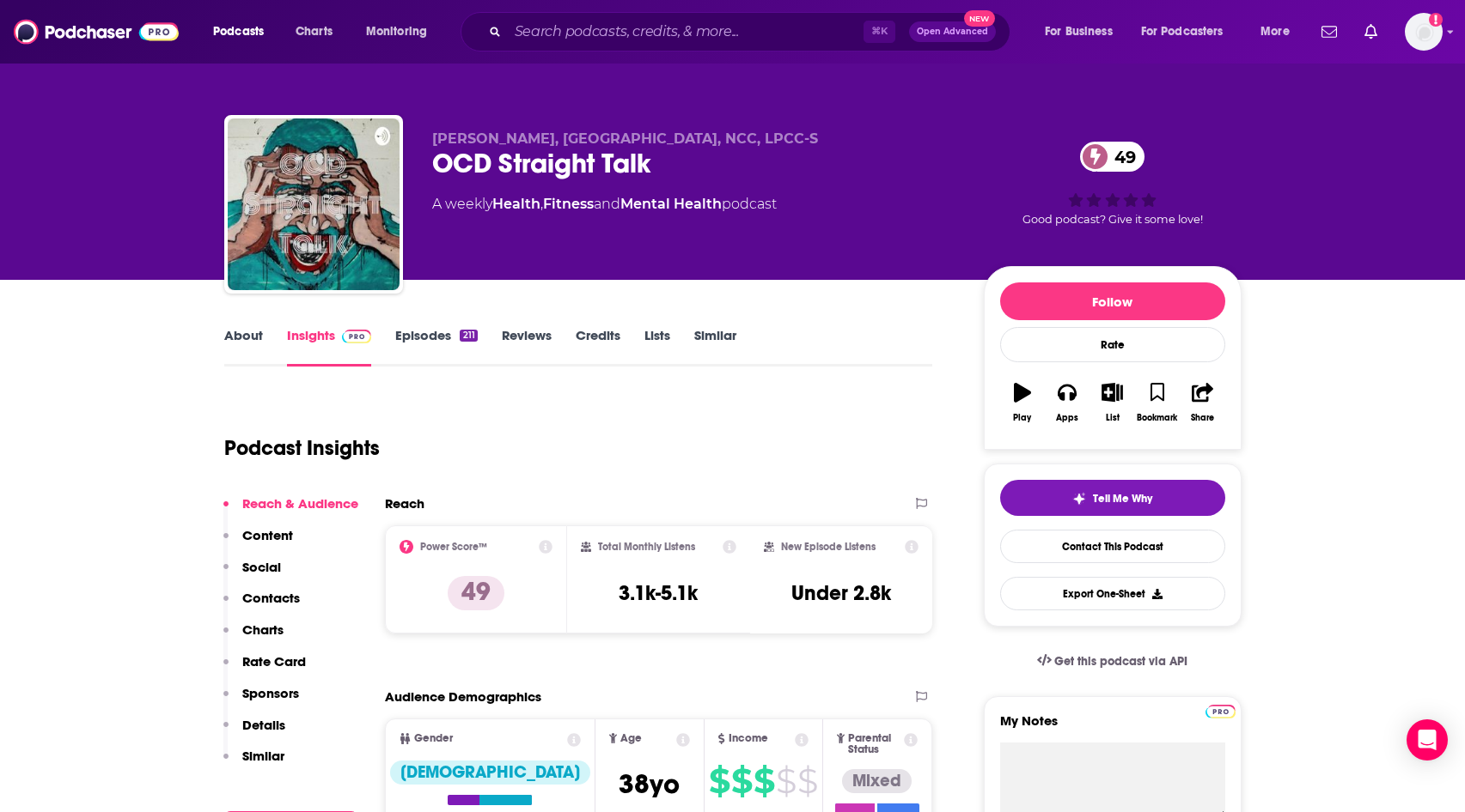
click at [442, 340] on link "Episodes 211" at bounding box center [436, 347] width 82 height 40
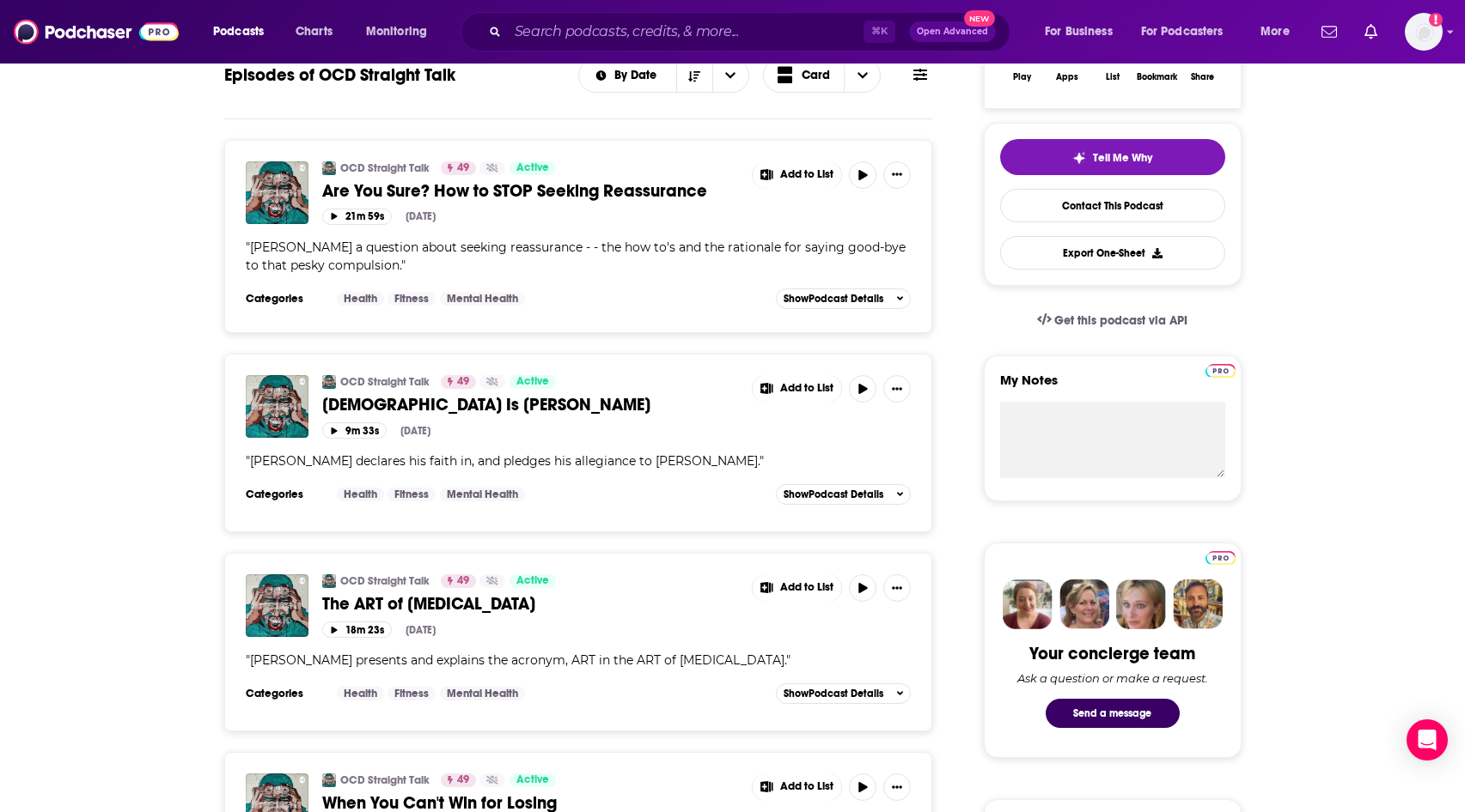
scroll to position [449, 0]
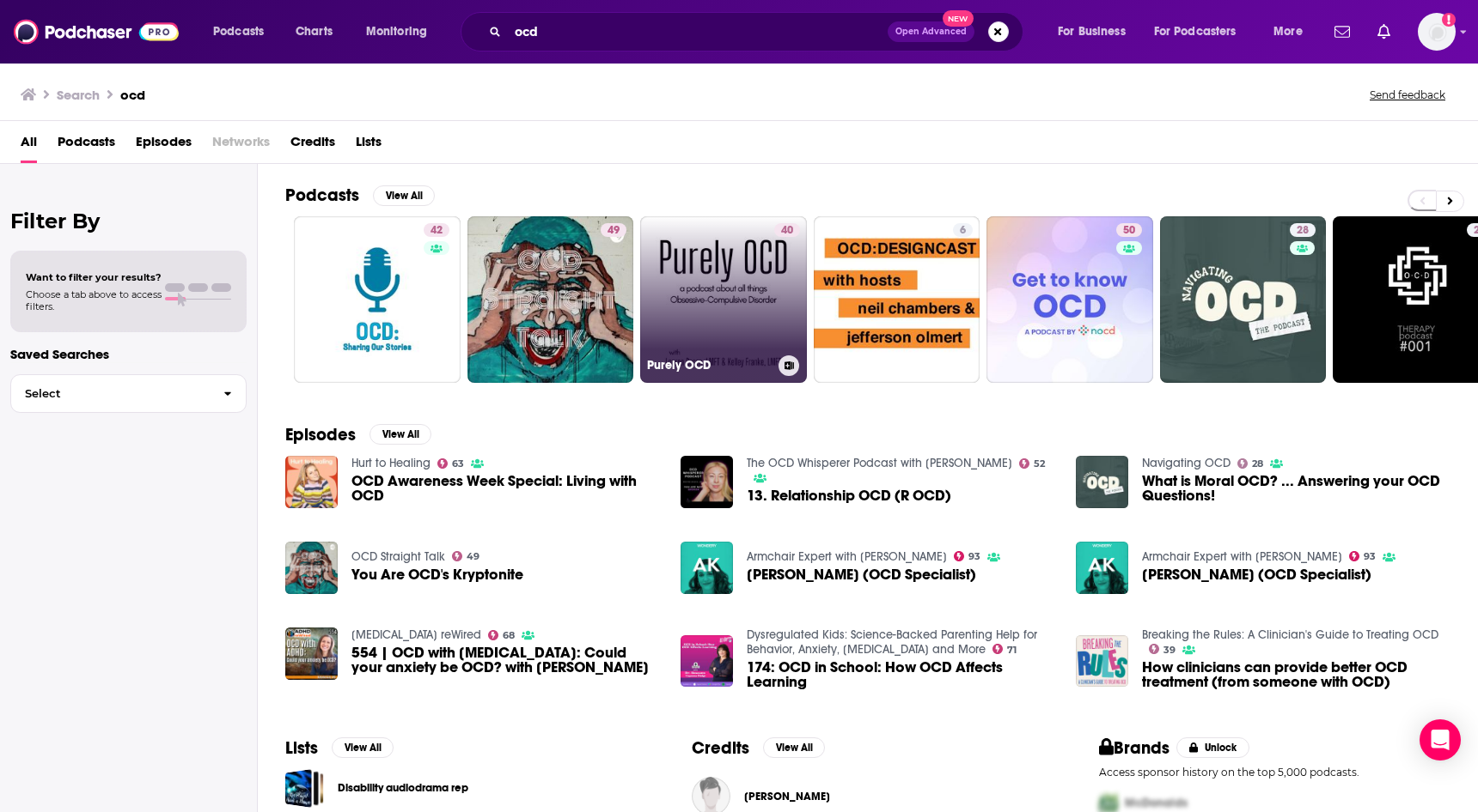
click at [751, 317] on link "40 Purely OCD" at bounding box center [723, 299] width 167 height 167
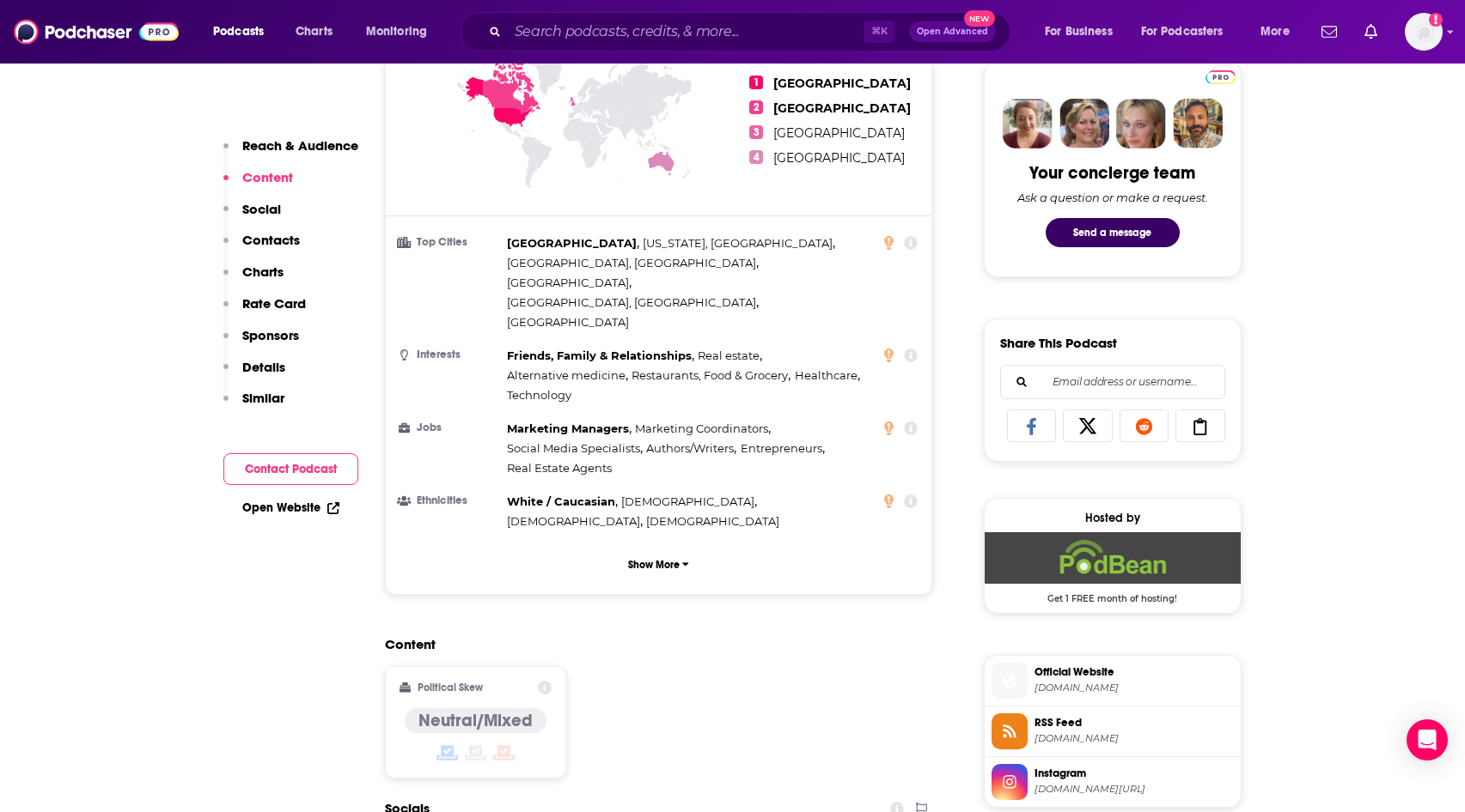
scroll to position [1363, 0]
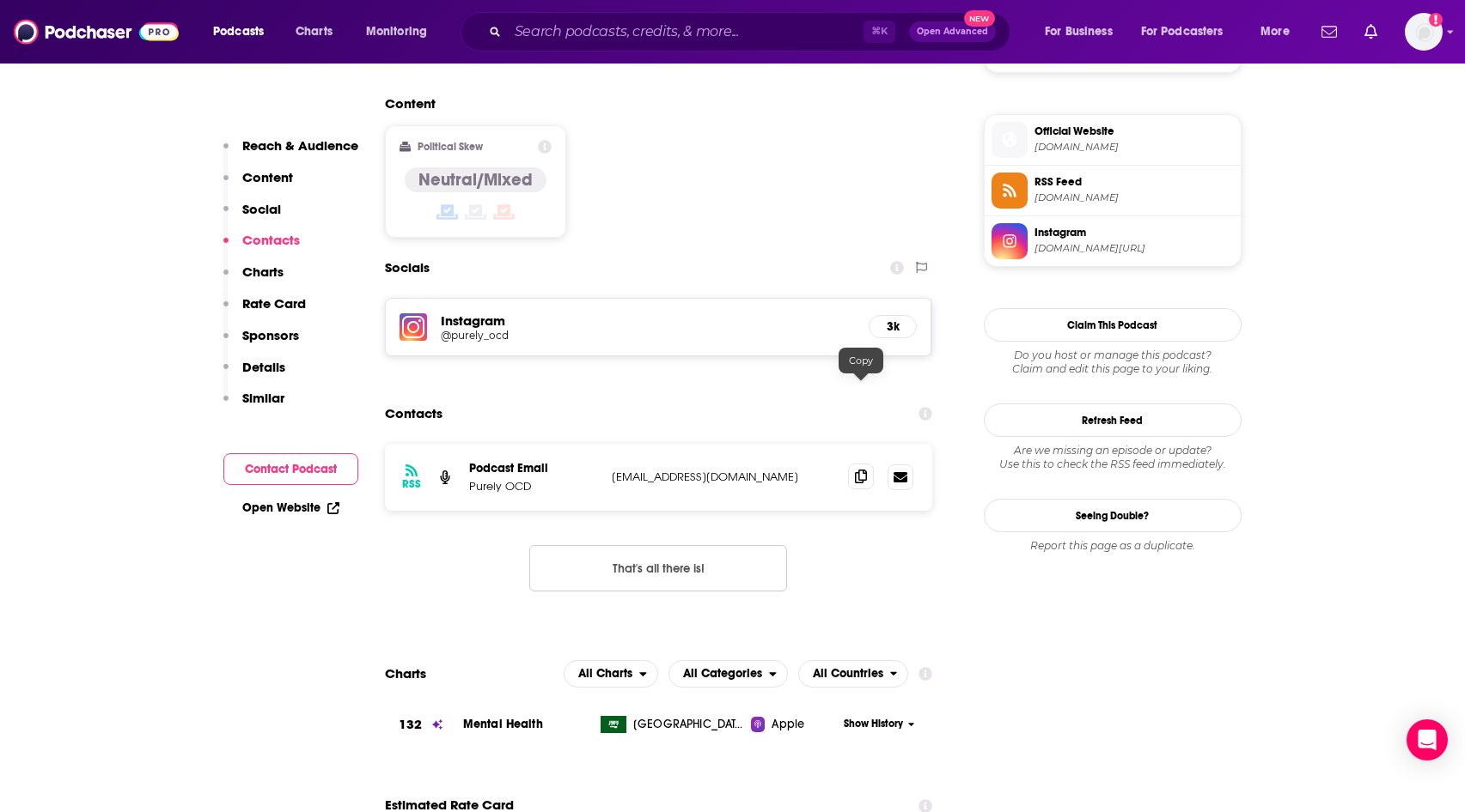
click at [862, 470] on icon at bounding box center [860, 476] width 12 height 14
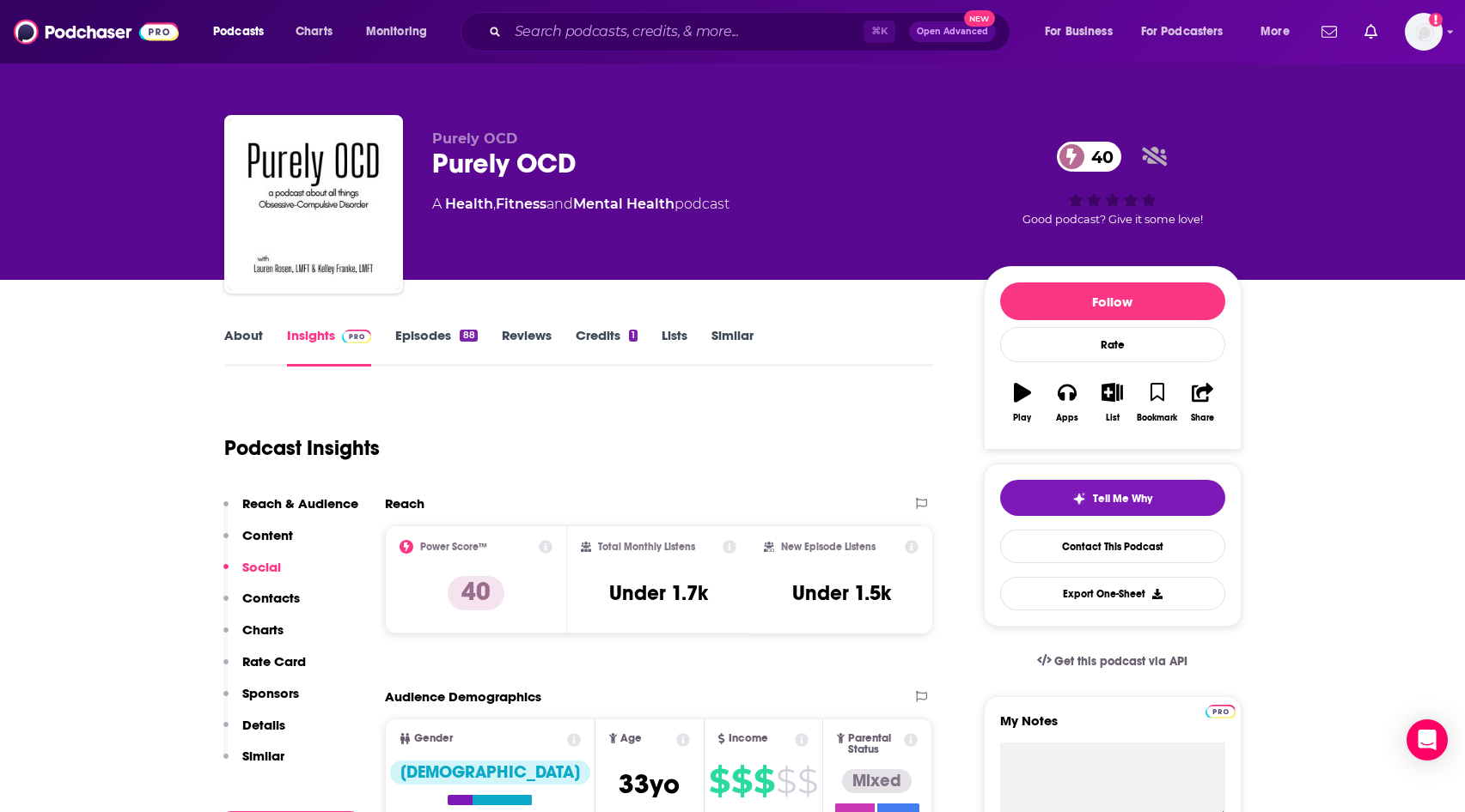
click at [443, 328] on link "Episodes 88" at bounding box center [436, 347] width 82 height 40
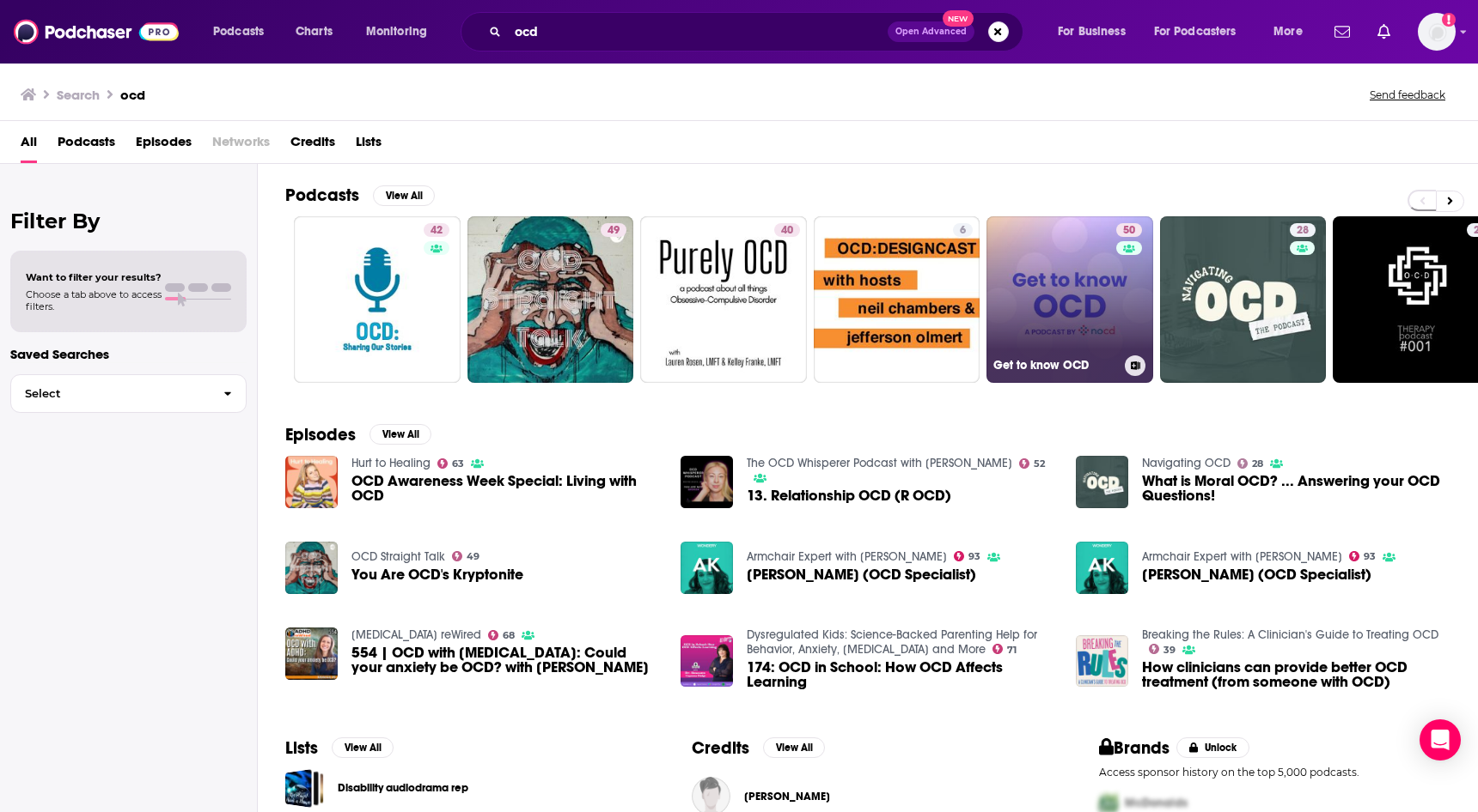
click at [1066, 253] on link "50 Get to know OCD" at bounding box center [1070, 299] width 167 height 167
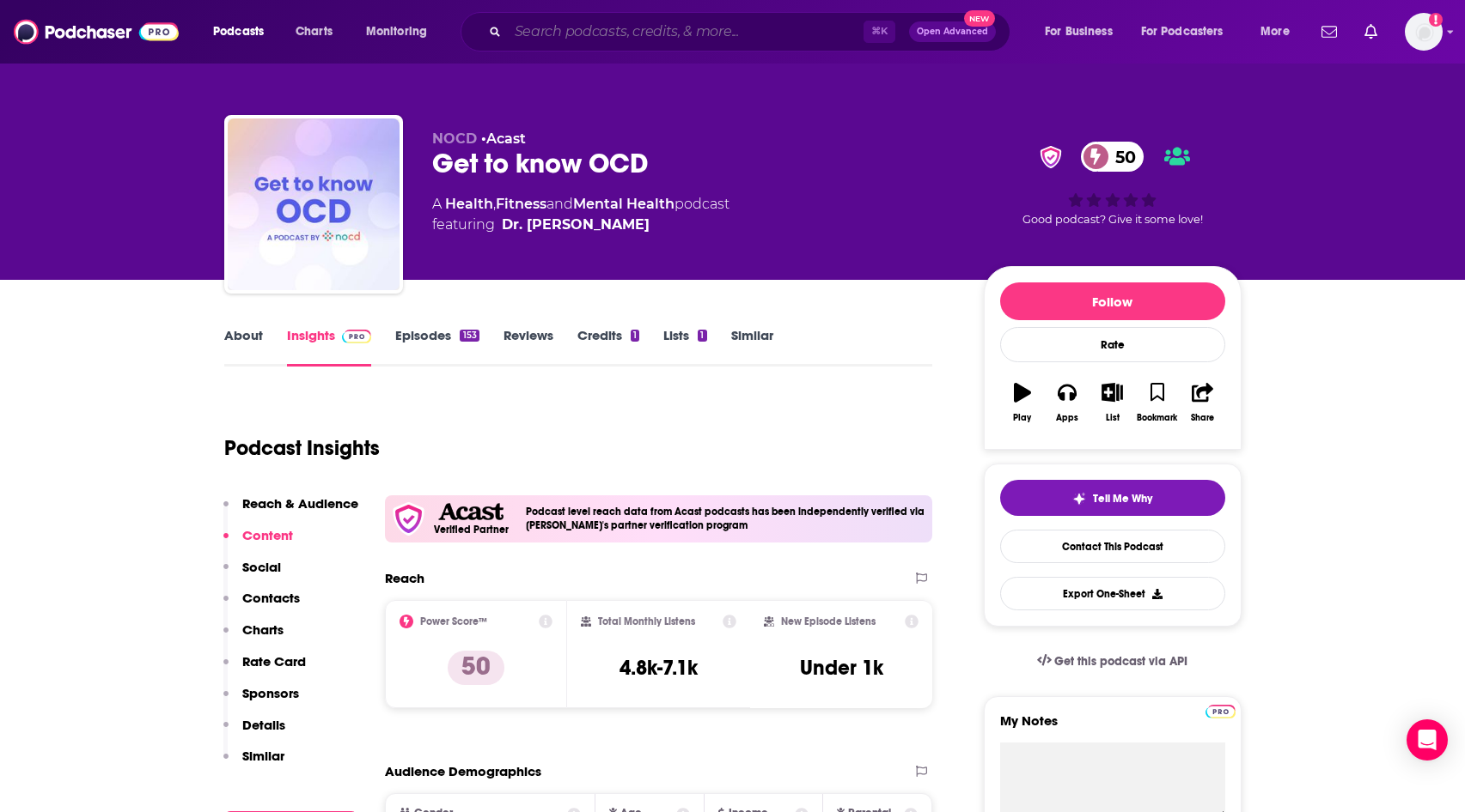
click at [618, 30] on input "Search podcasts, credits, & more..." at bounding box center [686, 32] width 356 height 28
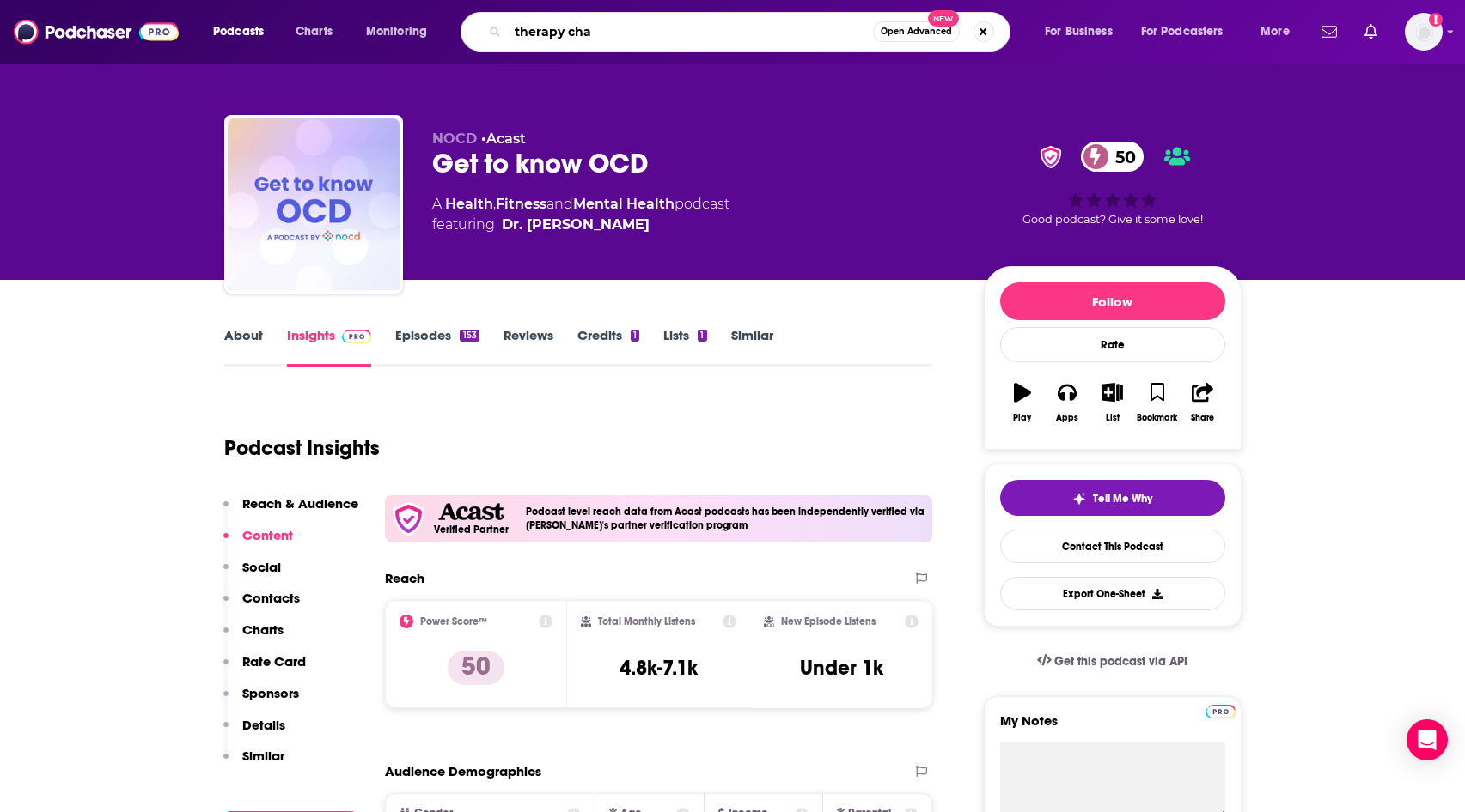
type input "therapy chat"
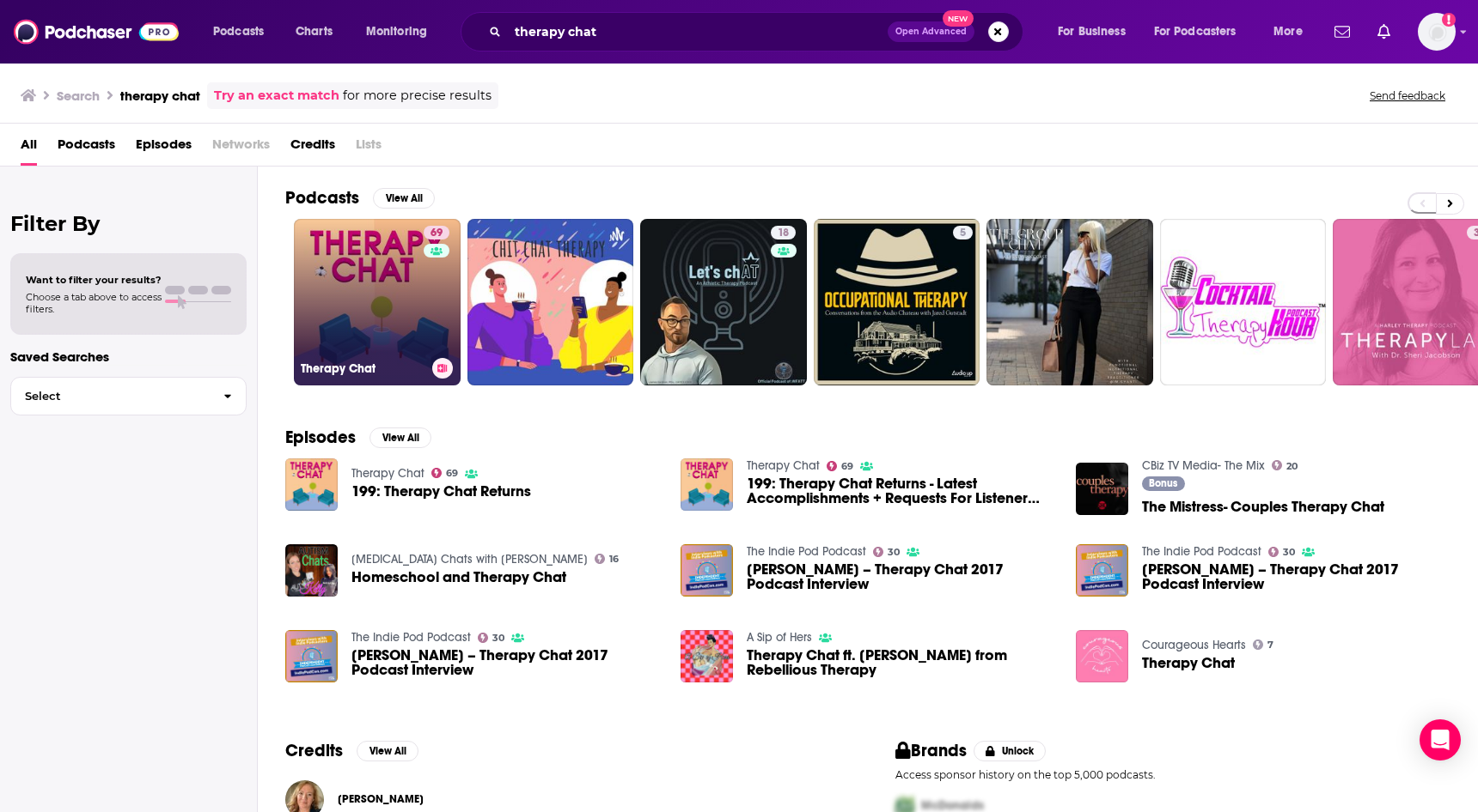
click at [406, 295] on link "69 Therapy Chat" at bounding box center [377, 302] width 167 height 167
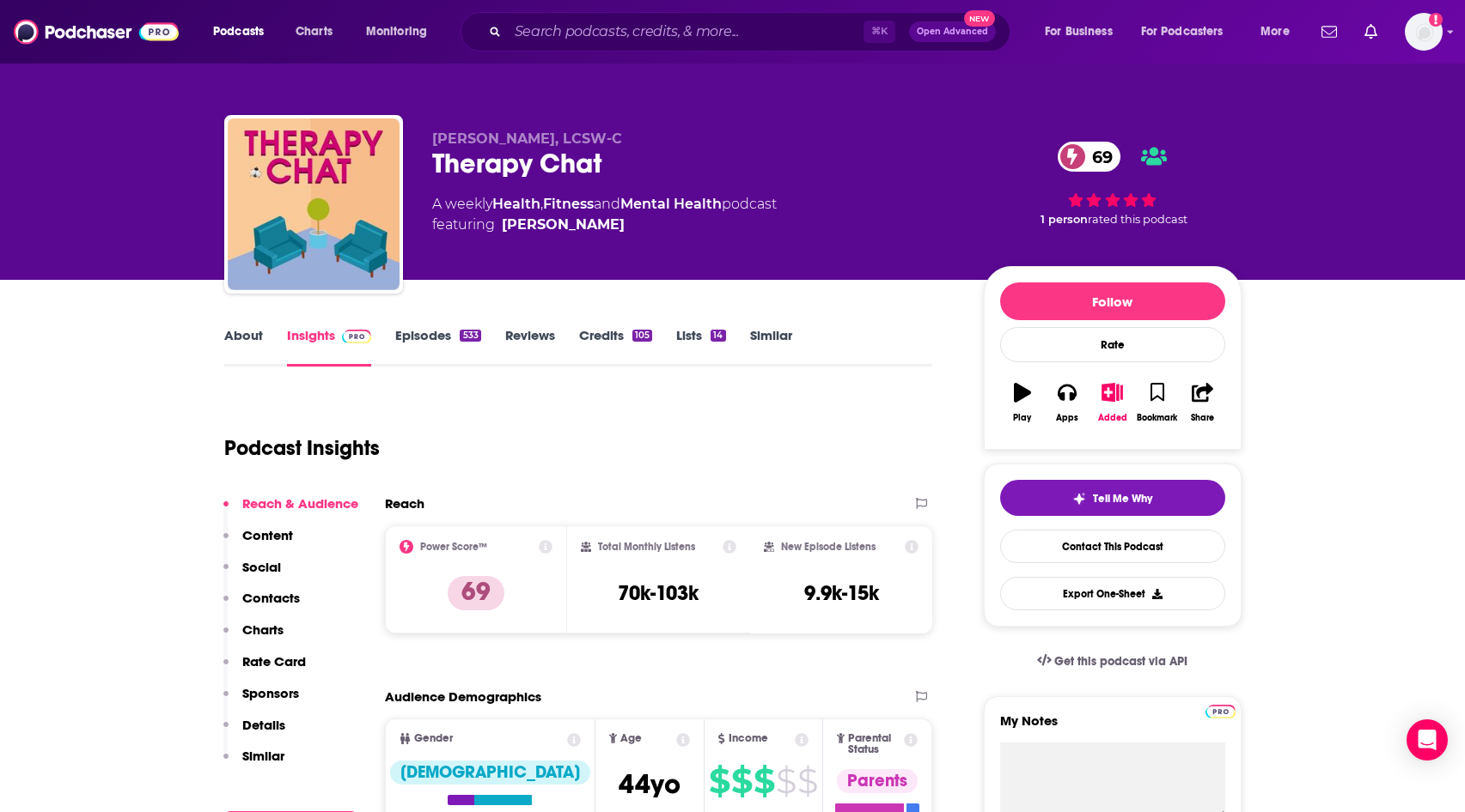
click at [789, 336] on link "Similar" at bounding box center [771, 347] width 42 height 40
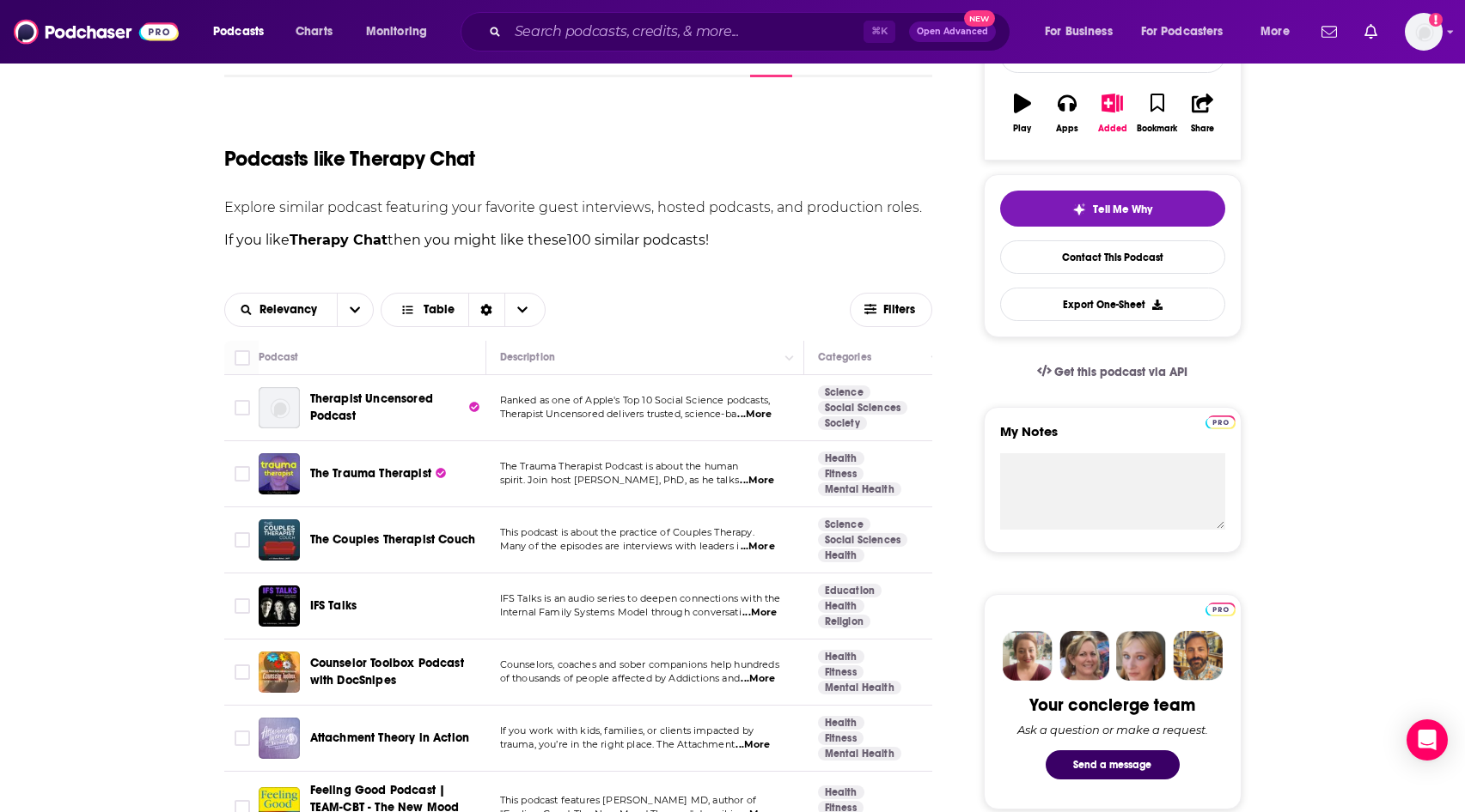
scroll to position [316, 0]
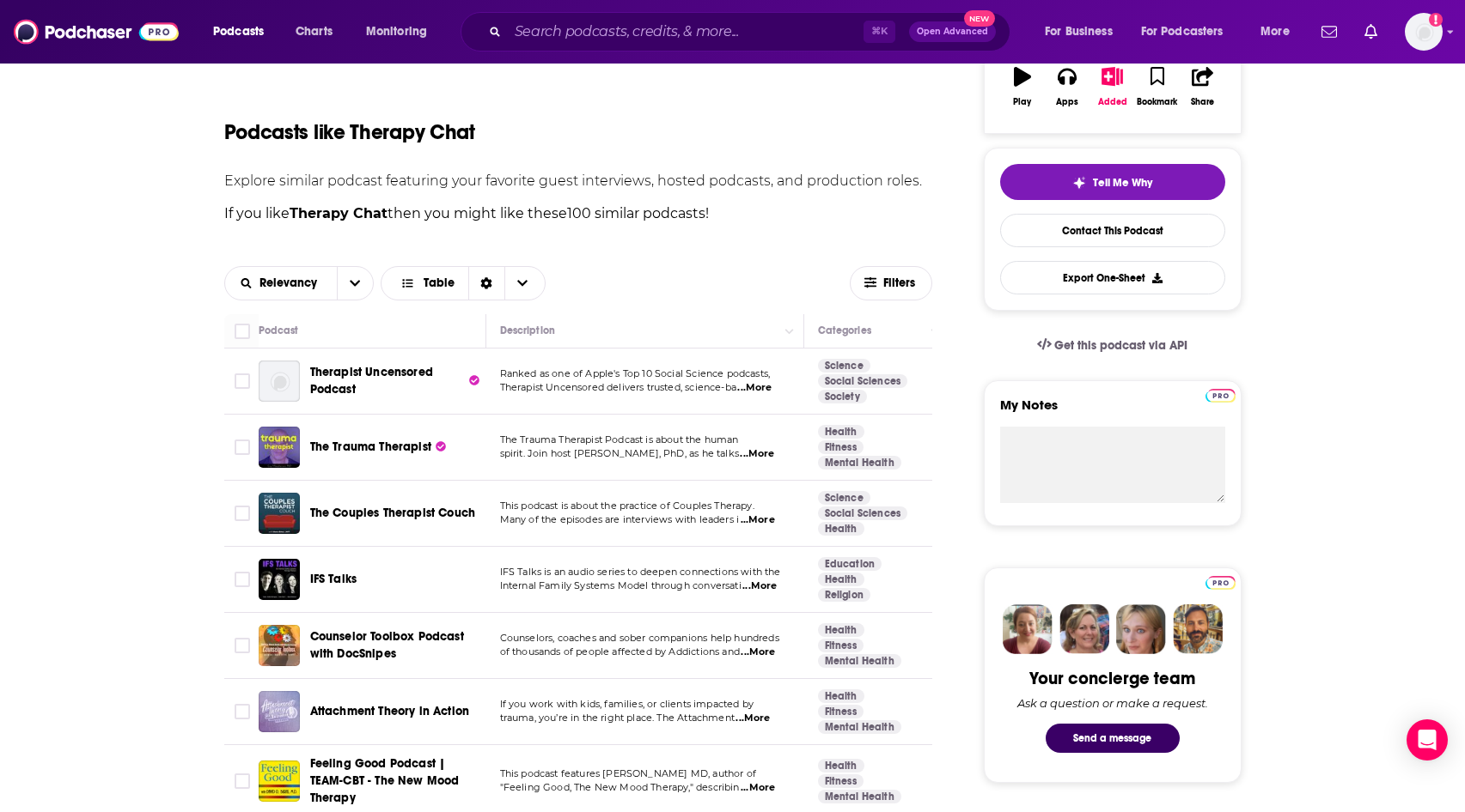
click at [761, 383] on span "...More" at bounding box center [754, 387] width 34 height 14
click at [352, 380] on span "Therapist Uncensored Podcast" at bounding box center [388, 381] width 156 height 34
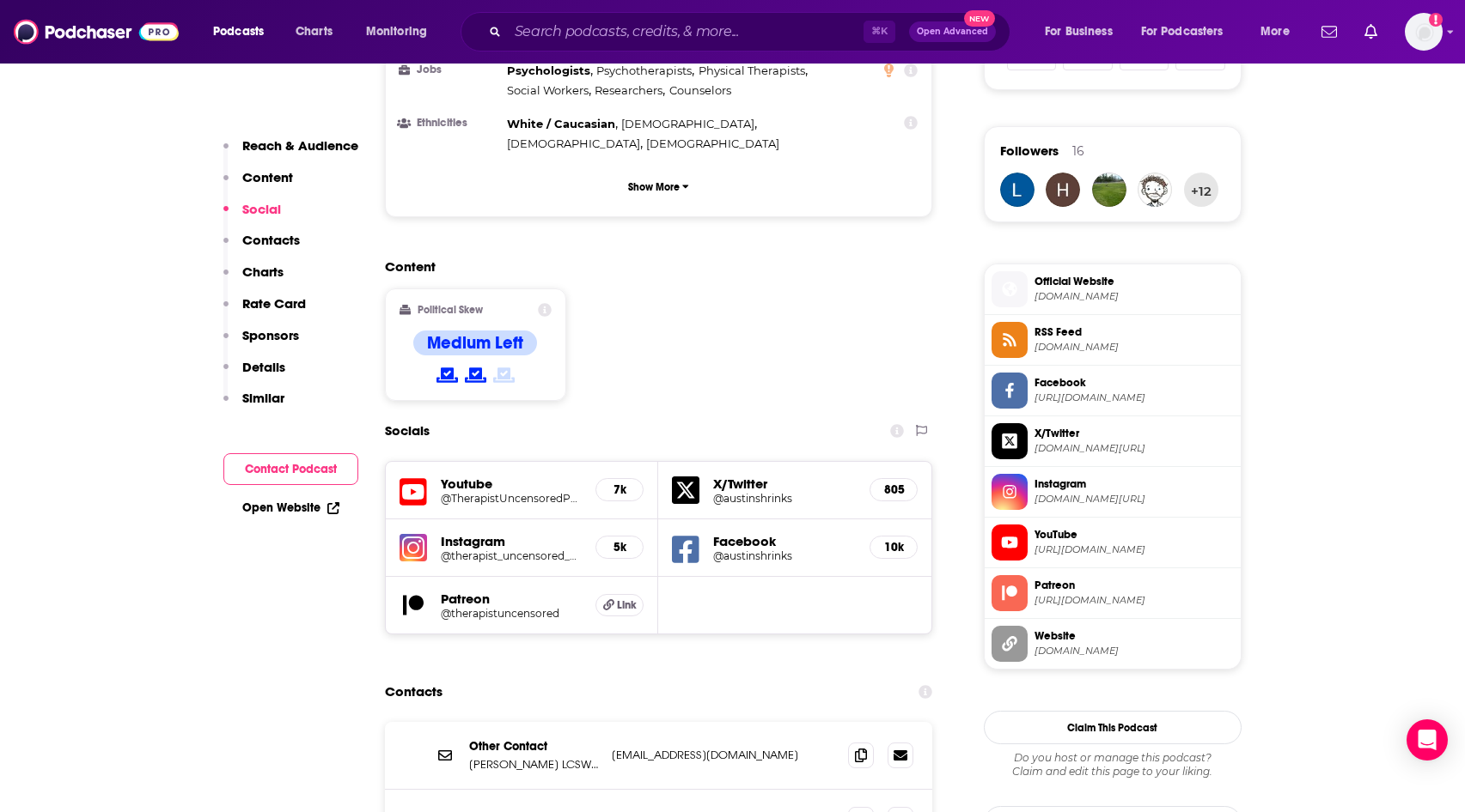
scroll to position [1475, 0]
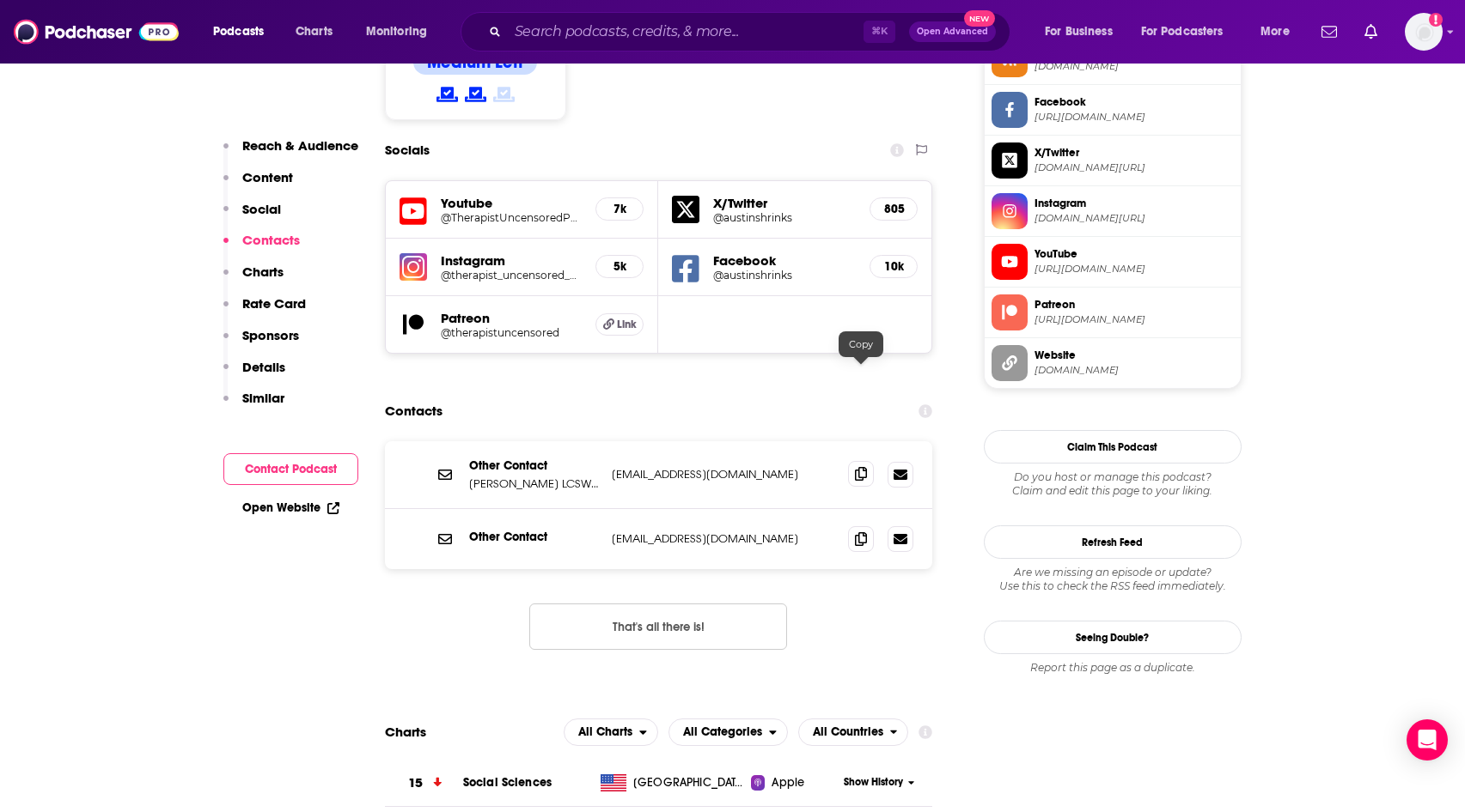
click at [860, 467] on icon at bounding box center [860, 474] width 12 height 14
click at [860, 532] on icon at bounding box center [860, 539] width 12 height 14
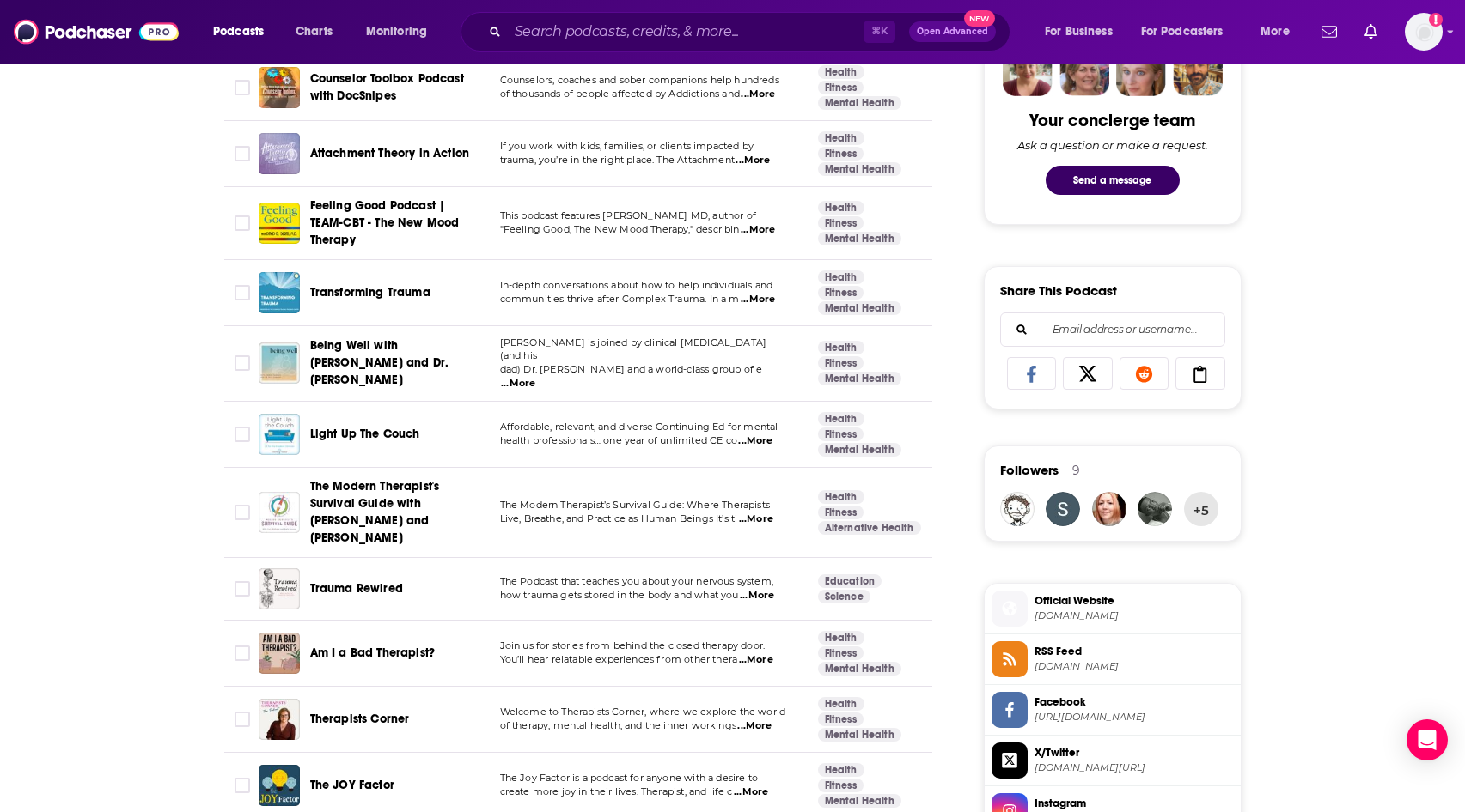
scroll to position [940, 0]
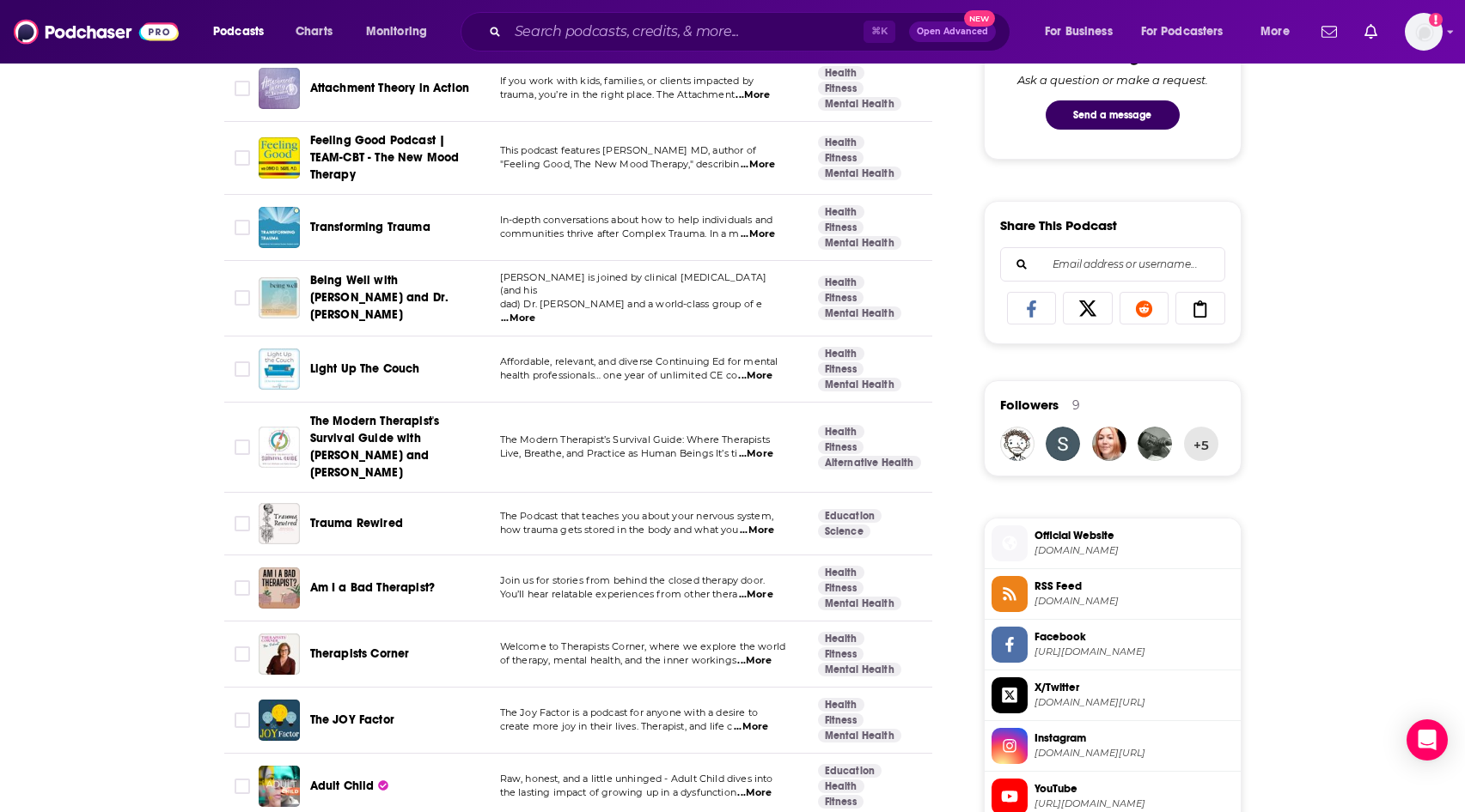
click at [419, 440] on span "The Modern Therapist's Survival Guide with Curt Widhalm and Katie Vernoy" at bounding box center [375, 447] width 130 height 66
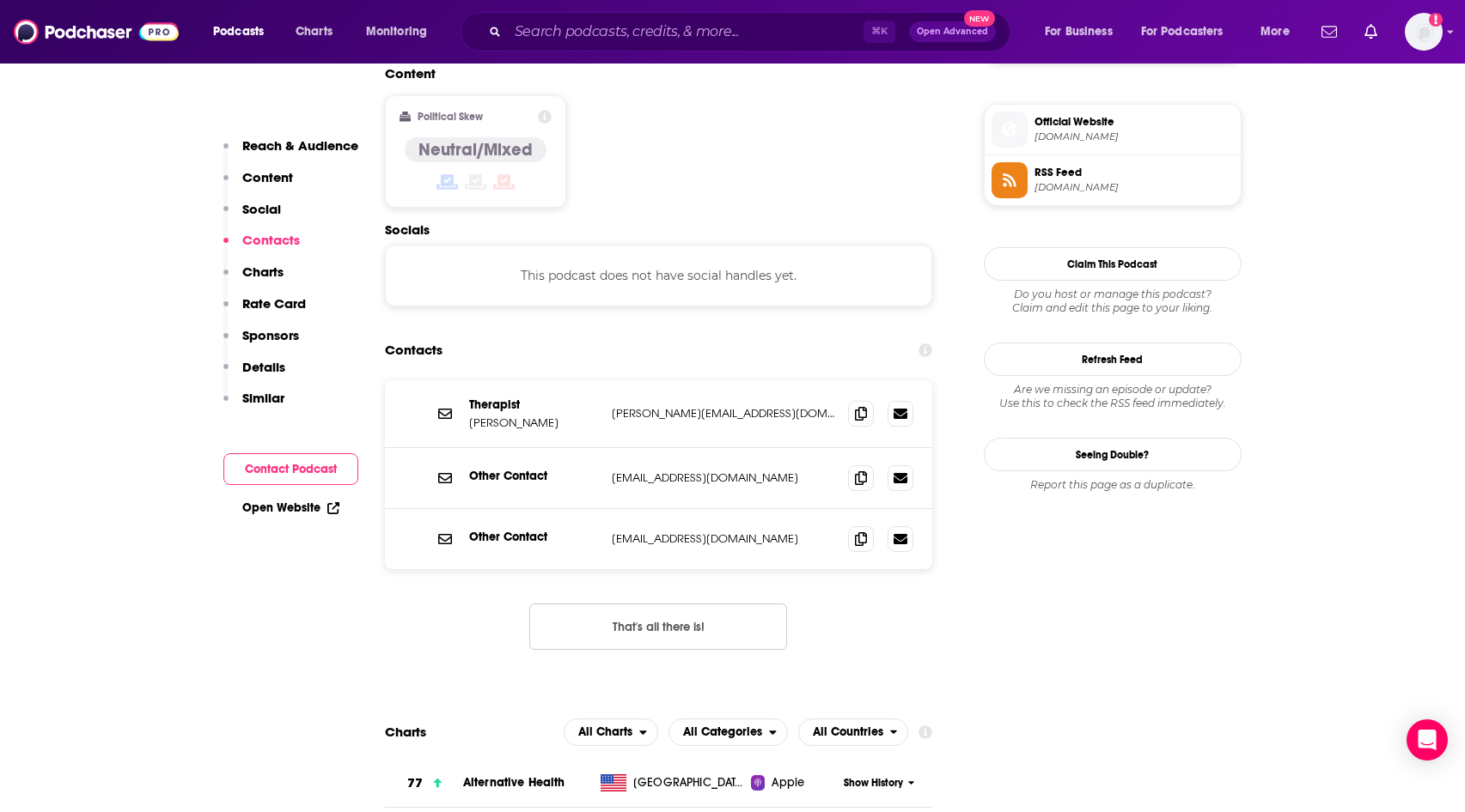
scroll to position [1364, 0]
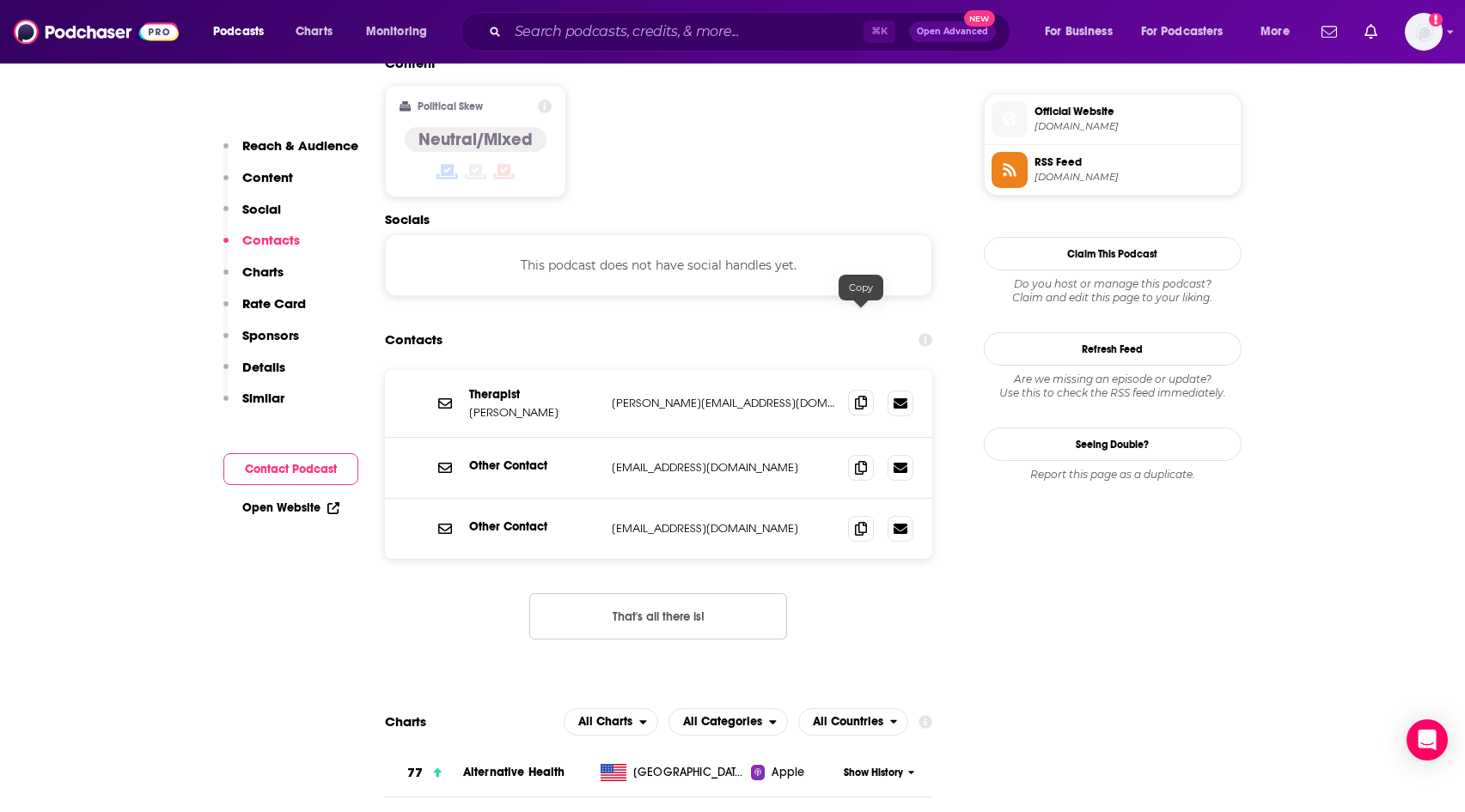
click at [864, 396] on icon at bounding box center [860, 402] width 12 height 14
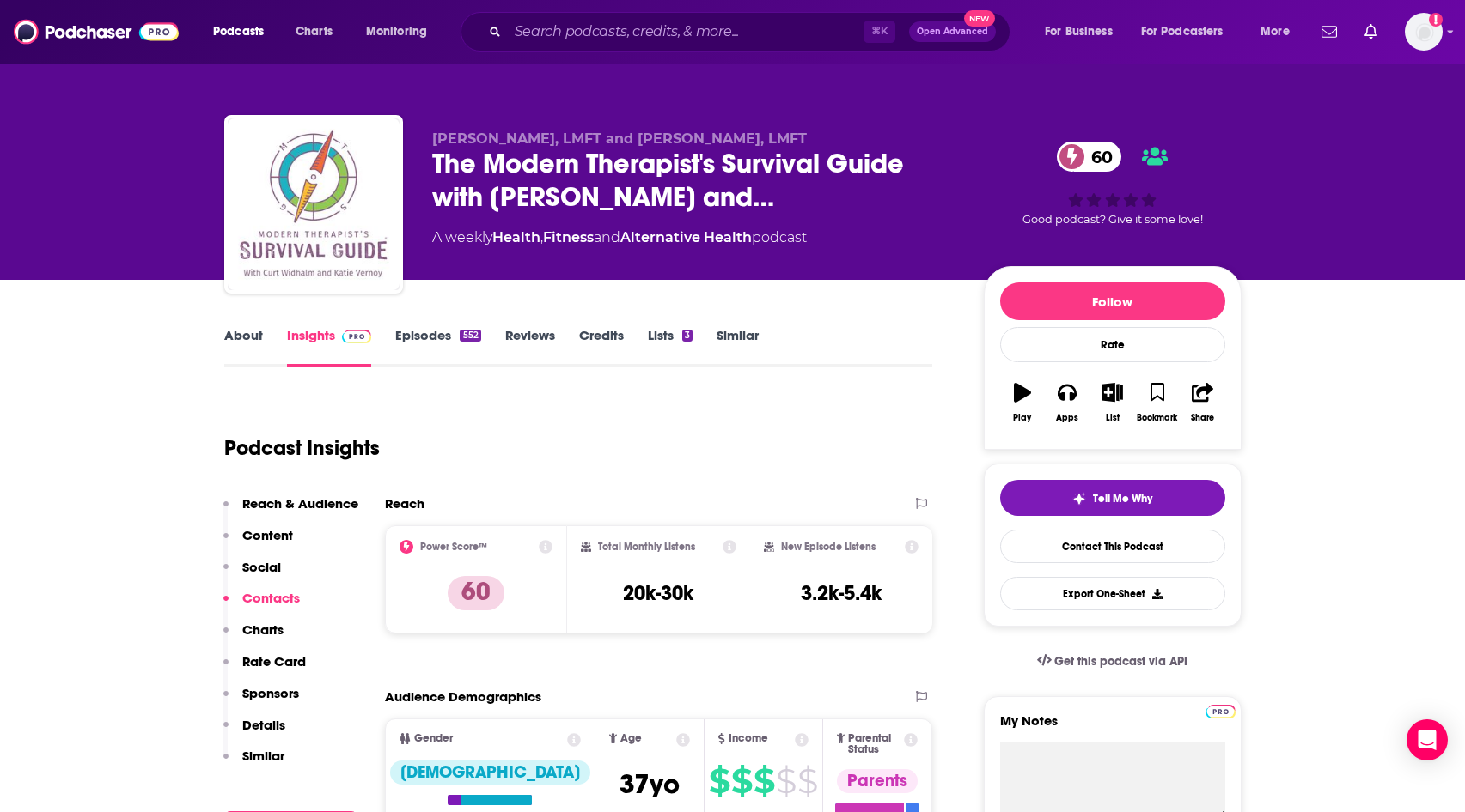
click at [438, 337] on link "Episodes 552" at bounding box center [438, 347] width 85 height 40
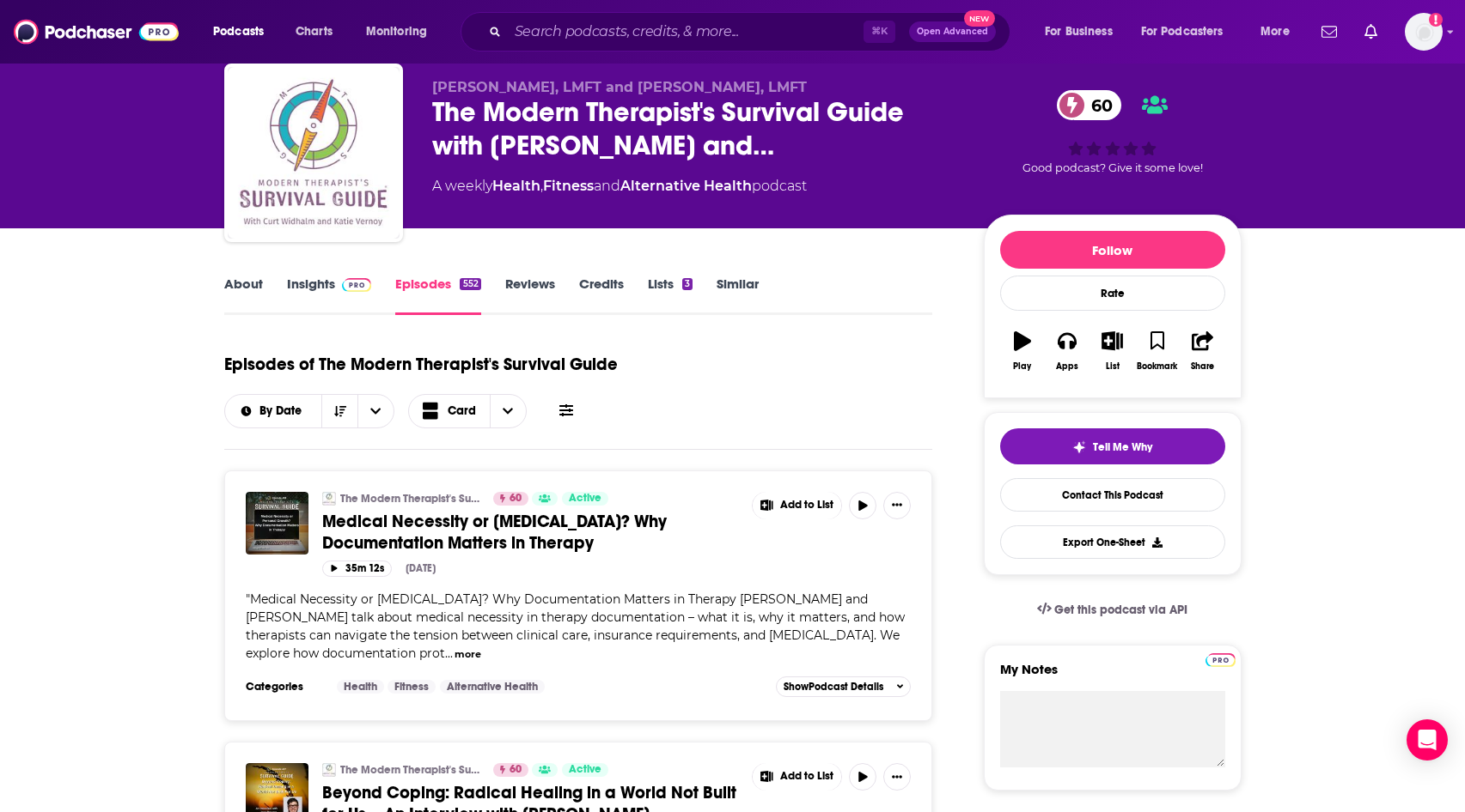
scroll to position [17, 0]
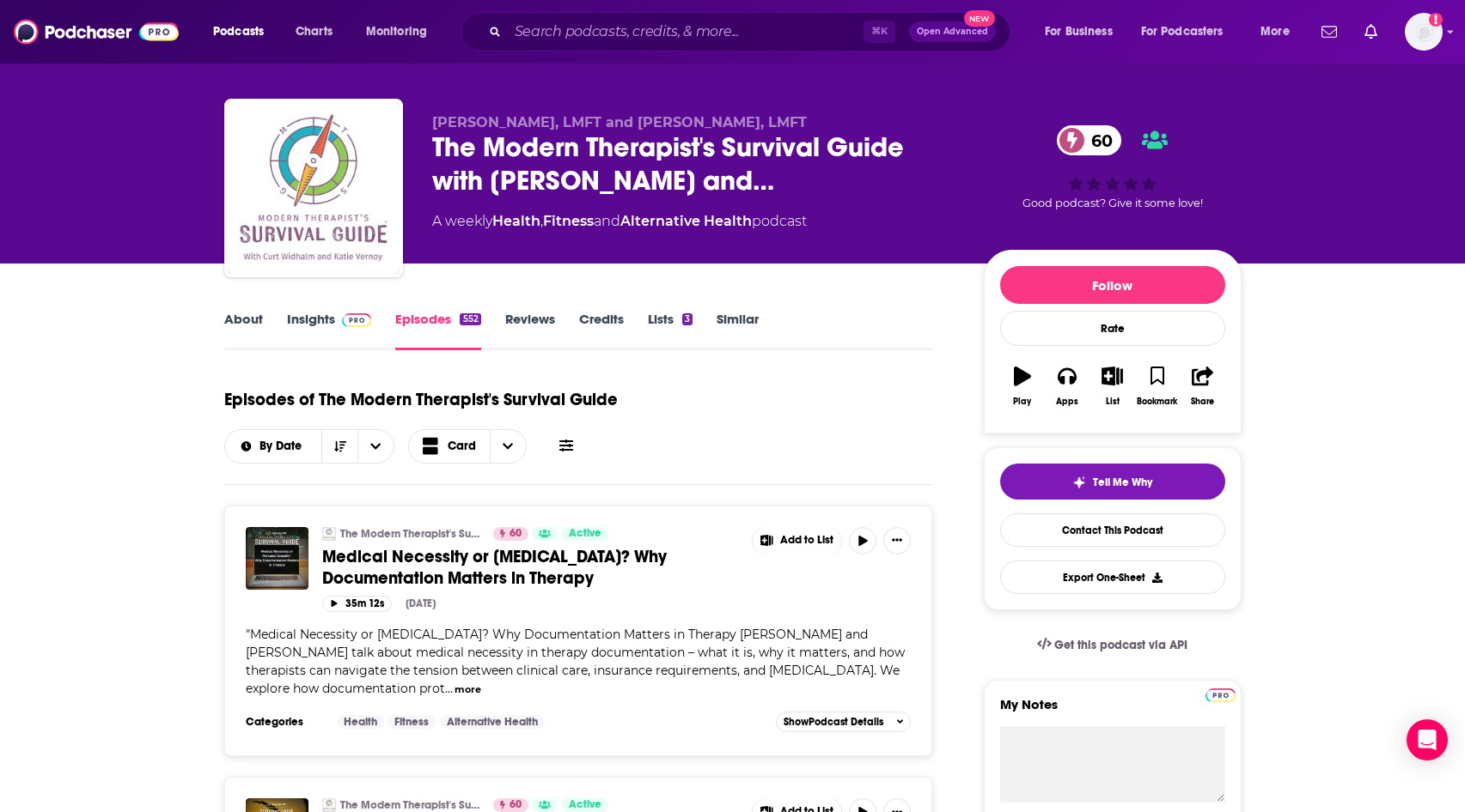
click at [316, 321] on link "Insights" at bounding box center [329, 330] width 85 height 40
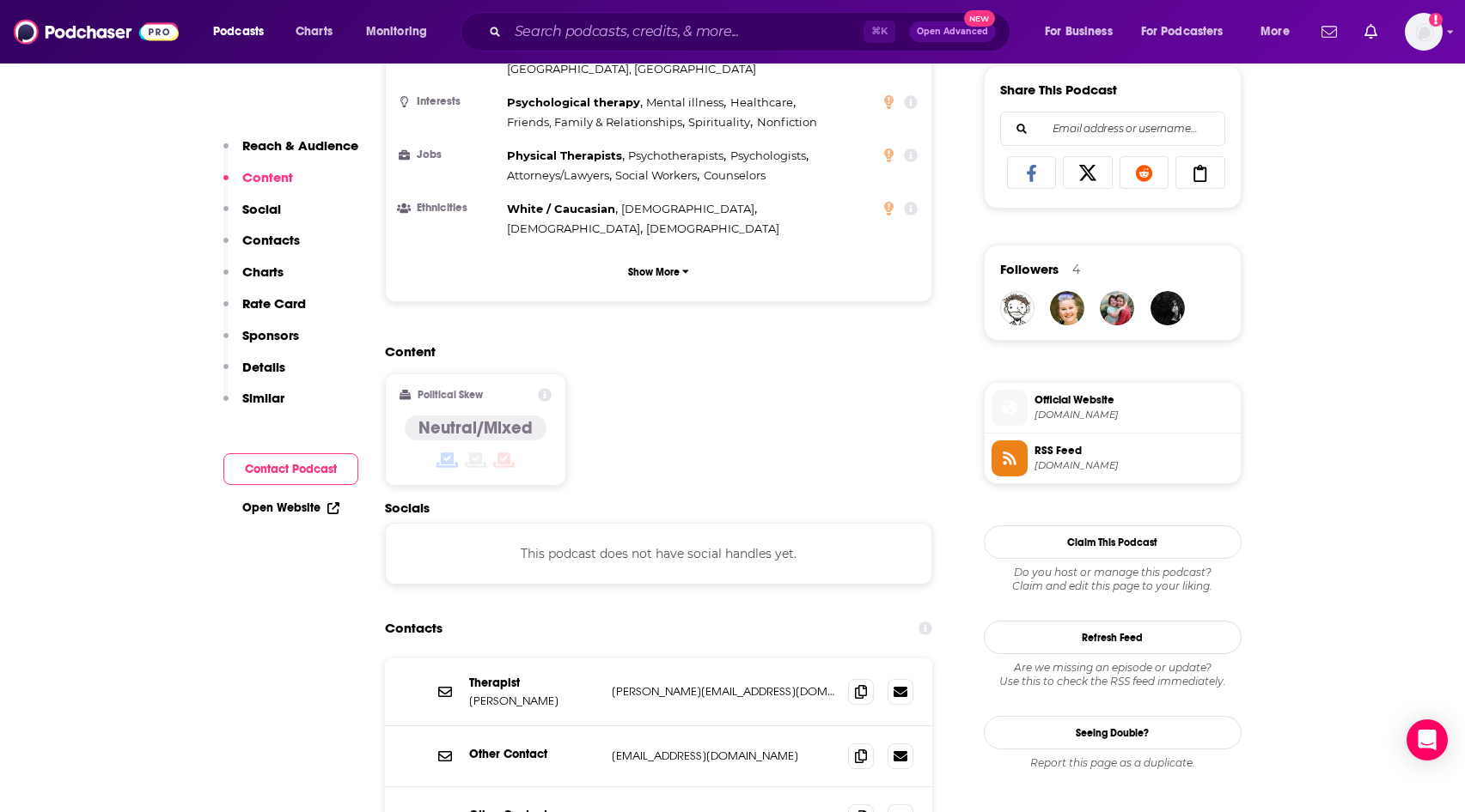
scroll to position [1152, 0]
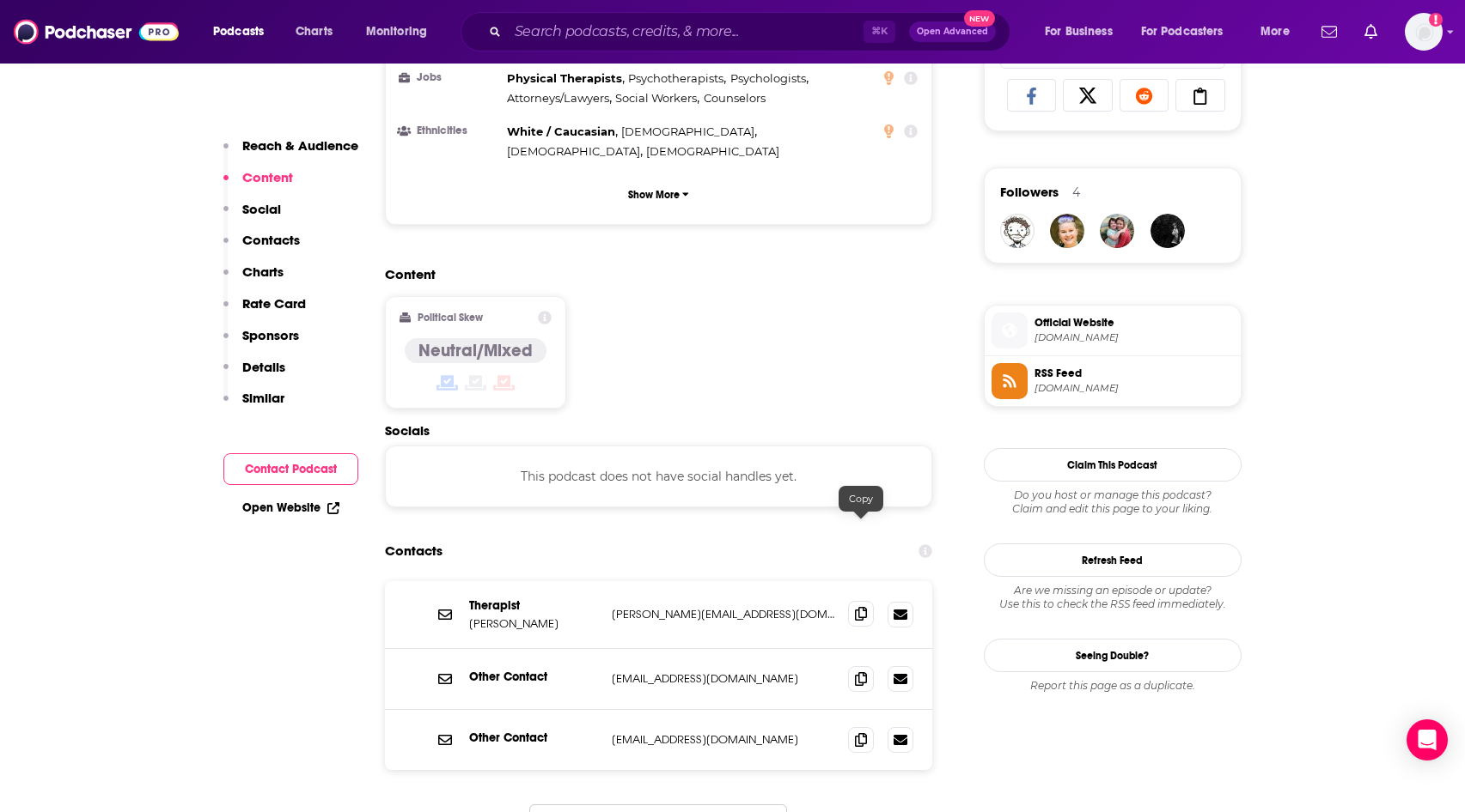
click at [860, 607] on icon at bounding box center [860, 614] width 12 height 14
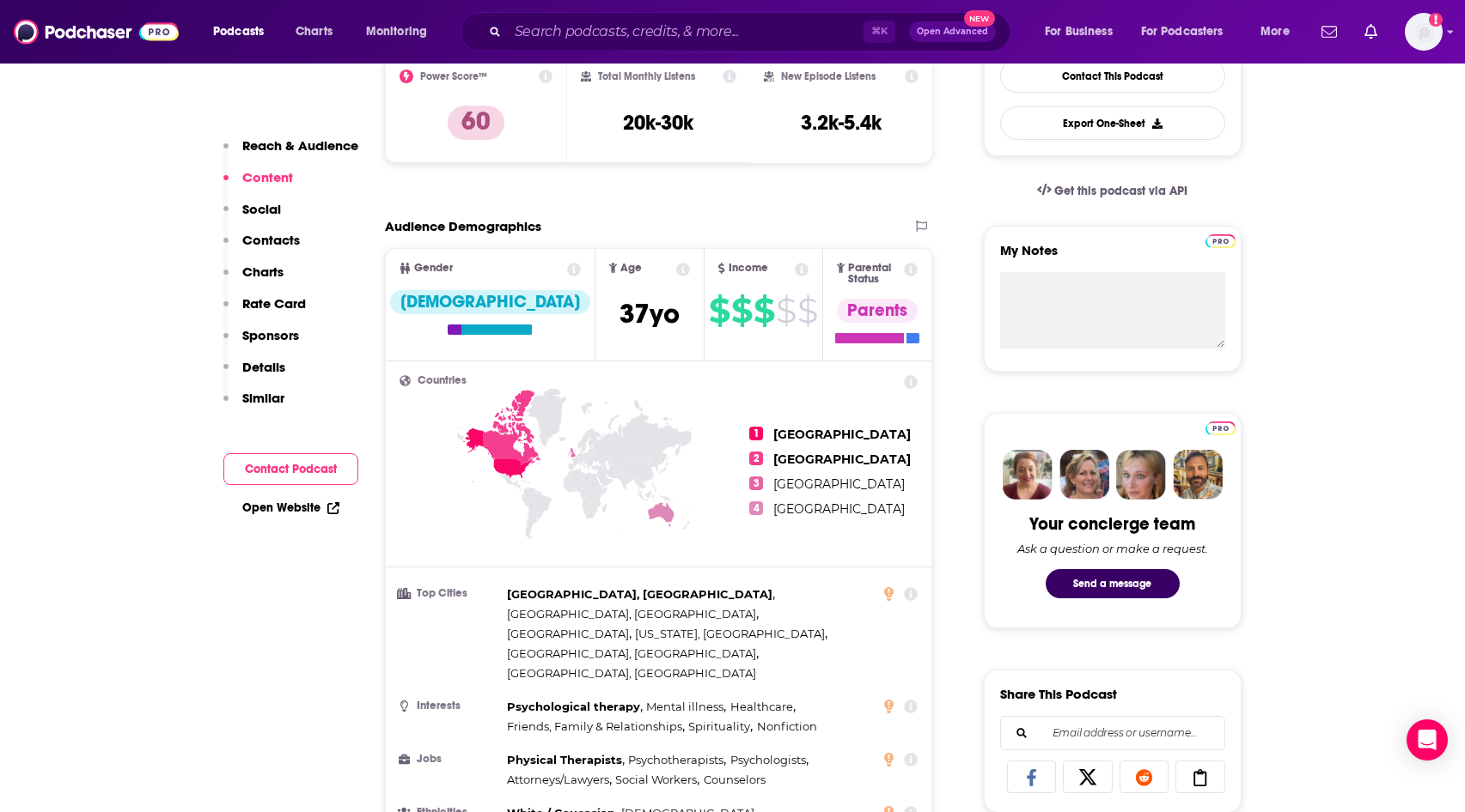
scroll to position [291, 0]
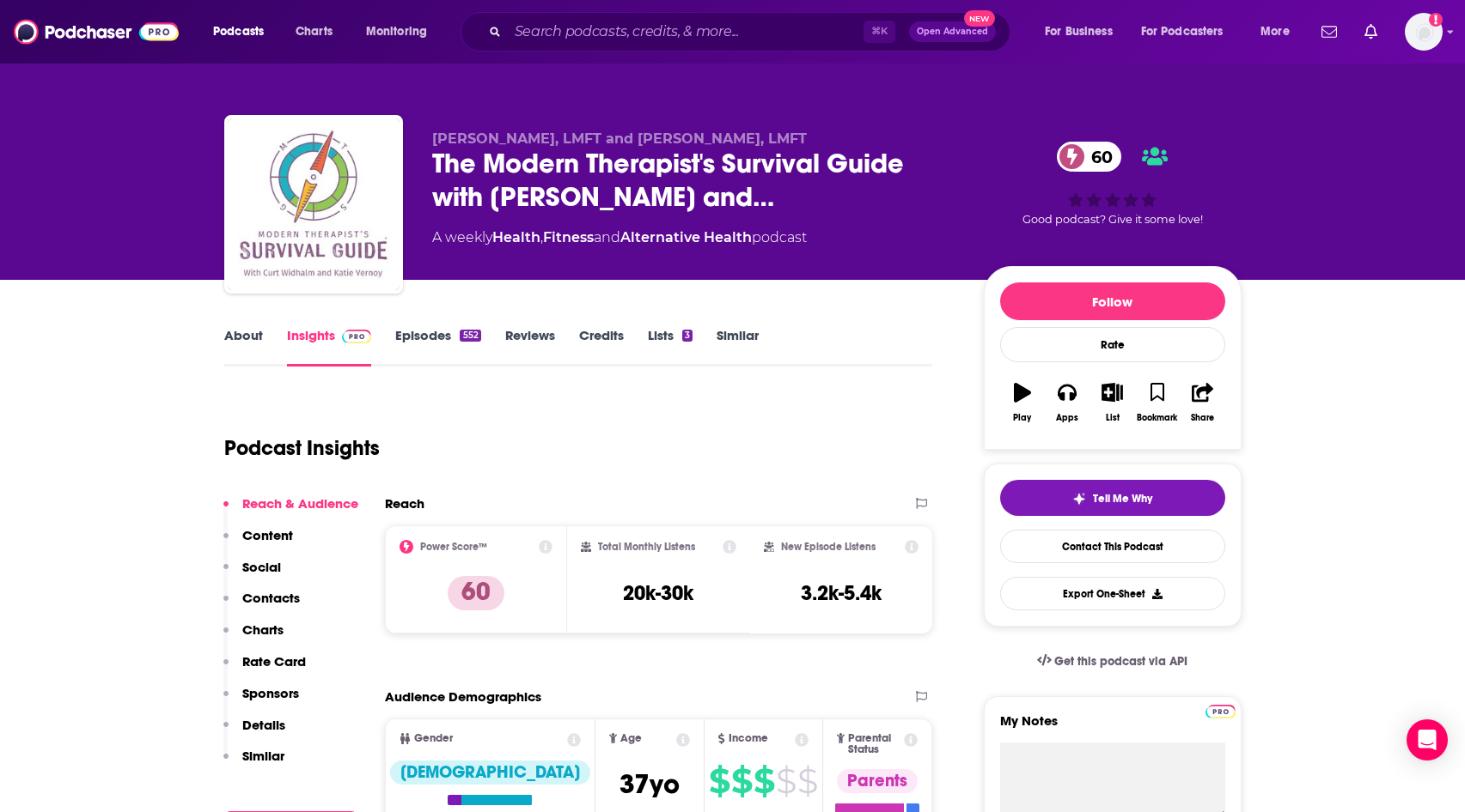
click at [732, 332] on link "Similar" at bounding box center [737, 347] width 42 height 40
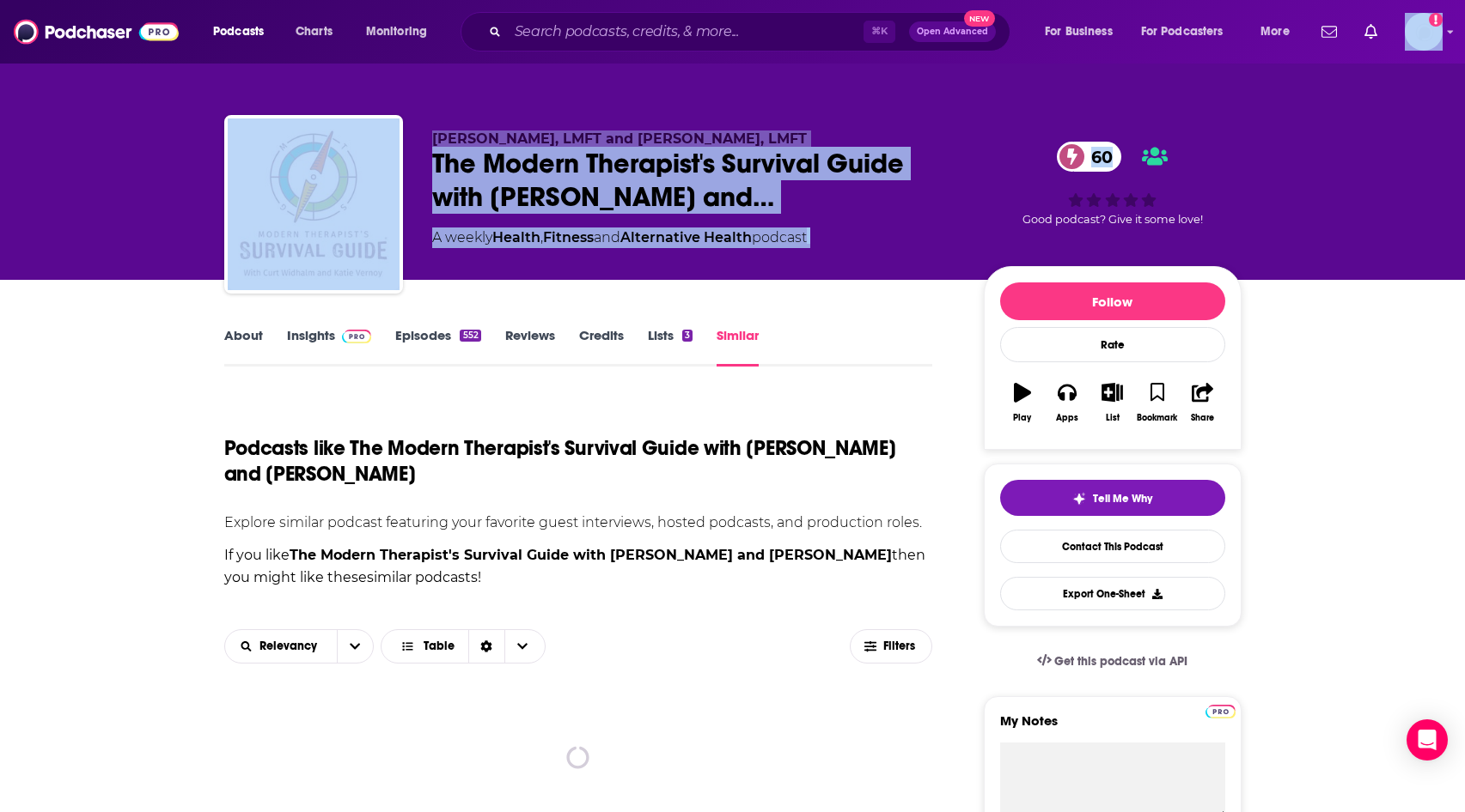
drag, startPoint x: 1459, startPoint y: 40, endPoint x: 1470, endPoint y: 88, distance: 49.2
click at [1464, 88] on html "Podcasts Charts Monitoring ⌘ K Open Advanced New For Business For Podcasters Mo…" at bounding box center [732, 406] width 1465 height 812
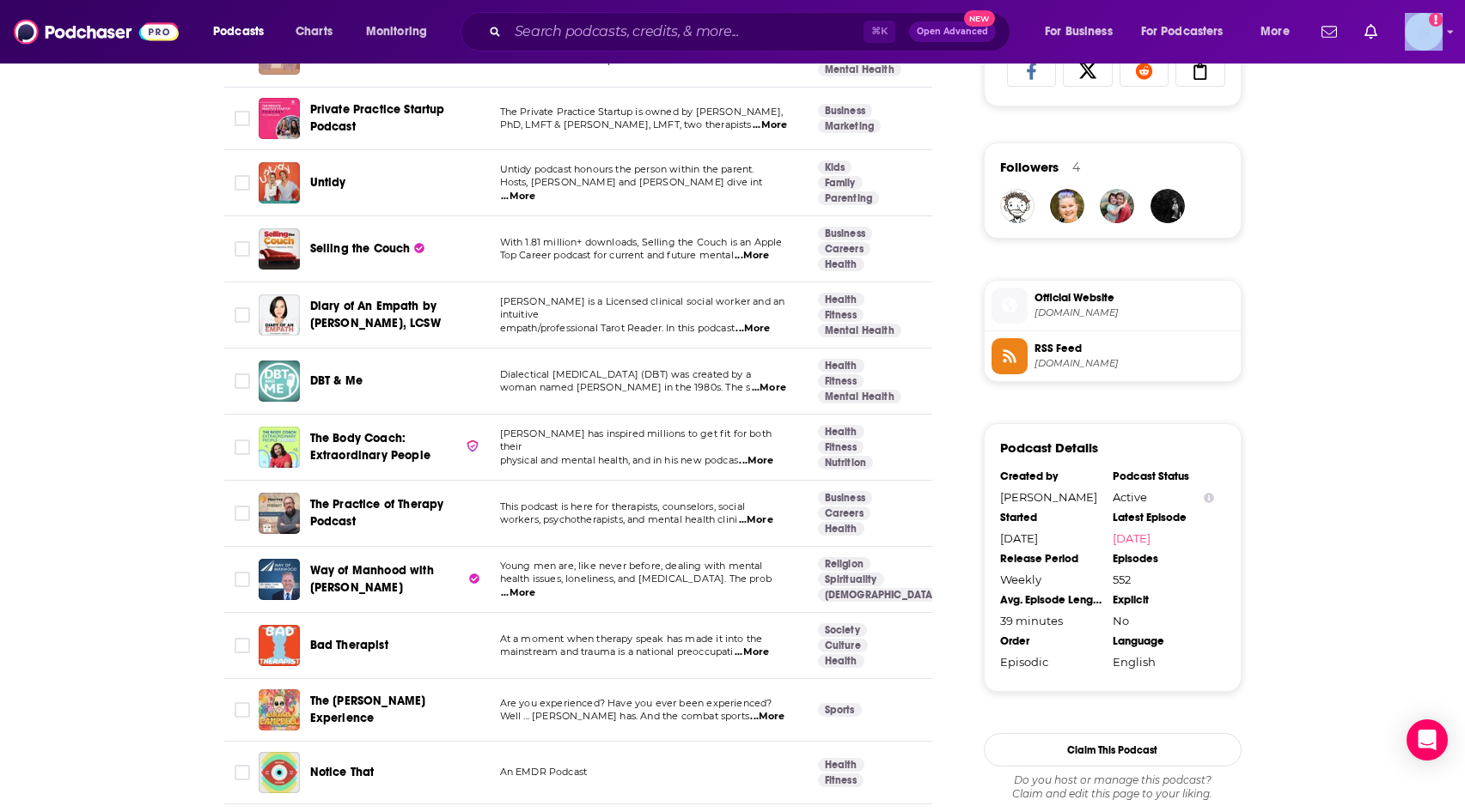
scroll to position [1186, 0]
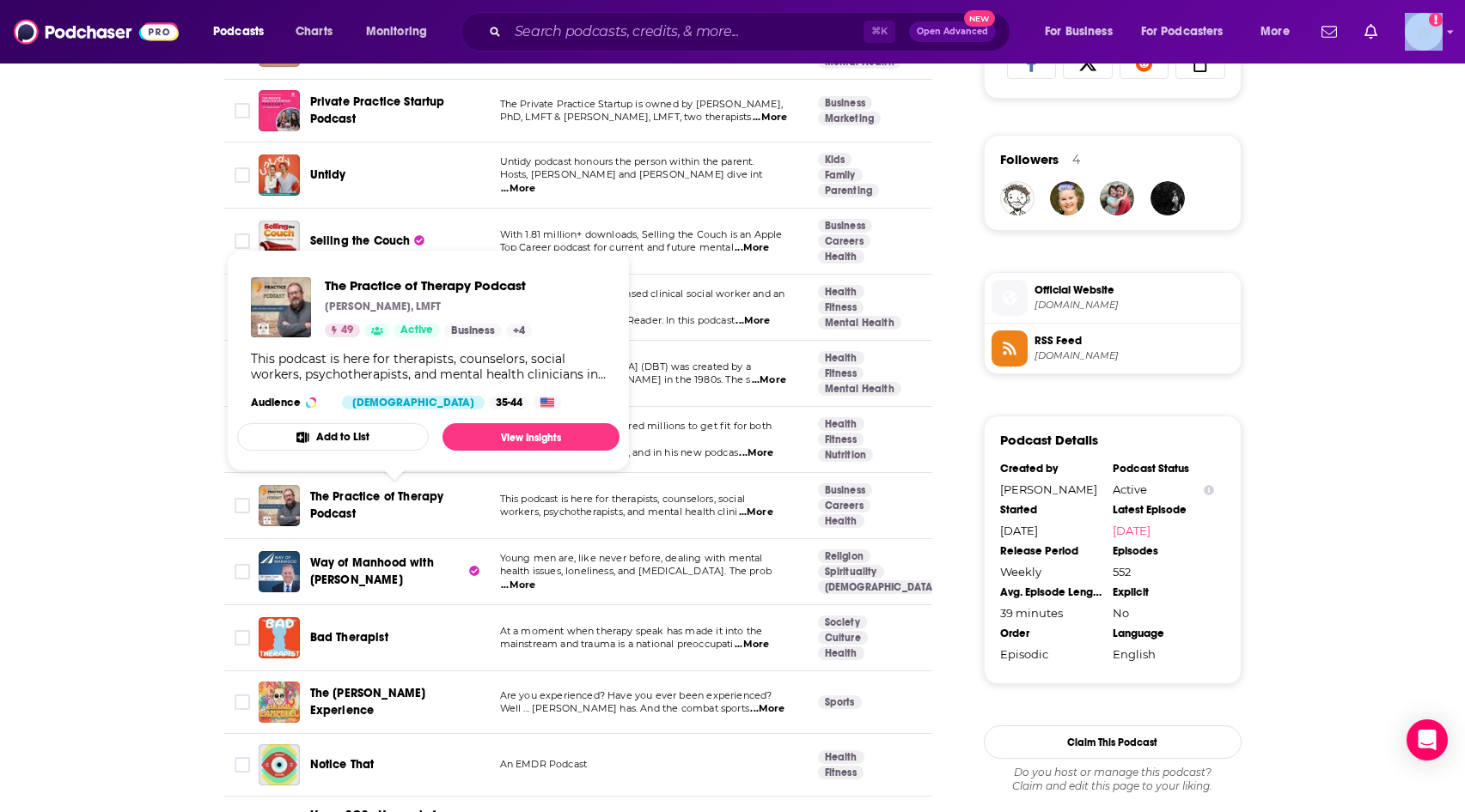
click at [317, 497] on span "The Practice of Therapy Podcast" at bounding box center [376, 505] width 134 height 32
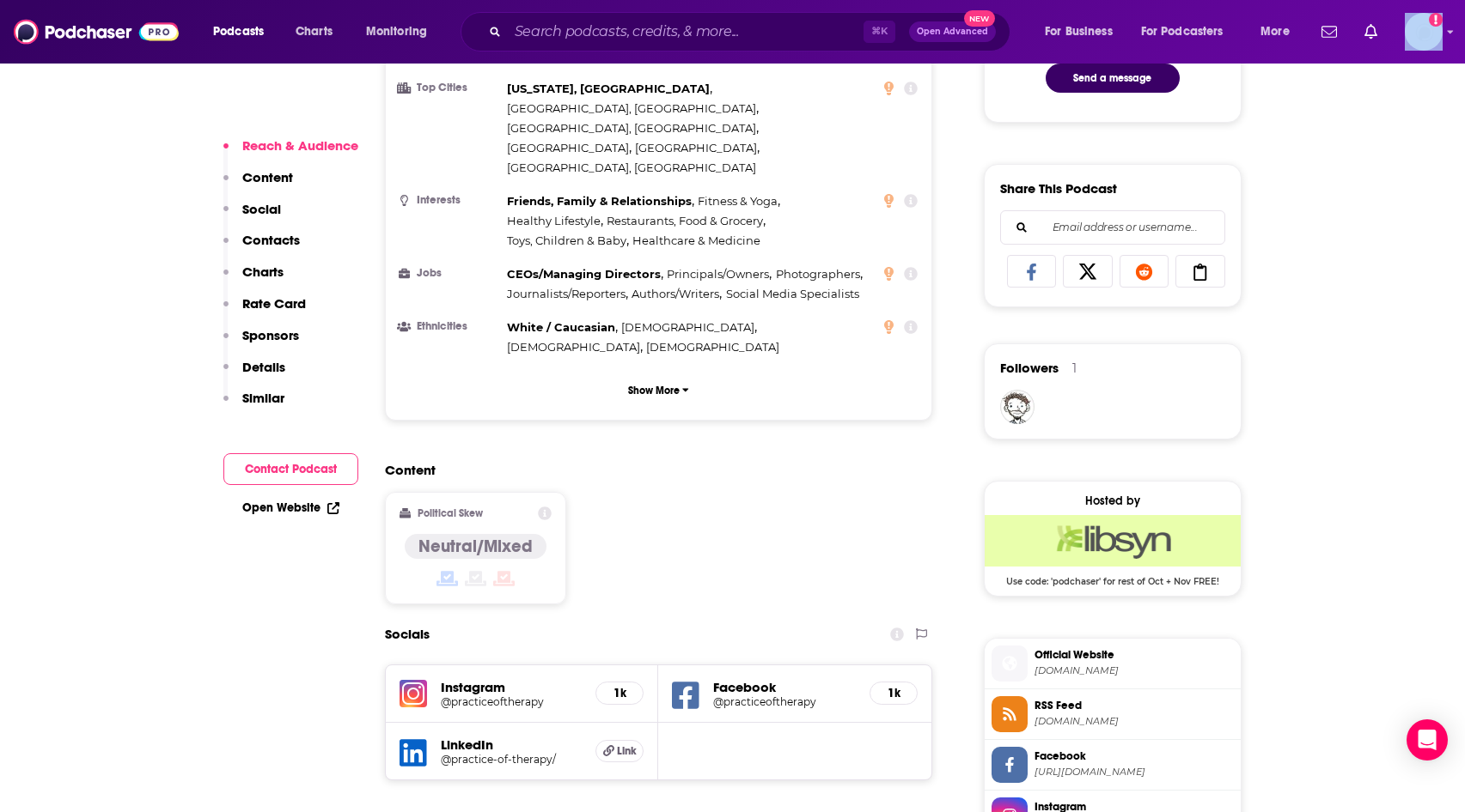
scroll to position [1305, 0]
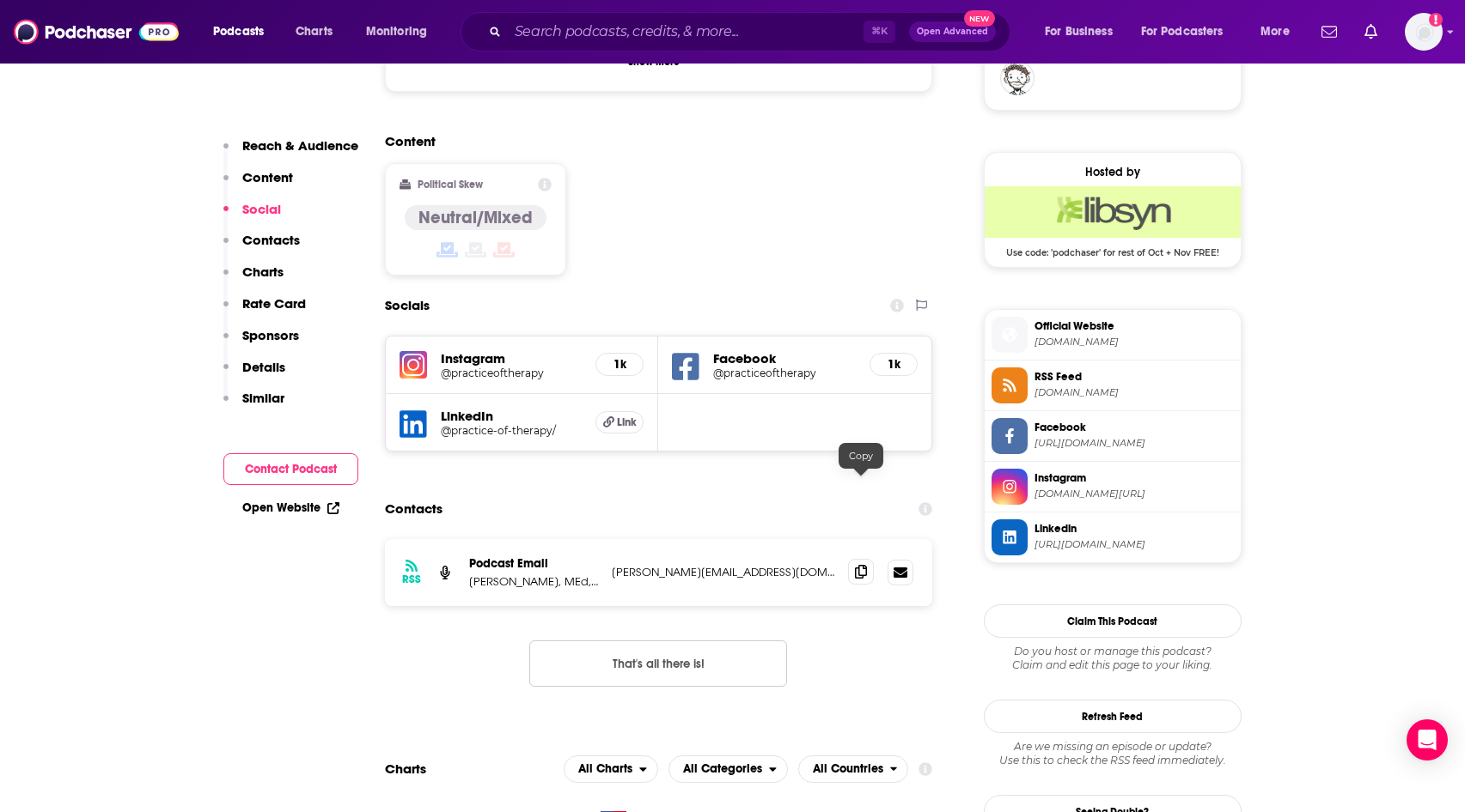
click at [860, 565] on icon at bounding box center [860, 572] width 12 height 14
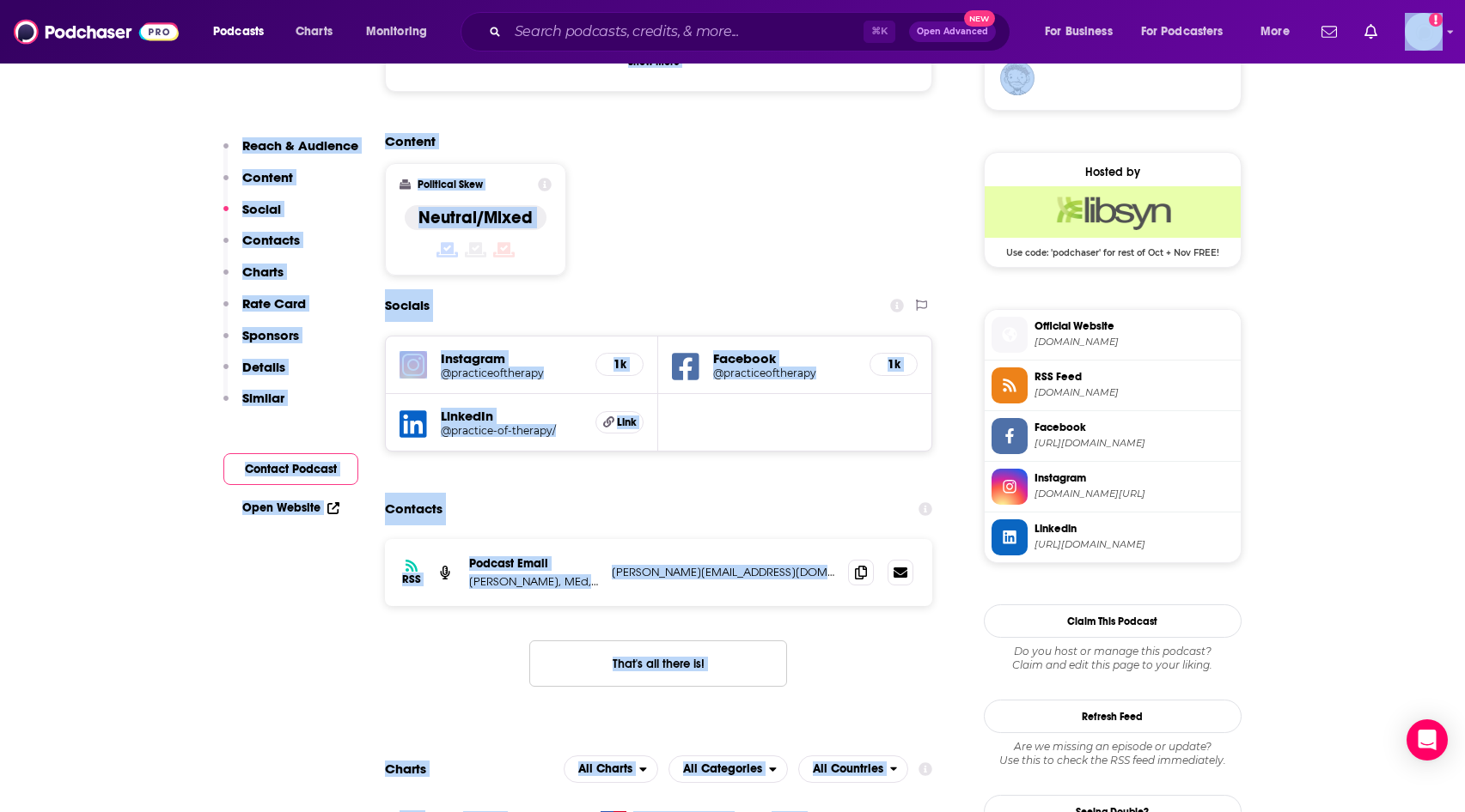
drag, startPoint x: 1464, startPoint y: 146, endPoint x: 1445, endPoint y: 41, distance: 106.7
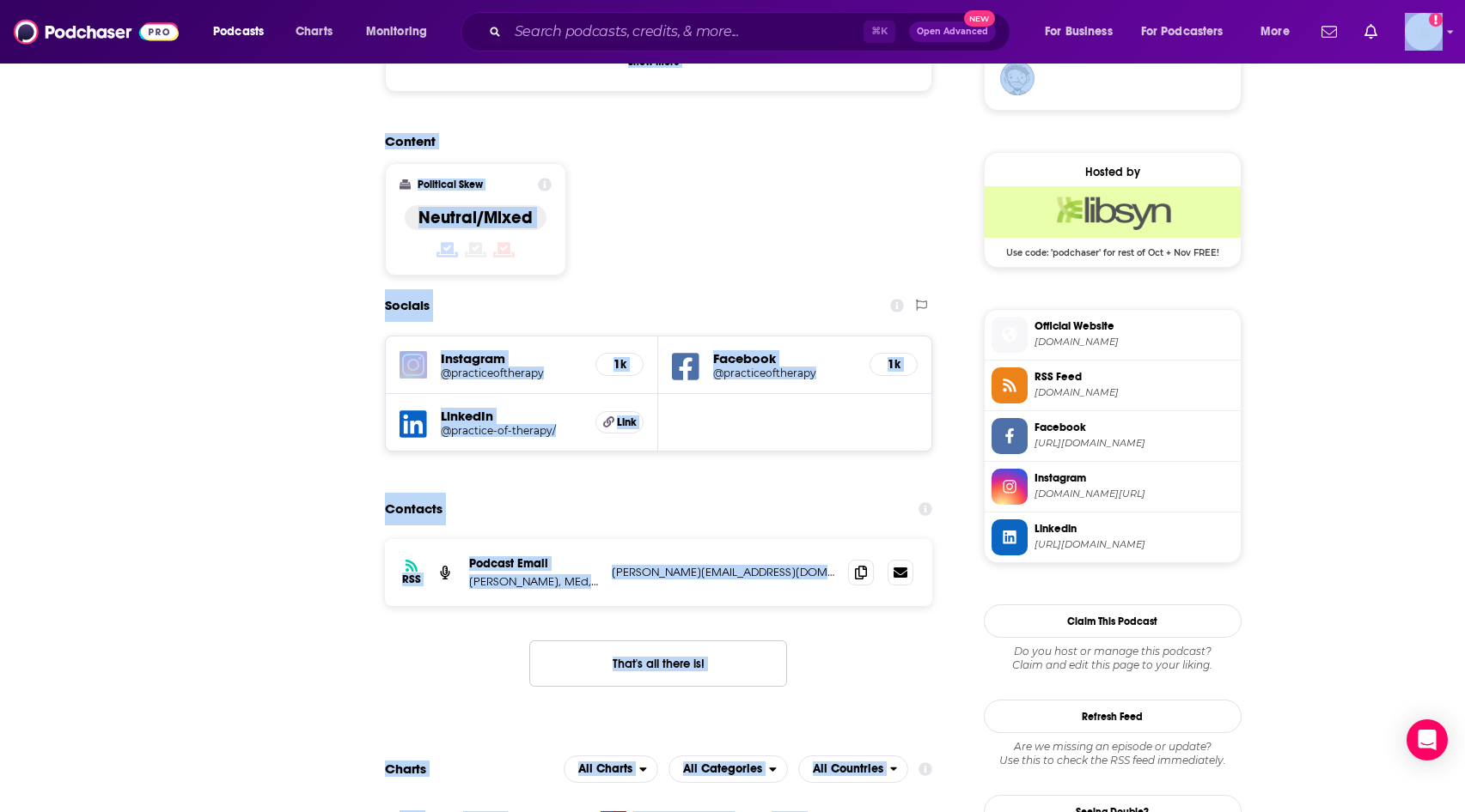
scroll to position [0, 0]
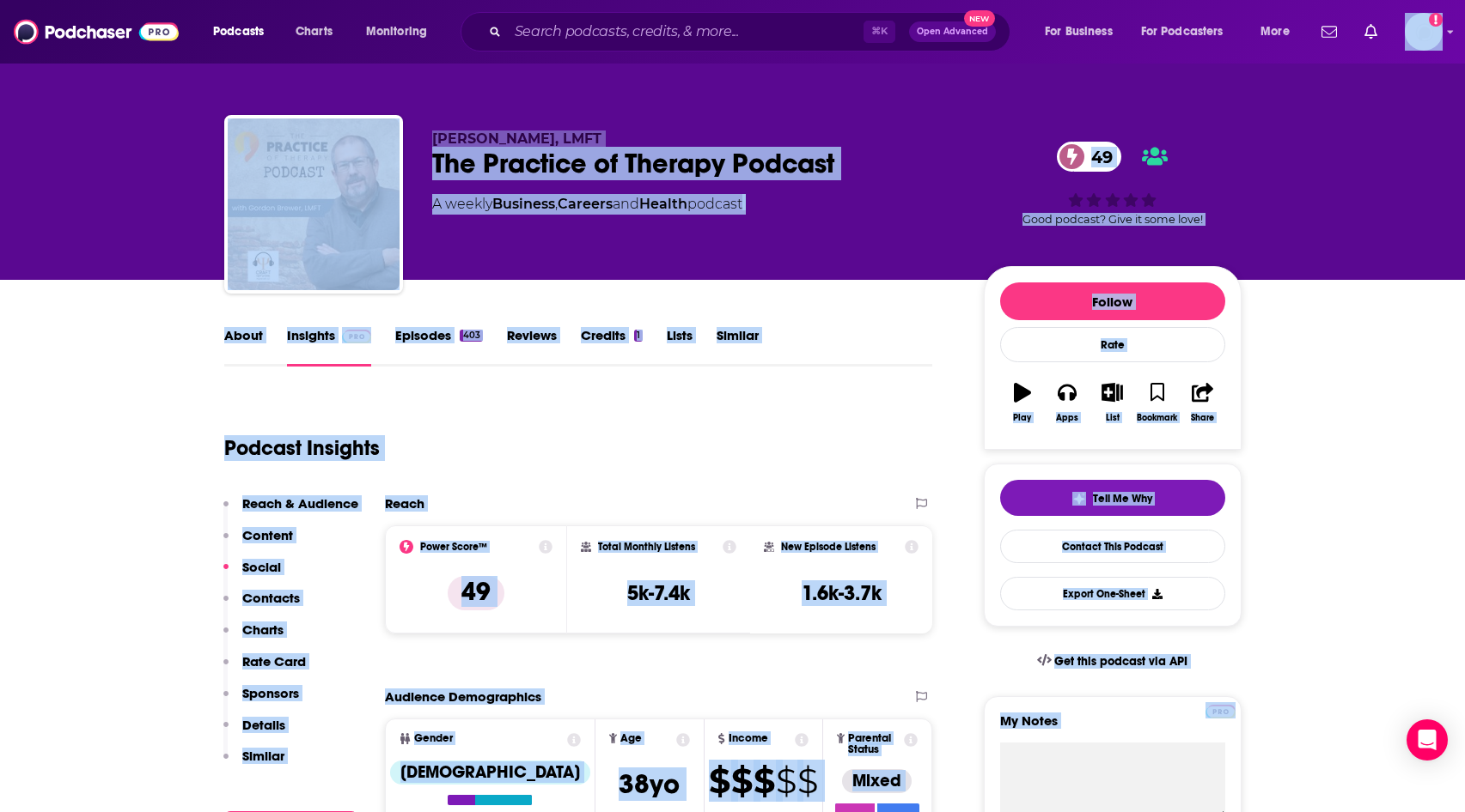
click at [544, 451] on div "Podcast Insights" at bounding box center [572, 438] width 695 height 88
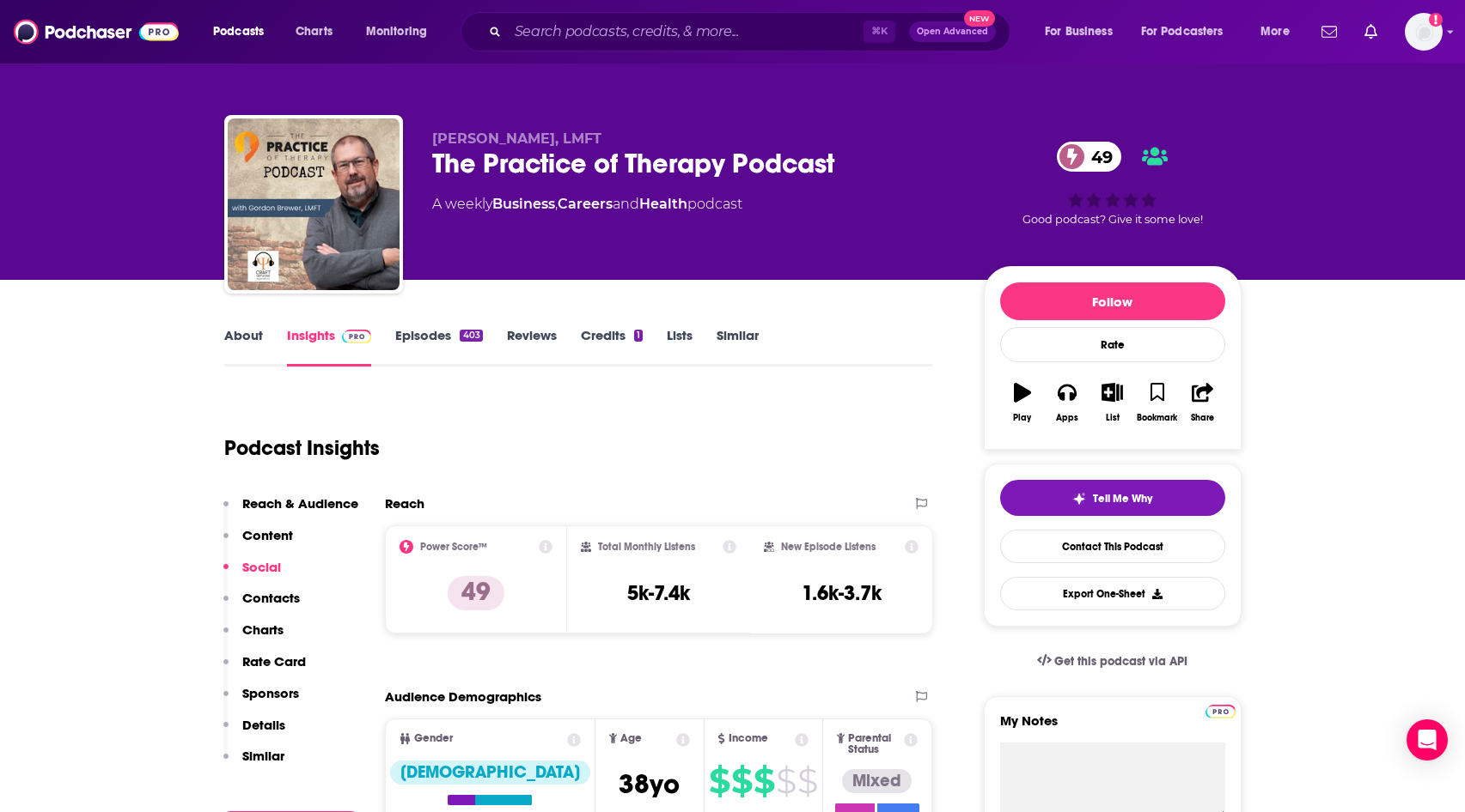
click at [403, 333] on link "Episodes 403" at bounding box center [439, 347] width 87 height 40
click at [740, 337] on link "Similar" at bounding box center [737, 347] width 42 height 40
